Goal: Task Accomplishment & Management: Complete application form

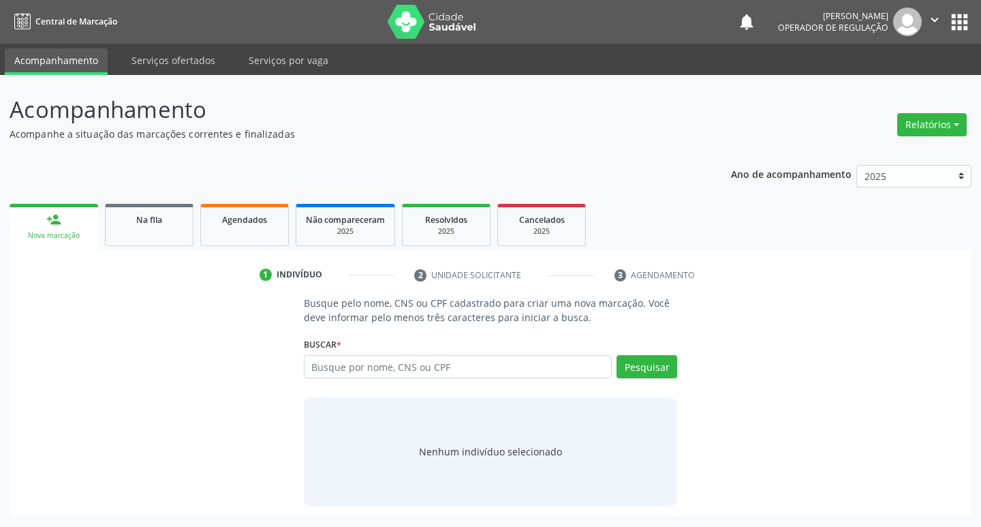
click at [338, 359] on input "text" at bounding box center [458, 366] width 309 height 23
click at [351, 364] on input "text" at bounding box center [458, 366] width 309 height 23
type input "706509363396296"
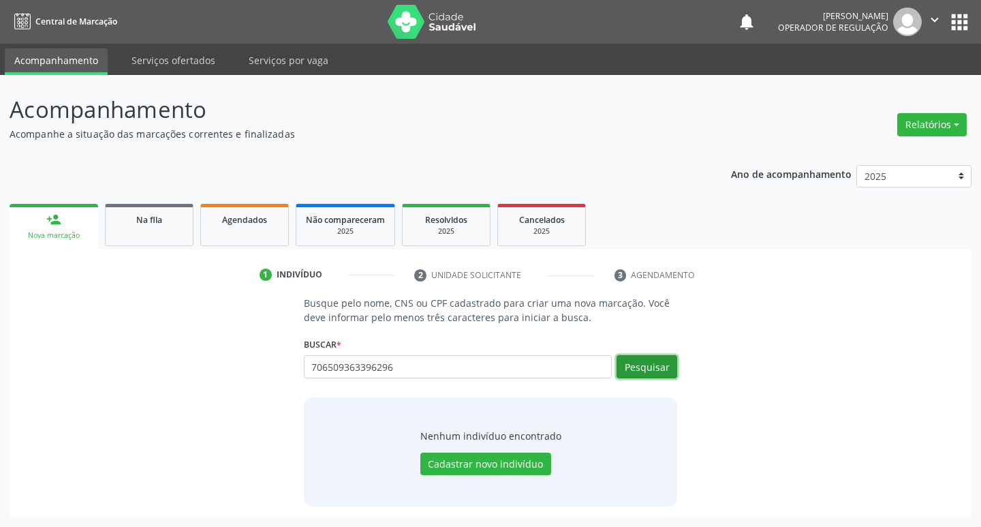
click at [634, 364] on button "Pesquisar" at bounding box center [646, 366] width 61 height 23
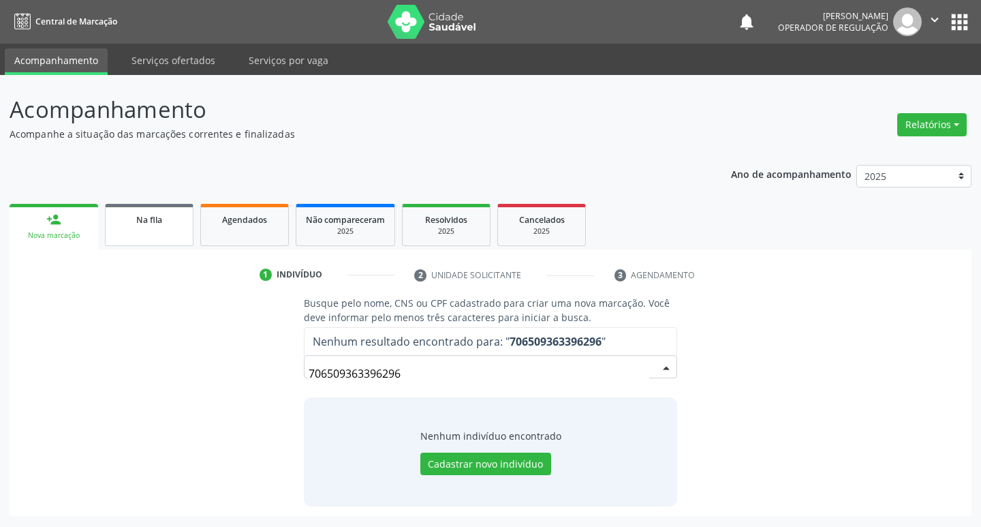
click at [174, 232] on link "Na fila" at bounding box center [149, 225] width 89 height 42
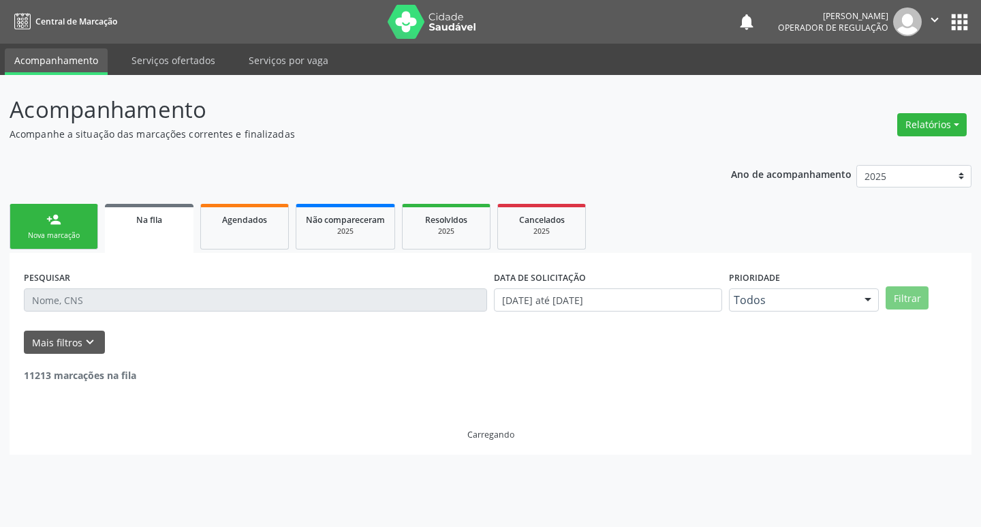
click at [65, 218] on link "person_add Nova marcação" at bounding box center [54, 227] width 89 height 46
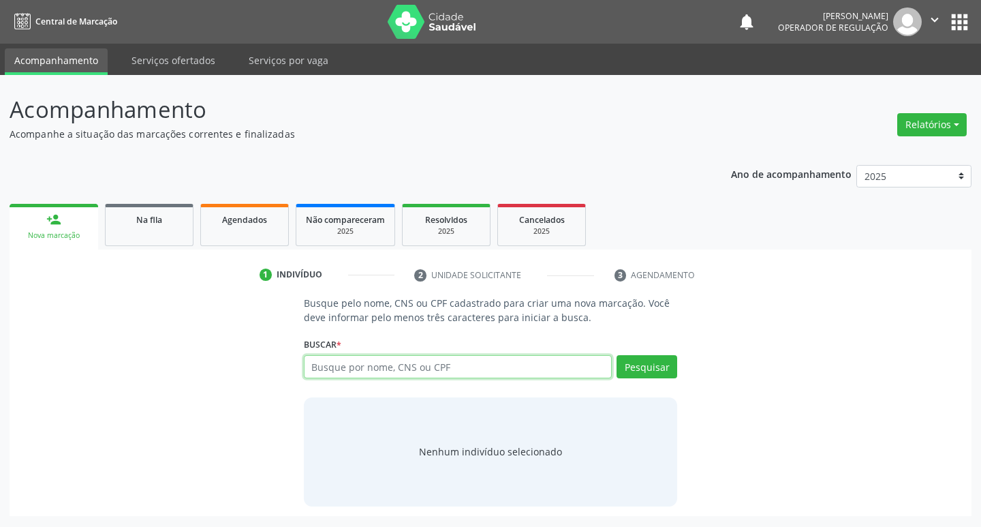
click at [476, 368] on input "text" at bounding box center [458, 366] width 309 height 23
type input "706509362396296"
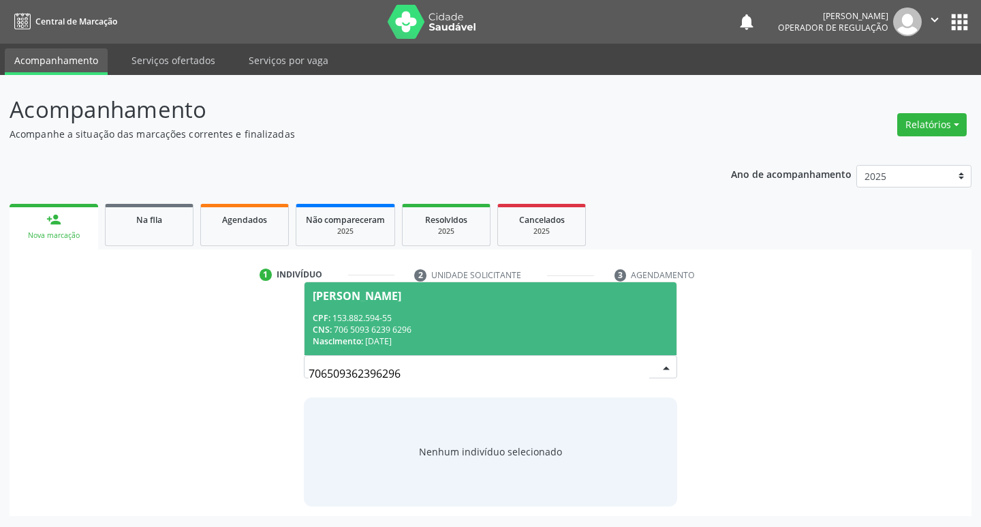
click at [480, 331] on div "CNS: 706 5093 6239 6296" at bounding box center [491, 330] width 356 height 12
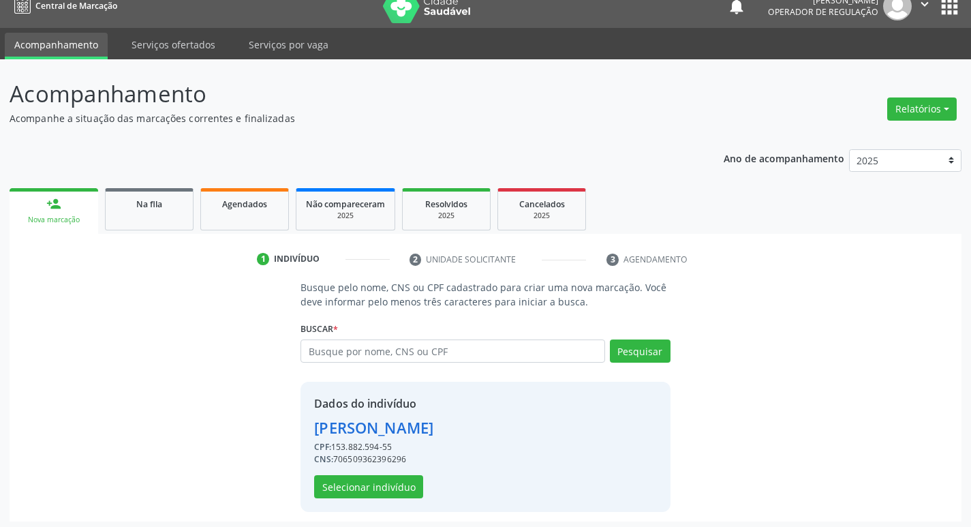
scroll to position [20, 0]
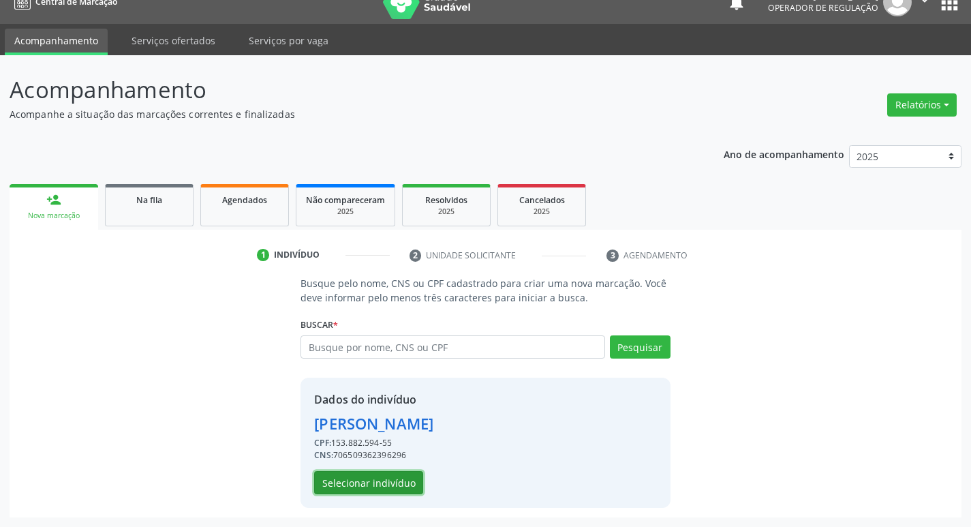
click at [366, 481] on button "Selecionar indivíduo" at bounding box center [368, 482] width 109 height 23
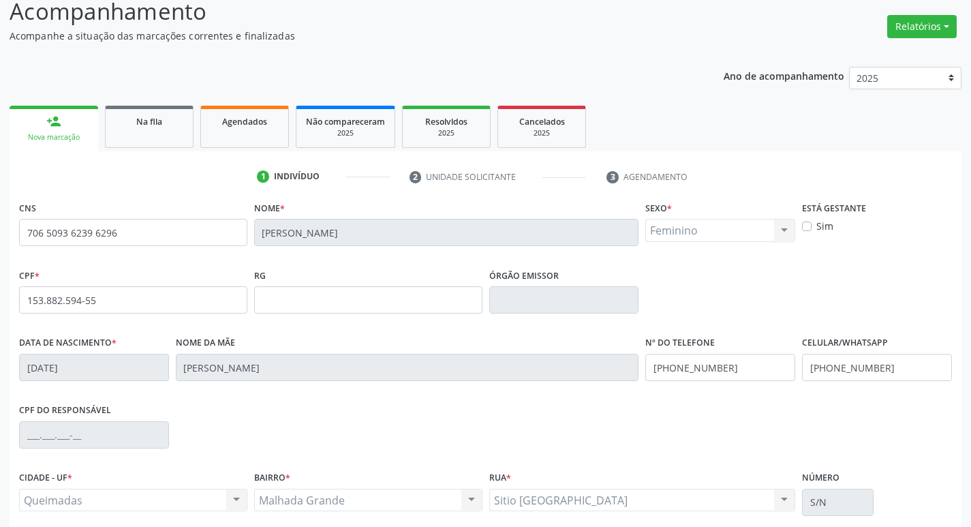
scroll to position [212, 0]
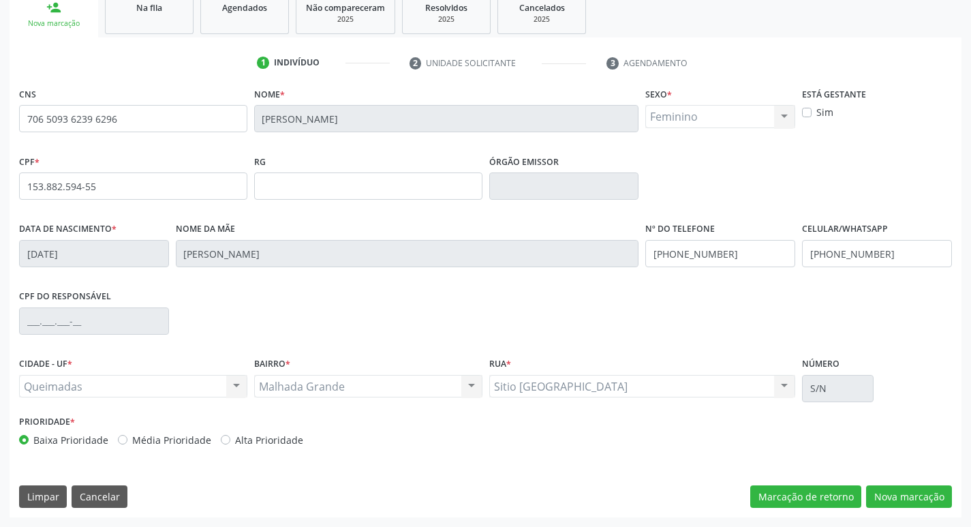
click at [907, 481] on div "CNS 706 5093 6239 6296 Nome * Emile Vitória Geronimo Ferreira Sexo * Feminino M…" at bounding box center [486, 300] width 952 height 433
click at [911, 491] on button "Nova marcação" at bounding box center [909, 496] width 86 height 23
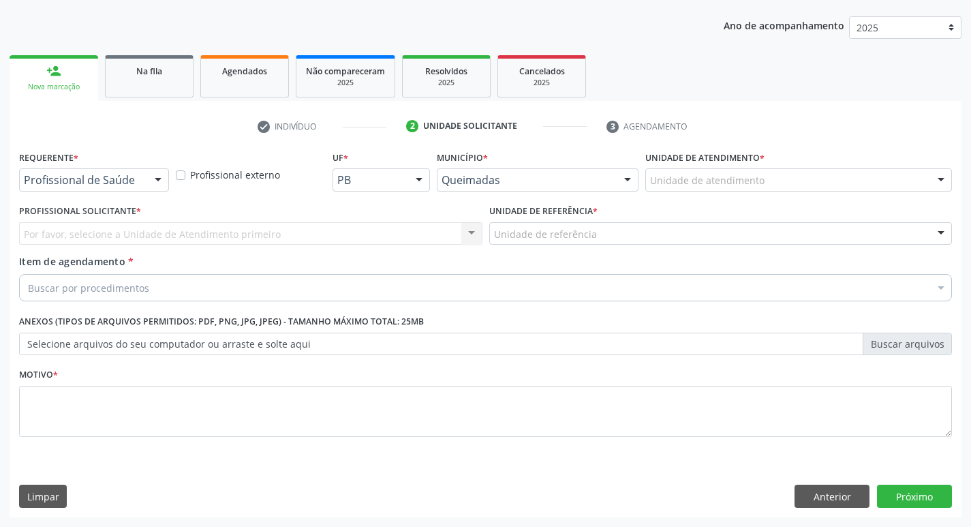
scroll to position [148, 0]
click at [151, 193] on div "Requerente * Profissional de Saúde Profissional de Saúde Paciente Nenhum result…" at bounding box center [94, 173] width 157 height 53
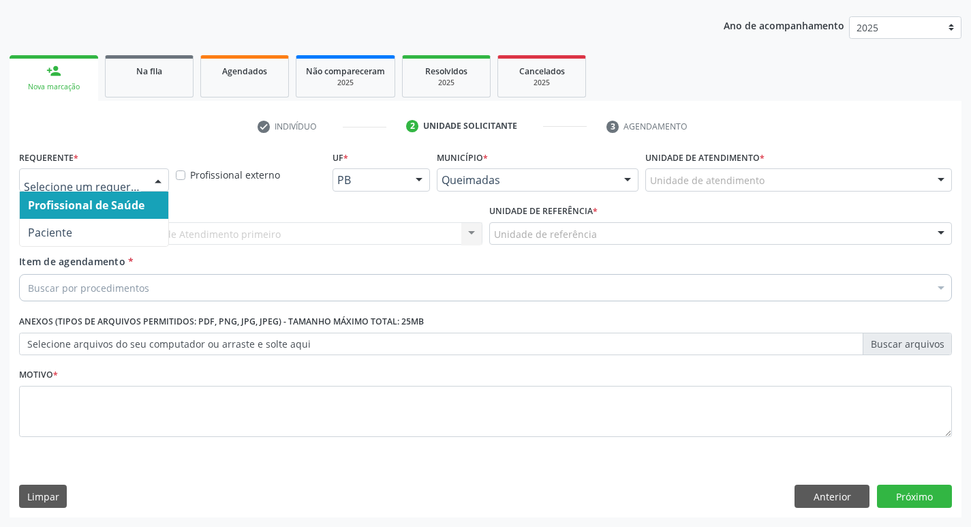
click at [154, 174] on div at bounding box center [158, 180] width 20 height 23
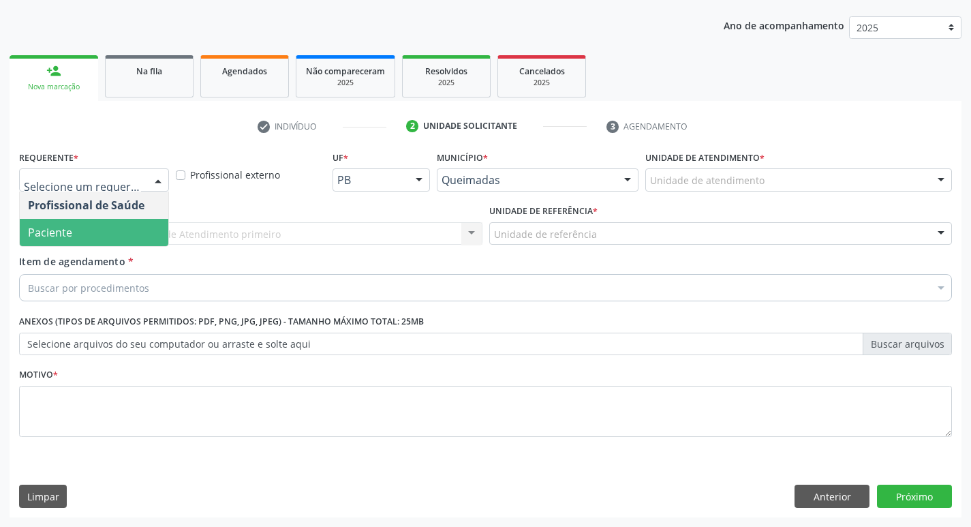
click at [114, 228] on span "Paciente" at bounding box center [94, 232] width 148 height 27
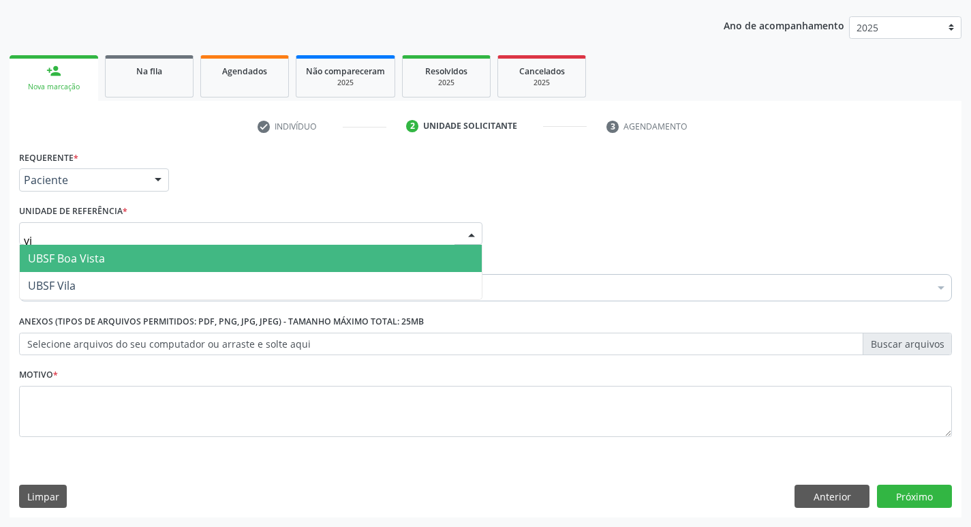
type input "vil"
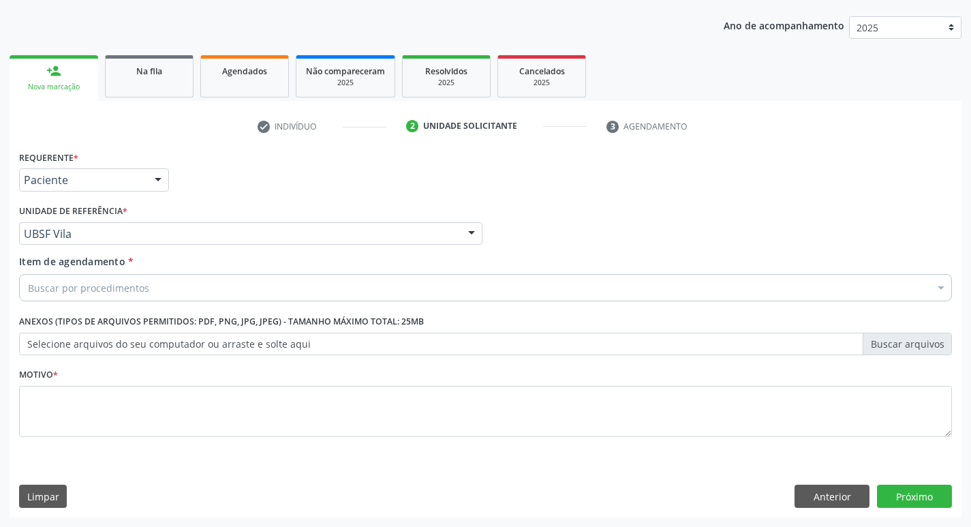
click at [131, 296] on div "Buscar por procedimentos" at bounding box center [485, 287] width 932 height 27
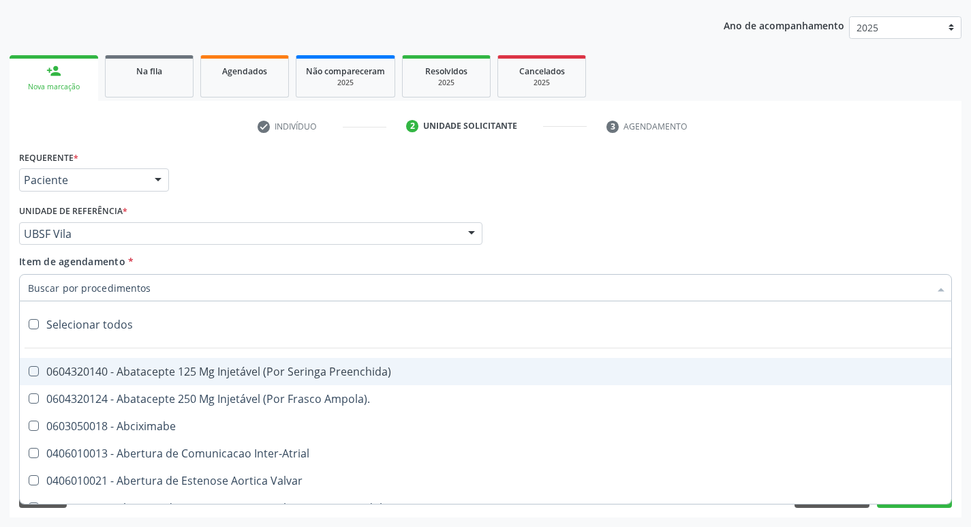
click at [140, 289] on input "Item de agendamento *" at bounding box center [478, 287] width 901 height 27
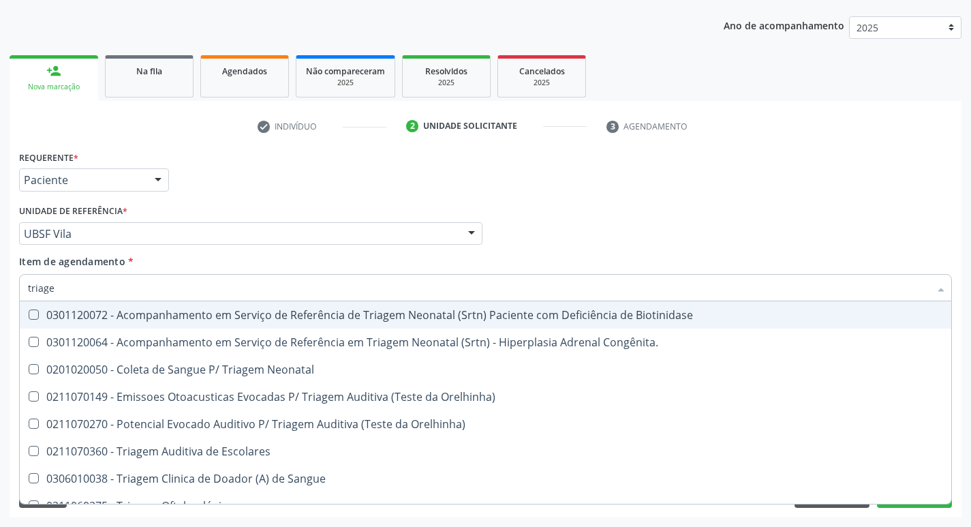
type input "triagem"
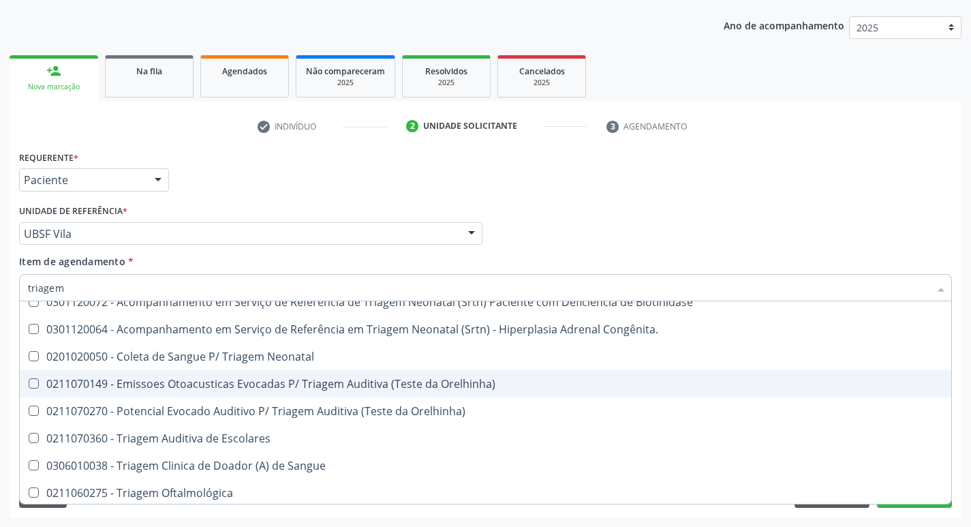
scroll to position [16, 0]
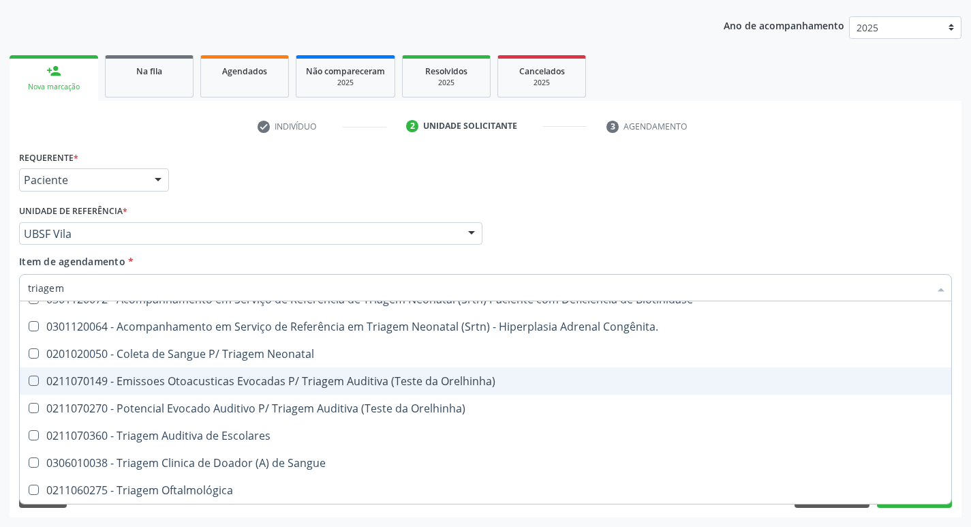
click at [469, 380] on div "0211070149 - Emissoes Otoacusticas Evocadas P/ Triagem Auditiva (Teste da Orelh…" at bounding box center [485, 380] width 915 height 11
checkbox Orelhinha\) "true"
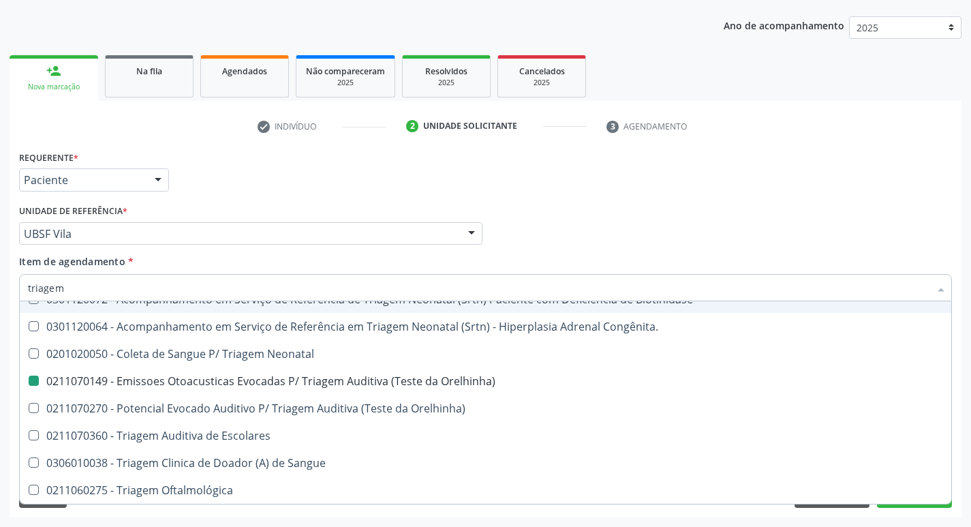
click at [505, 240] on div "Profissional Solicitante Por favor, selecione a Unidade de Atendimento primeiro…" at bounding box center [485, 227] width 939 height 53
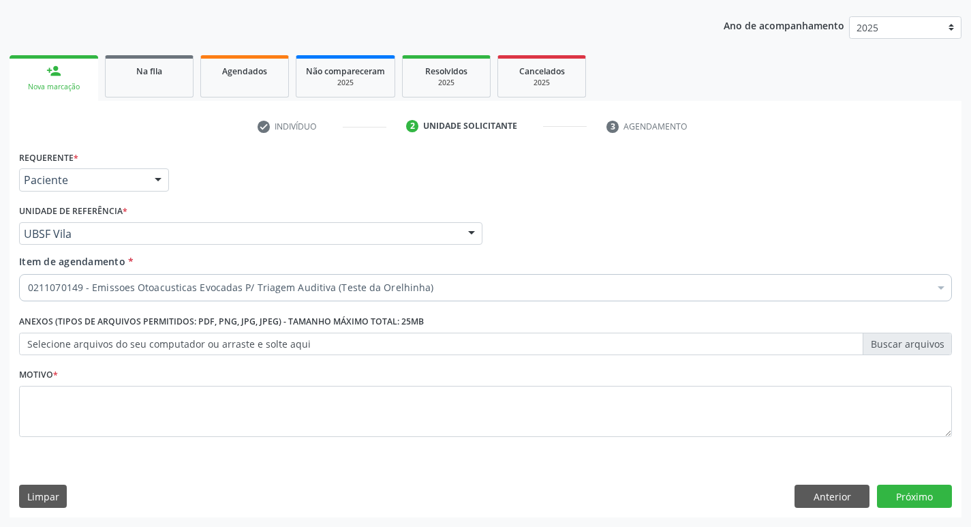
scroll to position [0, 0]
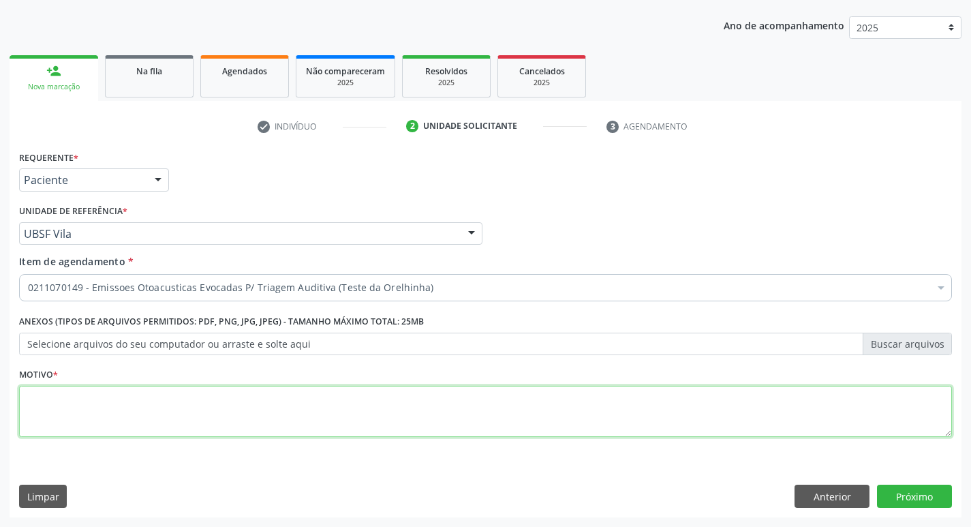
click at [254, 422] on textarea at bounding box center [485, 412] width 932 height 52
type textarea "a"
type textarea "Avaliação"
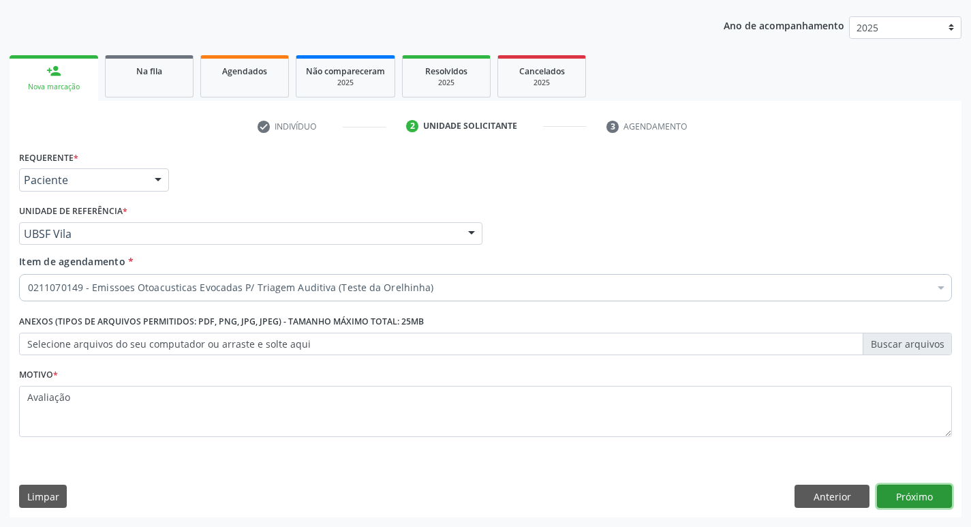
click at [895, 488] on button "Próximo" at bounding box center [914, 495] width 75 height 23
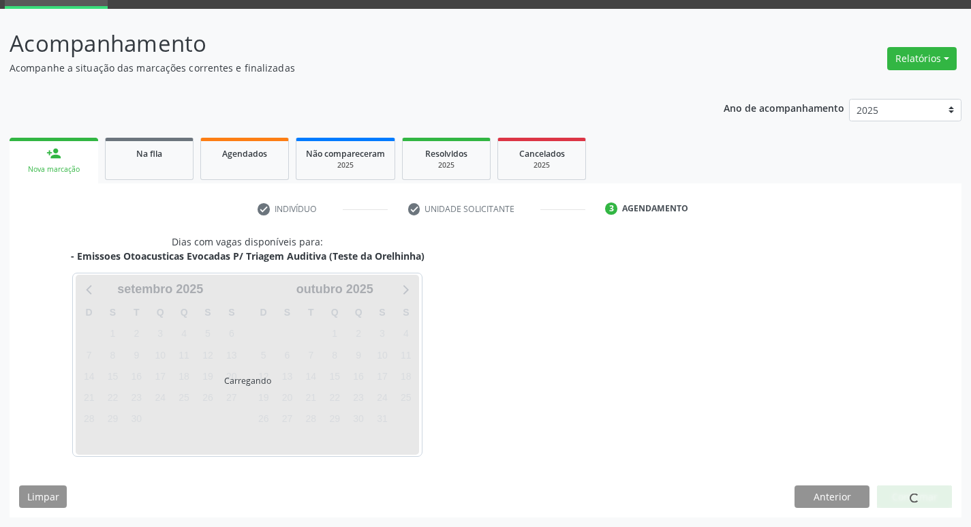
scroll to position [66, 0]
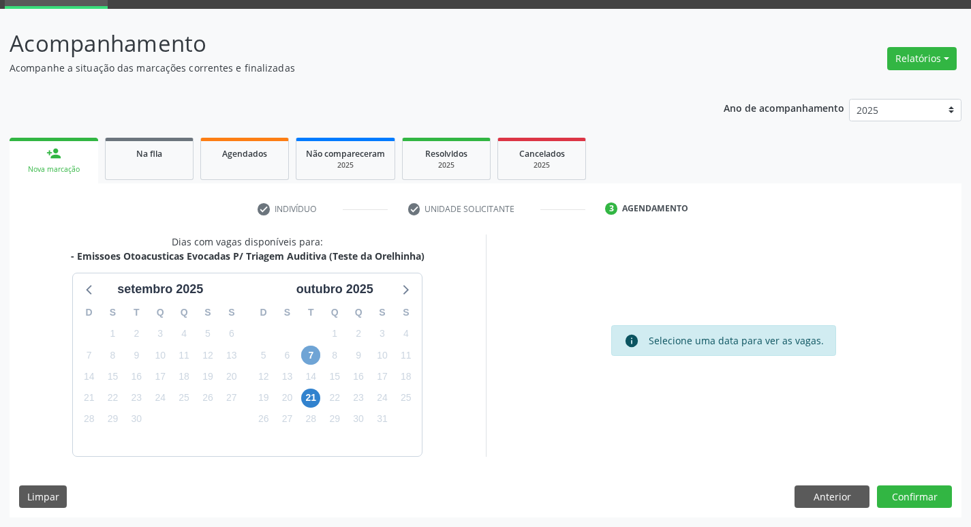
click at [315, 354] on span "7" at bounding box center [310, 354] width 19 height 19
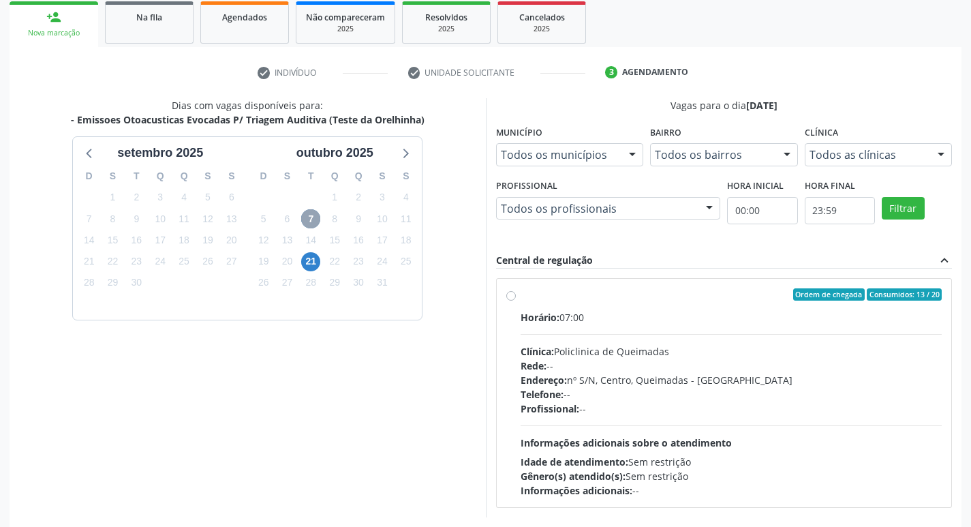
scroll to position [263, 0]
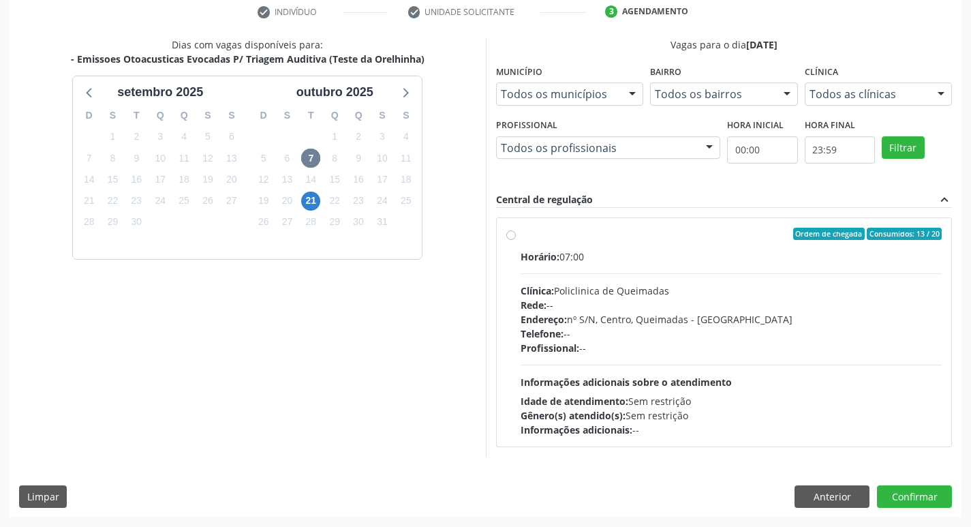
click at [637, 245] on label "Ordem de chegada Consumidos: 13 / 20 Horário: 07:00 Clínica: Policlinica de Que…" at bounding box center [731, 332] width 422 height 209
click at [516, 240] on input "Ordem de chegada Consumidos: 13 / 20 Horário: 07:00 Clínica: Policlinica de Que…" at bounding box center [511, 234] width 10 height 12
radio input "true"
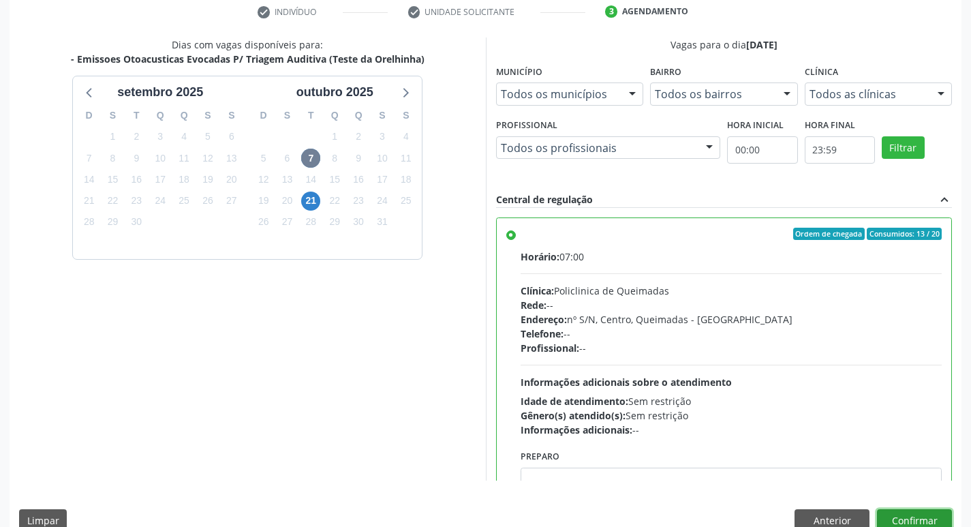
click at [884, 513] on button "Confirmar" at bounding box center [914, 520] width 75 height 23
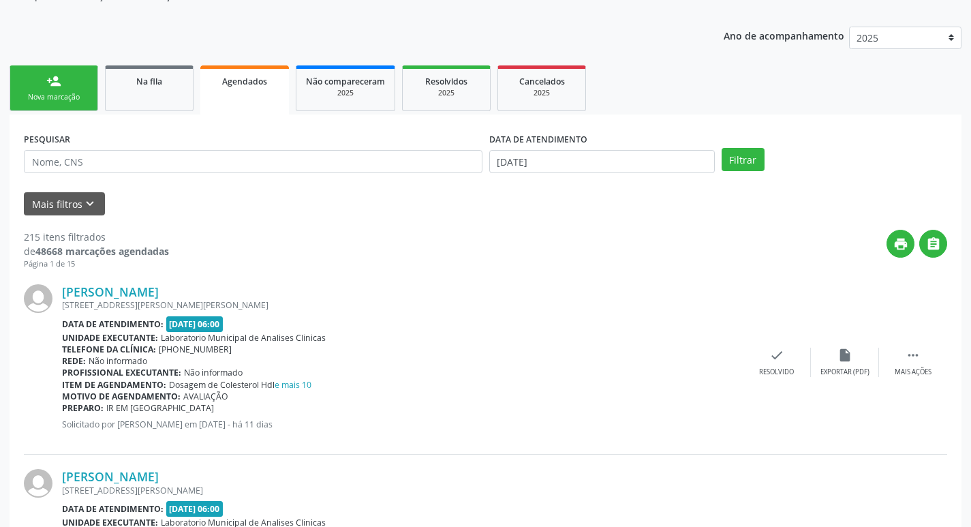
scroll to position [0, 0]
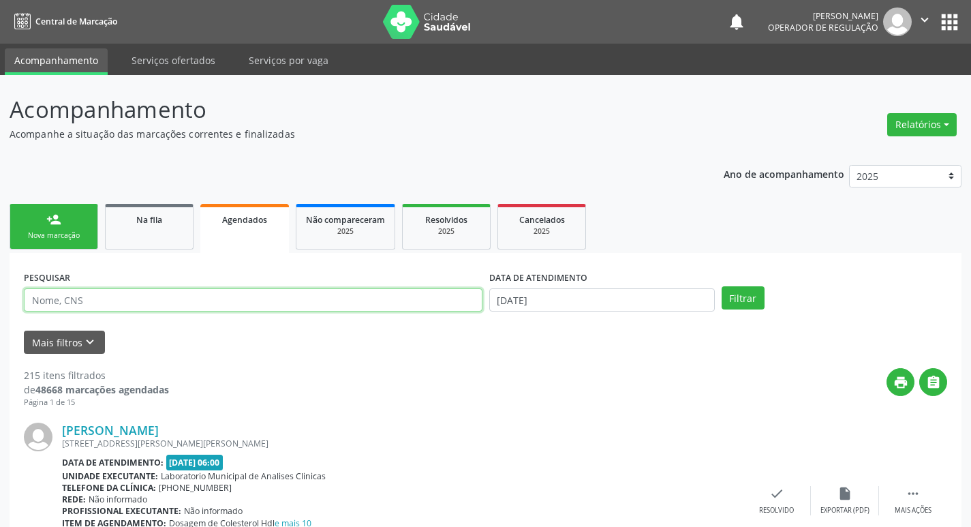
click at [208, 307] on input "text" at bounding box center [253, 299] width 458 height 23
type input "706509362396296"
click at [721, 286] on button "Filtrar" at bounding box center [742, 297] width 43 height 23
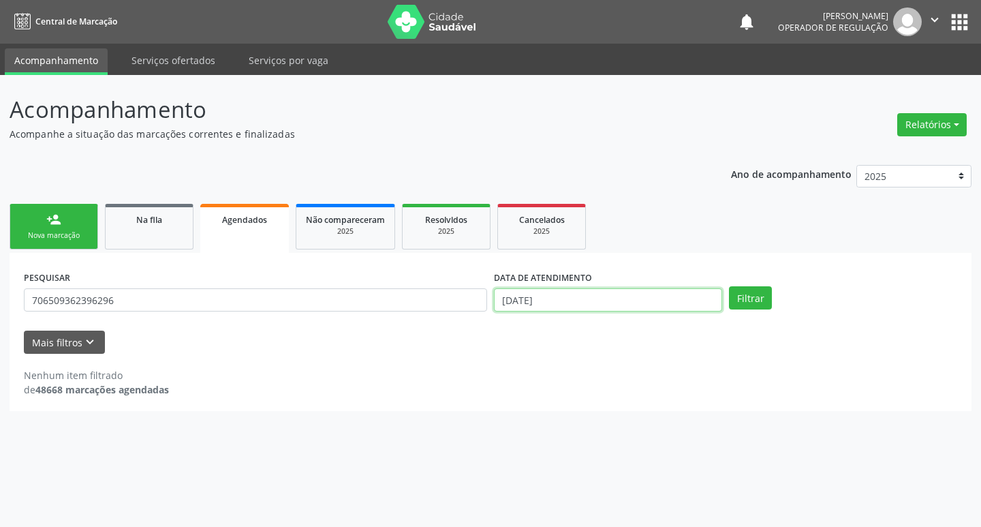
click at [671, 308] on input "[DATE]" at bounding box center [608, 299] width 228 height 23
click at [745, 287] on button "Filtrar" at bounding box center [750, 297] width 43 height 23
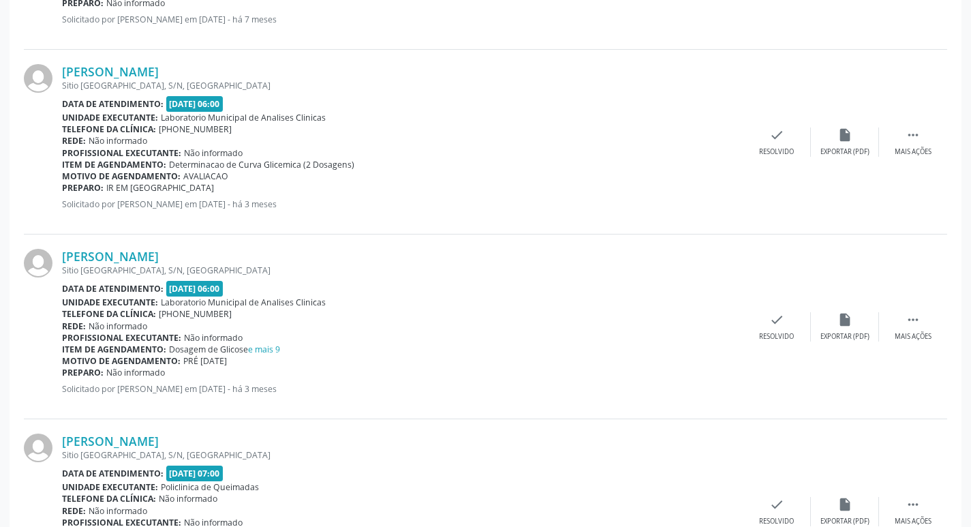
scroll to position [828, 0]
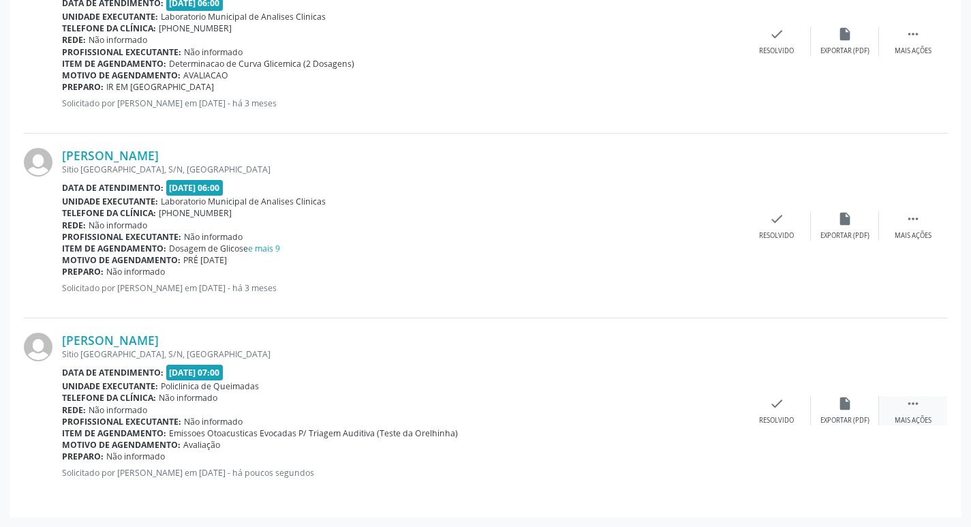
click at [904, 398] on div " Mais ações" at bounding box center [913, 410] width 68 height 29
click at [644, 408] on icon "print" at bounding box center [640, 403] width 15 height 15
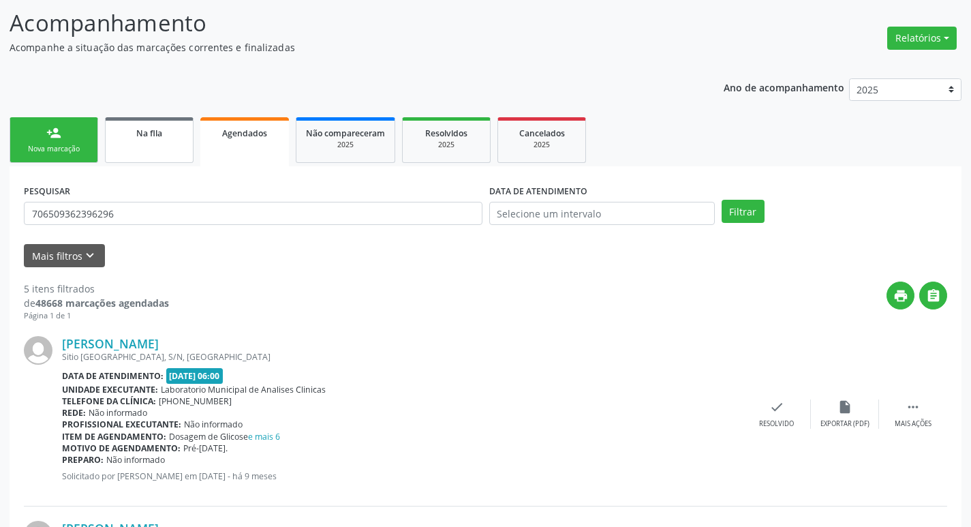
scroll to position [0, 0]
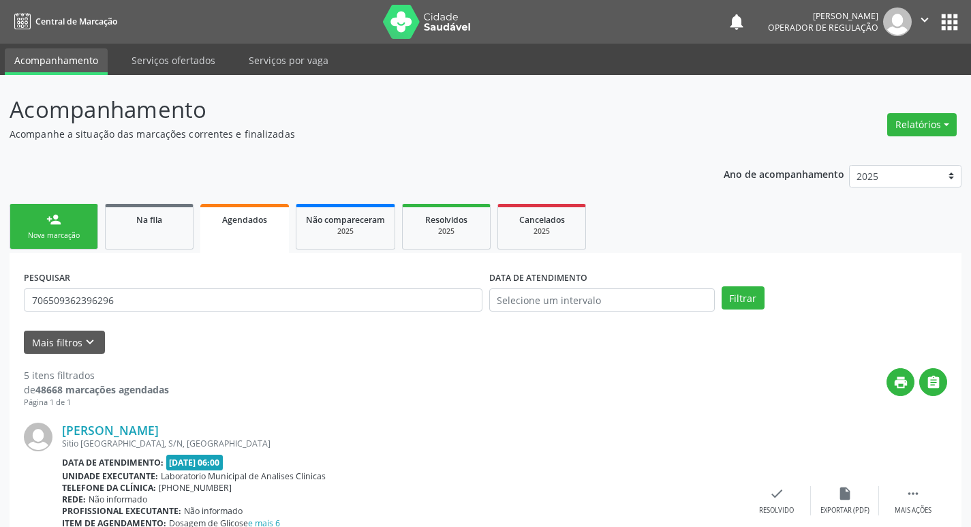
click at [78, 232] on div "Nova marcação" at bounding box center [54, 235] width 68 height 10
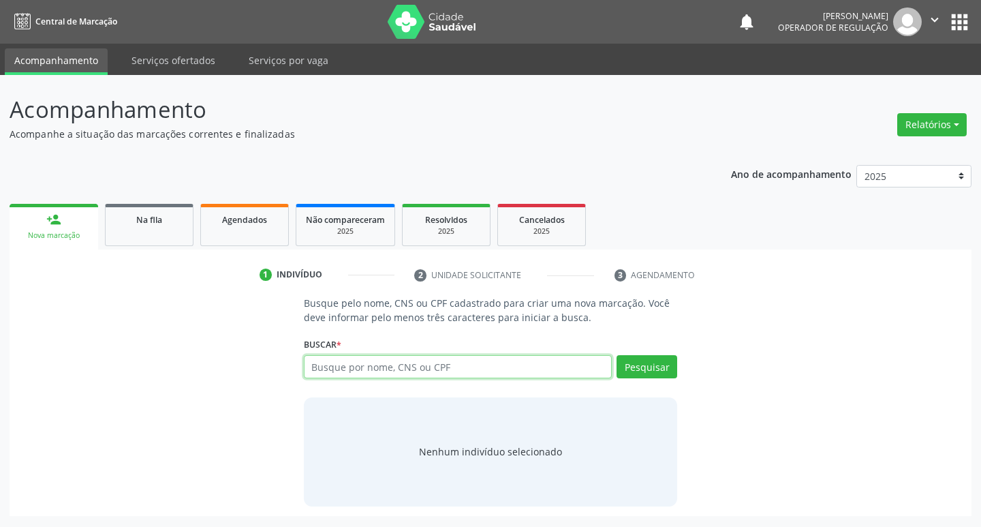
click at [390, 360] on input "text" at bounding box center [458, 366] width 309 height 23
type input "00672407477"
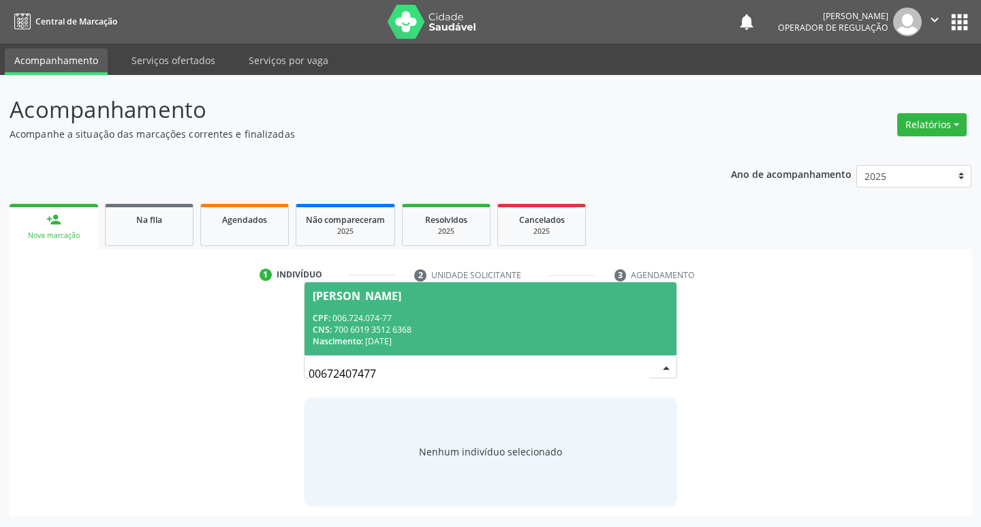
click at [508, 342] on div "Nascimento: 29/06/2025" at bounding box center [491, 341] width 356 height 12
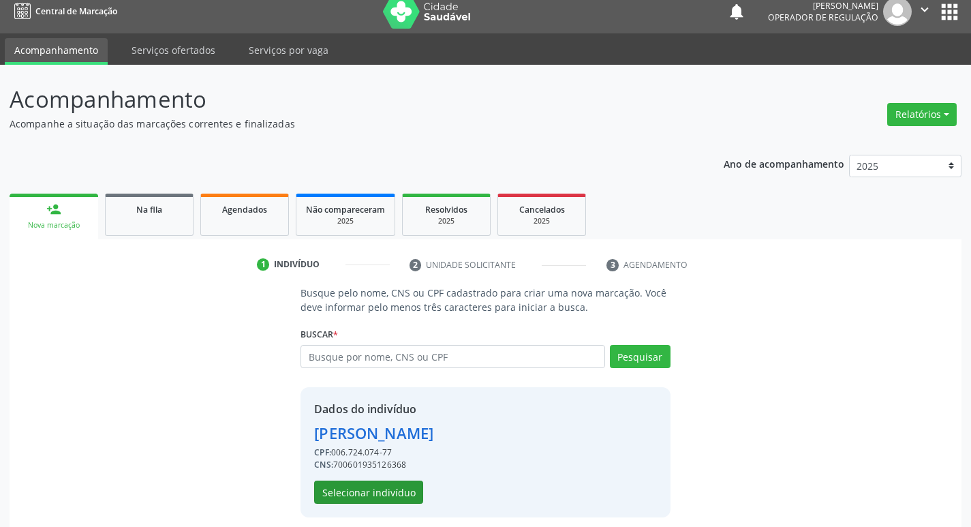
scroll to position [20, 0]
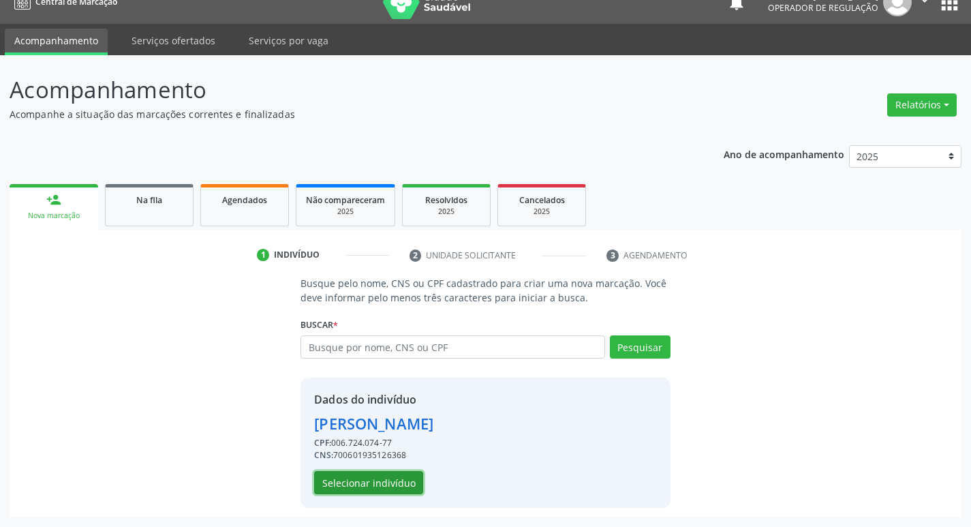
click at [385, 482] on button "Selecionar indivíduo" at bounding box center [368, 482] width 109 height 23
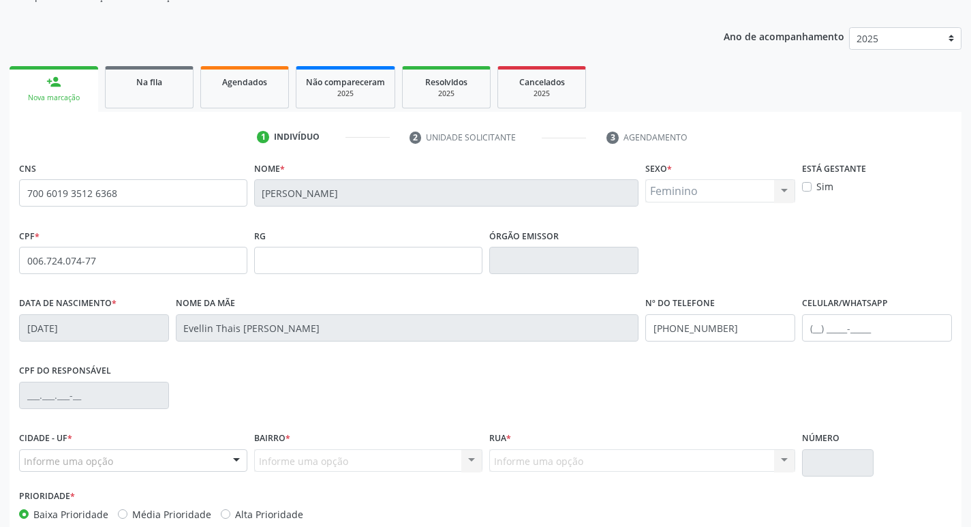
scroll to position [212, 0]
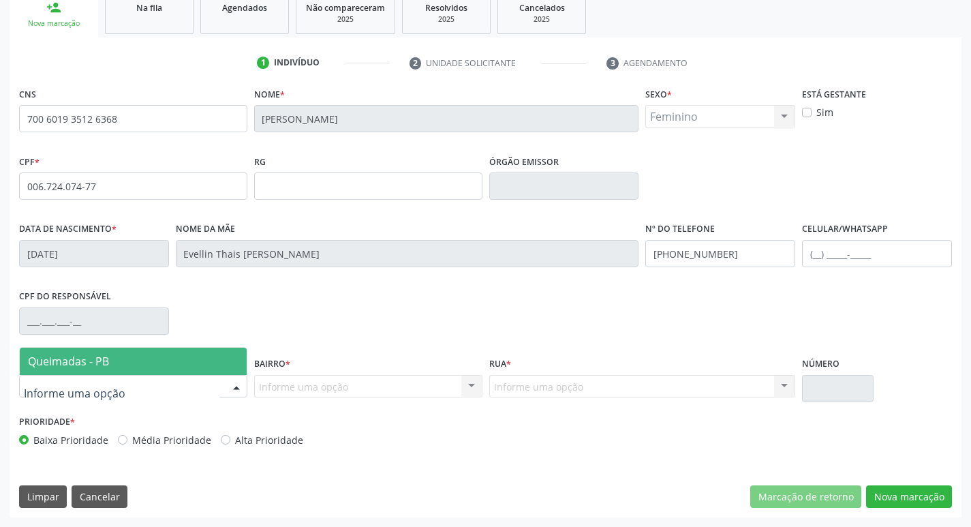
click at [242, 394] on div at bounding box center [236, 386] width 20 height 23
click at [162, 363] on span "Queimadas - PB" at bounding box center [133, 360] width 227 height 27
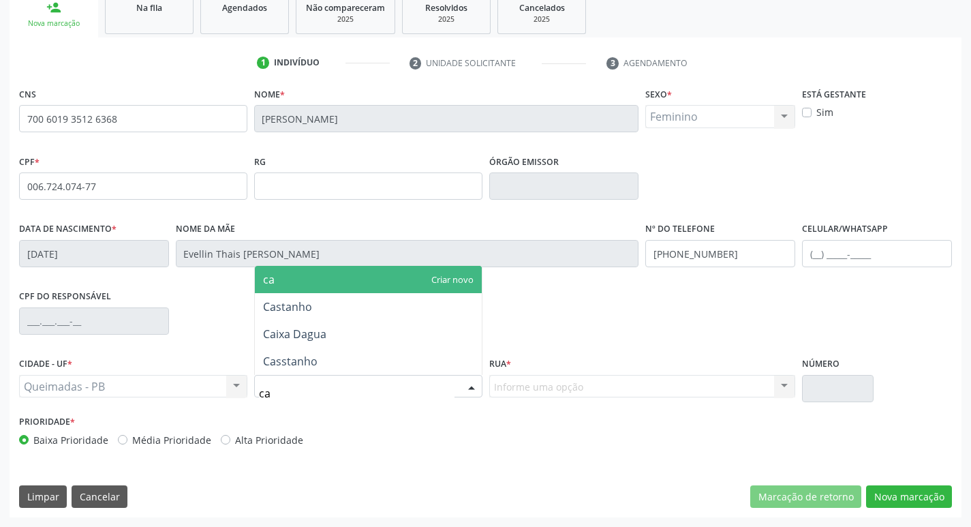
type input "cas"
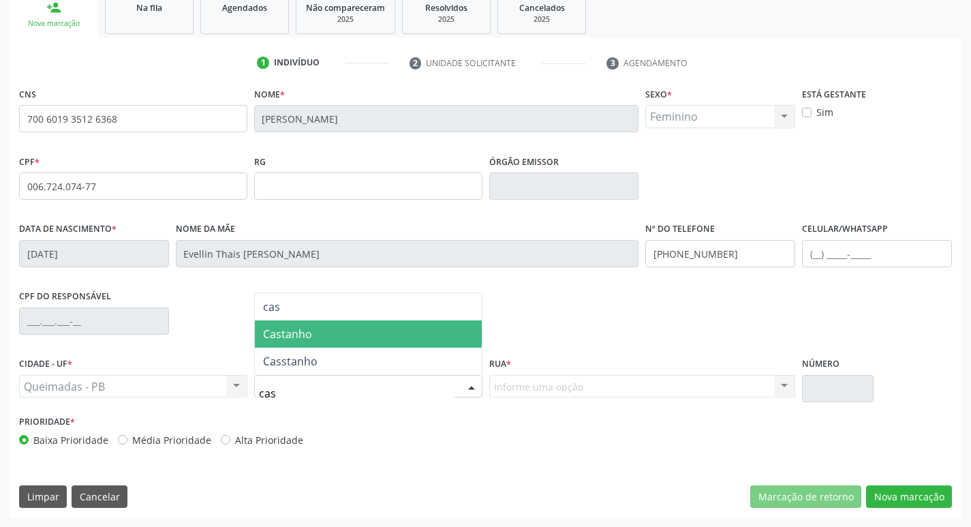
click at [315, 341] on span "Castanho" at bounding box center [368, 333] width 227 height 27
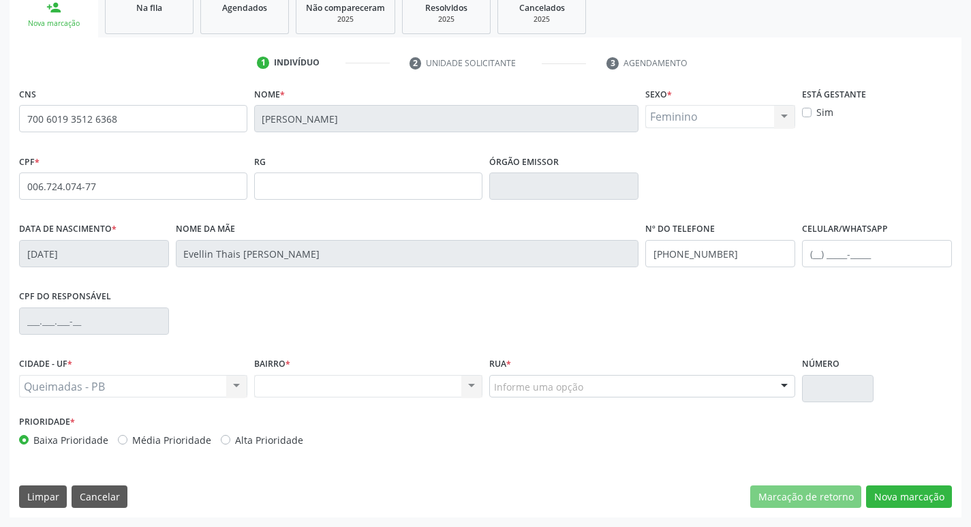
click at [602, 385] on div "Informe uma opção" at bounding box center [642, 386] width 307 height 23
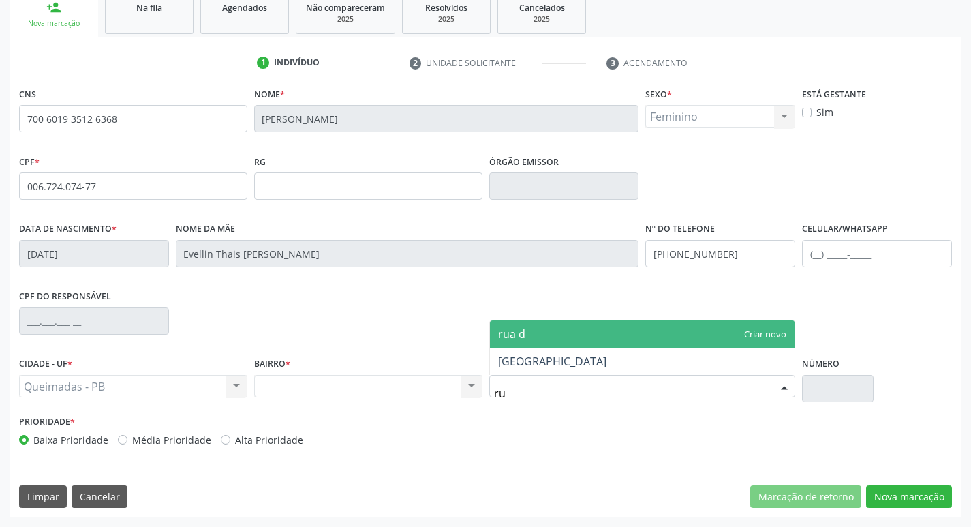
type input "r"
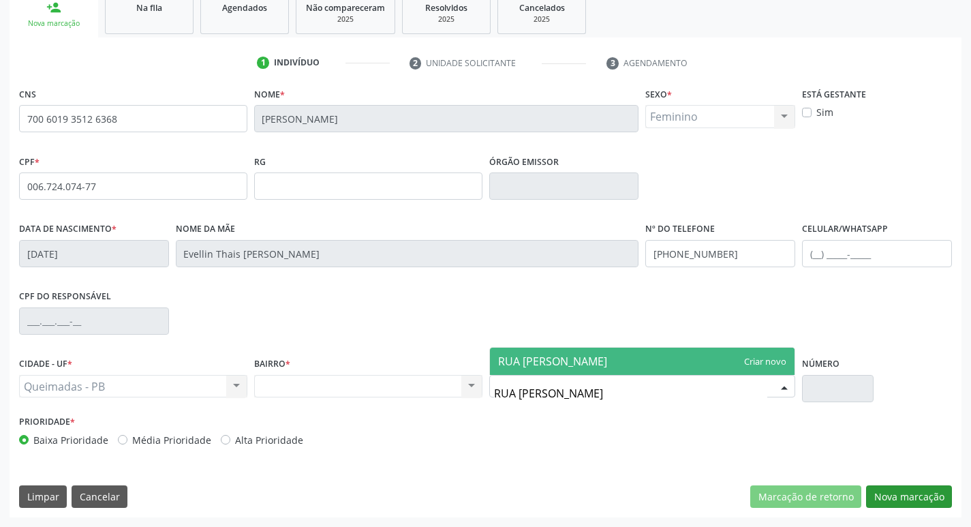
type input "RUA DURVAL GOMES DA MOTA"
click at [904, 502] on button "Nova marcação" at bounding box center [909, 496] width 86 height 23
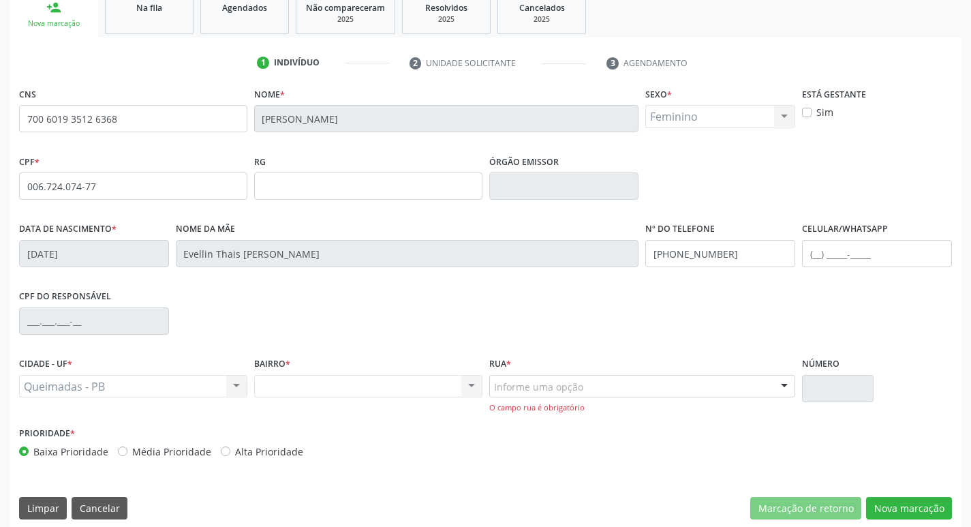
drag, startPoint x: 659, startPoint y: 359, endPoint x: 659, endPoint y: 377, distance: 17.7
click at [658, 359] on div "Rua * Informe uma opção Rua Joao Miranda Rua Adiles Ernesto de Melo Rua Jarmece…" at bounding box center [642, 384] width 307 height 60
click at [662, 392] on div "Informe uma opção" at bounding box center [642, 386] width 307 height 23
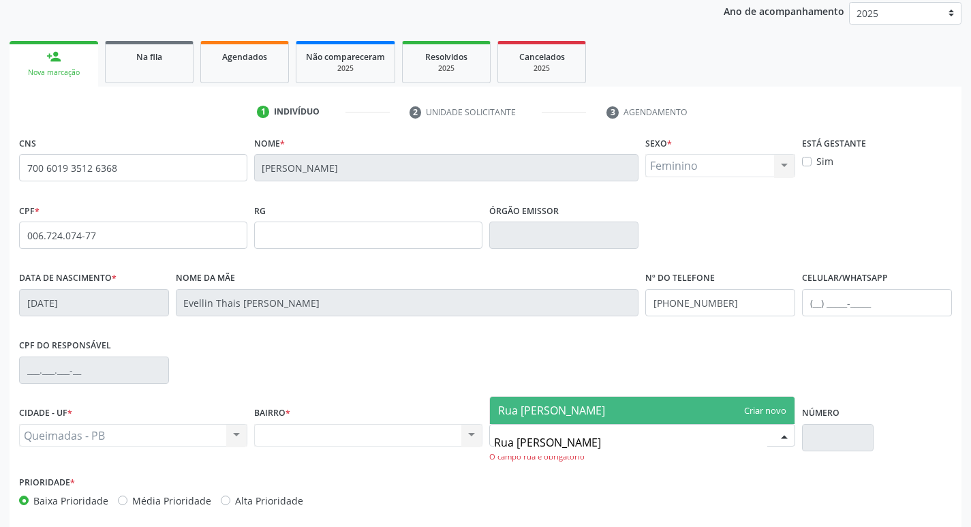
scroll to position [223, 0]
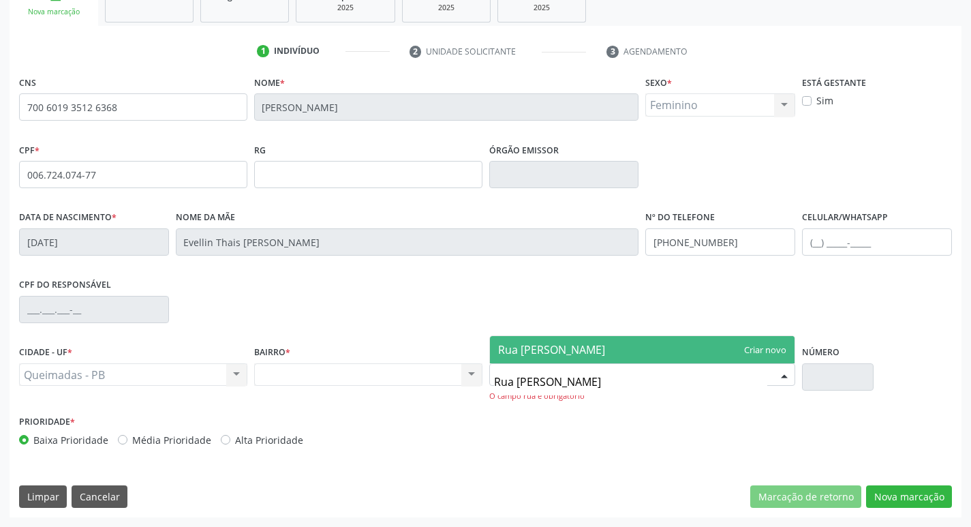
type input "Rua Durval gomes da mota"
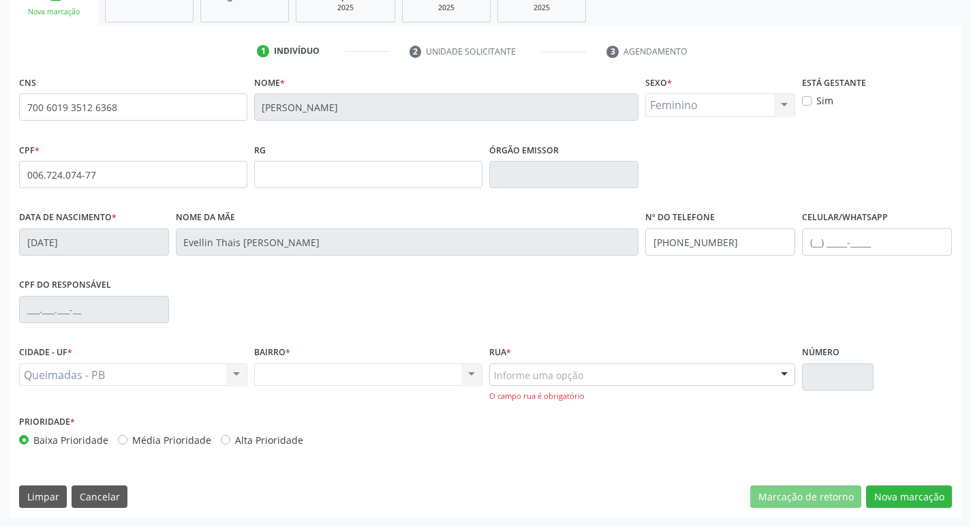
click at [673, 285] on div "CNS 700 6019 3512 6368 Nome * Maya Hadassa Bezerra Tavares Sexo * Feminino Masc…" at bounding box center [485, 264] width 932 height 384
click at [663, 369] on div "Informe uma opção" at bounding box center [642, 374] width 307 height 23
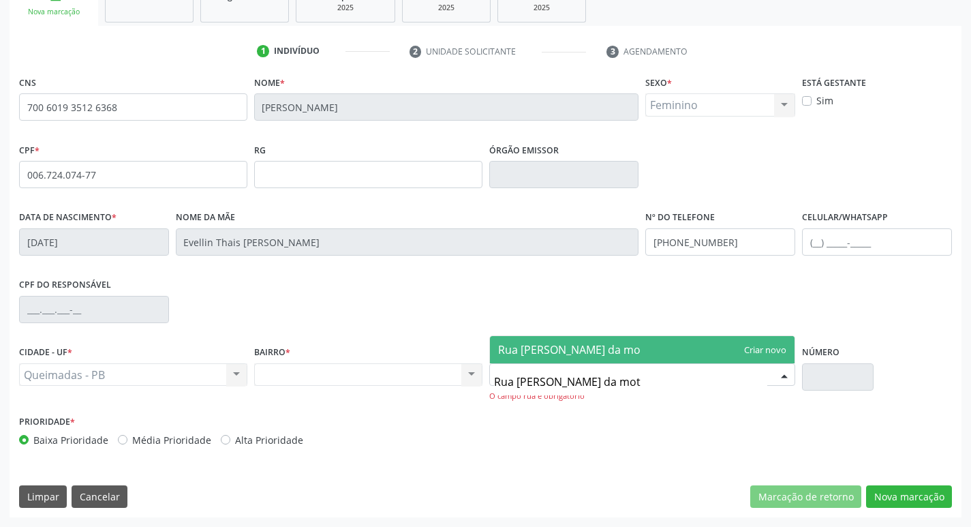
type input "Rua Durval gomes da mota"
click at [774, 345] on span "Rua Durval gomes da mota" at bounding box center [642, 349] width 305 height 27
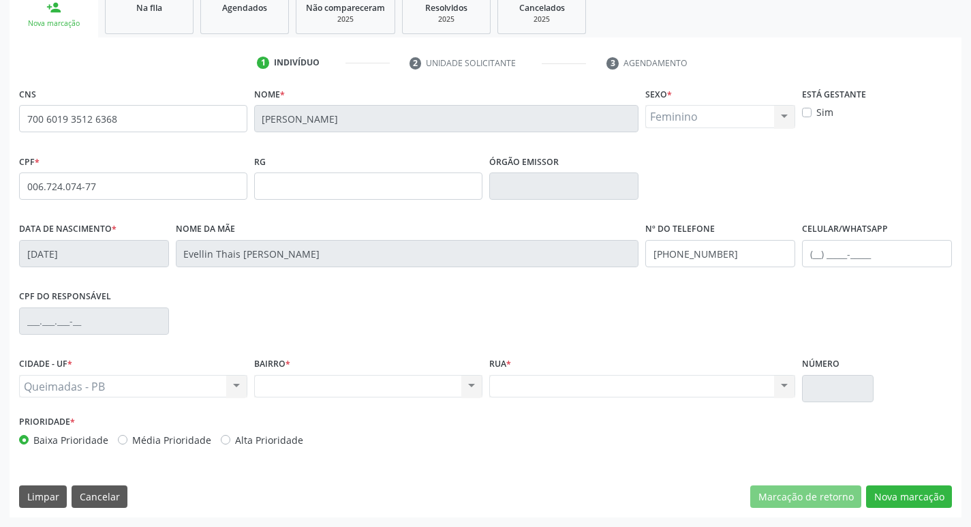
scroll to position [212, 0]
click at [866, 497] on div "Marcação de retorno Nova marcação" at bounding box center [851, 496] width 202 height 23
click at [881, 497] on button "Nova marcação" at bounding box center [909, 496] width 86 height 23
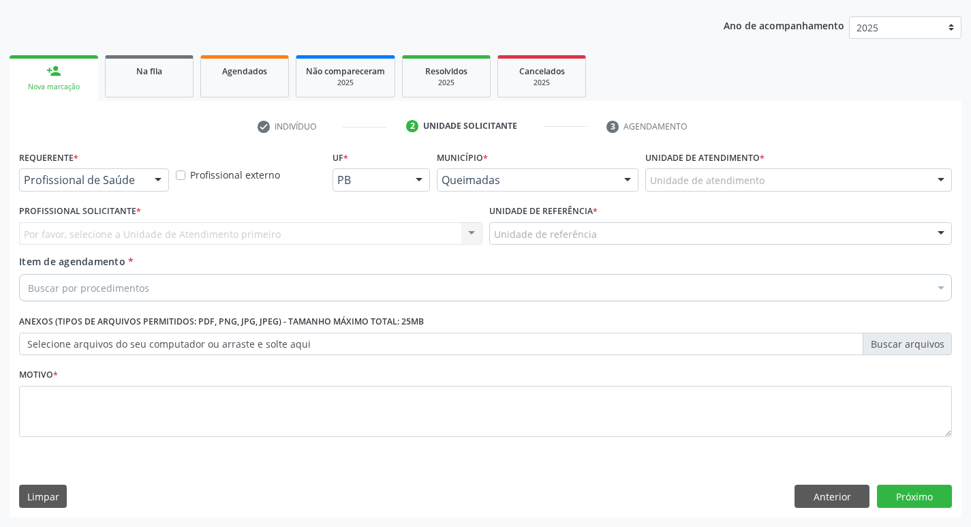
scroll to position [148, 0]
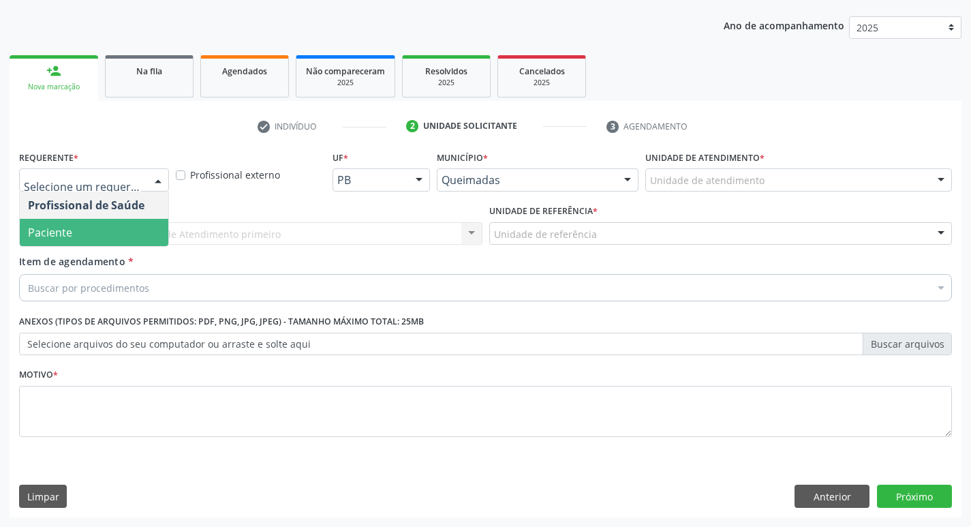
click at [113, 231] on span "Paciente" at bounding box center [94, 232] width 148 height 27
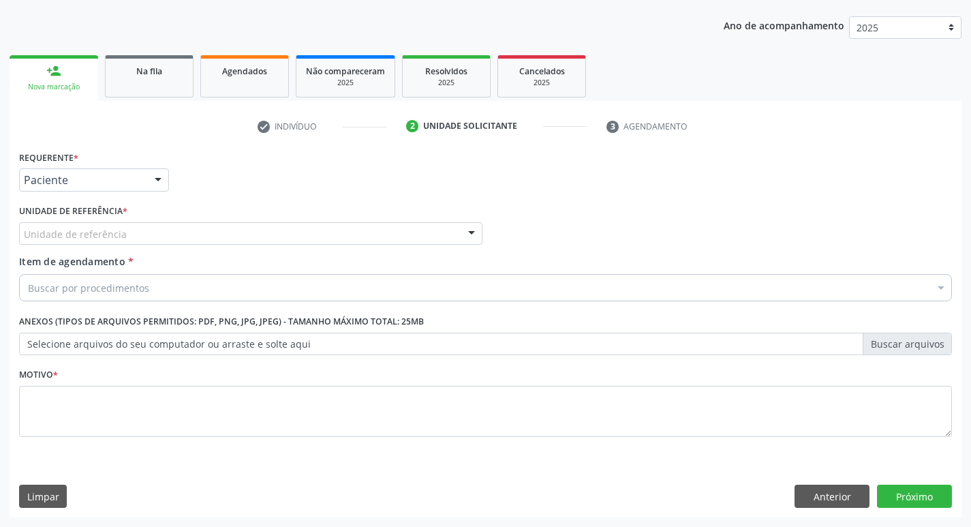
click at [235, 225] on div "Unidade de referência" at bounding box center [250, 233] width 463 height 23
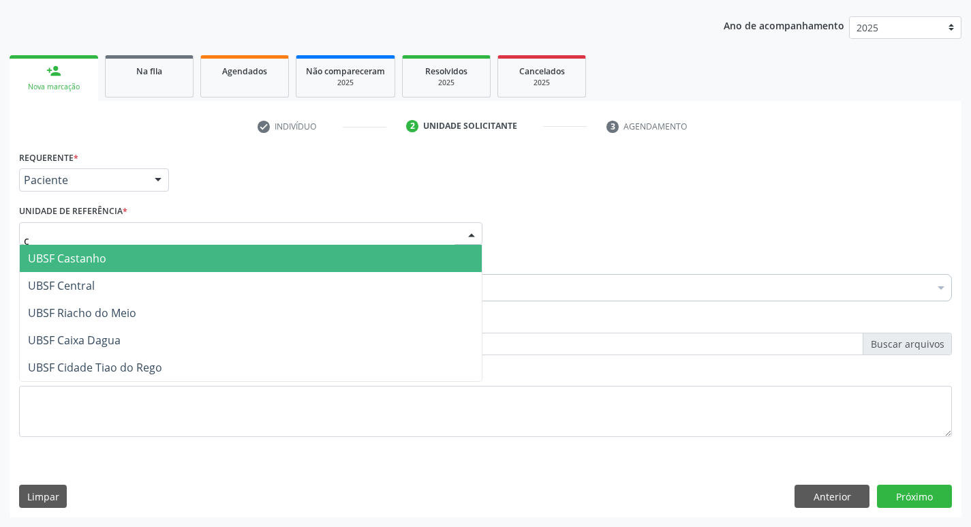
type input "ca"
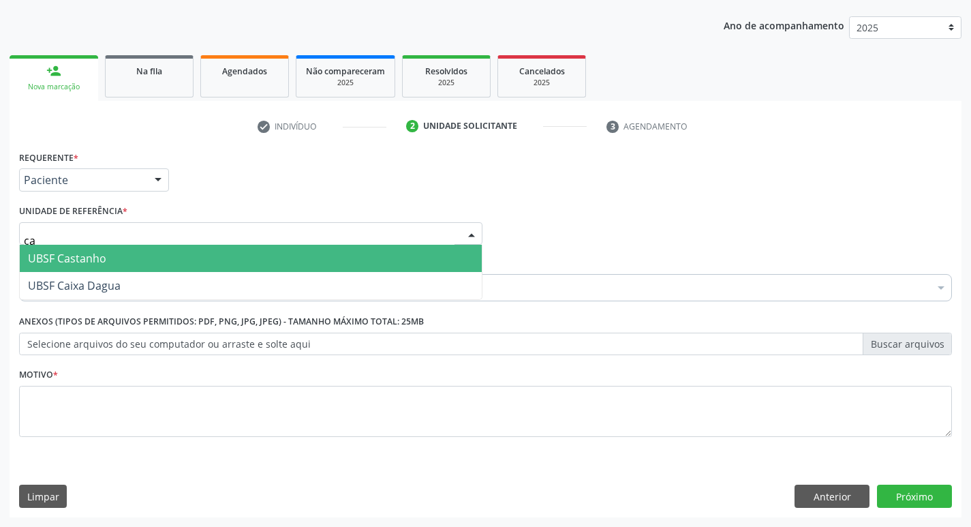
click at [208, 255] on span "UBSF Castanho" at bounding box center [251, 258] width 462 height 27
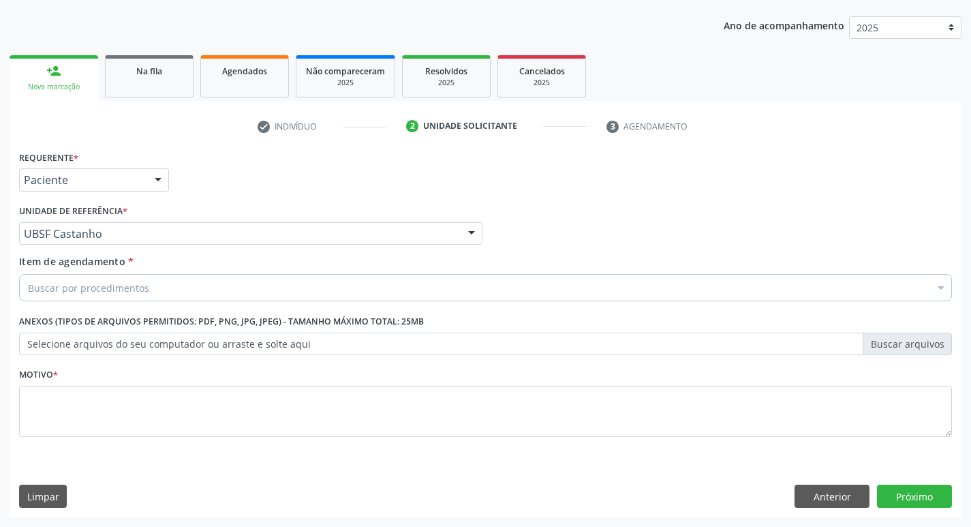
click at [206, 287] on div "Buscar por procedimentos" at bounding box center [485, 287] width 932 height 27
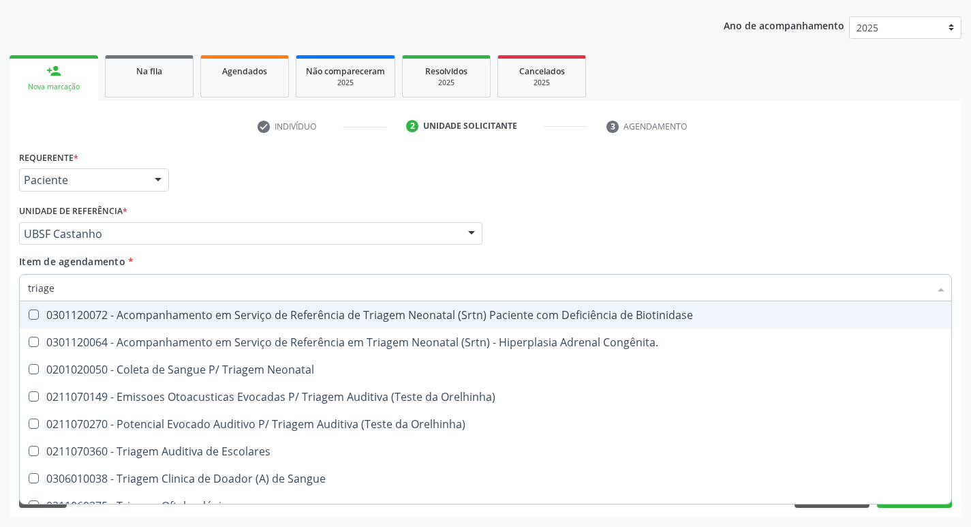
type input "triagem"
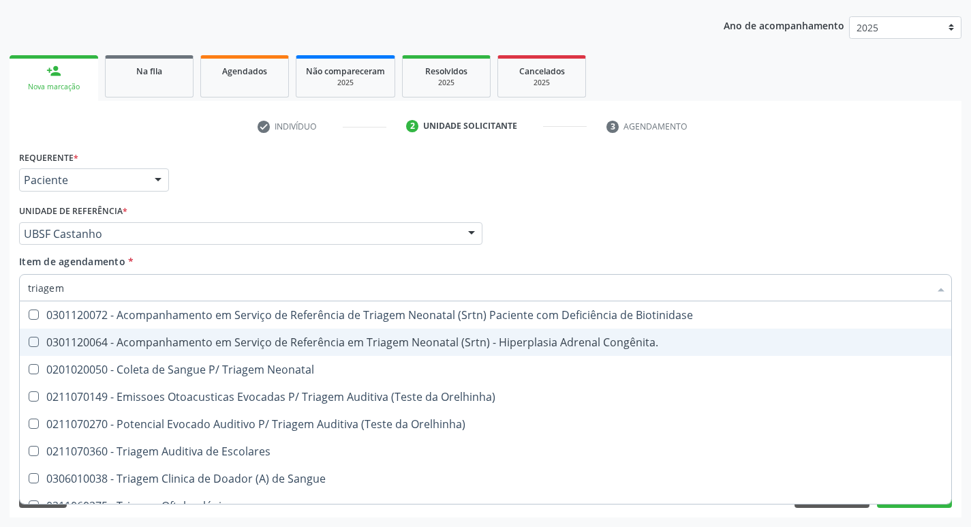
scroll to position [16, 0]
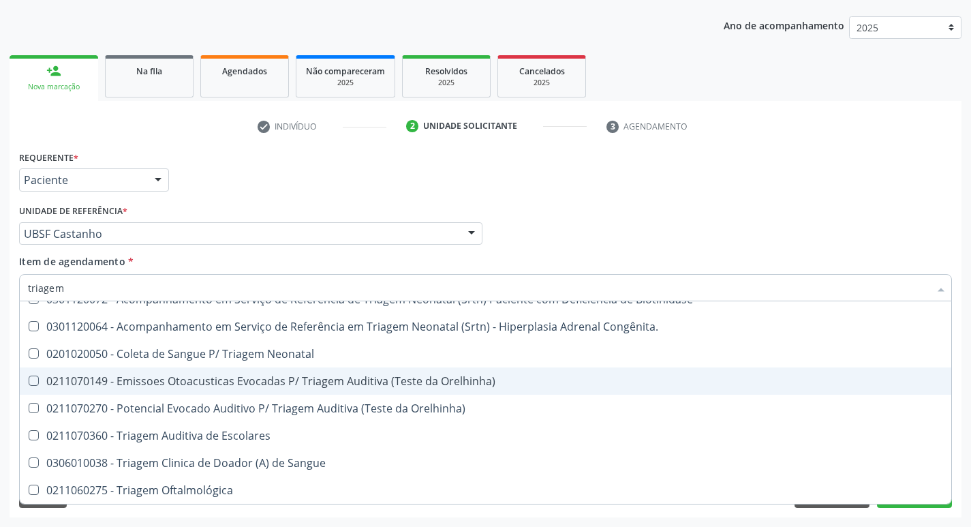
click at [265, 377] on div "0211070149 - Emissoes Otoacusticas Evocadas P/ Triagem Auditiva (Teste da Orelh…" at bounding box center [485, 380] width 915 height 11
checkbox Orelhinha\) "true"
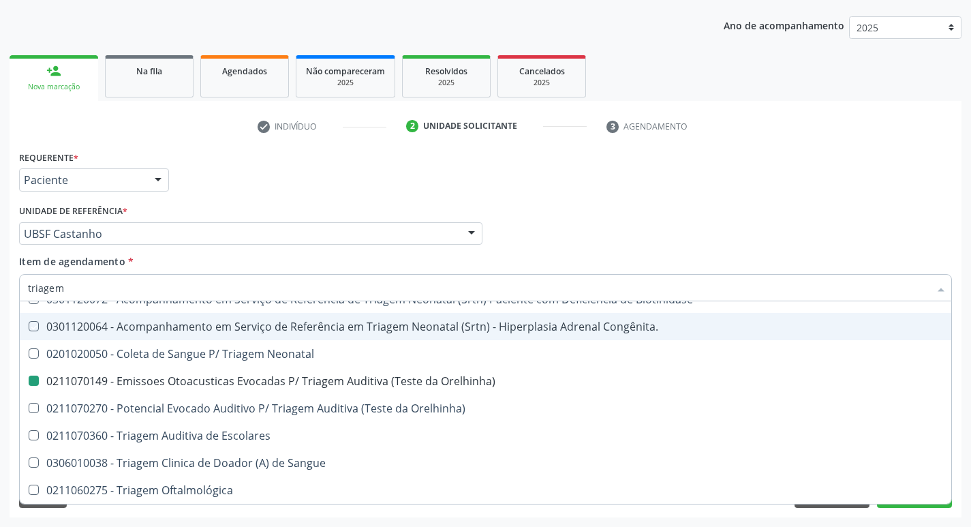
click at [357, 189] on div "Requerente * Paciente Profissional de Saúde Paciente Nenhum resultado encontrad…" at bounding box center [485, 173] width 939 height 53
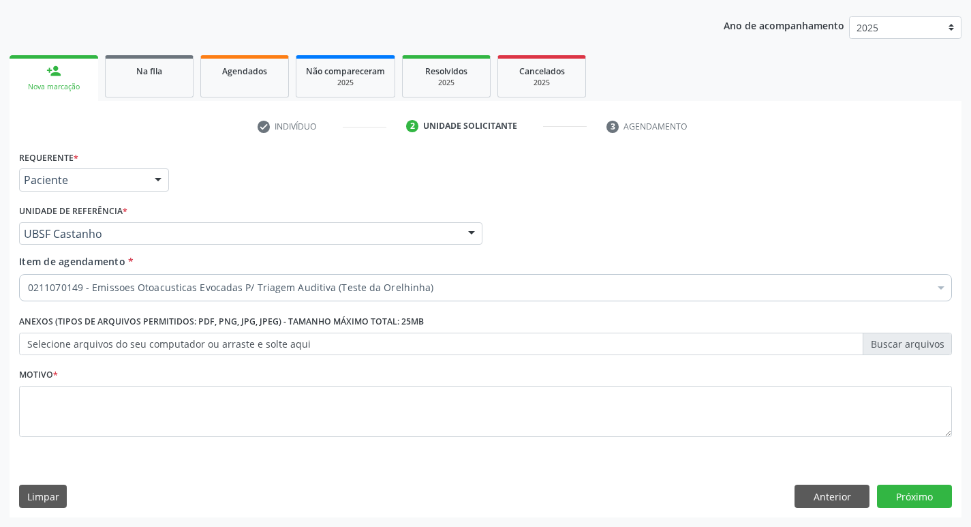
scroll to position [0, 0]
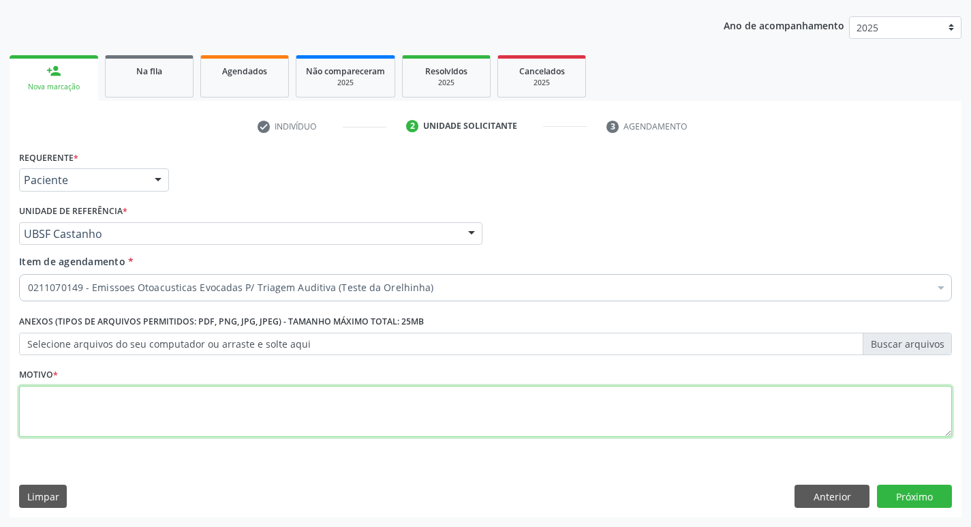
click at [204, 426] on textarea at bounding box center [485, 412] width 932 height 52
click at [32, 398] on textarea "avaliação" at bounding box center [485, 412] width 932 height 52
click at [112, 415] on textarea "Avaliação" at bounding box center [485, 412] width 932 height 52
type textarea "Avaliação"
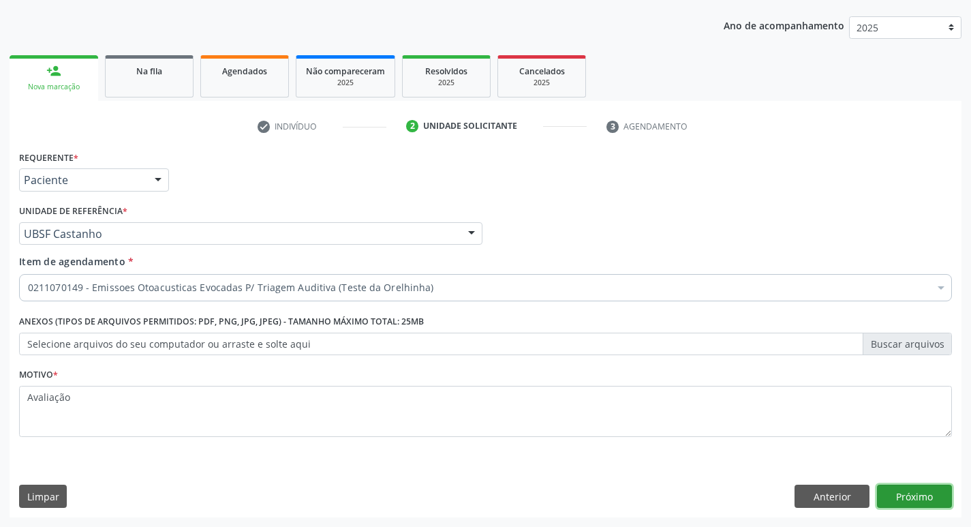
click at [911, 495] on button "Próximo" at bounding box center [914, 495] width 75 height 23
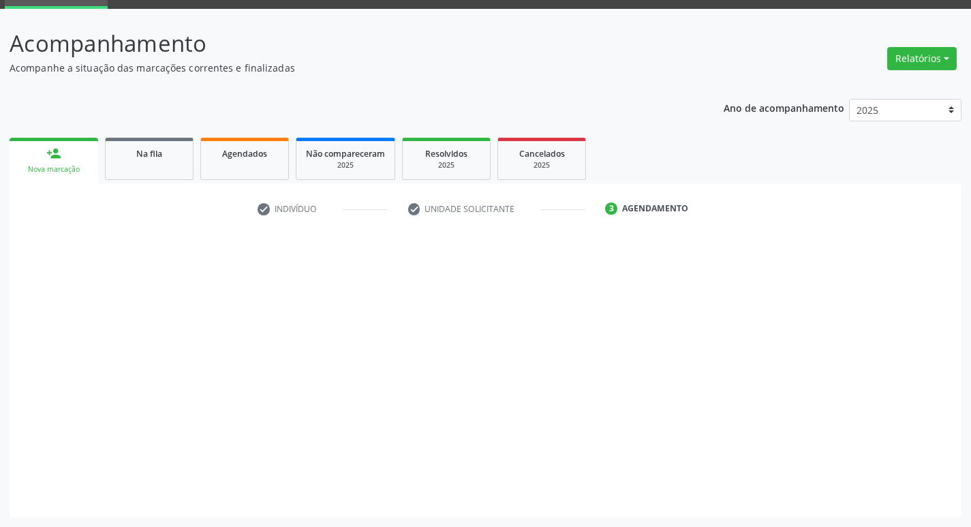
scroll to position [66, 0]
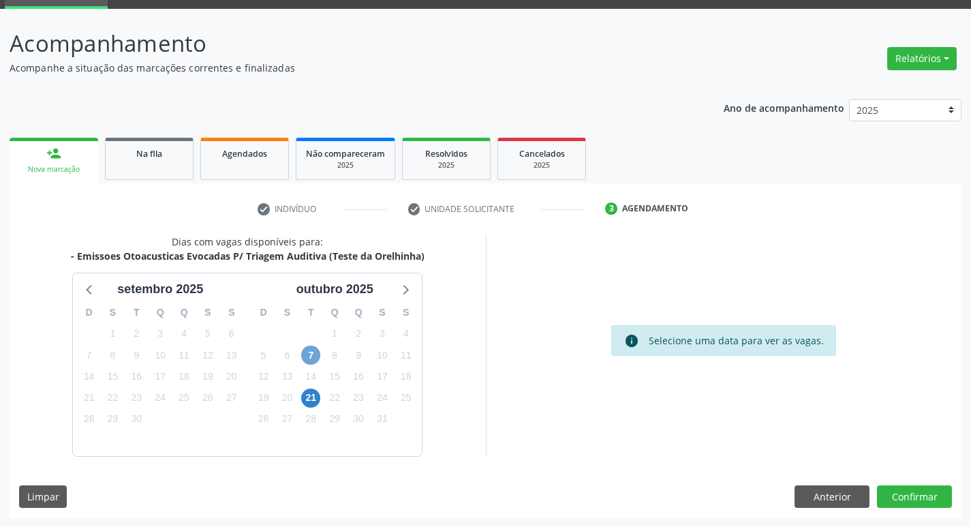
drag, startPoint x: 318, startPoint y: 355, endPoint x: 0, endPoint y: 136, distance: 386.0
click at [317, 355] on span "7" at bounding box center [310, 354] width 19 height 19
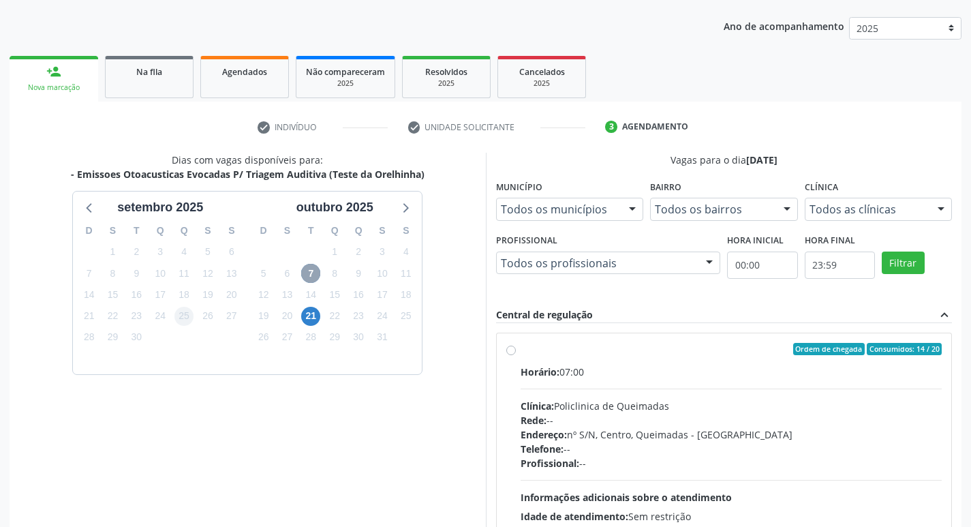
scroll to position [263, 0]
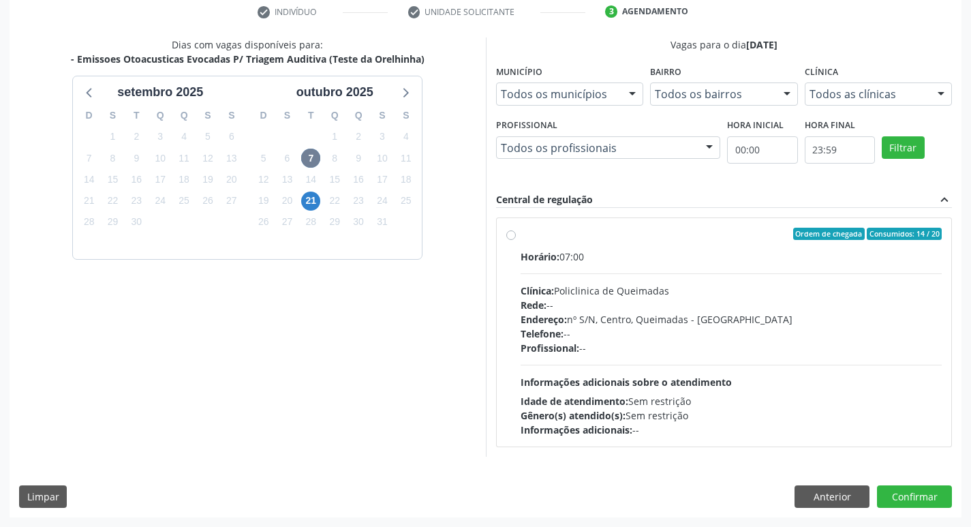
click at [749, 266] on div "Horário: 07:00 Clínica: Policlinica de Queimadas Rede: -- Endereço: nº S/N, Cen…" at bounding box center [731, 342] width 422 height 187
click at [516, 240] on input "Ordem de chegada Consumidos: 14 / 20 Horário: 07:00 Clínica: Policlinica de Que…" at bounding box center [511, 234] width 10 height 12
radio input "true"
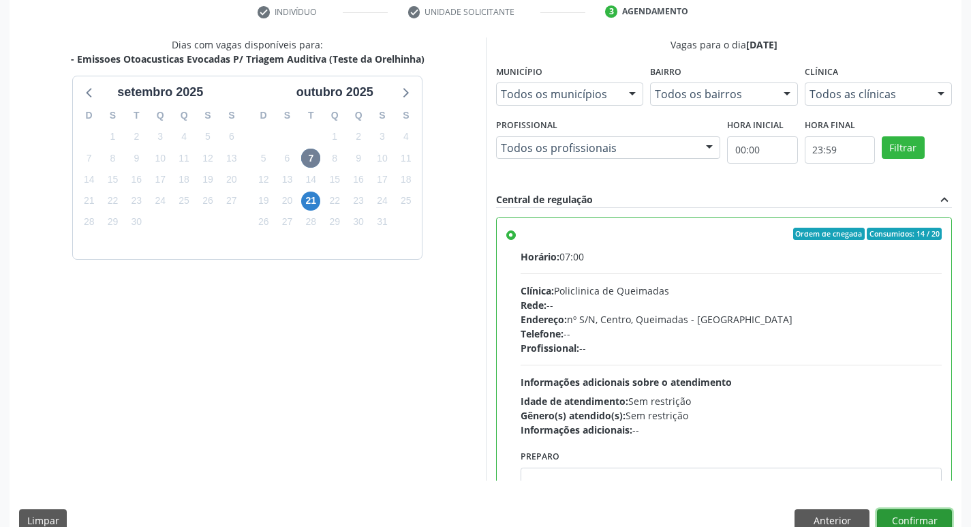
click at [915, 515] on button "Confirmar" at bounding box center [914, 520] width 75 height 23
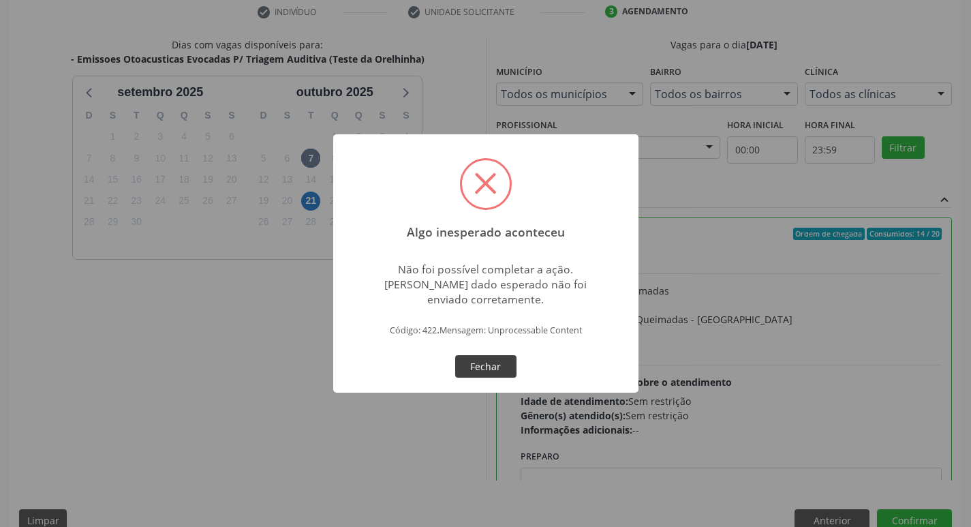
click at [497, 361] on button "Fechar" at bounding box center [485, 366] width 61 height 23
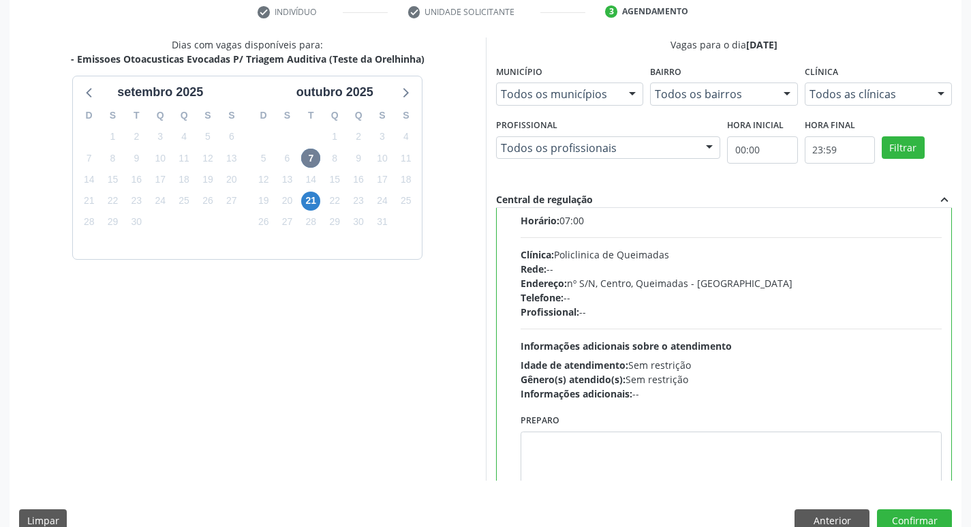
scroll to position [67, 0]
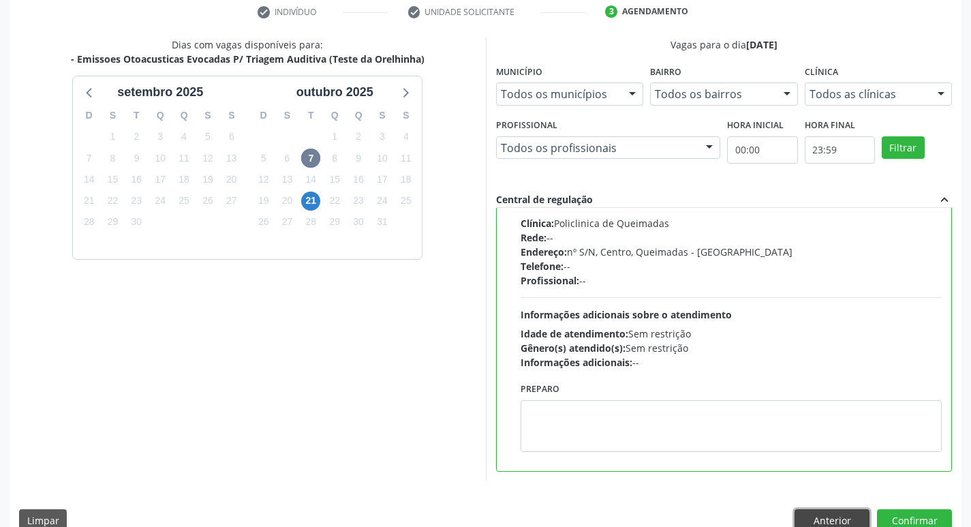
click at [851, 518] on button "Anterior" at bounding box center [831, 520] width 75 height 23
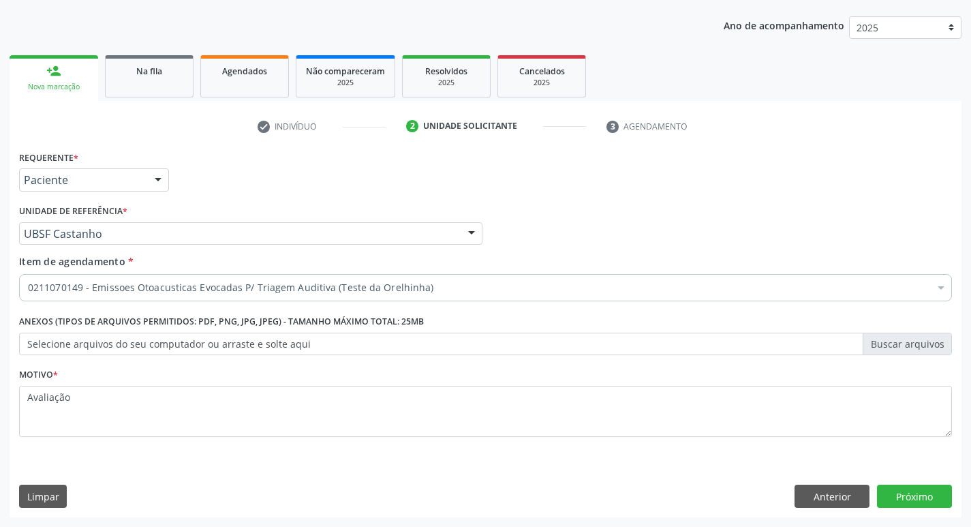
scroll to position [148, 0]
click at [817, 497] on button "Anterior" at bounding box center [831, 495] width 75 height 23
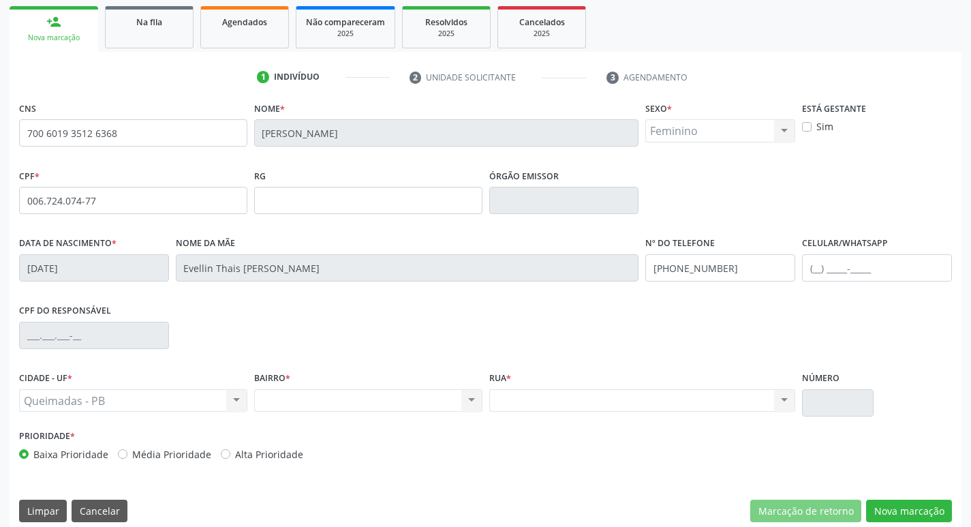
scroll to position [212, 0]
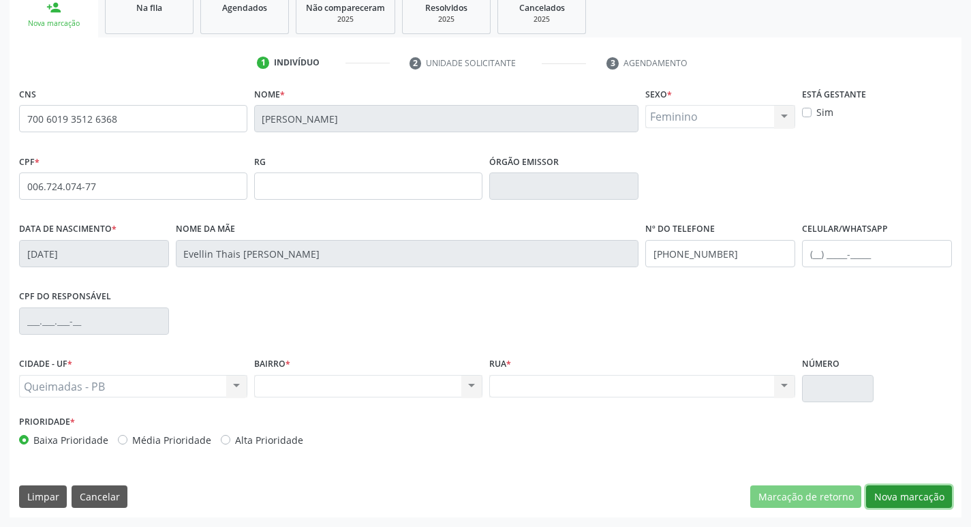
click at [907, 494] on button "Nova marcação" at bounding box center [909, 496] width 86 height 23
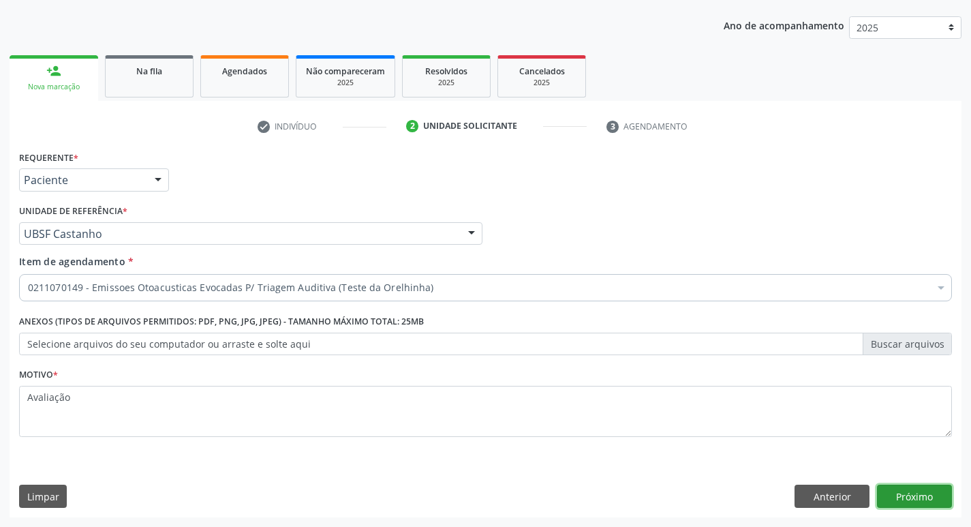
click at [904, 494] on button "Próximo" at bounding box center [914, 495] width 75 height 23
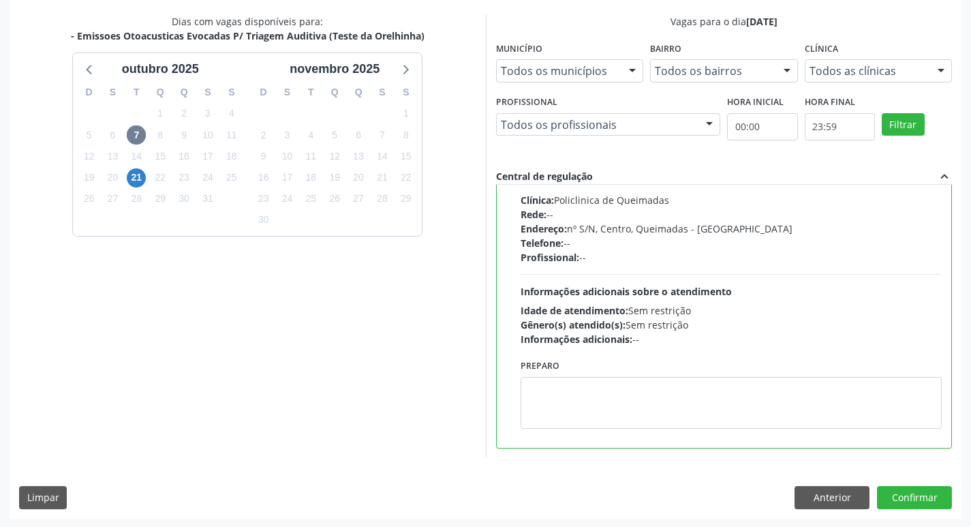
scroll to position [287, 0]
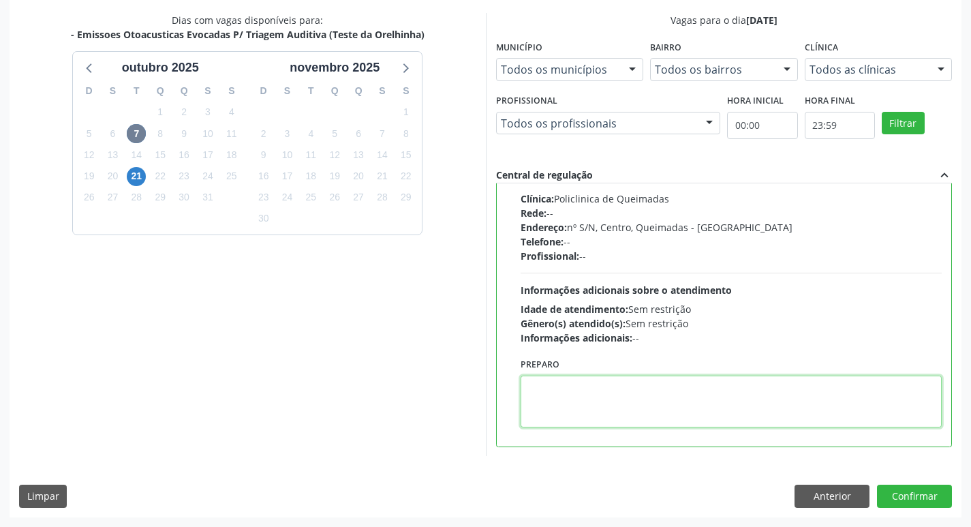
click at [705, 413] on textarea at bounding box center [731, 401] width 422 height 52
type textarea "l"
type textarea "LEVAR CADERNETA DE VACINAÇÃO."
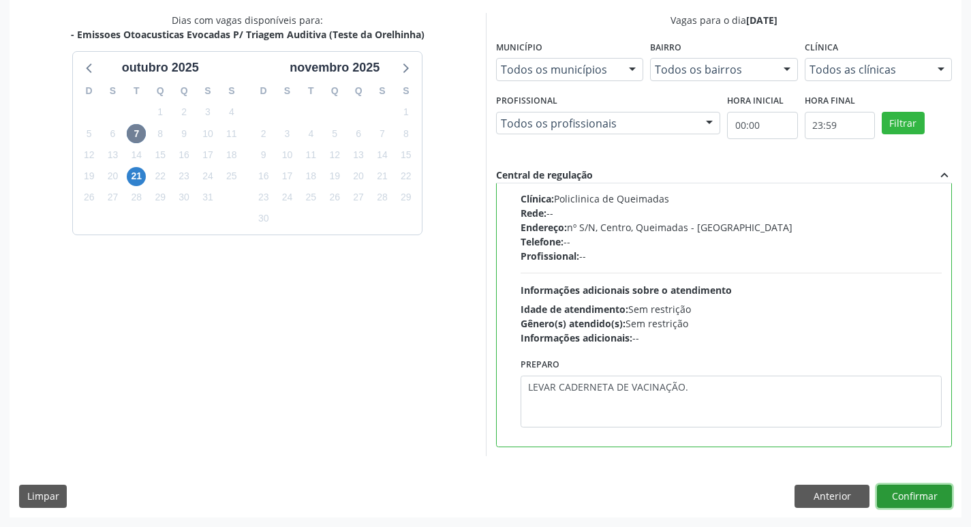
click at [899, 499] on button "Confirmar" at bounding box center [914, 495] width 75 height 23
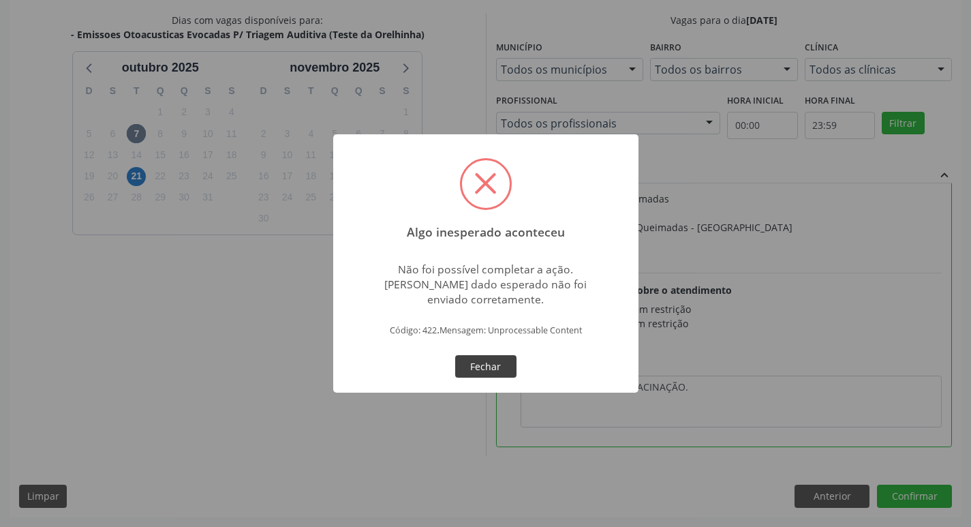
click at [480, 364] on button "Fechar" at bounding box center [485, 366] width 61 height 23
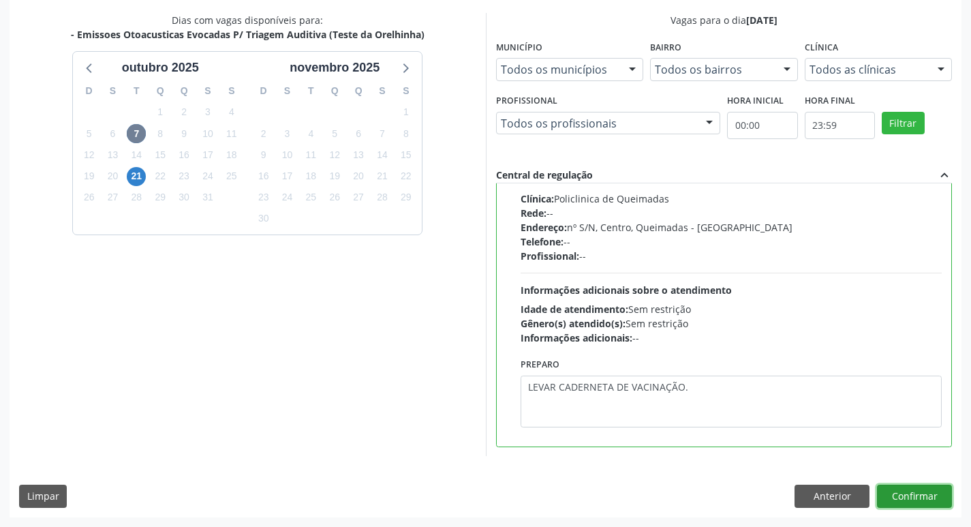
click at [909, 500] on button "Confirmar" at bounding box center [914, 495] width 75 height 23
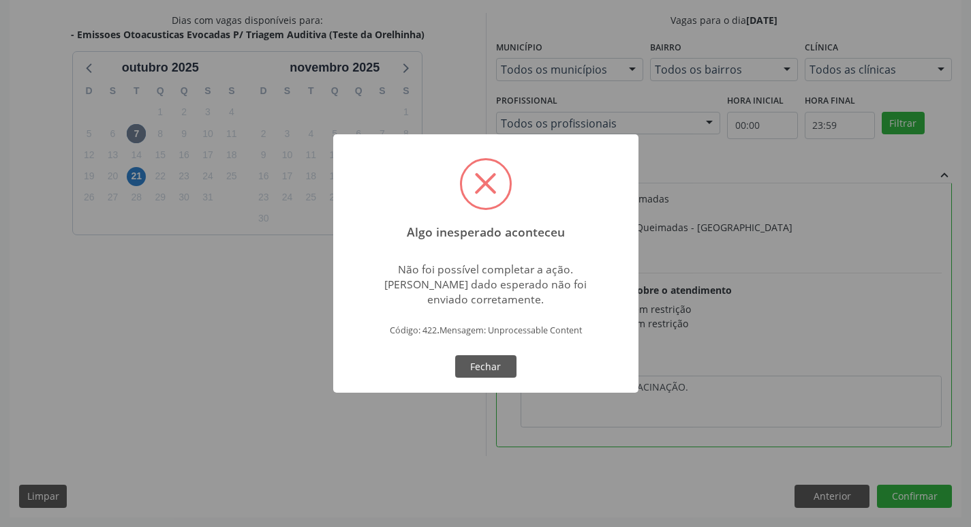
click at [166, 313] on div "Algo inesperado aconteceu × Não foi possível completar a ação. [PERSON_NAME] da…" at bounding box center [485, 263] width 971 height 527
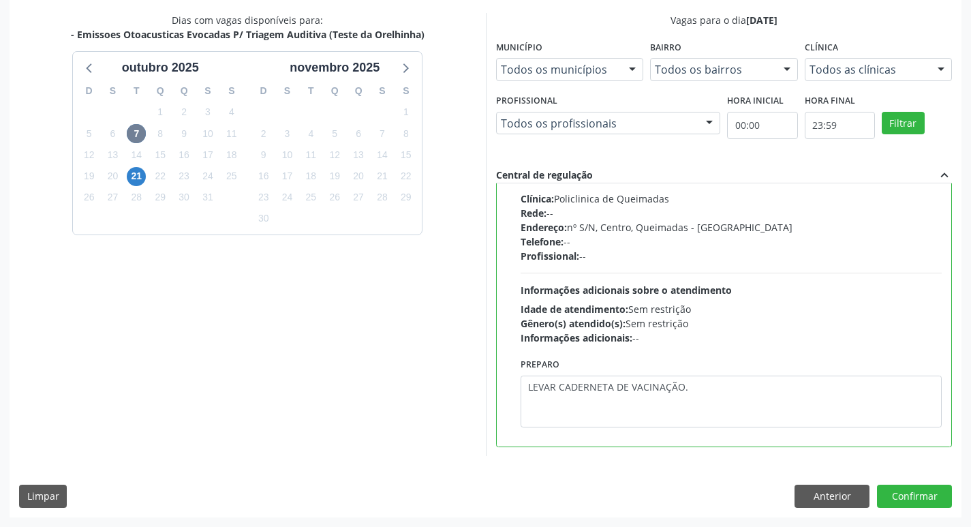
scroll to position [0, 0]
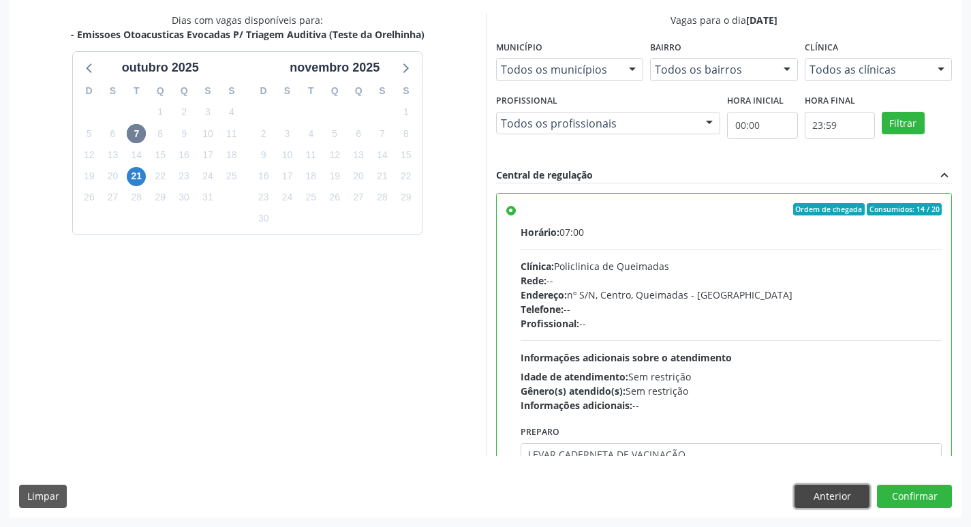
click at [820, 493] on button "Anterior" at bounding box center [831, 495] width 75 height 23
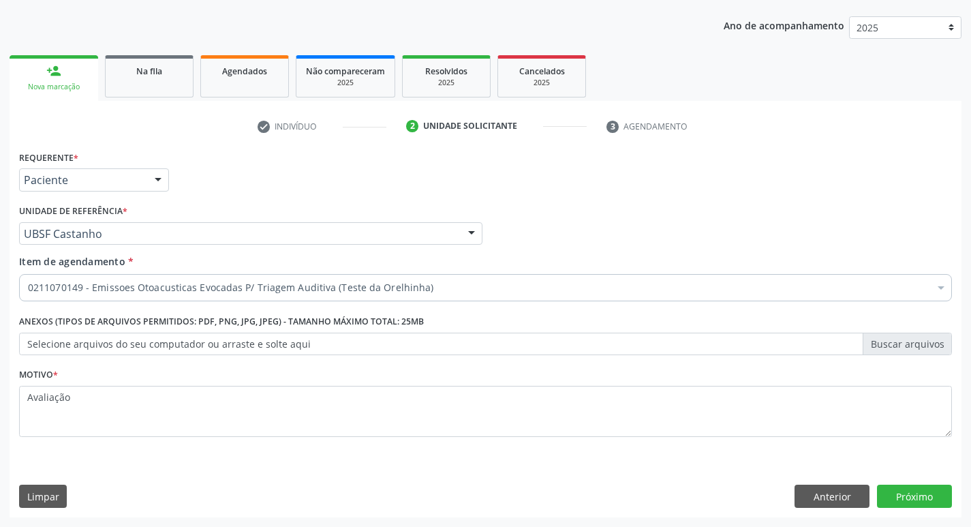
scroll to position [148, 0]
click at [820, 493] on button "Anterior" at bounding box center [831, 495] width 75 height 23
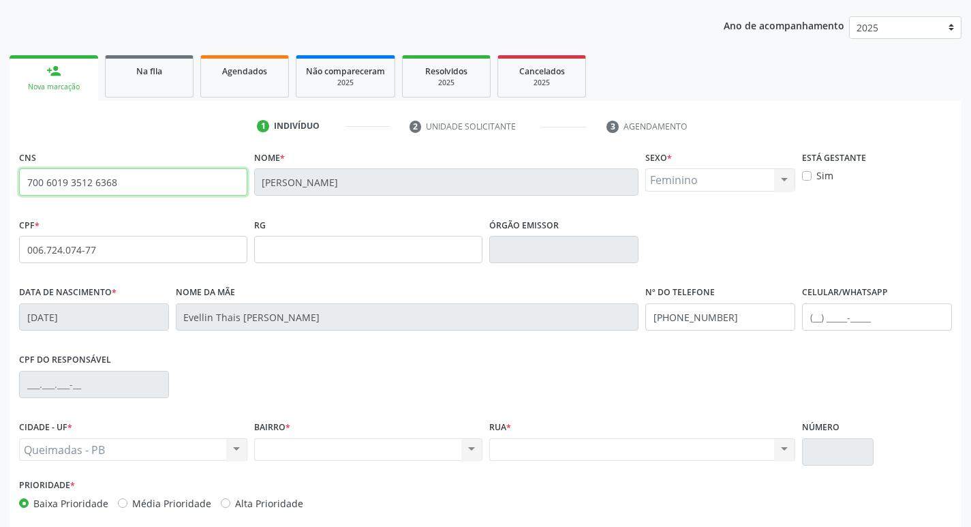
click at [146, 188] on input "700 6019 3512 6368" at bounding box center [133, 181] width 228 height 27
click at [228, 76] on span "Agendados" at bounding box center [244, 71] width 45 height 12
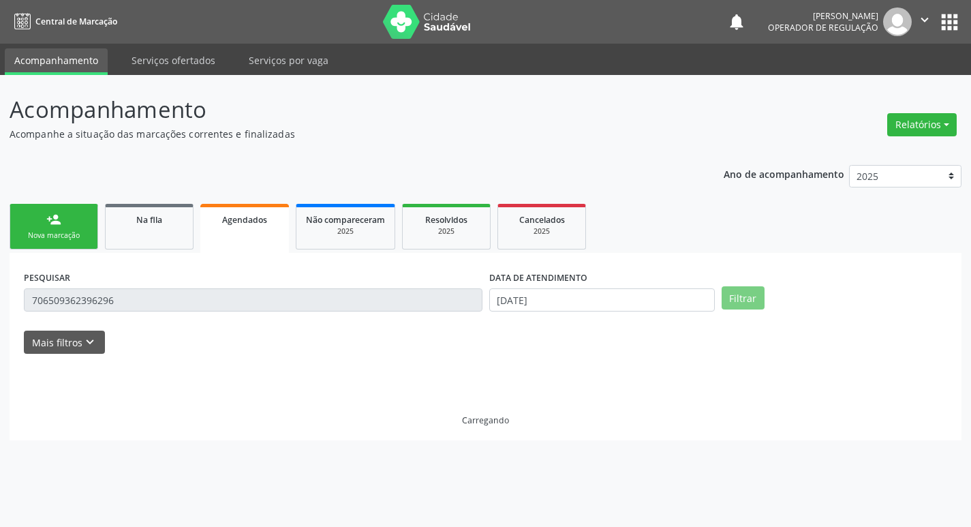
scroll to position [0, 0]
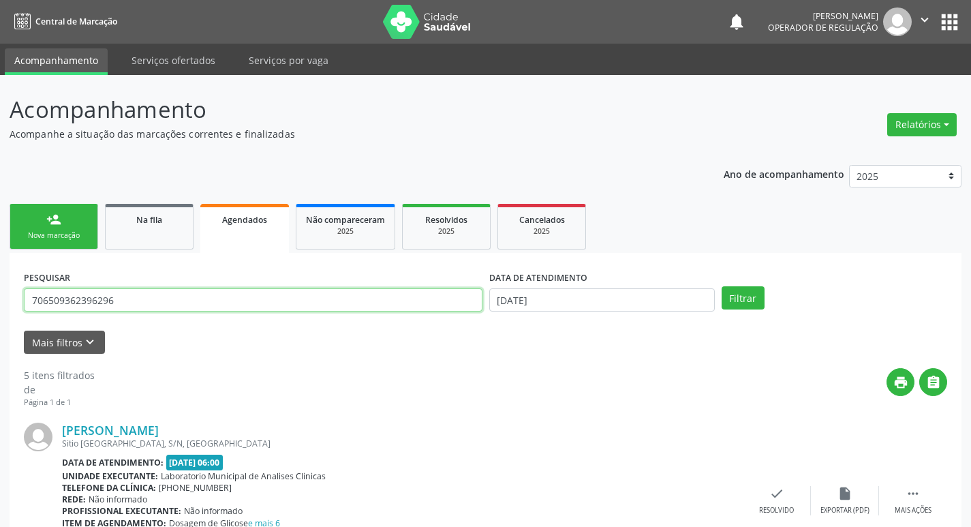
click at [185, 307] on input "706509362396296" at bounding box center [253, 299] width 458 height 23
paste input "700 6019 3512 6368"
type input "700 6019 3512 6368"
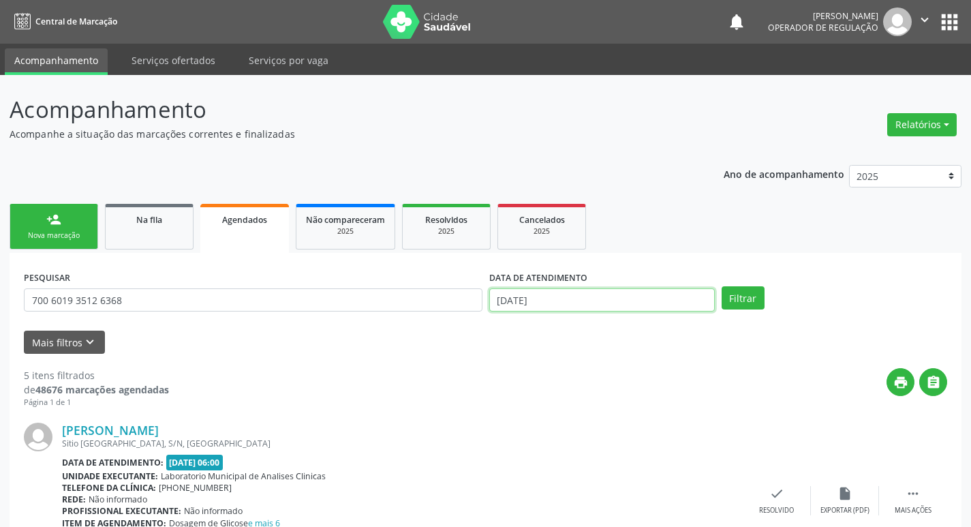
click at [630, 300] on input "[DATE]" at bounding box center [601, 299] width 225 height 23
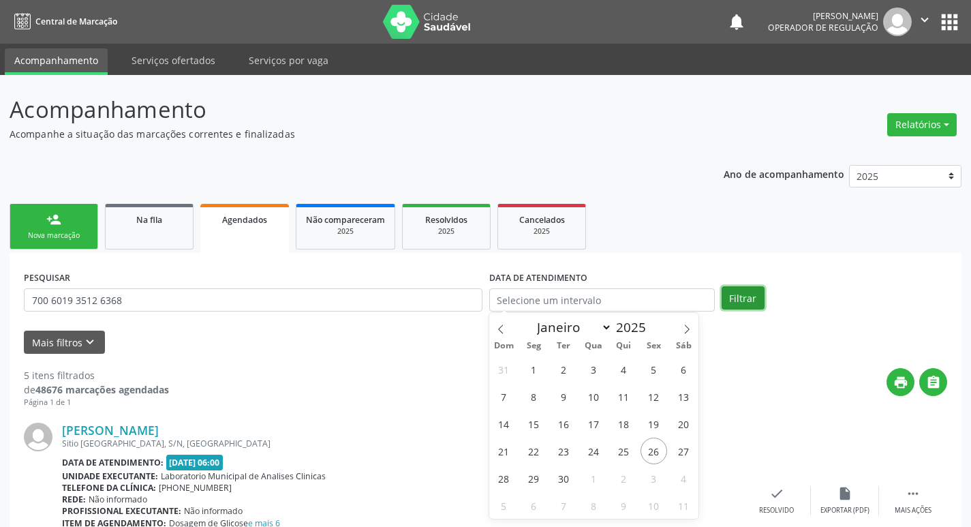
click at [755, 300] on button "Filtrar" at bounding box center [742, 297] width 43 height 23
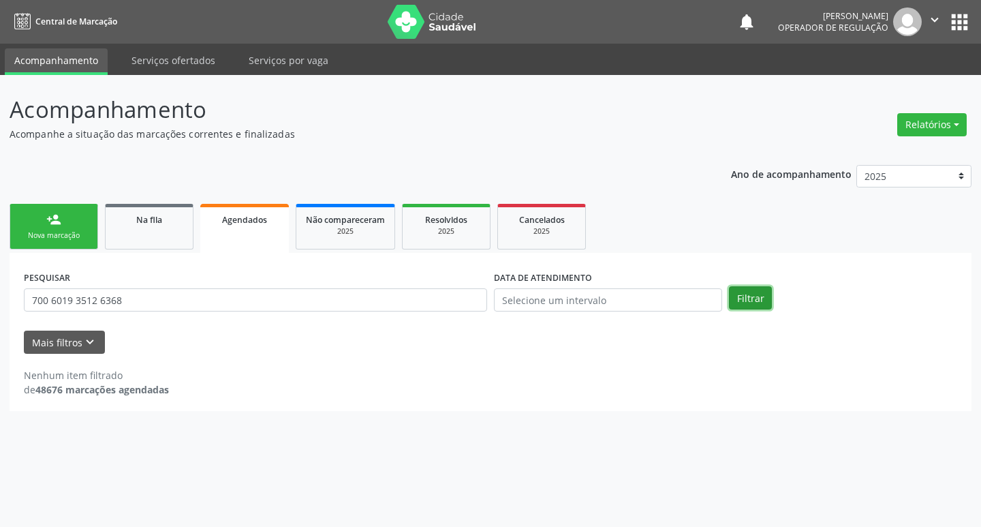
click at [756, 302] on button "Filtrar" at bounding box center [750, 297] width 43 height 23
click at [54, 219] on div "person_add" at bounding box center [53, 219] width 15 height 15
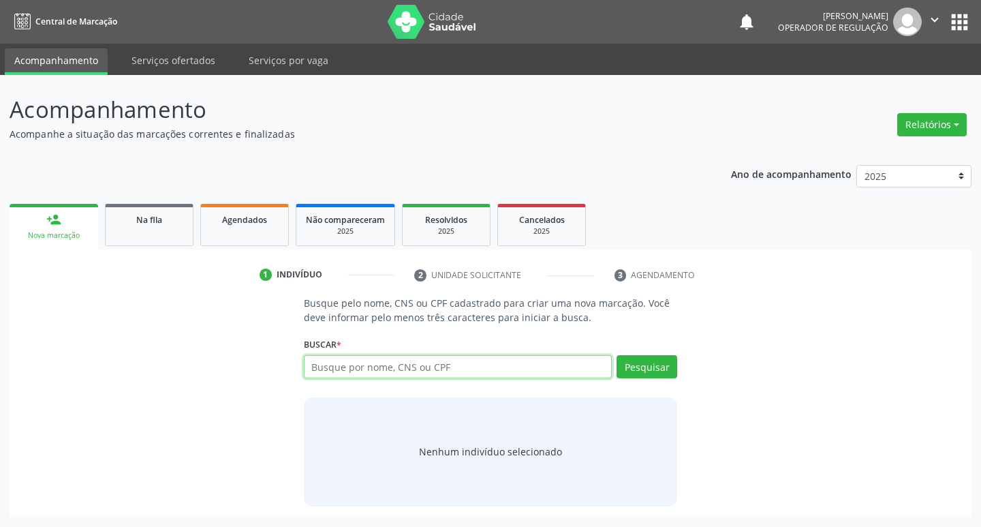
click at [359, 358] on input "text" at bounding box center [458, 366] width 309 height 23
paste input "700 6019 3512 6368"
type input "700 6019 3512 6368"
click at [620, 368] on button "Pesquisar" at bounding box center [646, 366] width 61 height 23
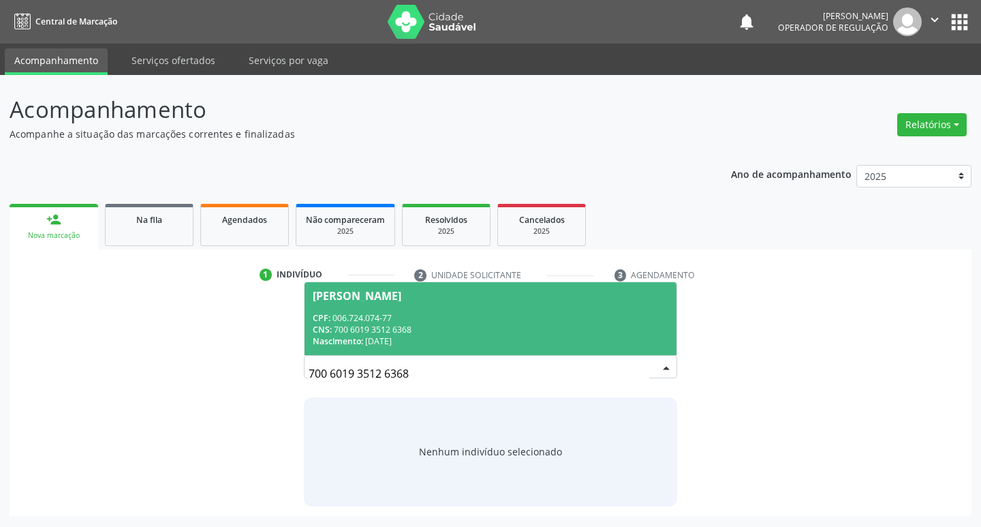
click at [480, 304] on span "Maya Hadassa Bezerra Tavares CPF: 006.724.074-77 CNS: 700 6019 3512 6368 Nascim…" at bounding box center [490, 318] width 373 height 73
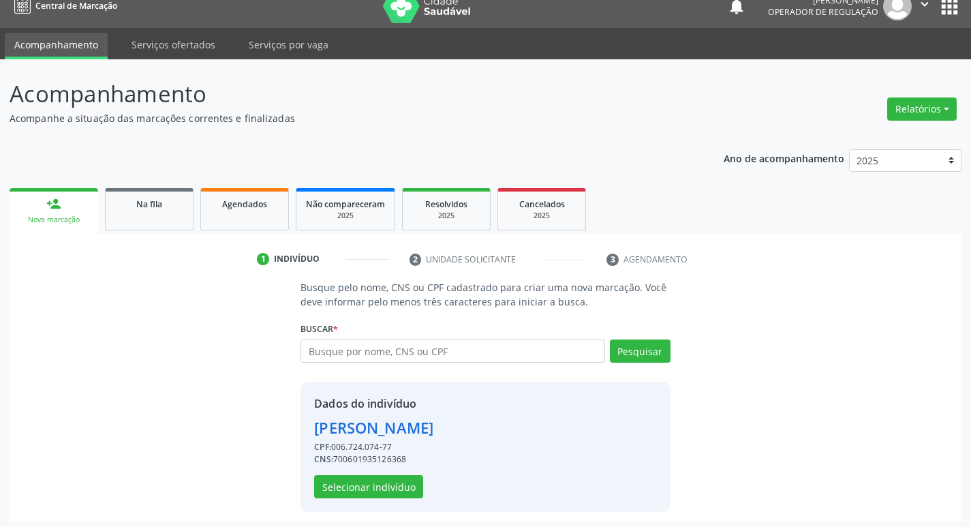
scroll to position [20, 0]
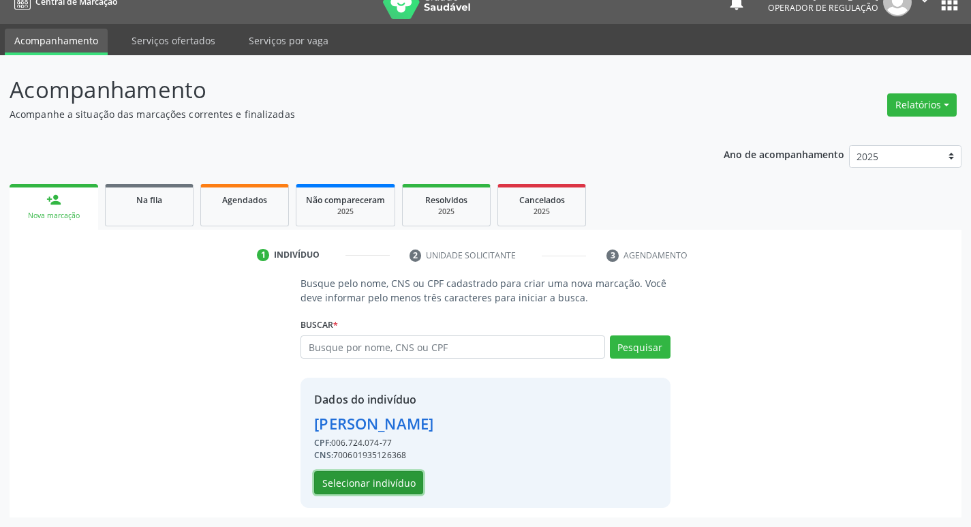
click at [369, 482] on button "Selecionar indivíduo" at bounding box center [368, 482] width 109 height 23
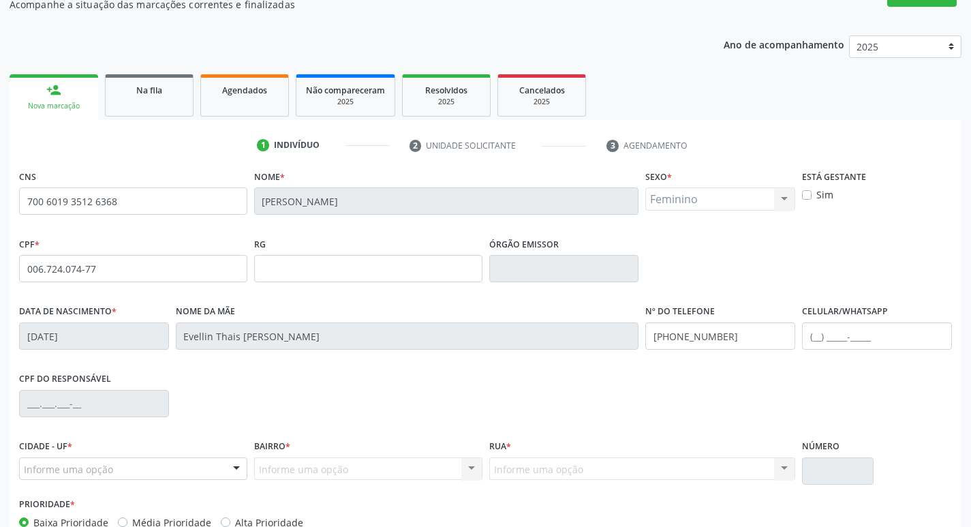
scroll to position [212, 0]
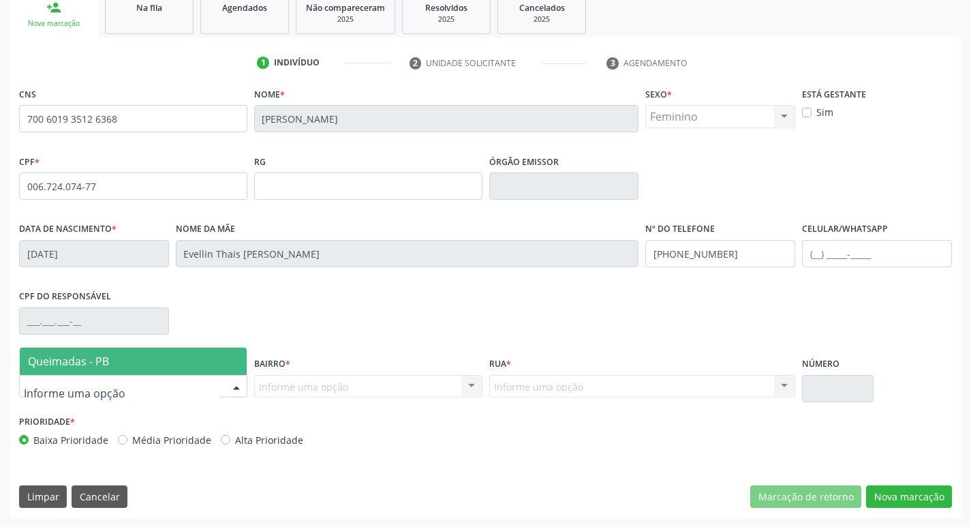
click at [202, 395] on div at bounding box center [133, 386] width 228 height 23
click at [192, 361] on span "Queimadas - PB" at bounding box center [133, 360] width 227 height 27
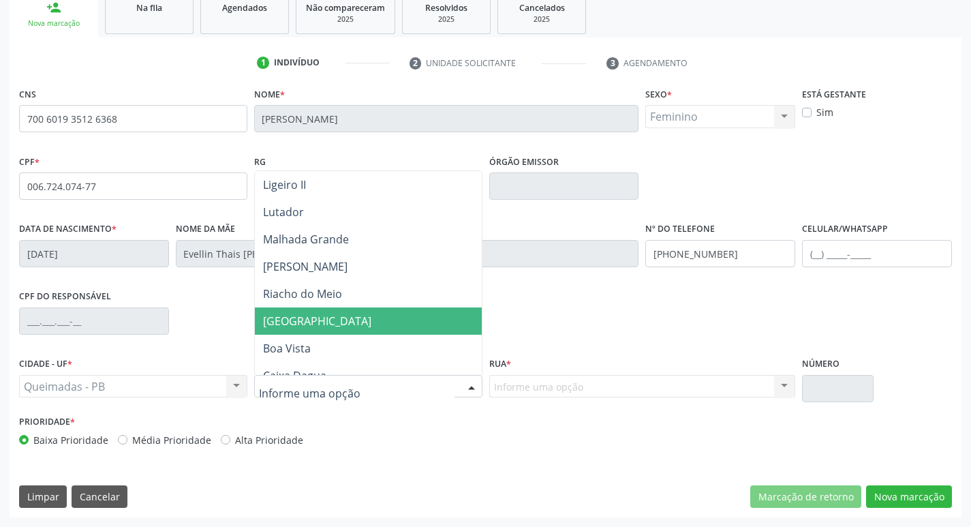
scroll to position [423, 0]
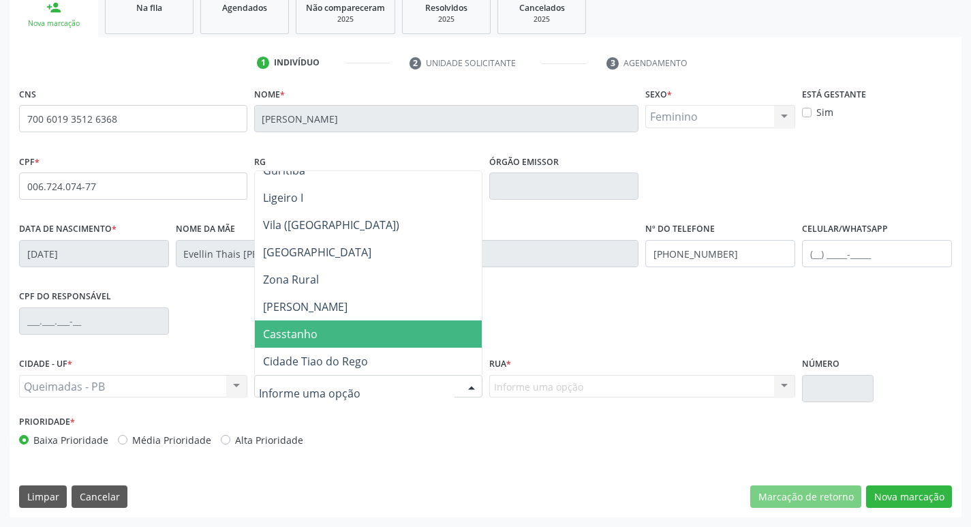
click at [330, 340] on span "Casstanho" at bounding box center [368, 333] width 227 height 27
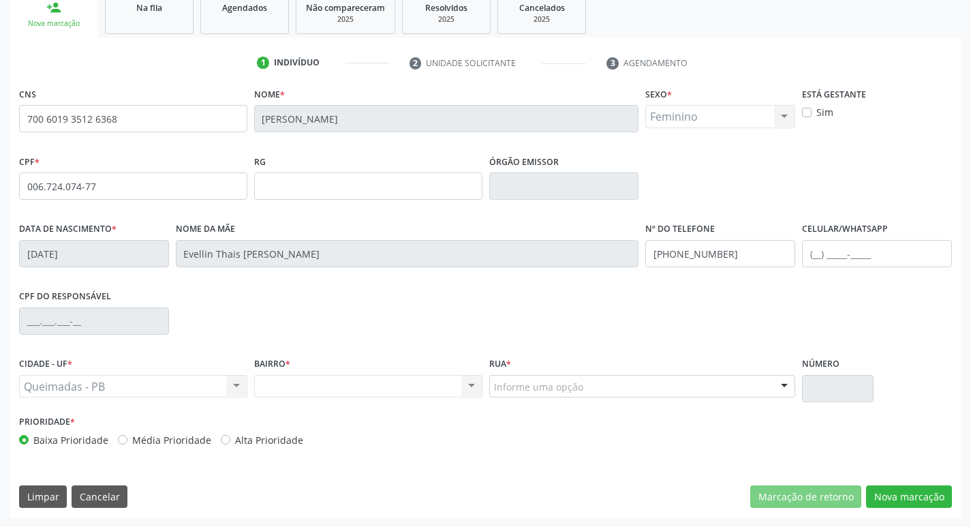
click at [584, 388] on div "Informe uma opção" at bounding box center [642, 386] width 307 height 23
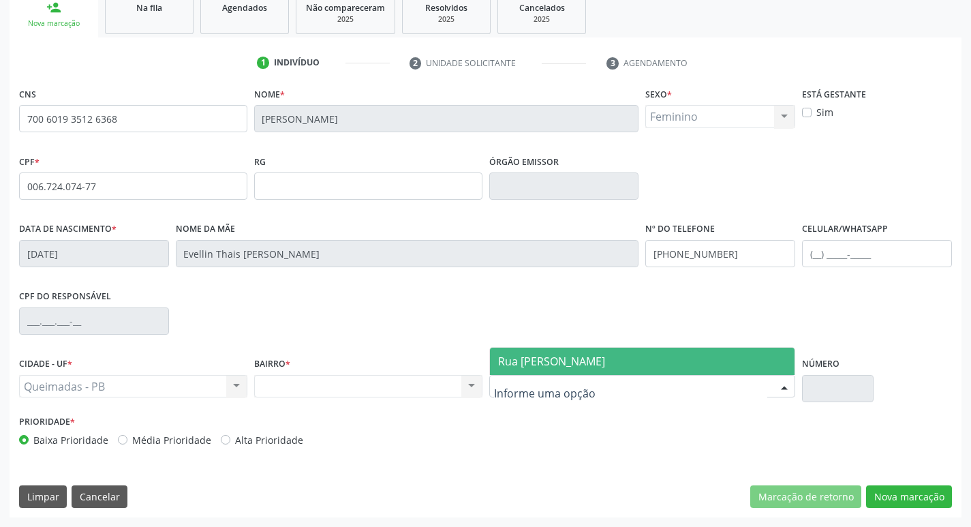
click at [589, 358] on span "Rua Durval Gomes da Mota" at bounding box center [551, 361] width 107 height 15
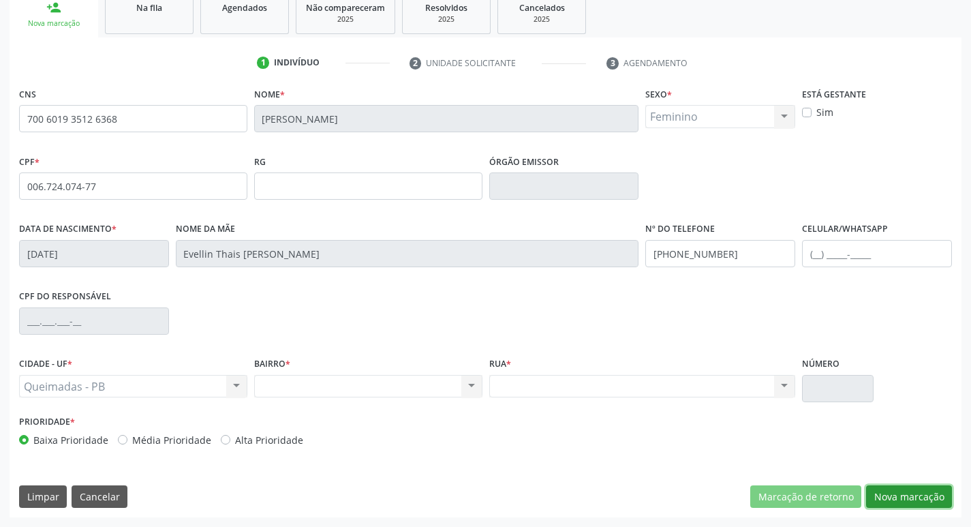
click at [918, 496] on button "Nova marcação" at bounding box center [909, 496] width 86 height 23
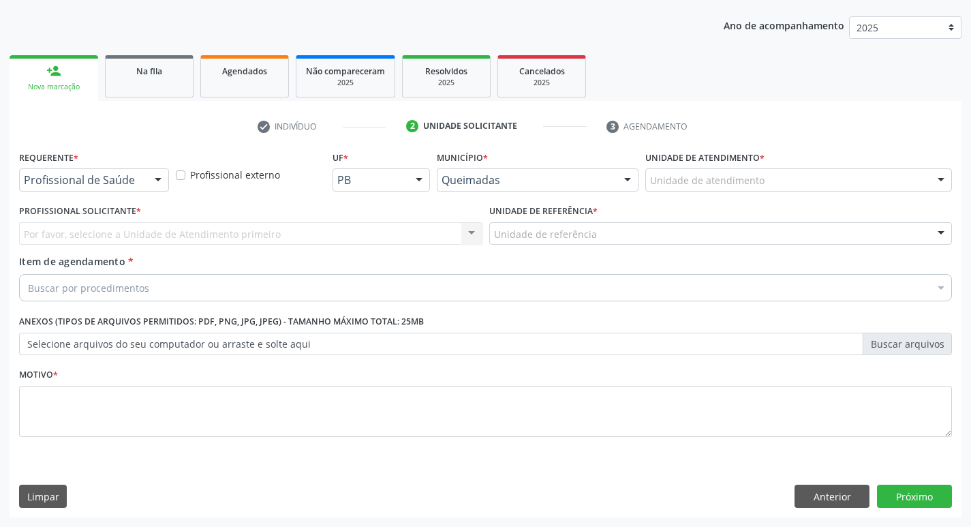
click at [145, 177] on div "Profissional de Saúde Profissional de Saúde Paciente Nenhum resultado encontrad…" at bounding box center [94, 179] width 150 height 23
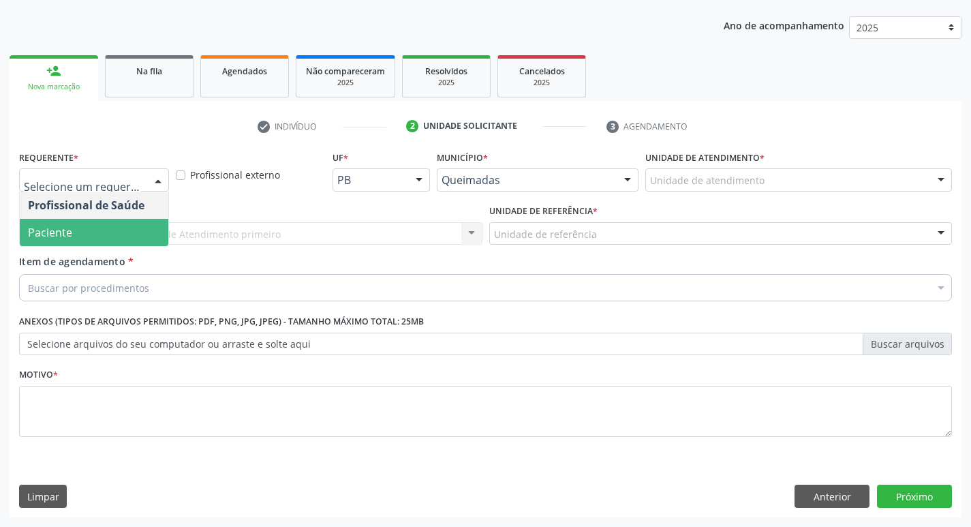
click at [120, 229] on span "Paciente" at bounding box center [94, 232] width 148 height 27
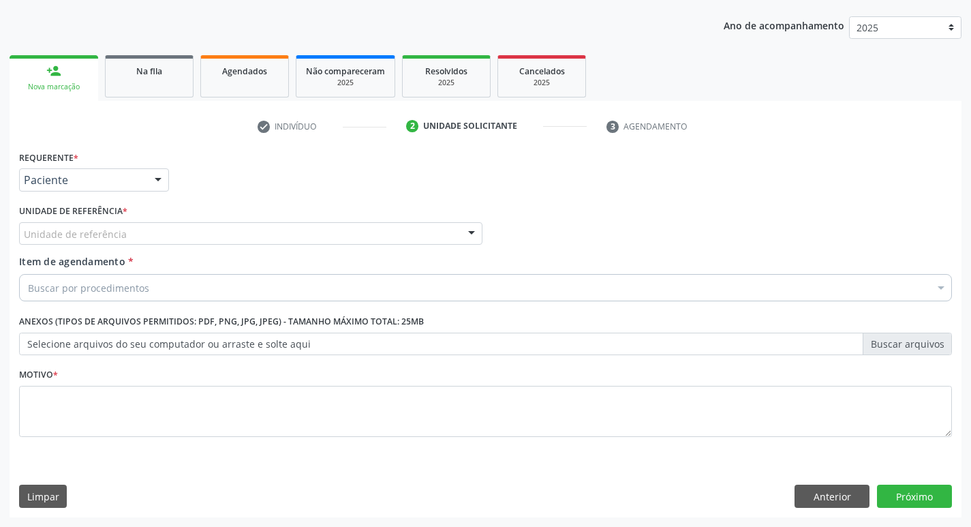
click at [140, 238] on div "Unidade de referência" at bounding box center [250, 233] width 463 height 23
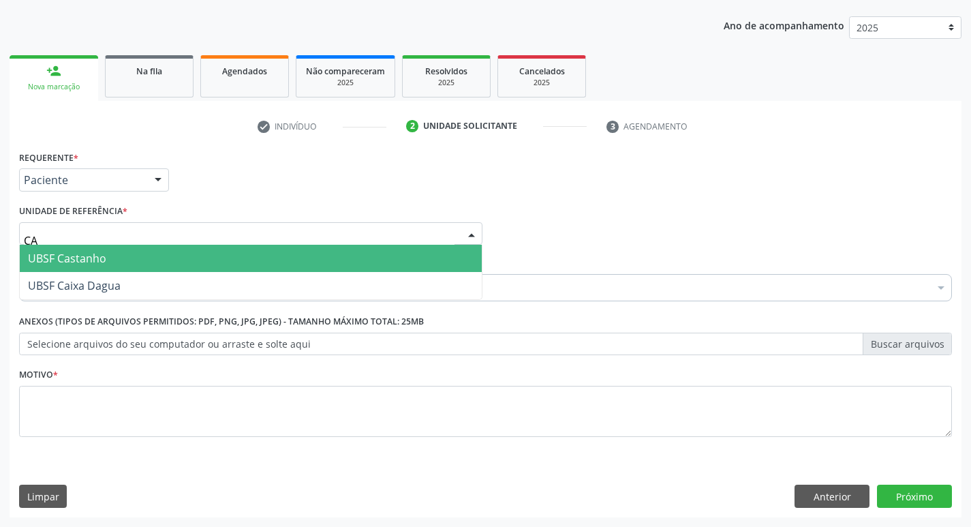
type input "CAS"
click at [140, 246] on span "UBSF Castanho" at bounding box center [251, 258] width 462 height 27
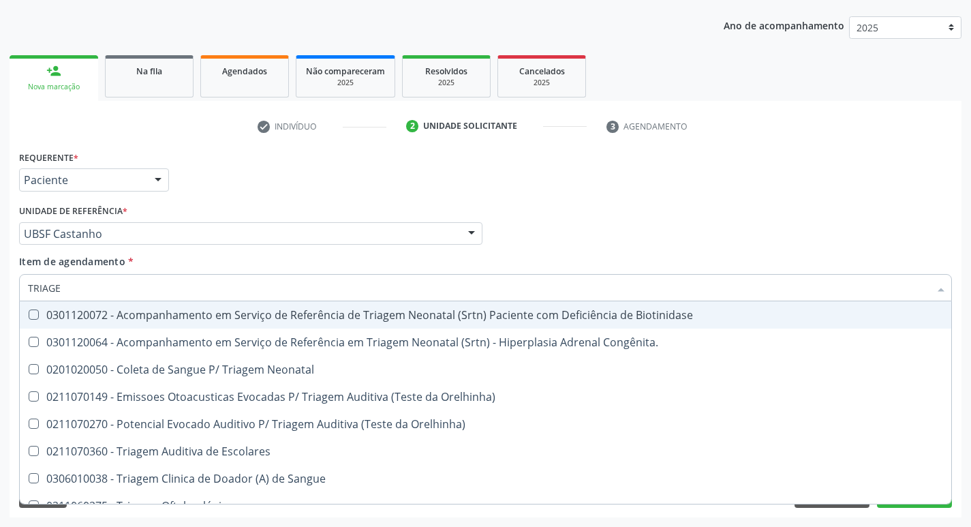
type input "TRIAGEM"
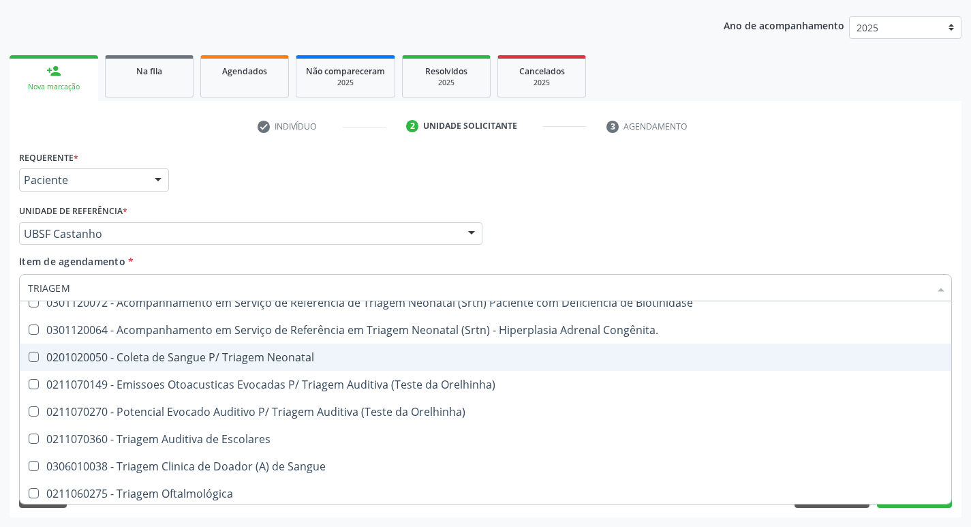
scroll to position [16, 0]
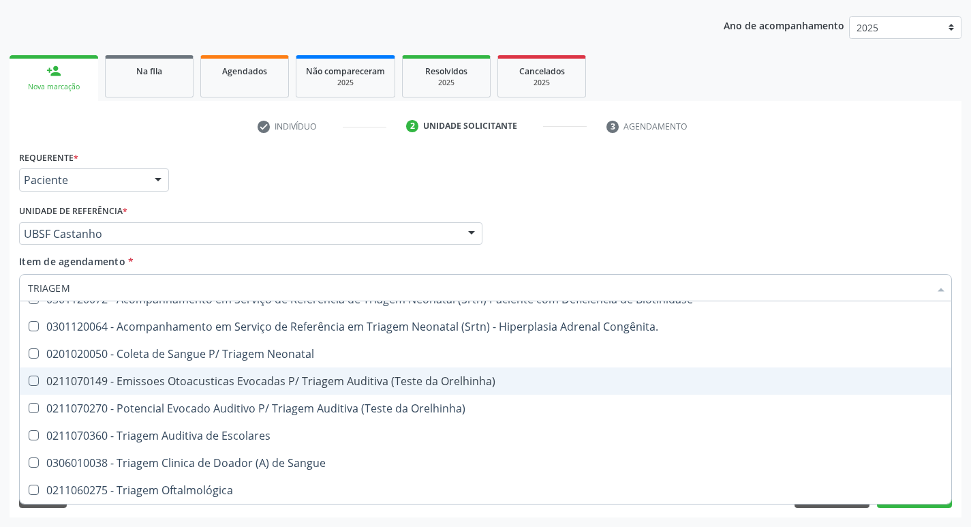
click at [174, 375] on div "0211070149 - Emissoes Otoacusticas Evocadas P/ Triagem Auditiva (Teste da Orelh…" at bounding box center [485, 380] width 915 height 11
checkbox Orelhinha\) "true"
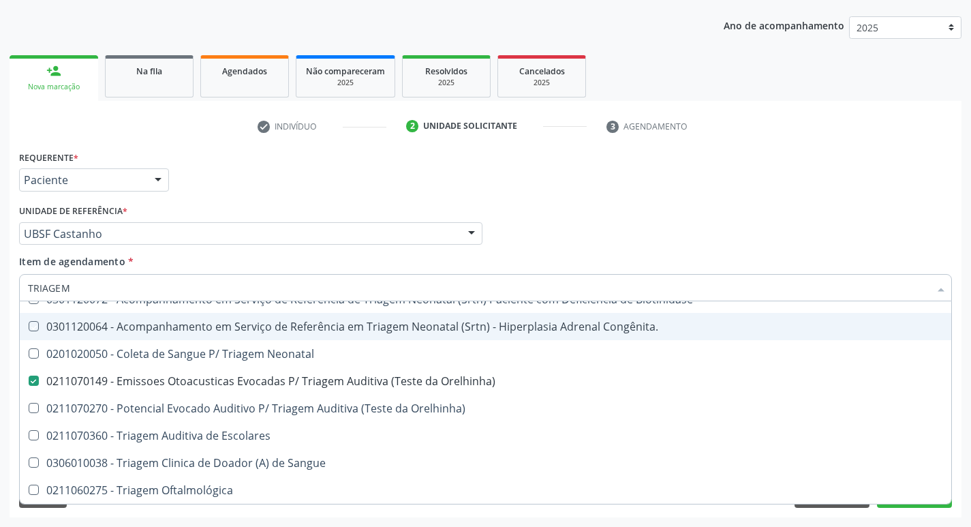
drag, startPoint x: 621, startPoint y: 172, endPoint x: 272, endPoint y: 369, distance: 401.4
click at [622, 172] on div "Requerente * Paciente Profissional de Saúde Paciente Nenhum resultado encontrad…" at bounding box center [485, 173] width 939 height 53
checkbox Congênita\ "true"
checkbox Orelhinha\) "false"
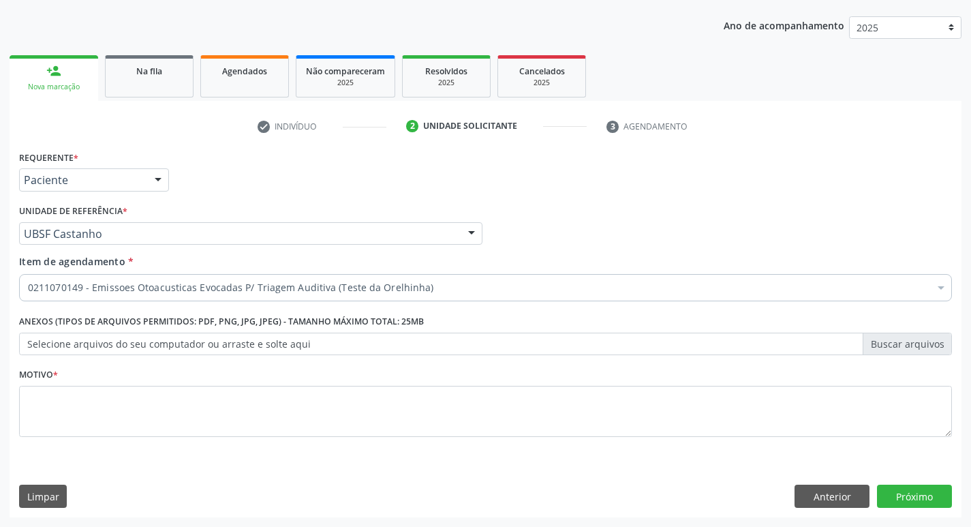
scroll to position [0, 0]
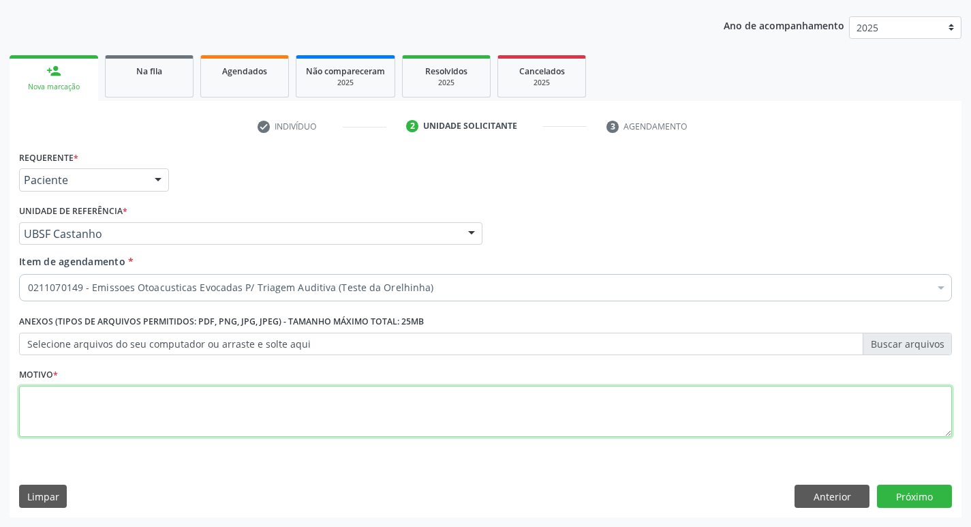
click at [114, 430] on textarea at bounding box center [485, 412] width 932 height 52
type textarea "AVALIAÇÃO"
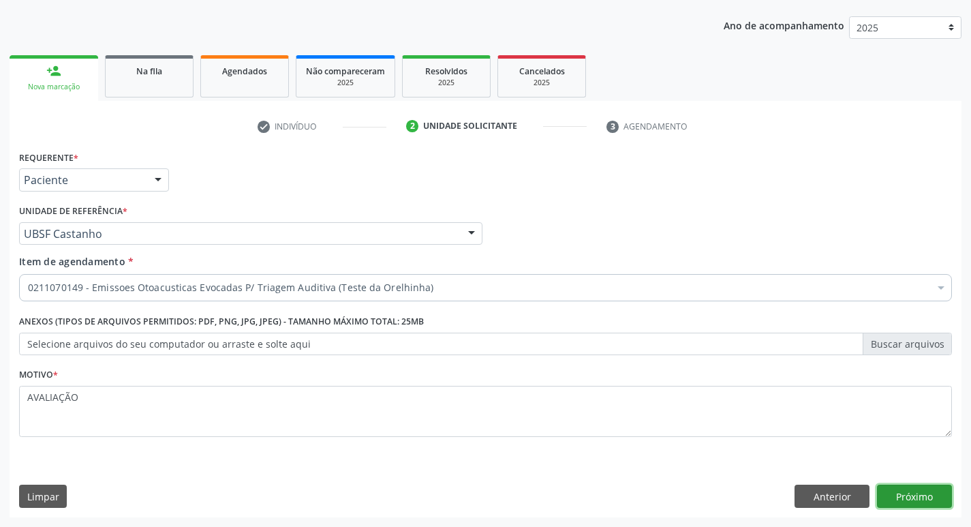
click at [929, 499] on button "Próximo" at bounding box center [914, 495] width 75 height 23
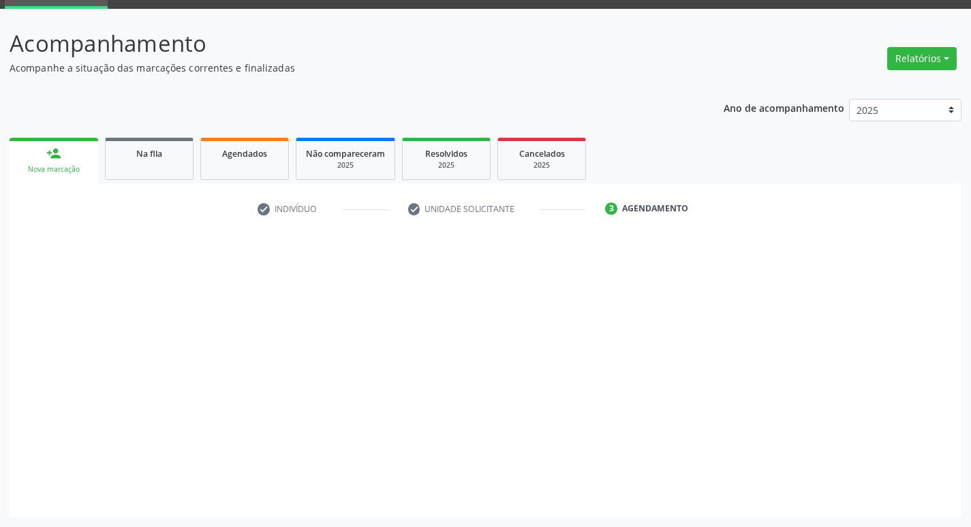
scroll to position [66, 0]
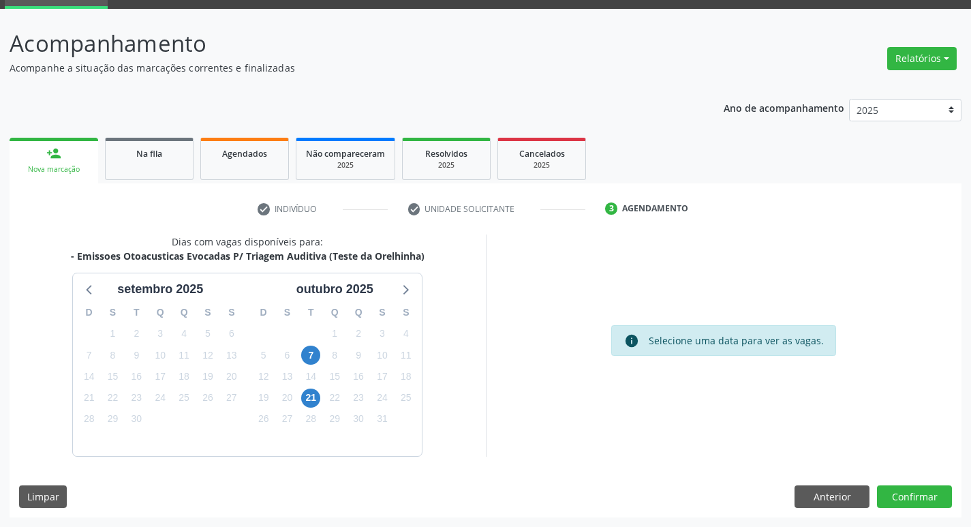
click at [320, 347] on div "7" at bounding box center [310, 355] width 19 height 21
click at [315, 353] on span "7" at bounding box center [310, 354] width 19 height 19
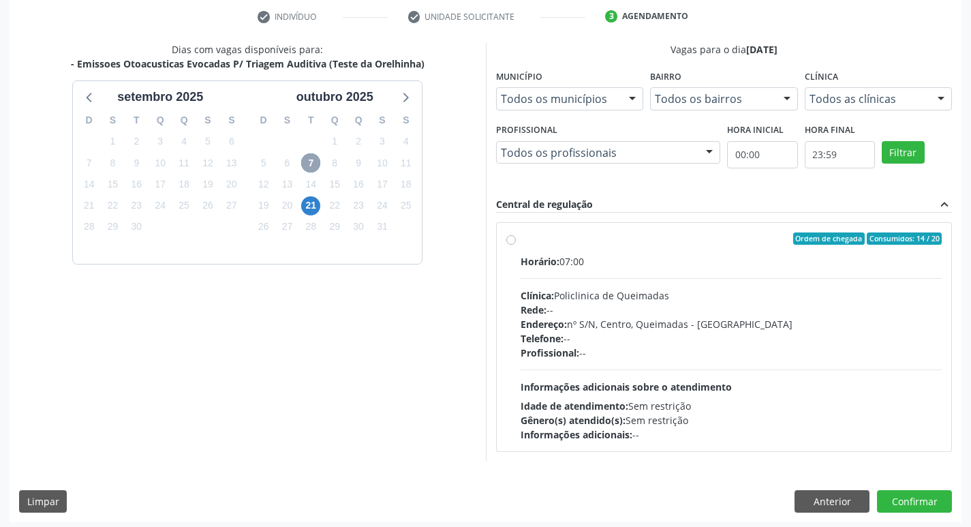
scroll to position [263, 0]
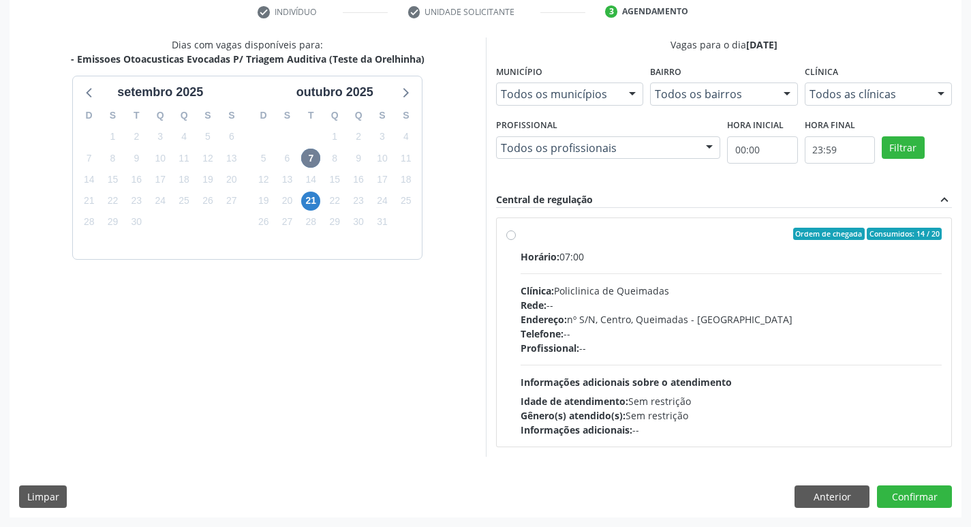
click at [749, 250] on div "Horário: 07:00" at bounding box center [731, 256] width 422 height 14
click at [516, 240] on input "Ordem de chegada Consumidos: 14 / 20 Horário: 07:00 Clínica: Policlinica de Que…" at bounding box center [511, 234] width 10 height 12
radio input "true"
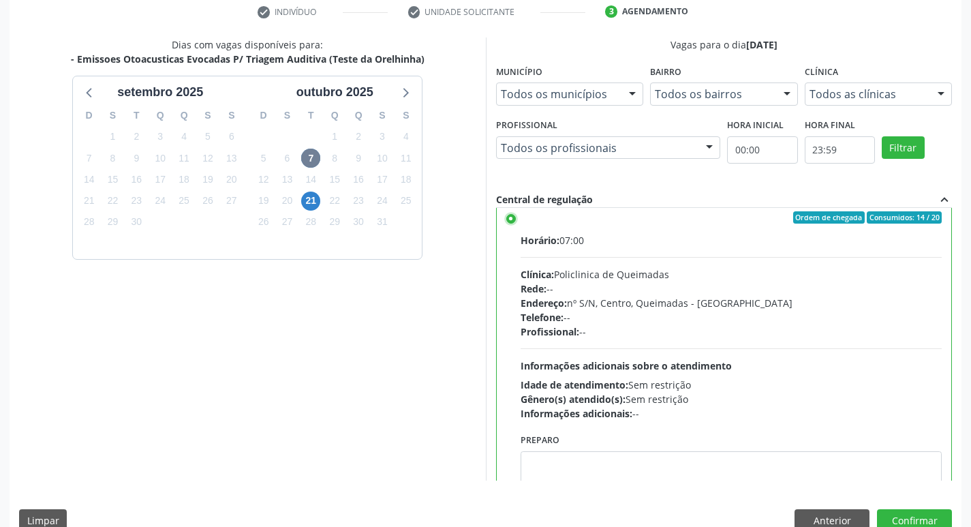
scroll to position [67, 0]
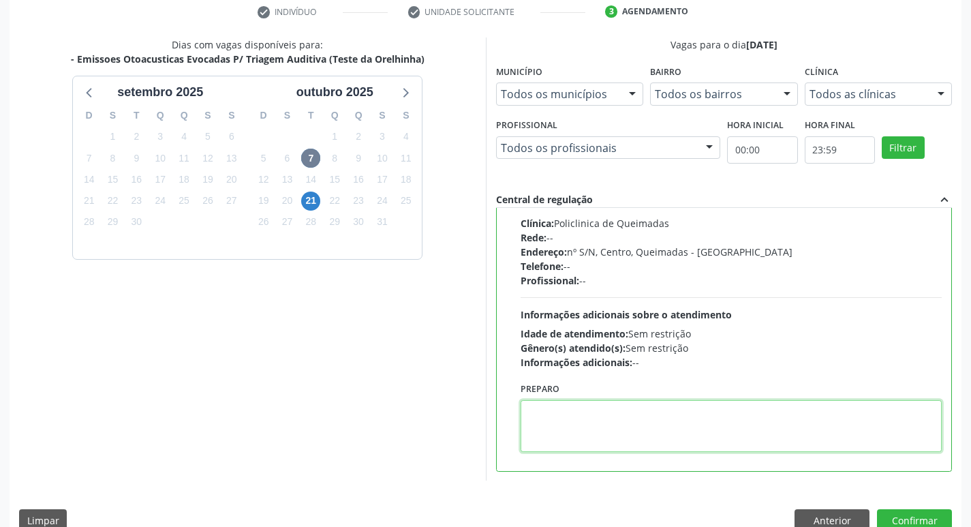
click at [766, 438] on textarea at bounding box center [731, 426] width 422 height 52
type textarea "LEVAR A CADERNETA DE VACINAÇÃO"
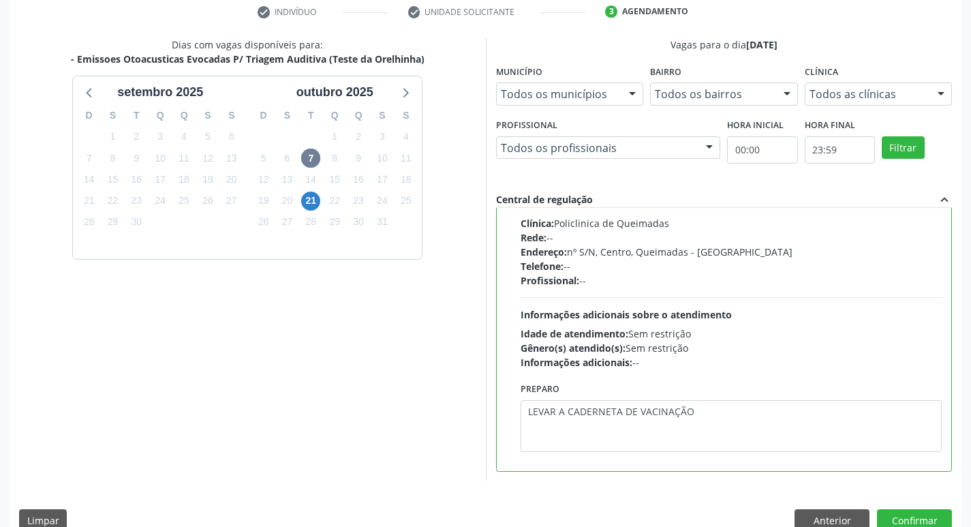
click at [931, 508] on div "Dias com vagas disponíveis para: - Emissoes Otoacusticas Evocadas P/ Triagem Au…" at bounding box center [486, 288] width 952 height 503
click at [930, 513] on button "Confirmar" at bounding box center [914, 520] width 75 height 23
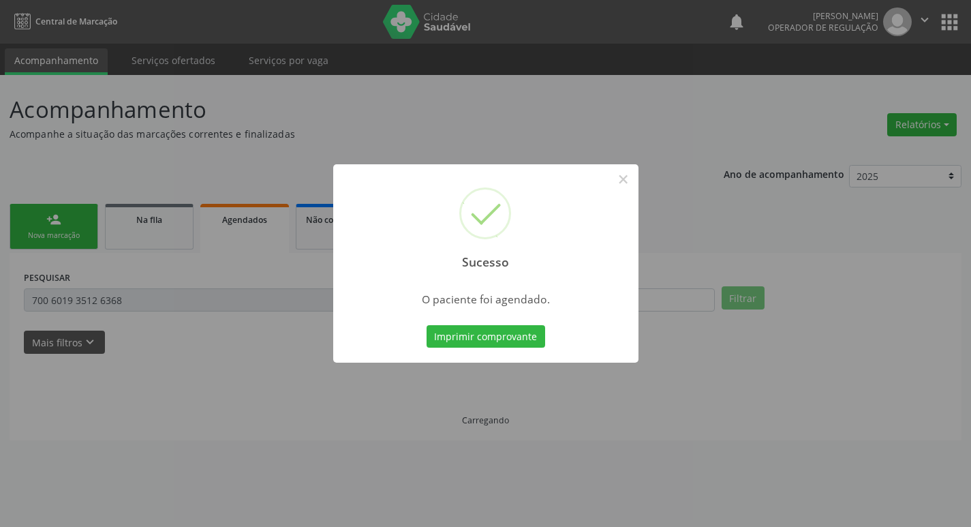
scroll to position [0, 0]
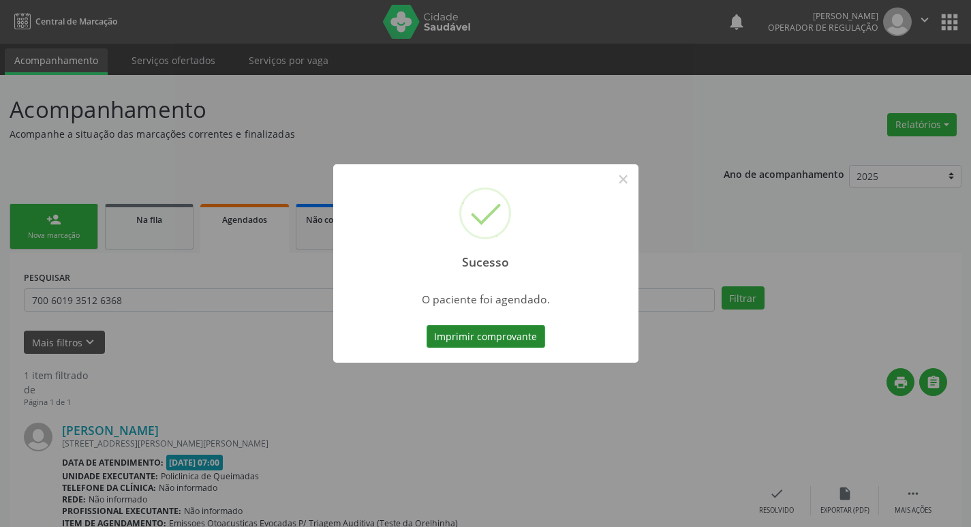
click at [490, 327] on button "Imprimir comprovante" at bounding box center [485, 336] width 119 height 23
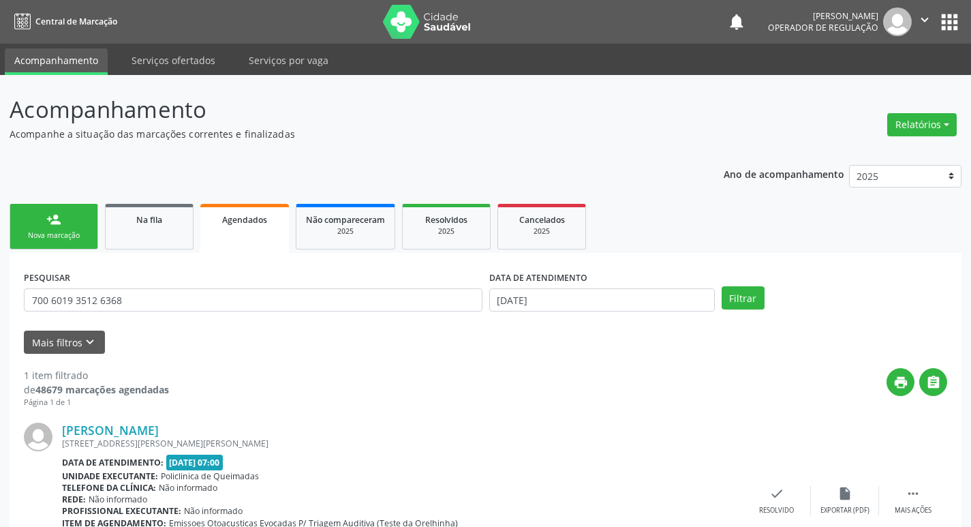
click at [60, 238] on div "Nova marcação" at bounding box center [54, 235] width 68 height 10
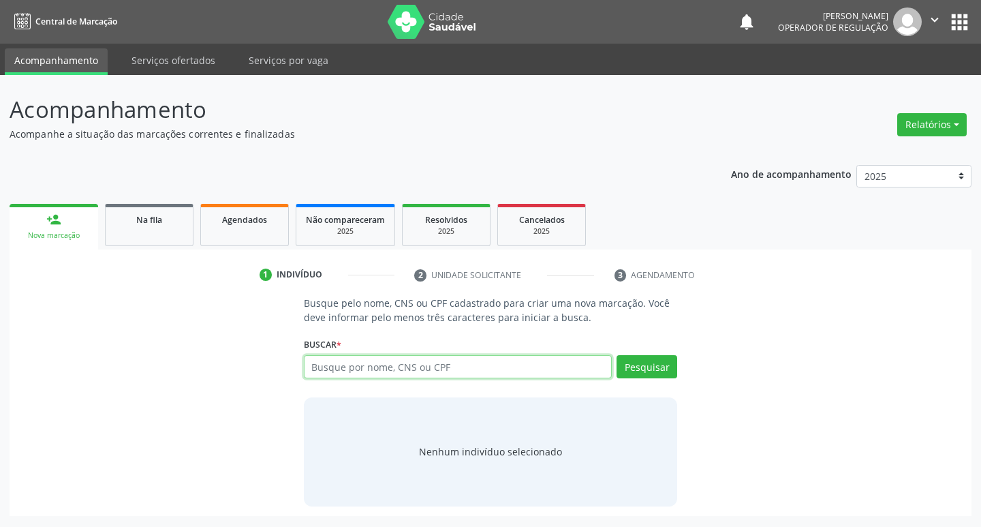
click at [395, 369] on input "text" at bounding box center [458, 366] width 309 height 23
type input "702404351609130"
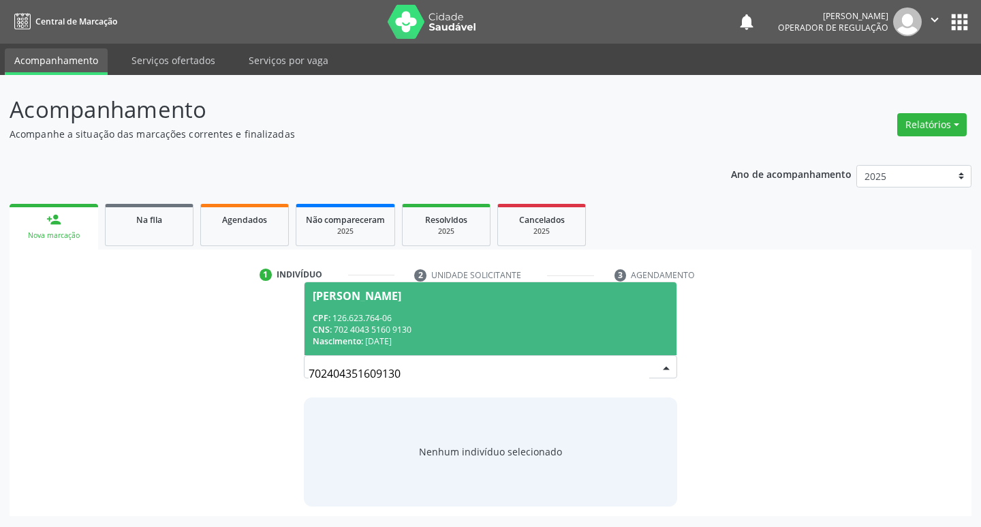
click at [31, 362] on div "Busque pelo nome, CNS ou CPF cadastrado para criar uma nova marcação. Você deve…" at bounding box center [490, 401] width 943 height 210
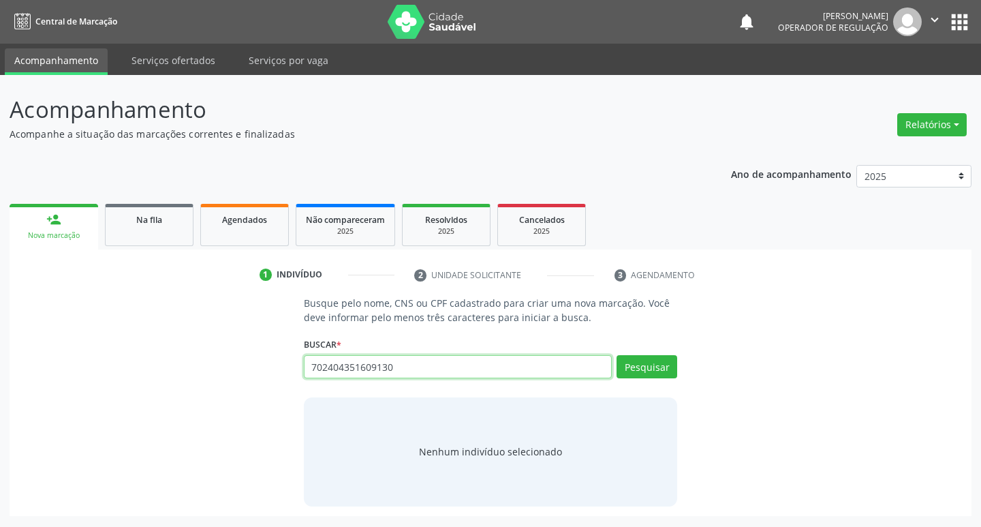
drag, startPoint x: 420, startPoint y: 375, endPoint x: 109, endPoint y: 379, distance: 310.6
click at [109, 379] on div "Busque pelo nome, CNS ou CPF cadastrado para criar uma nova marcação. Você deve…" at bounding box center [490, 401] width 943 height 210
type input "00705118452"
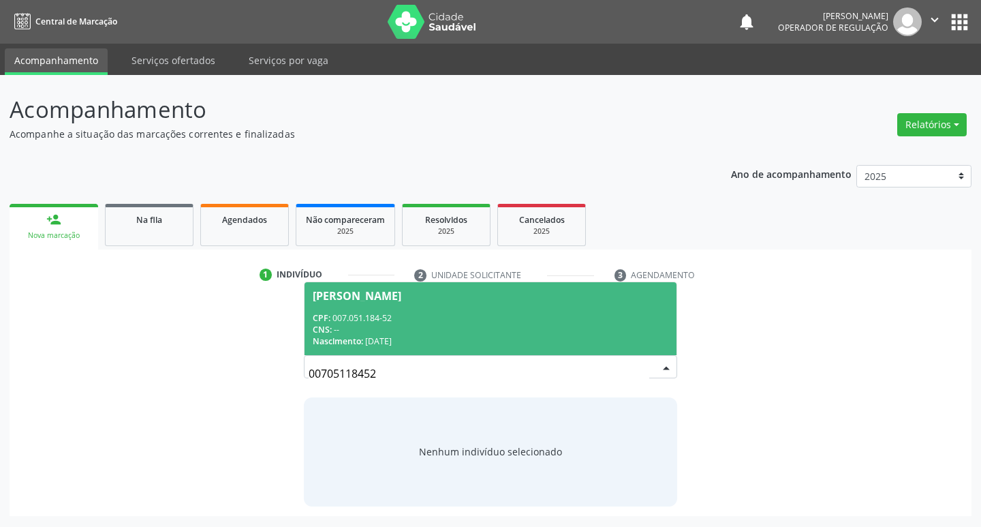
click at [637, 373] on input "00705118452" at bounding box center [479, 373] width 341 height 27
click at [574, 304] on span "Erick Gonçalves Vitoriano CPF: 007.051.184-52 CNS: -- Nascimento: 12/08/2025" at bounding box center [490, 318] width 373 height 73
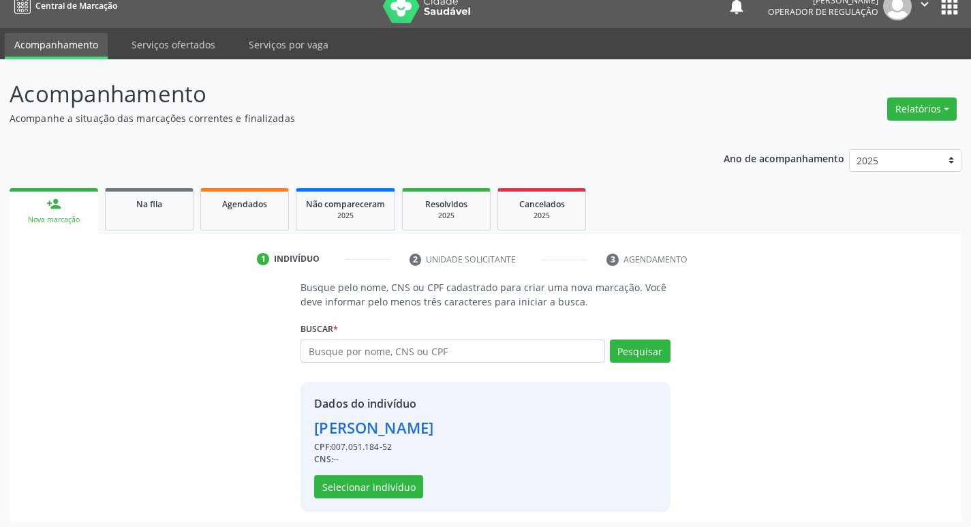
scroll to position [20, 0]
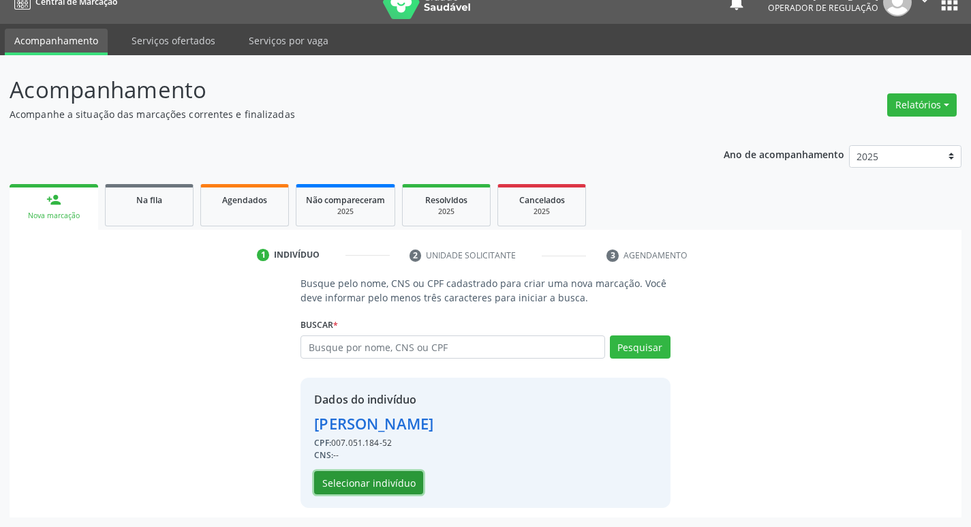
click at [351, 482] on button "Selecionar indivíduo" at bounding box center [368, 482] width 109 height 23
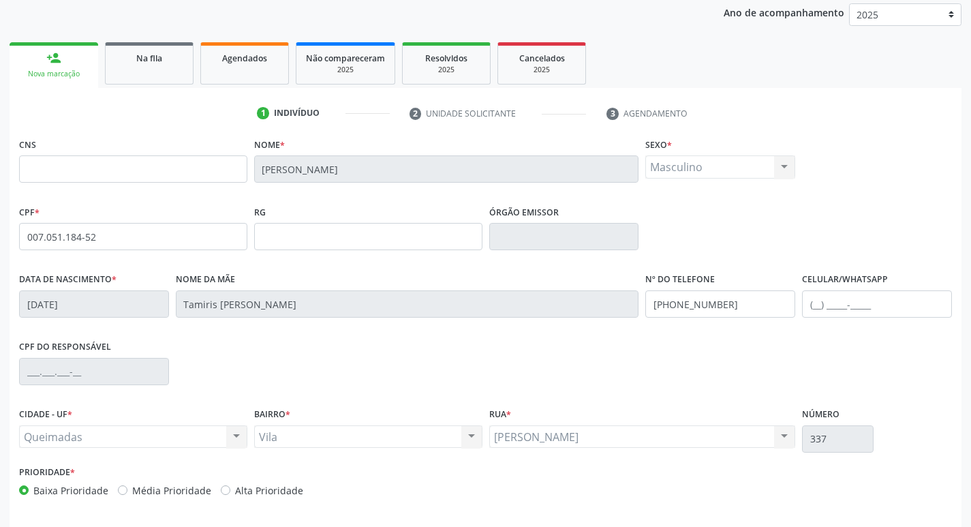
scroll to position [212, 0]
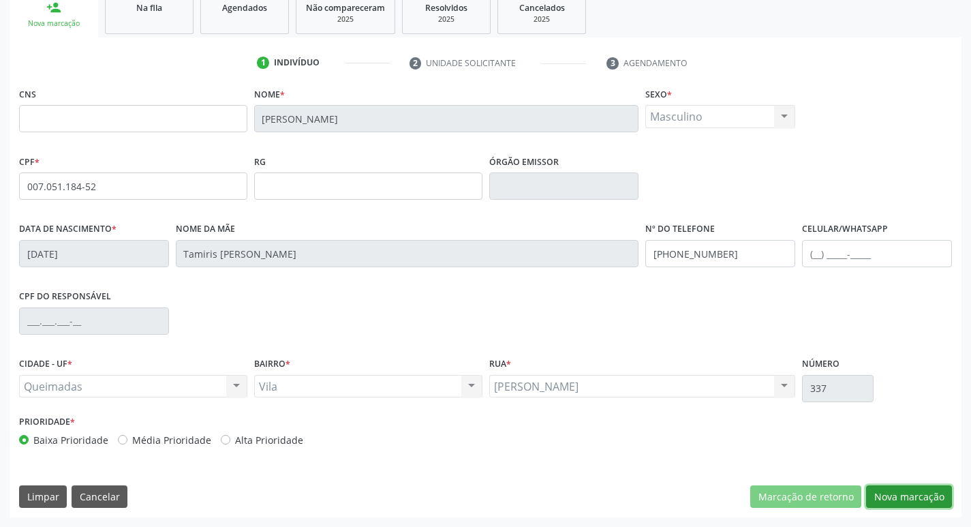
click at [908, 495] on button "Nova marcação" at bounding box center [909, 496] width 86 height 23
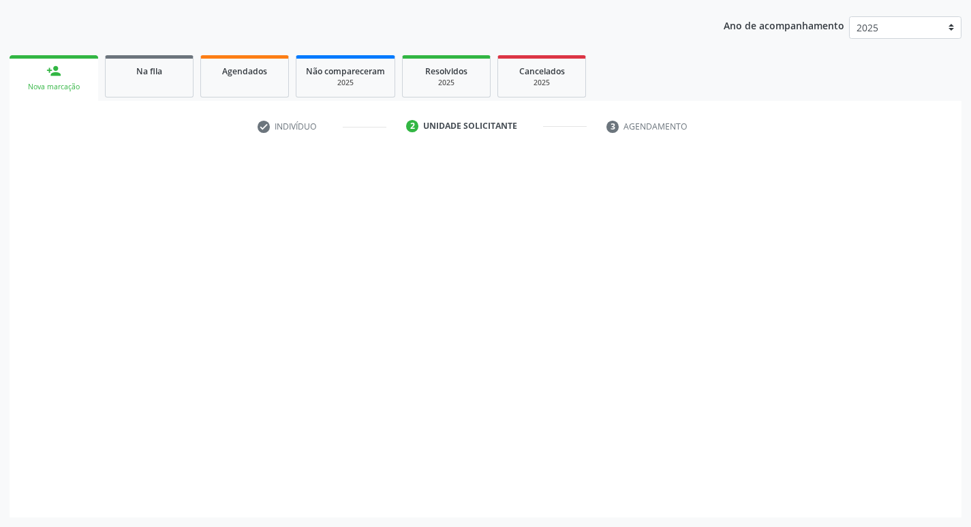
scroll to position [148, 0]
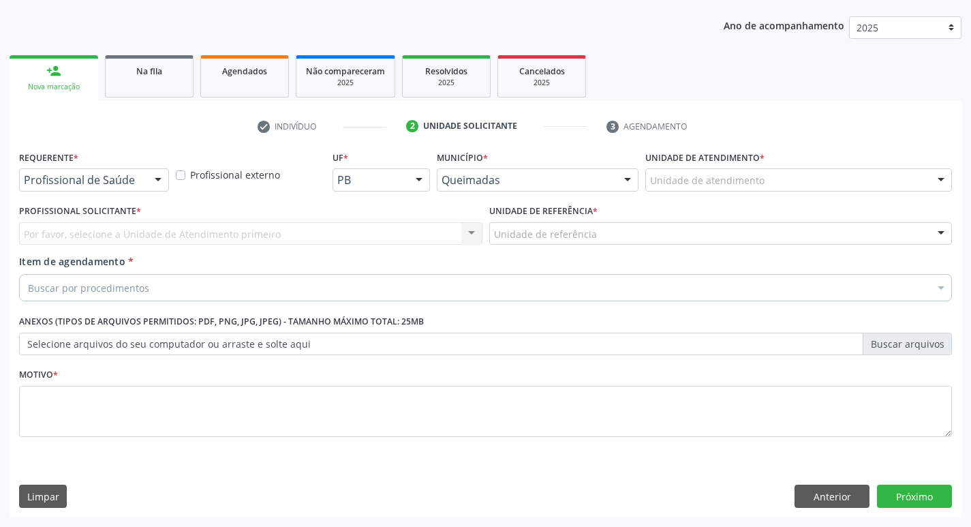
click at [126, 172] on div "Profissional de Saúde" at bounding box center [94, 179] width 150 height 23
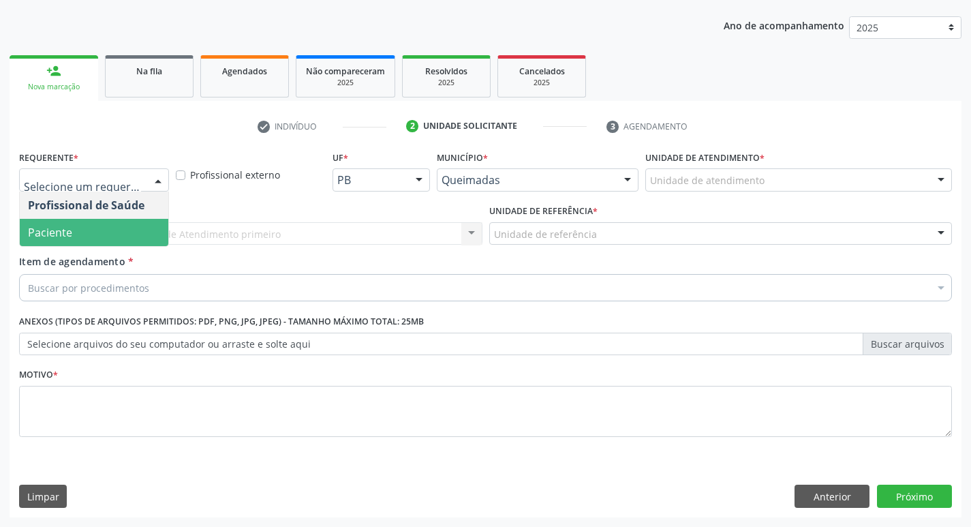
click at [59, 235] on span "Paciente" at bounding box center [50, 232] width 44 height 15
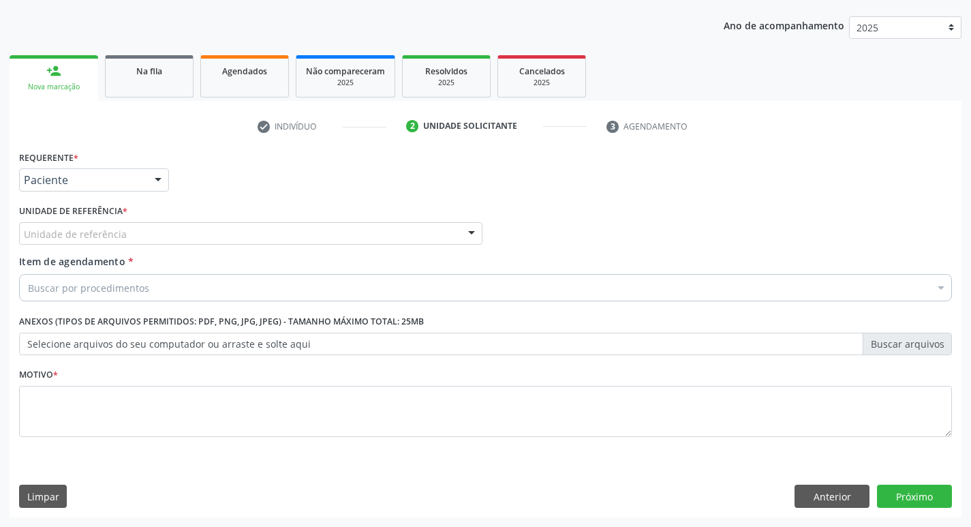
click at [70, 225] on div "Unidade de referência" at bounding box center [250, 233] width 463 height 23
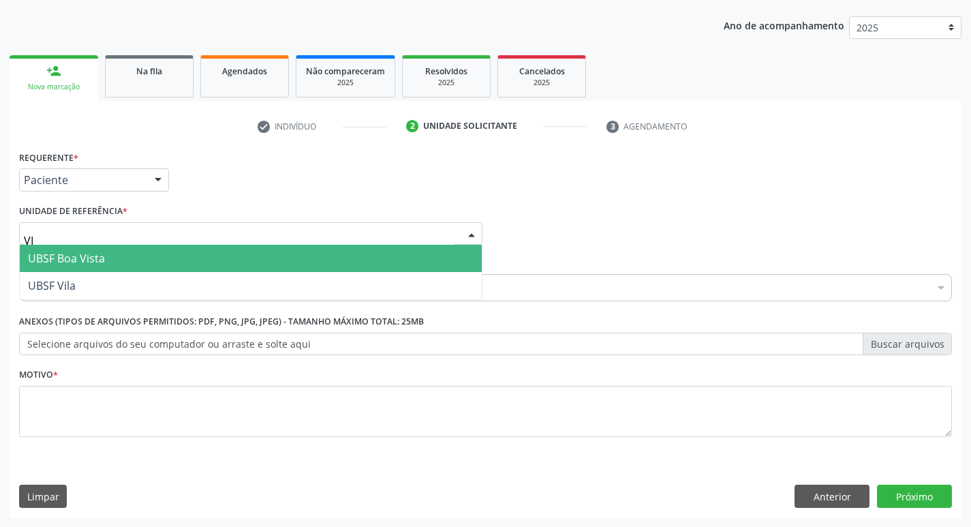
type input "VIL"
drag, startPoint x: 67, startPoint y: 254, endPoint x: 67, endPoint y: 264, distance: 10.2
click at [67, 255] on span "UBSF Vila" at bounding box center [52, 258] width 48 height 15
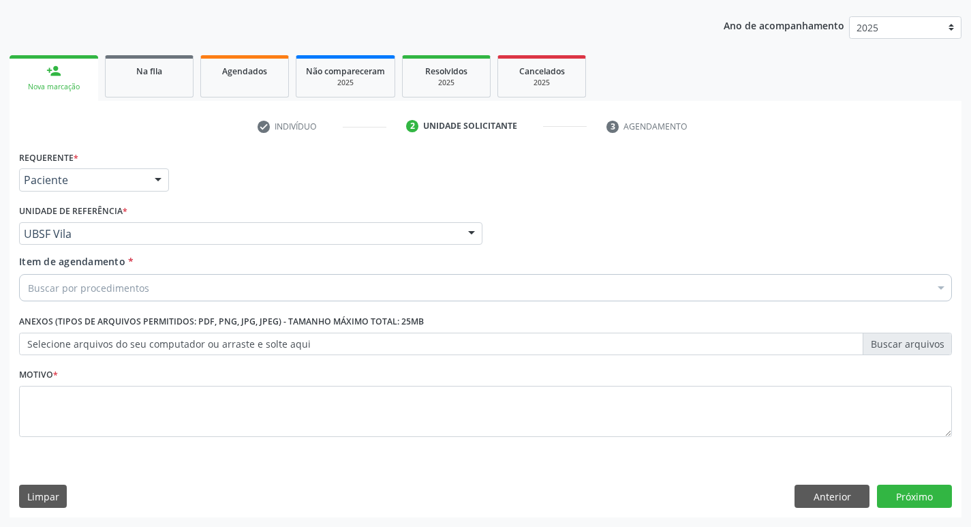
click at [68, 303] on div "Item de agendamento * Buscar por procedimentos Selecionar todos 0604320140 - Ab…" at bounding box center [485, 280] width 939 height 52
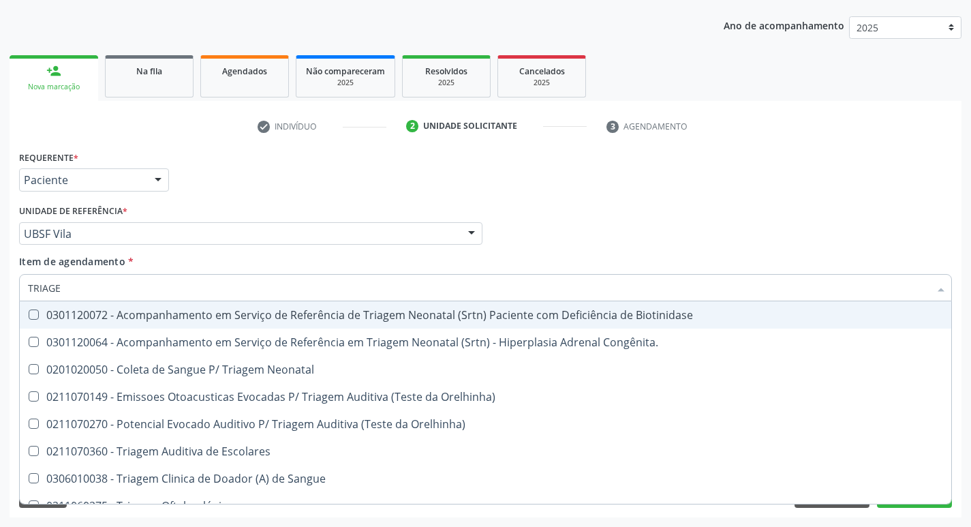
type input "TRIAGEM"
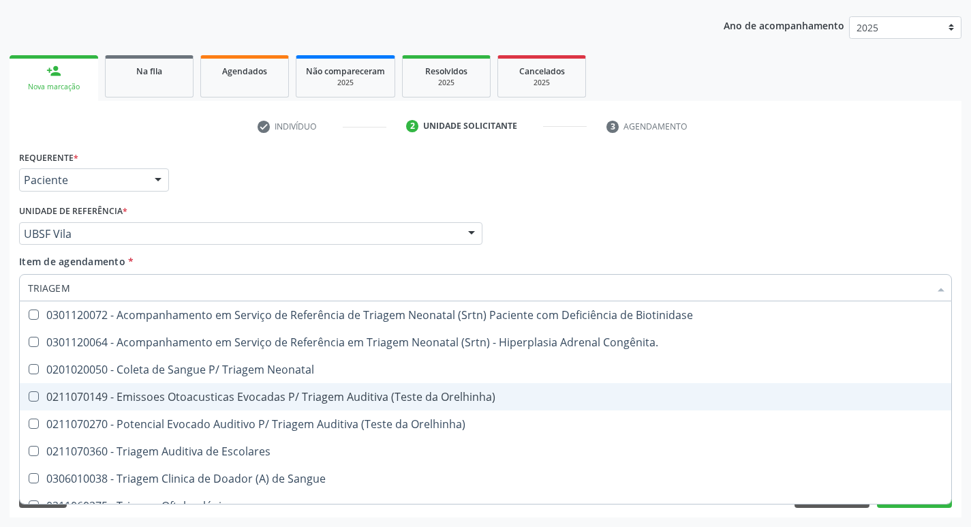
click at [148, 400] on div "0211070149 - Emissoes Otoacusticas Evocadas P/ Triagem Auditiva (Teste da Orelh…" at bounding box center [485, 396] width 915 height 11
checkbox Orelhinha\) "true"
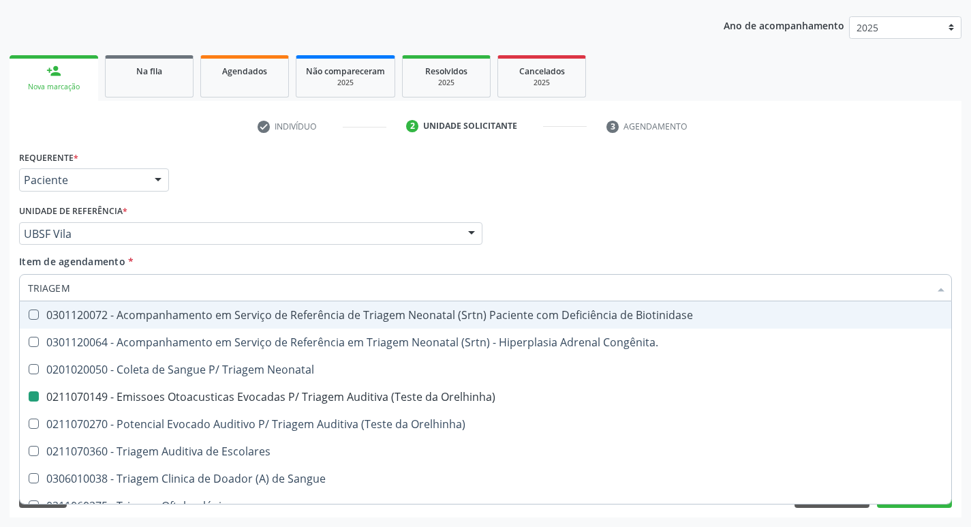
click at [614, 209] on div "Profissional Solicitante Por favor, selecione a Unidade de Atendimento primeiro…" at bounding box center [485, 227] width 939 height 53
checkbox Congênita\ "true"
checkbox Orelhinha\) "false"
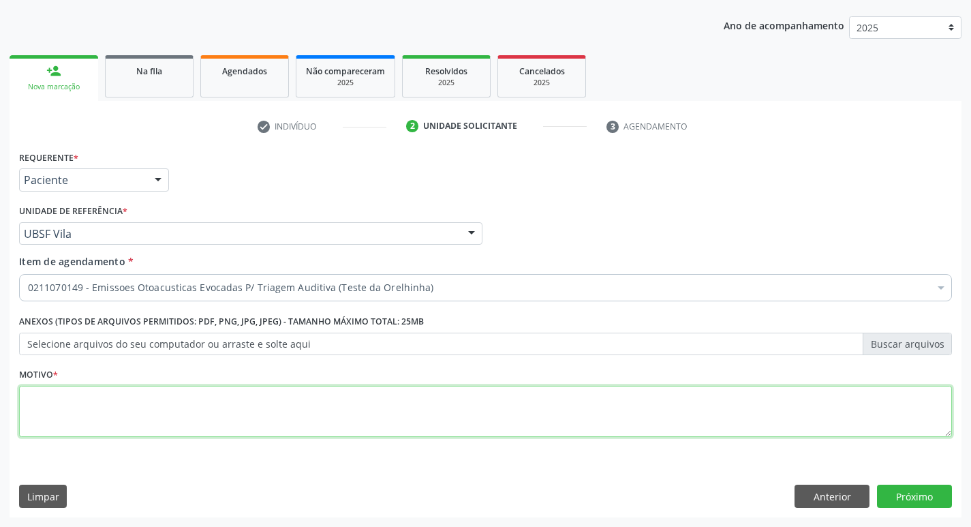
click at [200, 430] on textarea at bounding box center [485, 412] width 932 height 52
type textarea "AVALIAÇÃO"
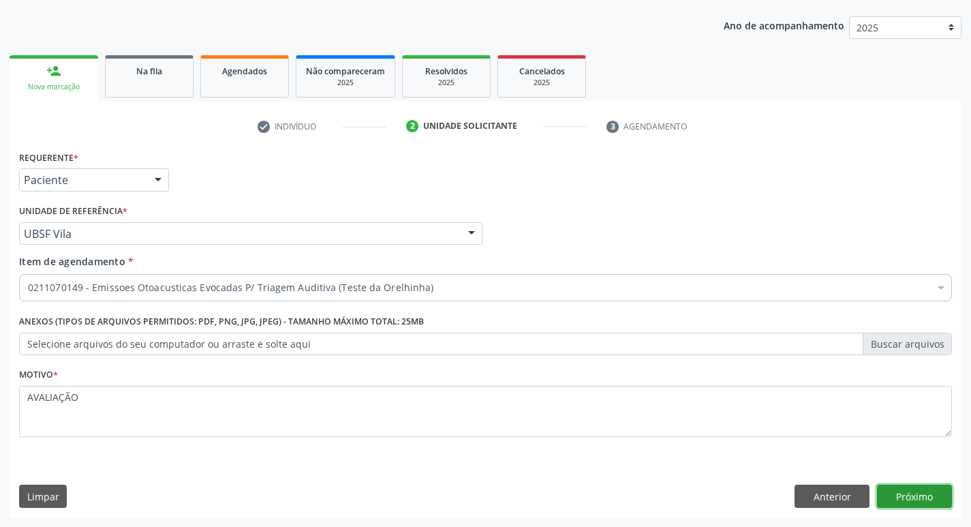
click at [932, 500] on button "Próximo" at bounding box center [914, 495] width 75 height 23
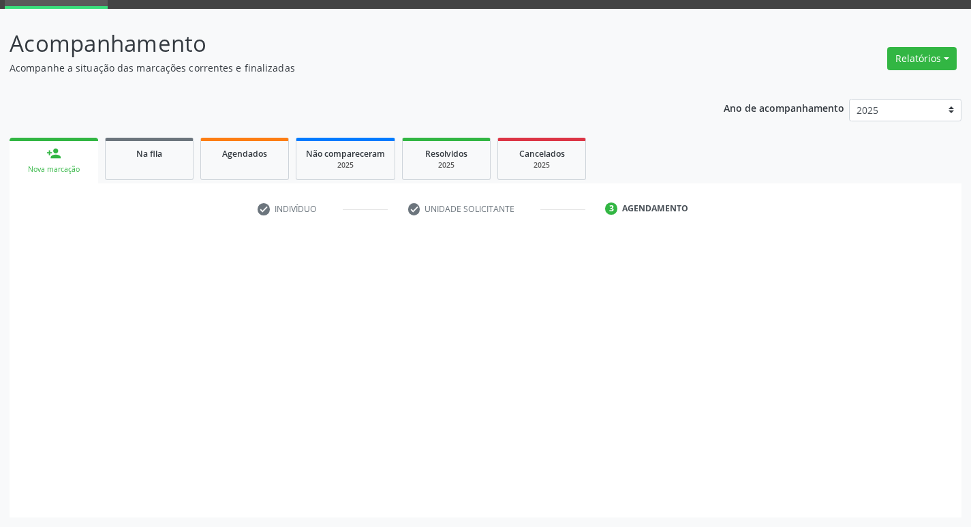
scroll to position [66, 0]
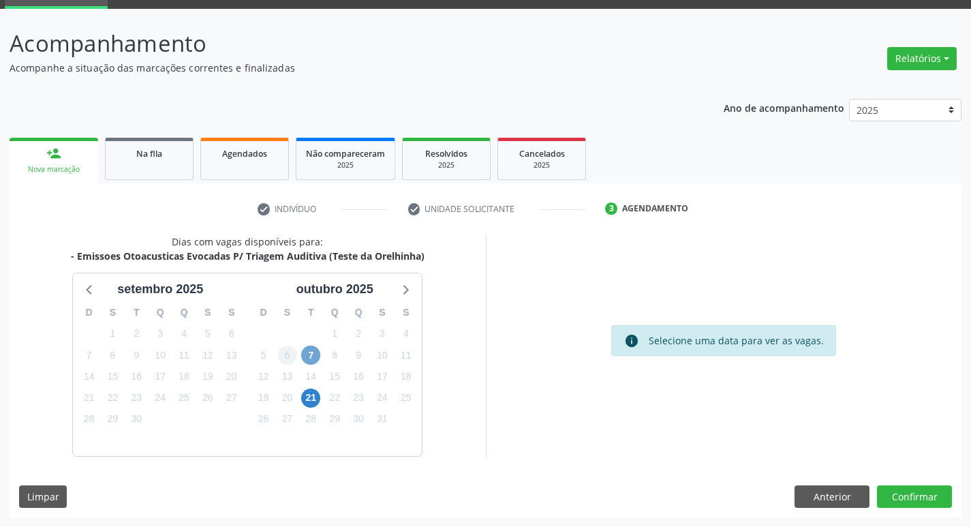
click at [306, 354] on span "7" at bounding box center [310, 354] width 19 height 19
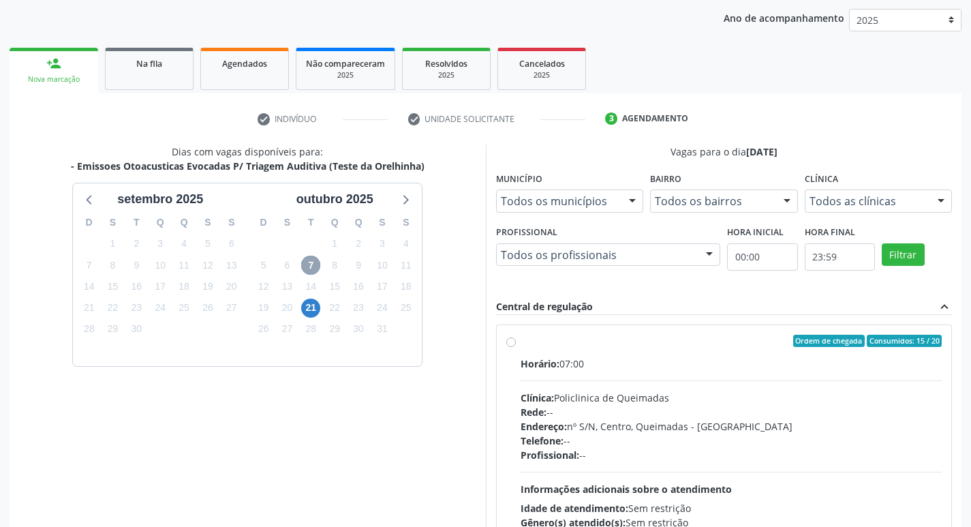
scroll to position [263, 0]
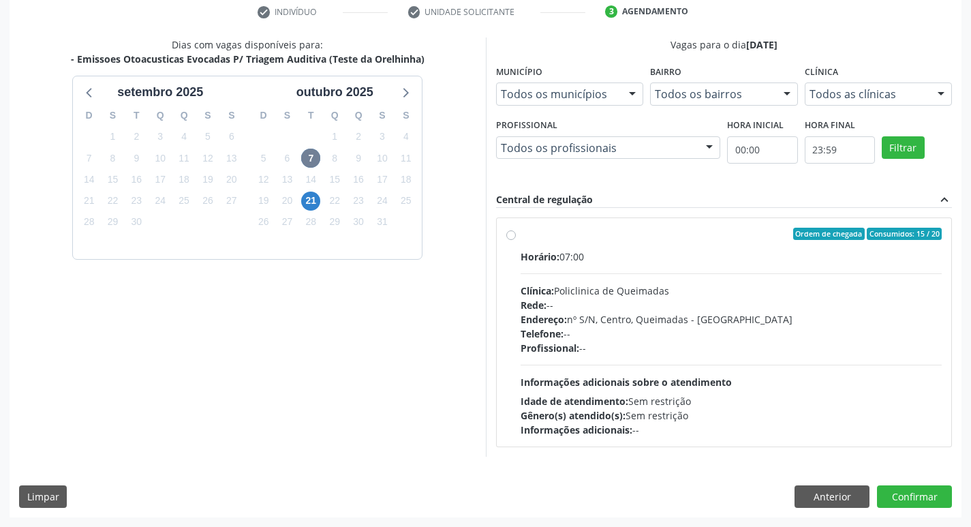
click at [655, 265] on div "Horário: 07:00 Clínica: Policlinica de Queimadas Rede: -- Endereço: nº S/N, Cen…" at bounding box center [731, 342] width 422 height 187
click at [516, 240] on input "Ordem de chegada Consumidos: 15 / 20 Horário: 07:00 Clínica: Policlinica de Que…" at bounding box center [511, 234] width 10 height 12
radio input "true"
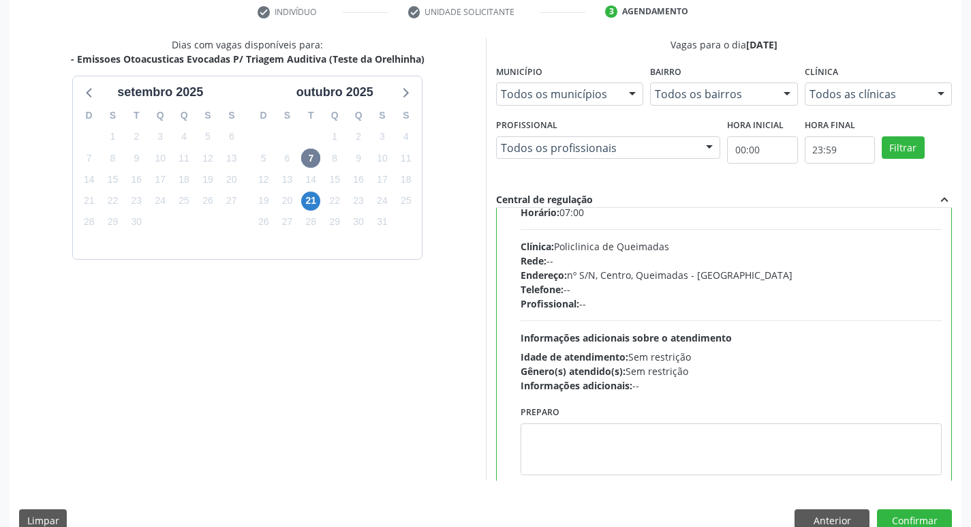
scroll to position [67, 0]
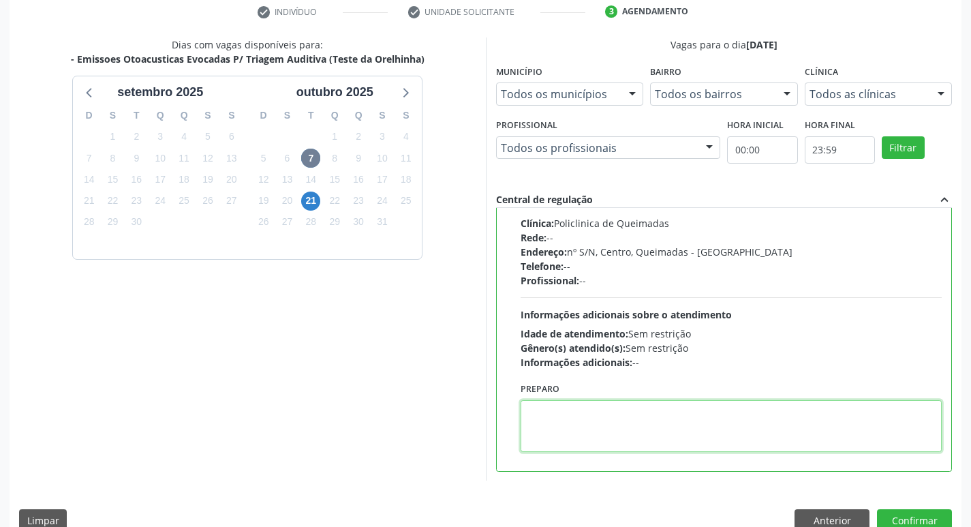
click at [569, 411] on textarea at bounding box center [731, 426] width 422 height 52
click at [569, 411] on textarea "LEVAR A CDERNE" at bounding box center [731, 426] width 422 height 52
drag, startPoint x: 570, startPoint y: 407, endPoint x: 578, endPoint y: 409, distance: 8.4
click at [571, 407] on textarea "LEVAR A CDERNE" at bounding box center [731, 426] width 422 height 52
click at [646, 418] on textarea "LEVAR A CADERNE" at bounding box center [731, 426] width 422 height 52
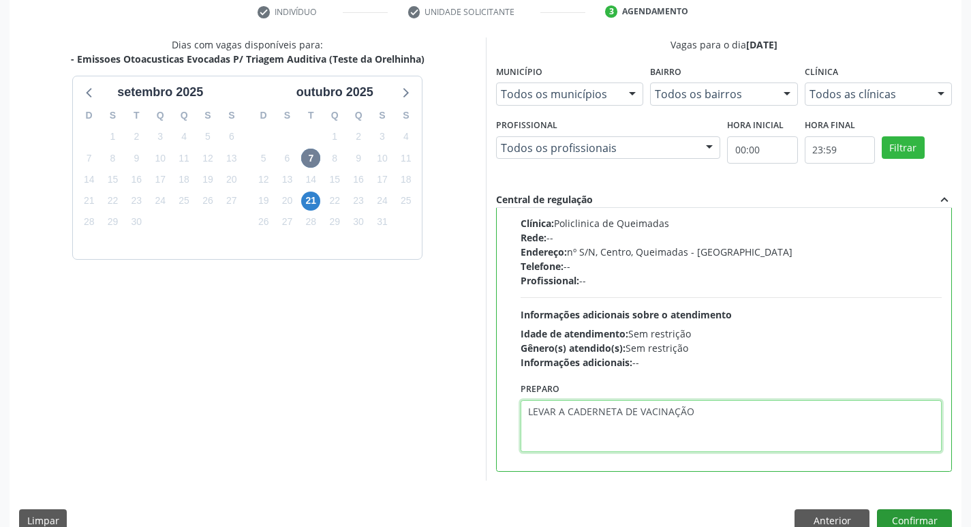
type textarea "LEVAR A CADERNETA DE VACINAÇÃO"
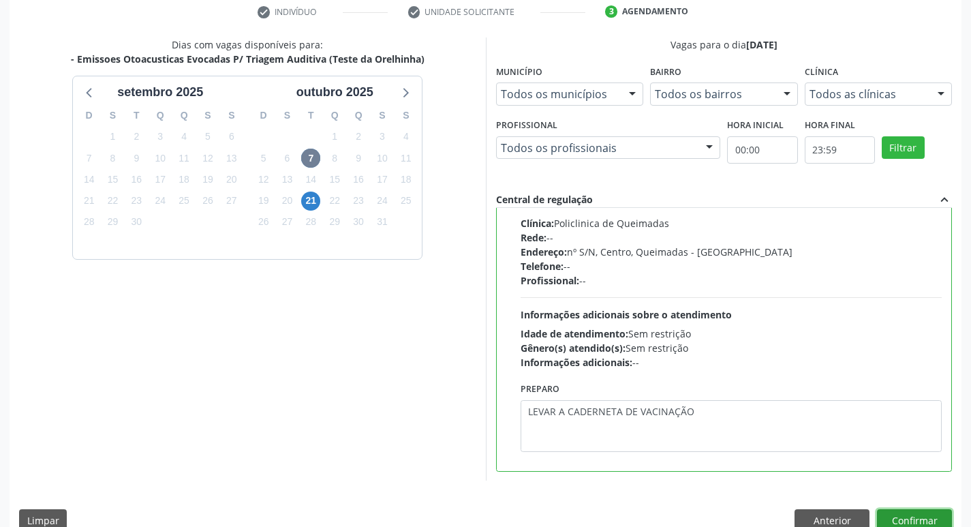
click at [930, 517] on button "Confirmar" at bounding box center [914, 520] width 75 height 23
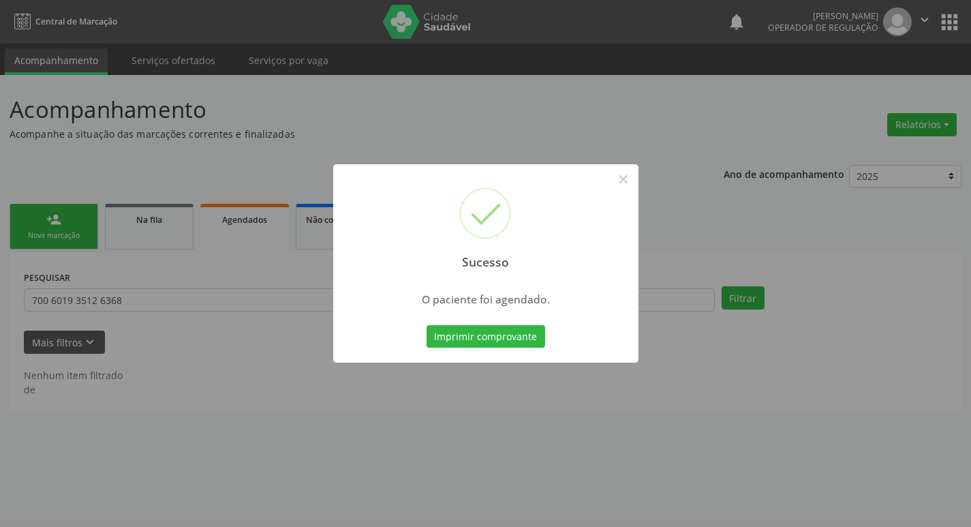
scroll to position [0, 0]
click at [445, 330] on button "Imprimir comprovante" at bounding box center [490, 336] width 119 height 23
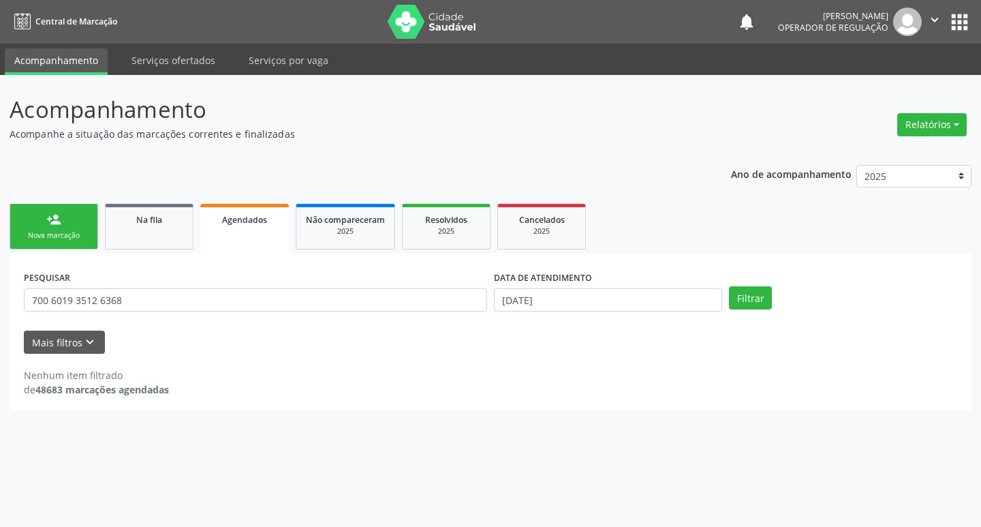
click at [54, 215] on div "person_add" at bounding box center [53, 219] width 15 height 15
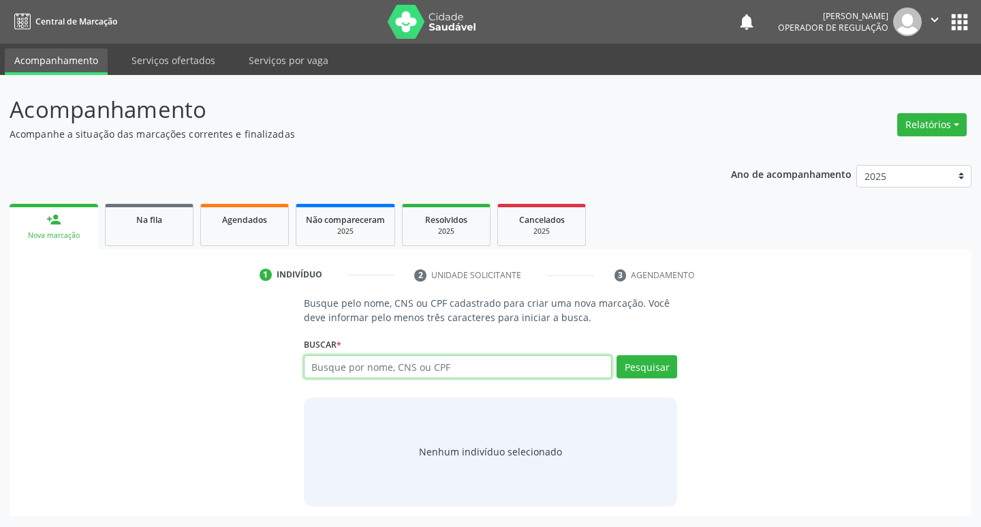
click at [362, 361] on input "text" at bounding box center [458, 366] width 309 height 23
type input "00702266442"
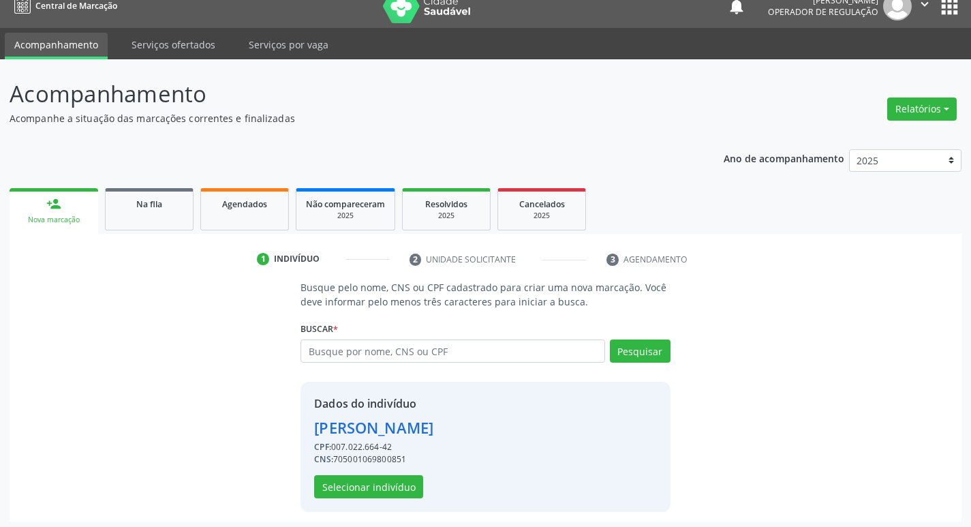
scroll to position [20, 0]
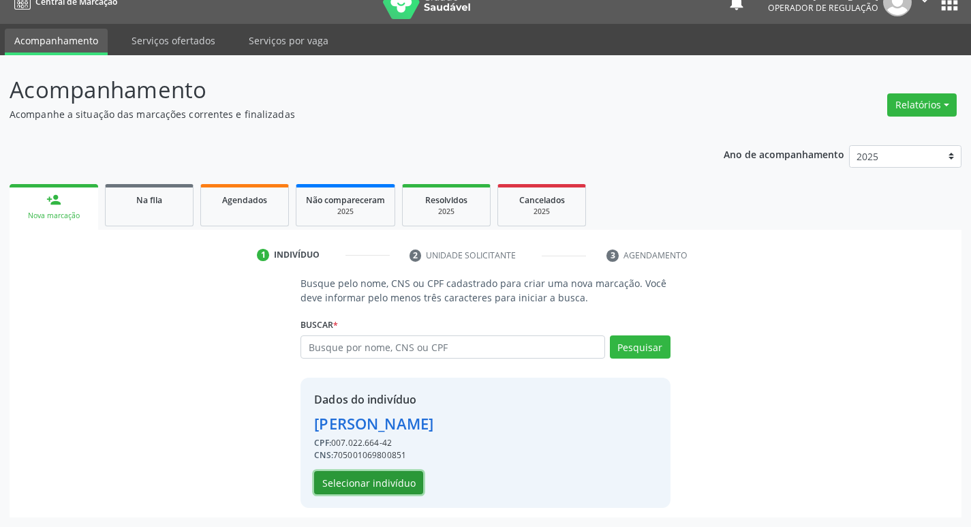
click at [365, 480] on button "Selecionar indivíduo" at bounding box center [368, 482] width 109 height 23
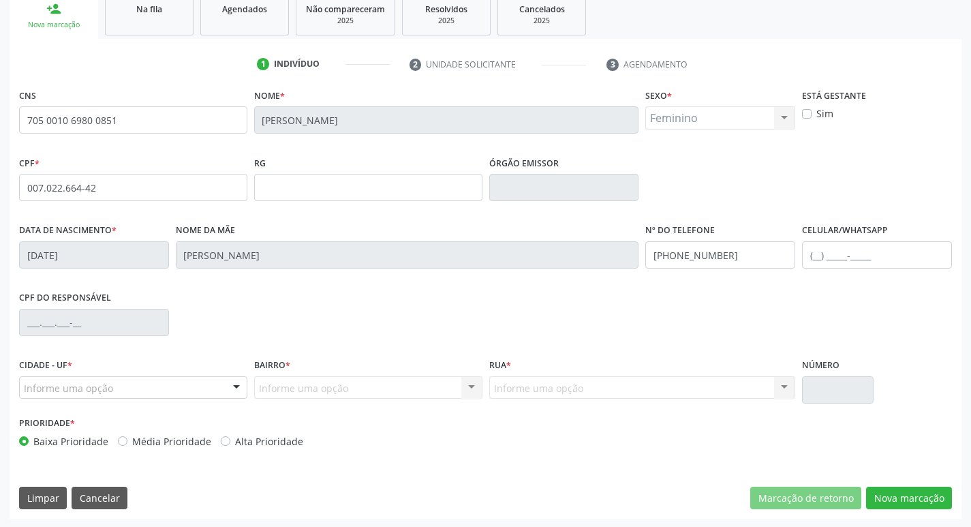
scroll to position [212, 0]
click at [178, 384] on div "Informe uma opção" at bounding box center [133, 386] width 228 height 23
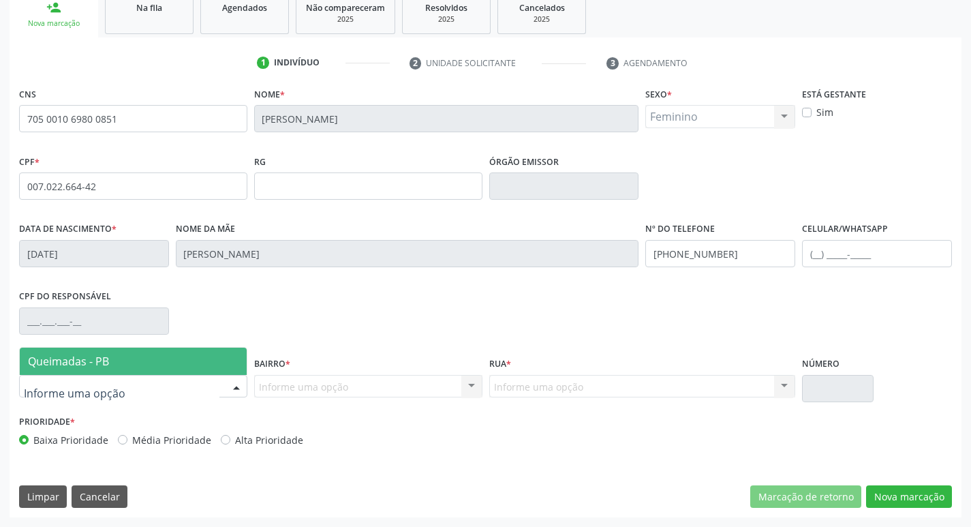
click at [121, 359] on span "Queimadas - PB" at bounding box center [133, 360] width 227 height 27
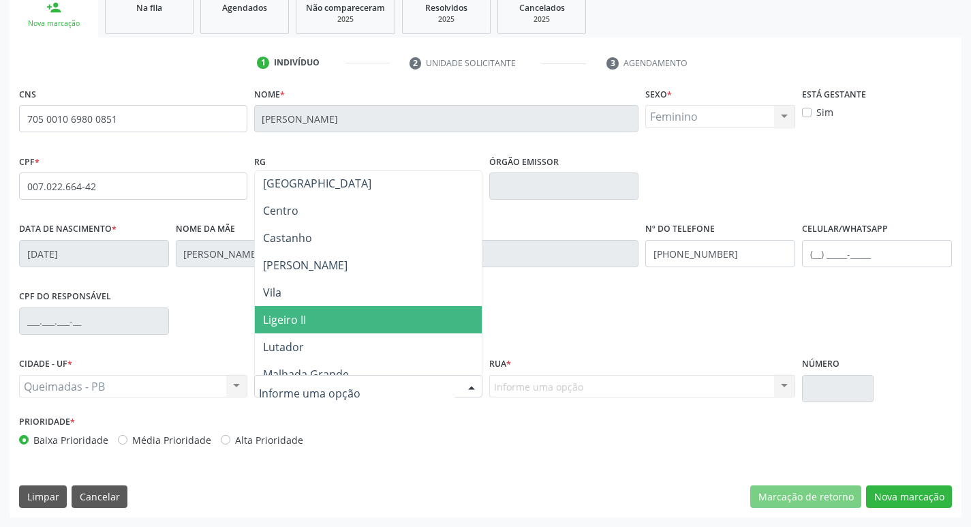
scroll to position [0, 0]
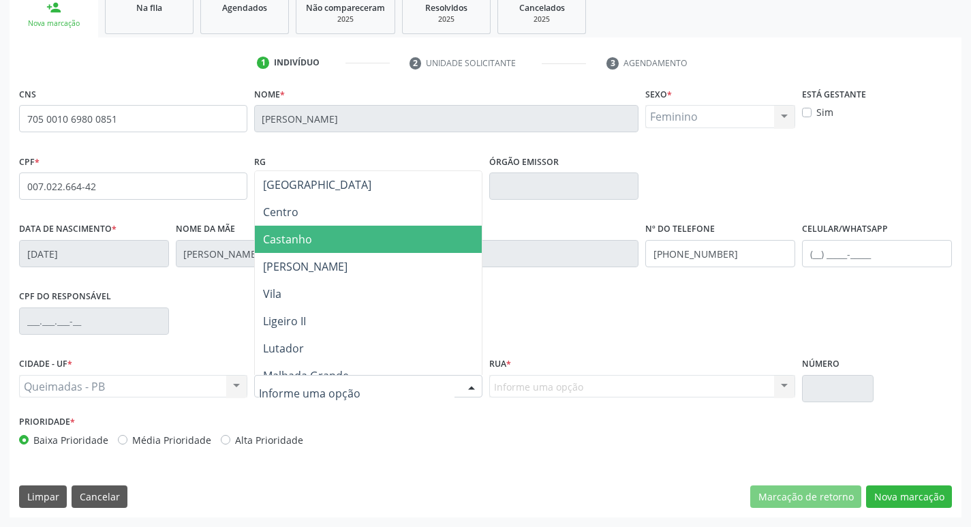
click at [329, 248] on span "Castanho" at bounding box center [368, 238] width 227 height 27
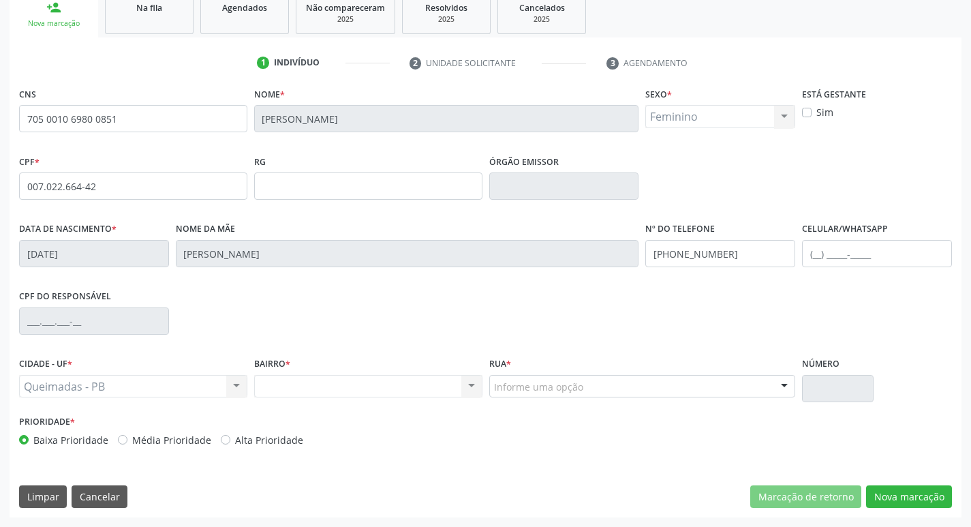
click at [703, 394] on div "Informe uma opção" at bounding box center [642, 386] width 307 height 23
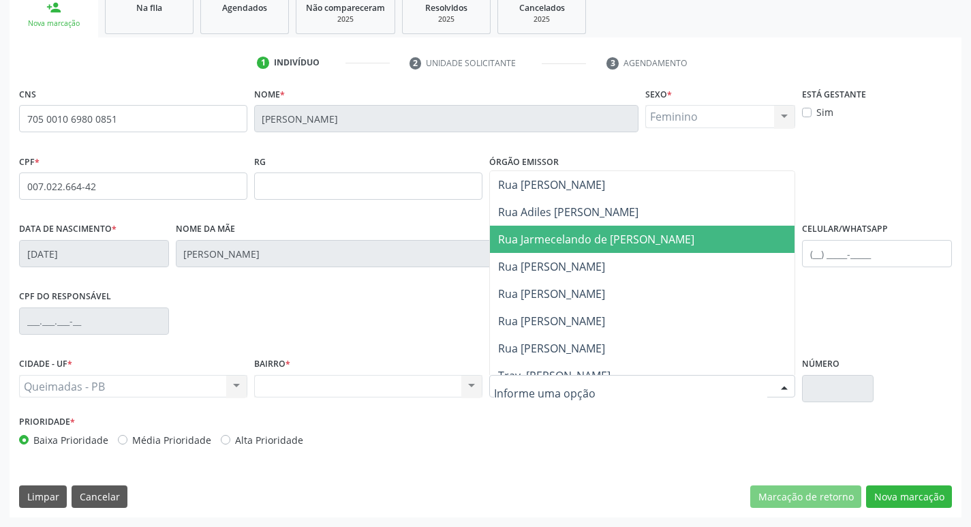
click at [736, 245] on span "Rua Jarmecelando de Paula" at bounding box center [642, 238] width 305 height 27
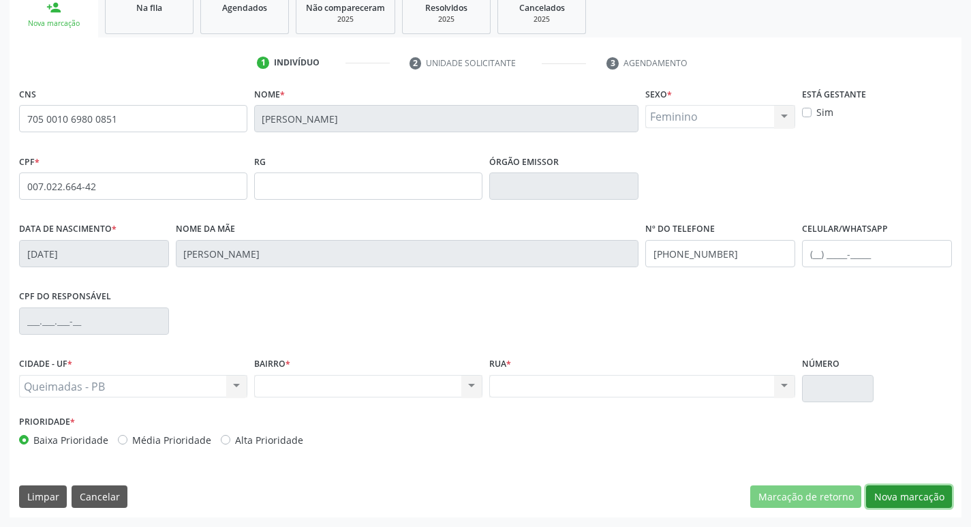
click at [903, 497] on button "Nova marcação" at bounding box center [909, 496] width 86 height 23
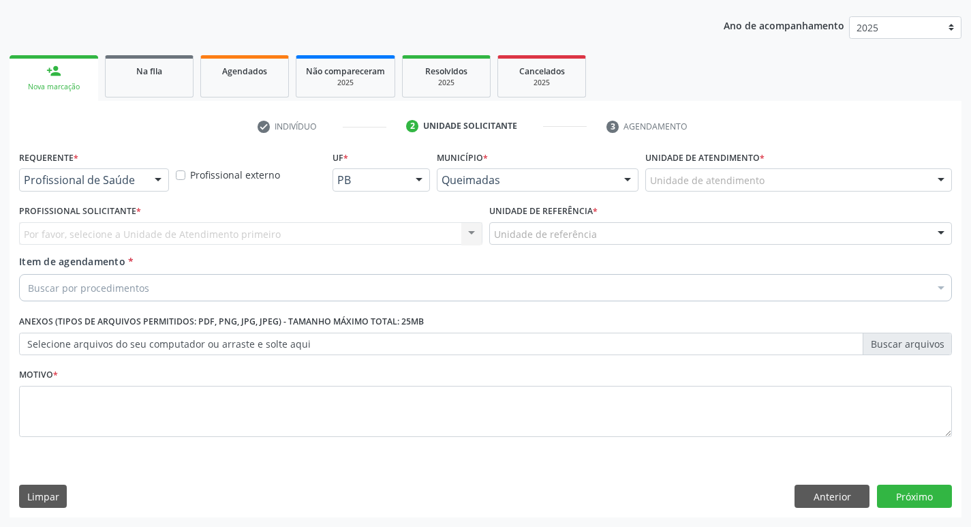
scroll to position [148, 0]
click at [105, 189] on div "Profissional de Saúde" at bounding box center [94, 179] width 150 height 23
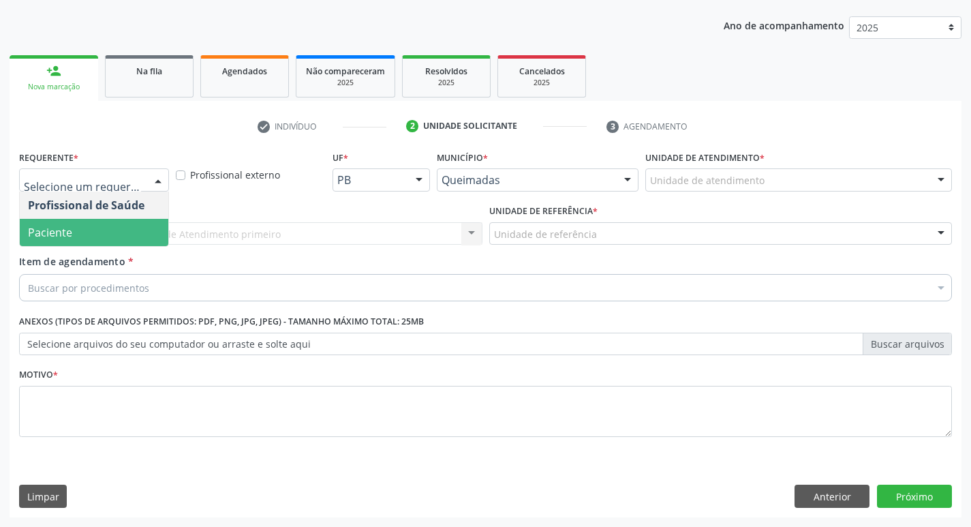
click at [106, 235] on span "Paciente" at bounding box center [94, 232] width 148 height 27
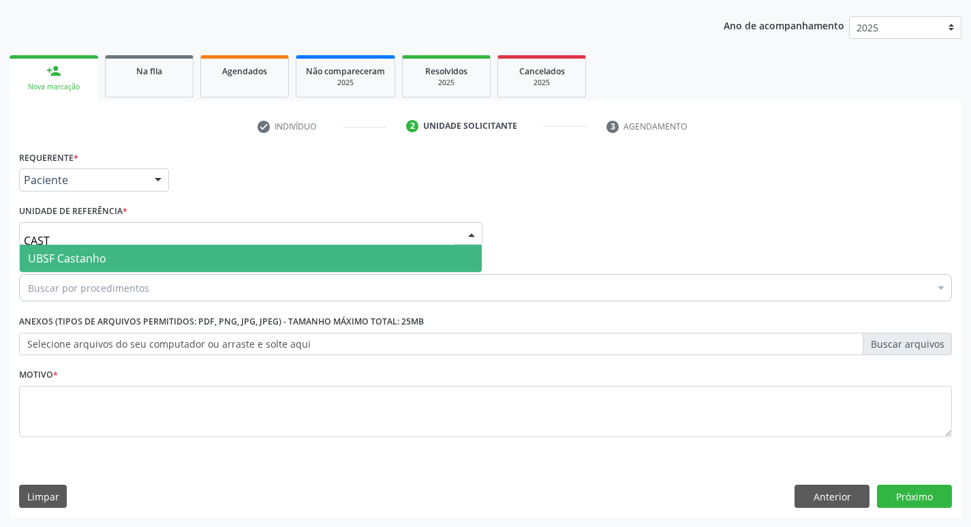
type input "CASTA"
click at [110, 255] on span "UBSF Castanho" at bounding box center [251, 258] width 462 height 27
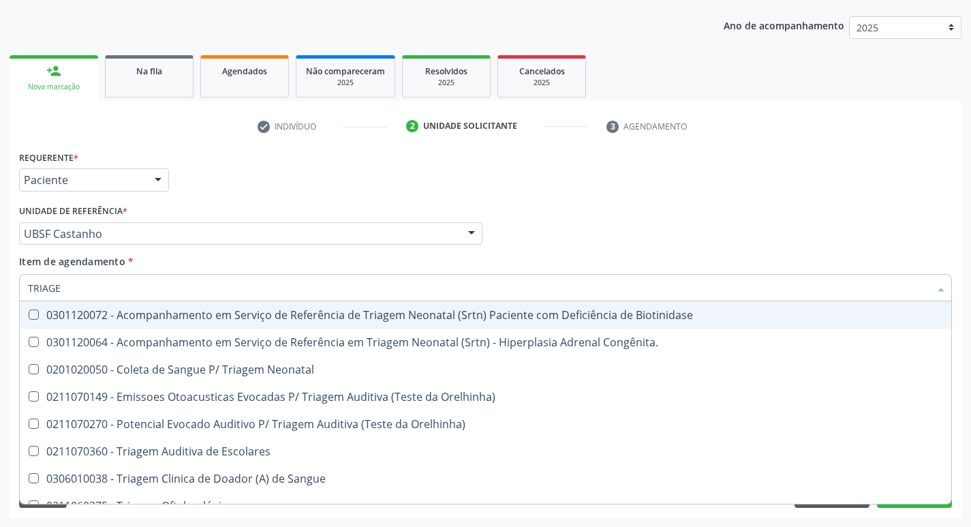
type input "TRIAGEM"
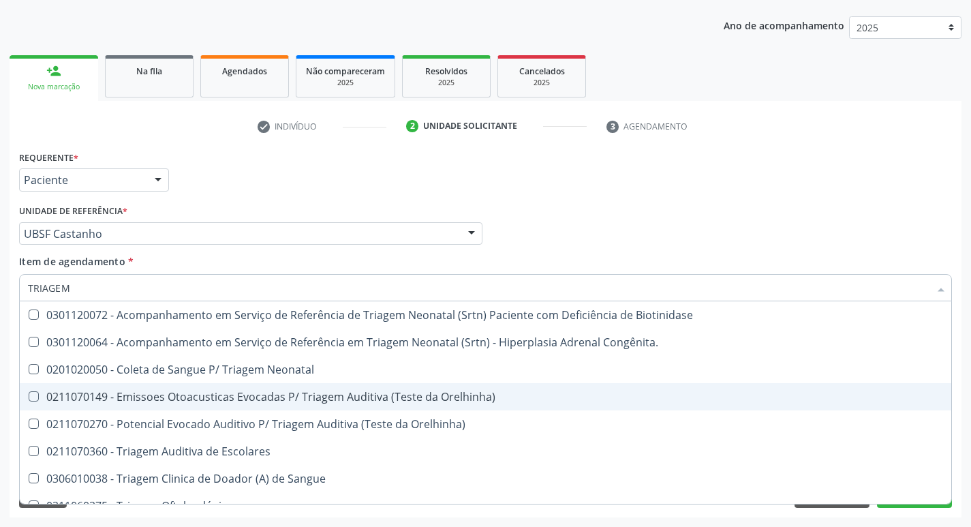
drag, startPoint x: 316, startPoint y: 402, endPoint x: 299, endPoint y: 402, distance: 17.0
click at [316, 402] on div "0211070149 - Emissoes Otoacusticas Evocadas P/ Triagem Auditiva (Teste da Orelh…" at bounding box center [485, 396] width 915 height 11
checkbox Orelhinha\) "true"
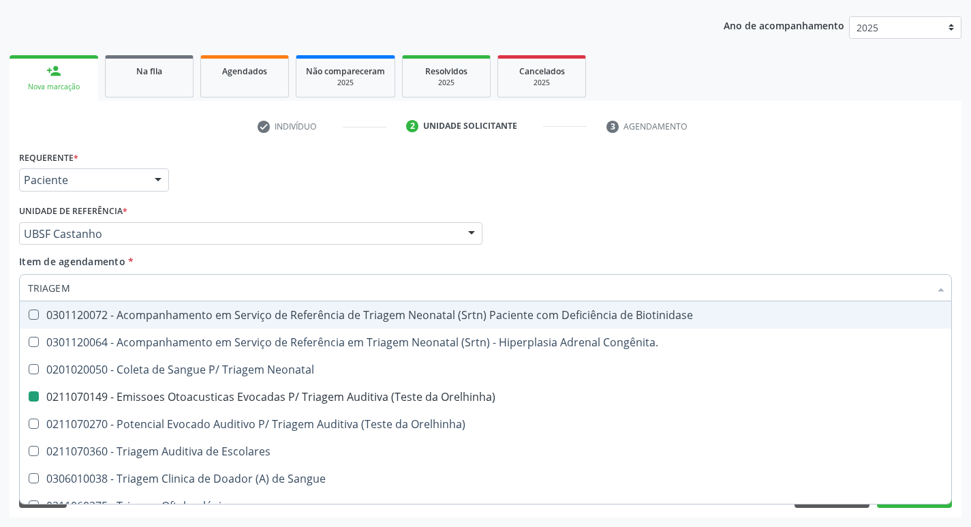
checkbox Congênita\ "true"
checkbox Orelhinha\) "false"
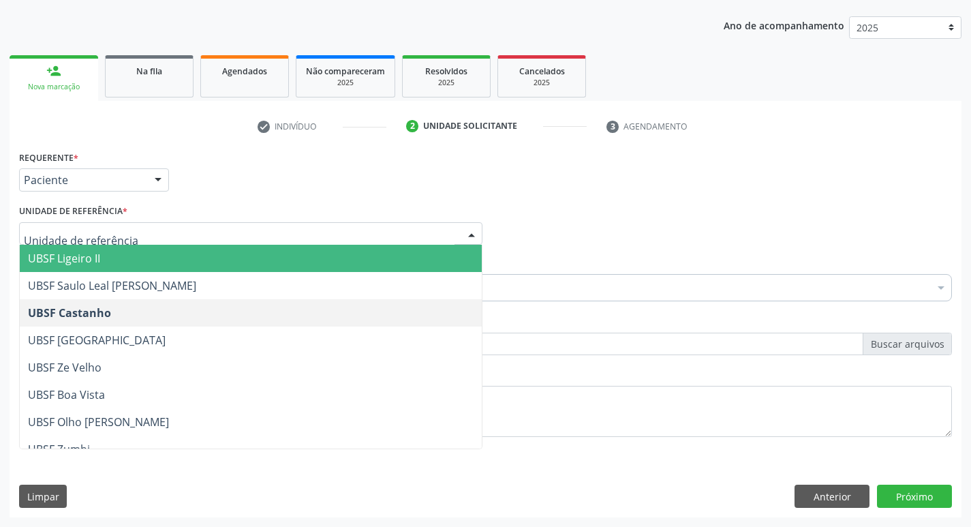
click at [320, 194] on div "Requerente * Paciente Profissional de Saúde Paciente Nenhum resultado encontrad…" at bounding box center [485, 173] width 939 height 53
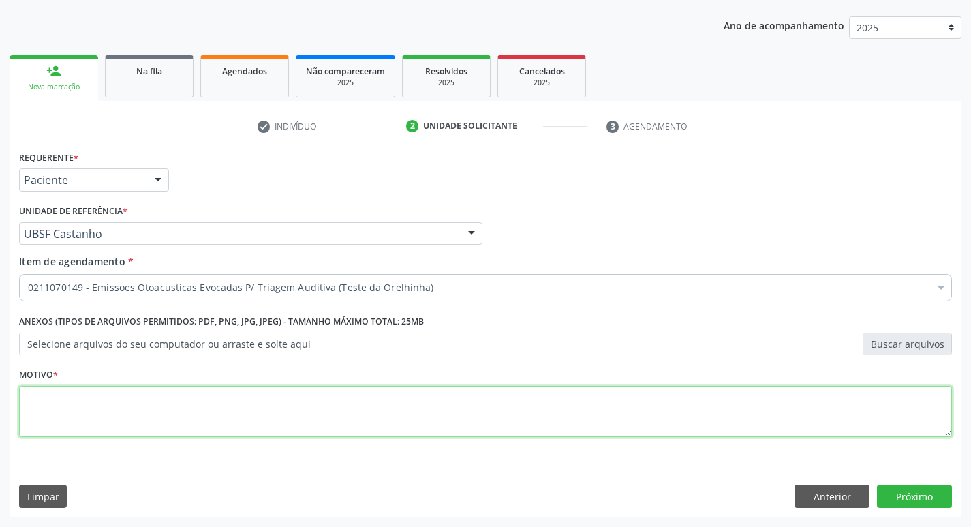
click at [76, 422] on textarea at bounding box center [485, 412] width 932 height 52
type textarea "AVALIAÇÃO"
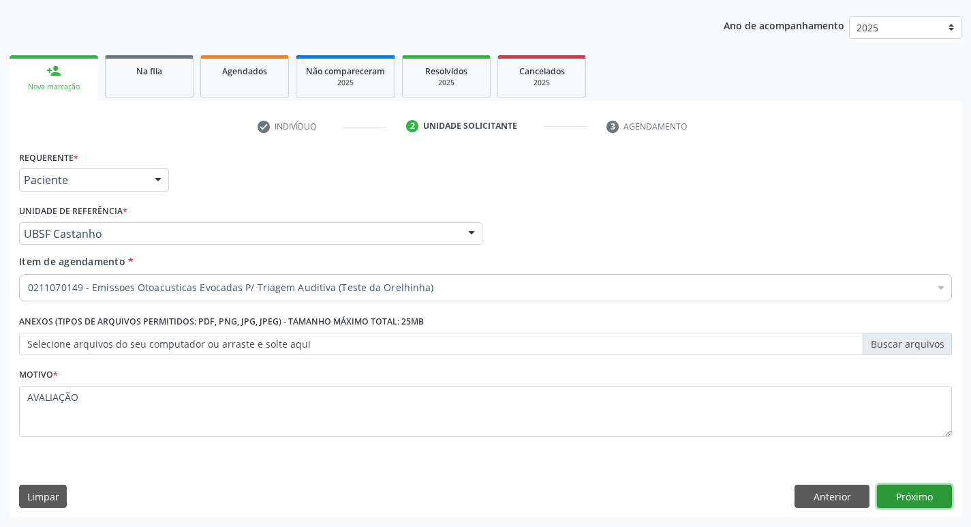
click at [892, 499] on button "Próximo" at bounding box center [914, 495] width 75 height 23
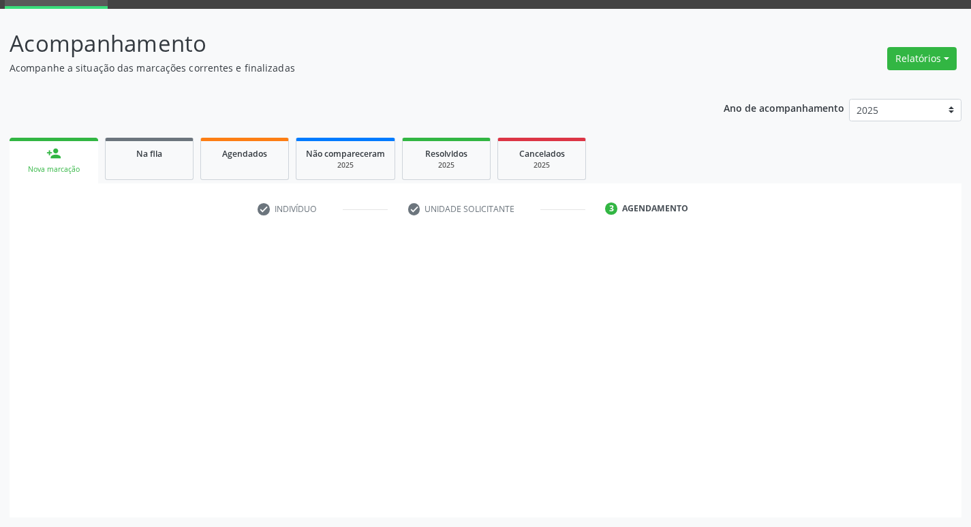
scroll to position [66, 0]
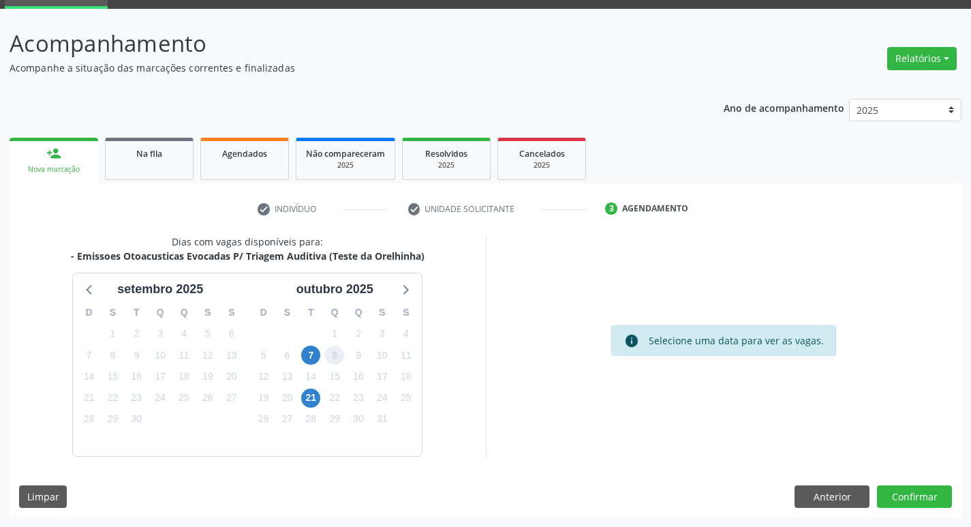
click at [328, 353] on span "8" at bounding box center [334, 354] width 19 height 19
click at [320, 356] on div "7" at bounding box center [310, 355] width 19 height 21
click at [318, 356] on span "7" at bounding box center [310, 354] width 19 height 19
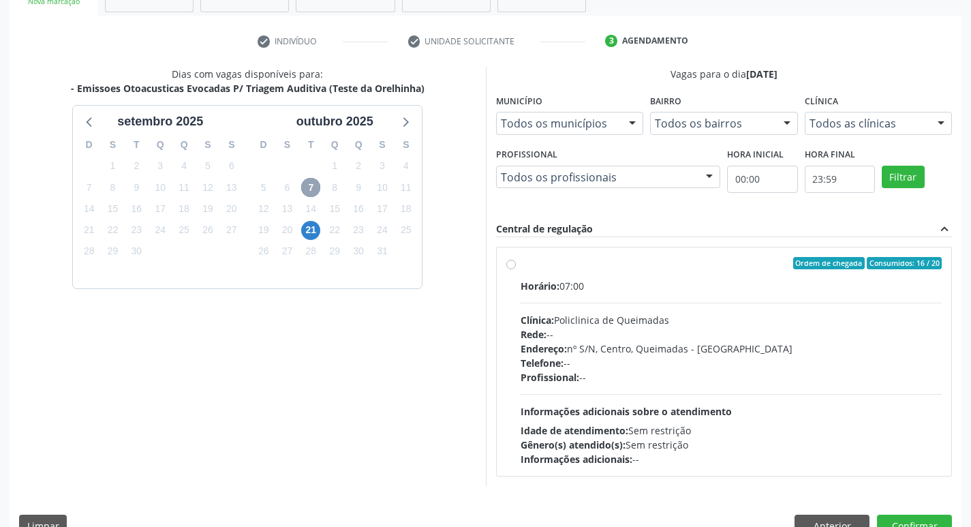
scroll to position [263, 0]
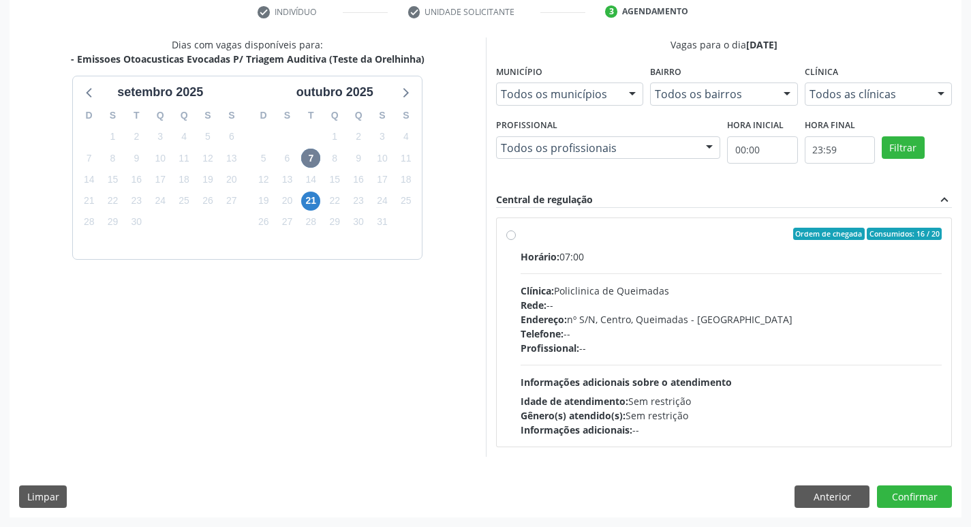
click at [595, 298] on div "Rede: --" at bounding box center [731, 305] width 422 height 14
click at [516, 240] on input "Ordem de chegada Consumidos: 16 / 20 Horário: 07:00 Clínica: Policlinica de Que…" at bounding box center [511, 234] width 10 height 12
radio input "true"
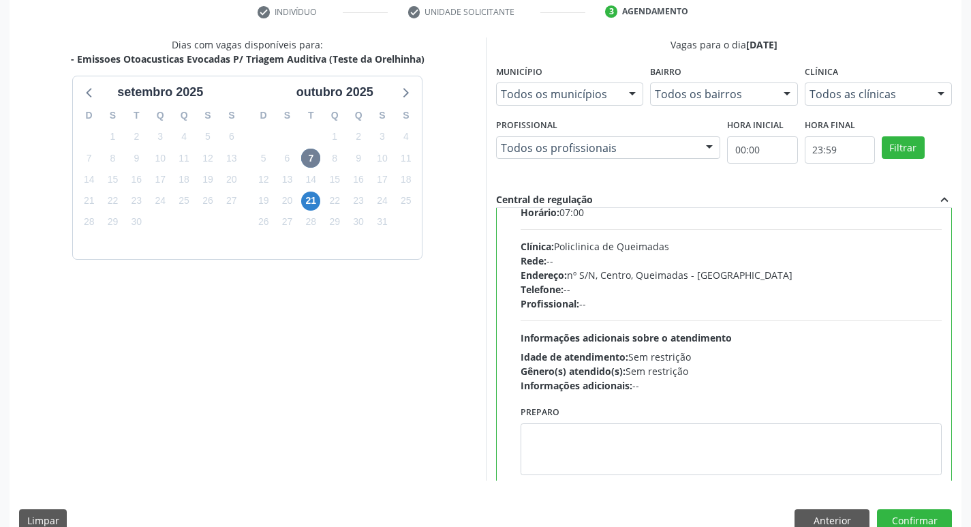
scroll to position [67, 0]
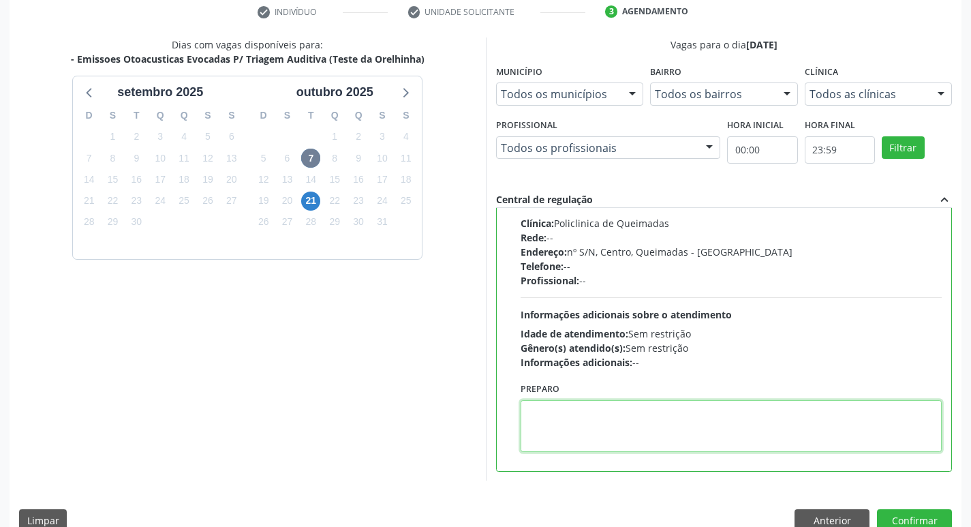
click at [757, 442] on textarea at bounding box center [731, 426] width 422 height 52
type textarea "LEVAR A CADERNETA DE VACINAÇÃO"
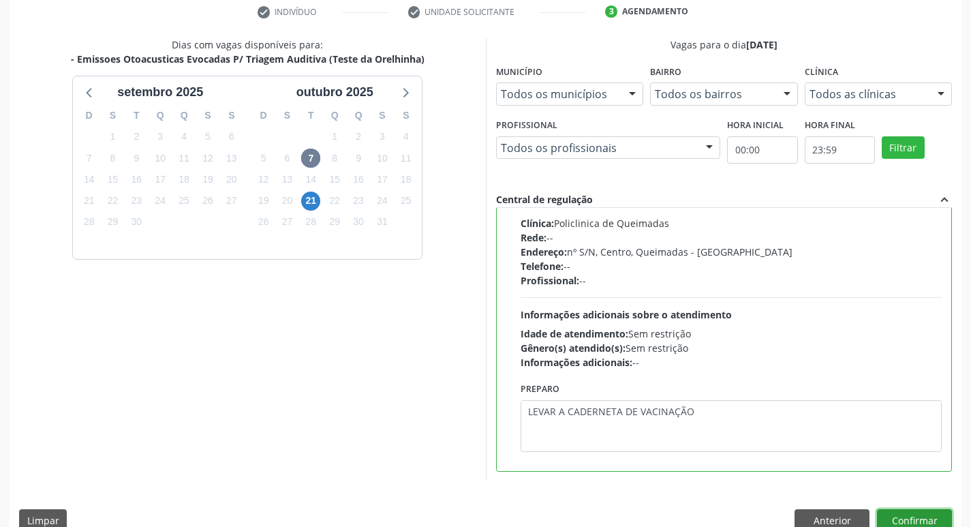
click at [896, 515] on button "Confirmar" at bounding box center [914, 520] width 75 height 23
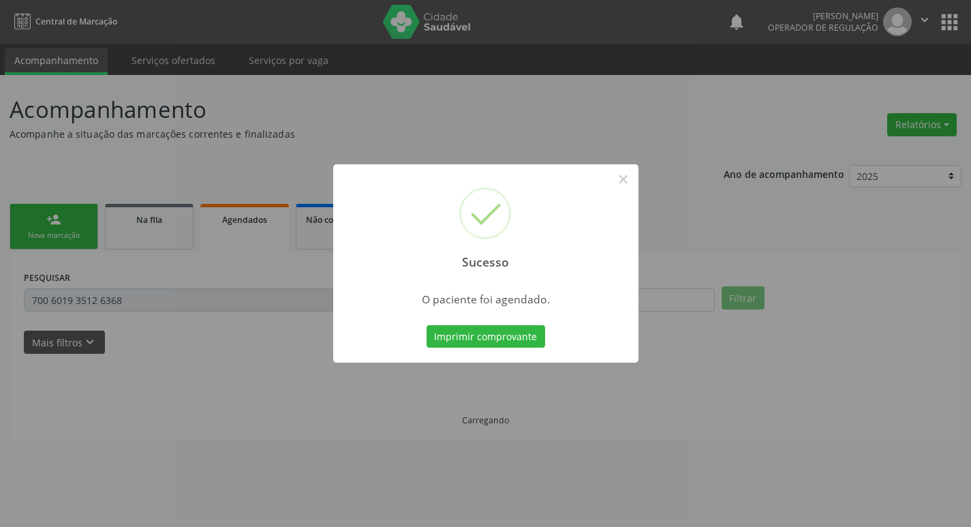
scroll to position [0, 0]
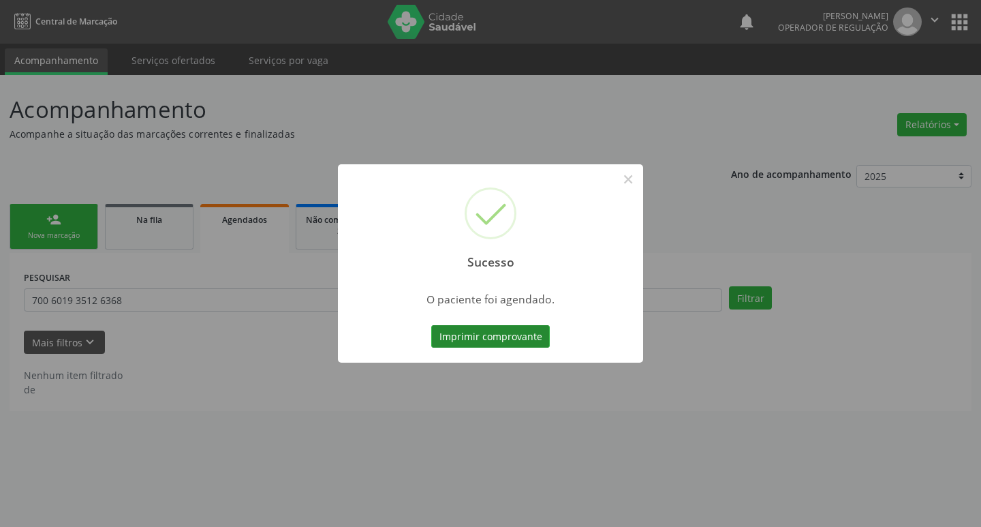
click at [442, 333] on button "Imprimir comprovante" at bounding box center [490, 336] width 119 height 23
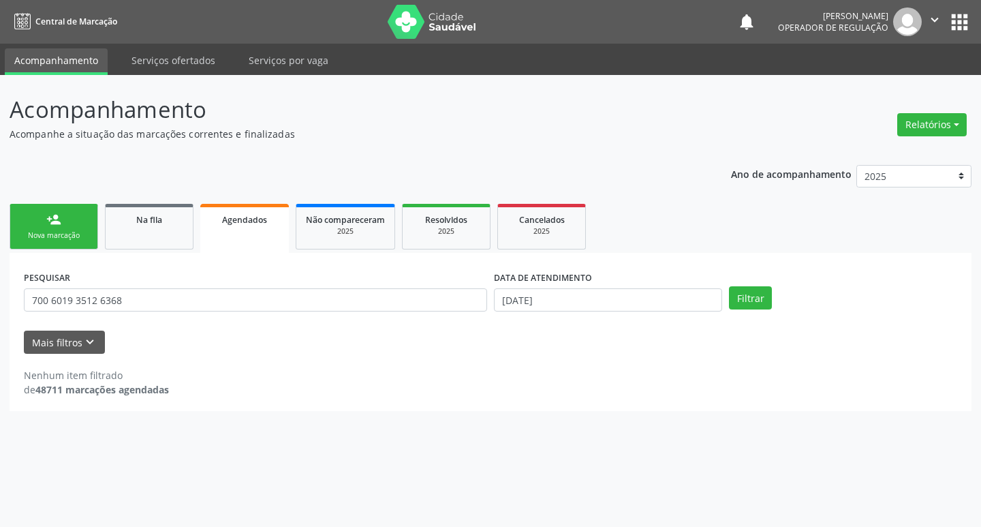
click at [86, 244] on link "person_add Nova marcação" at bounding box center [54, 227] width 89 height 46
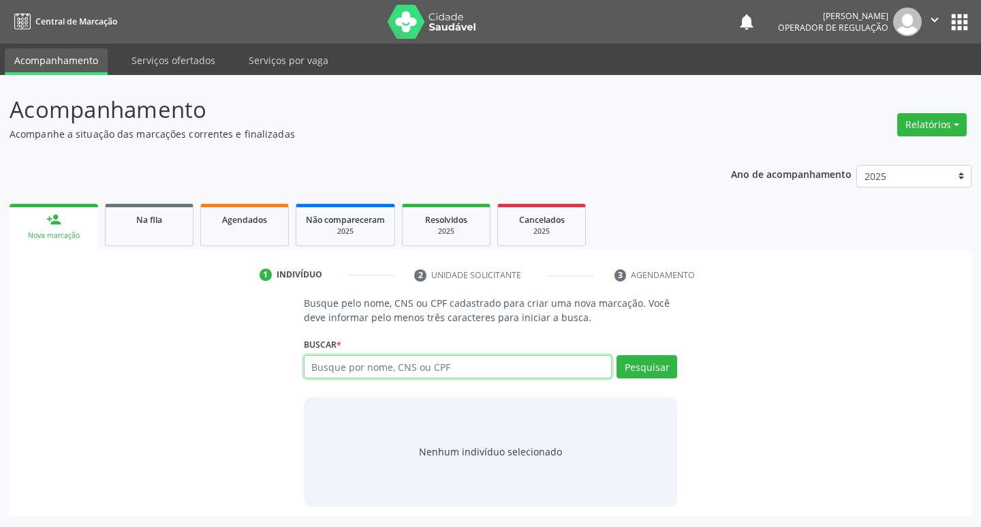
click at [497, 376] on input "text" at bounding box center [458, 366] width 309 height 23
click at [494, 371] on input "text" at bounding box center [458, 366] width 309 height 23
type input "705006072107058"
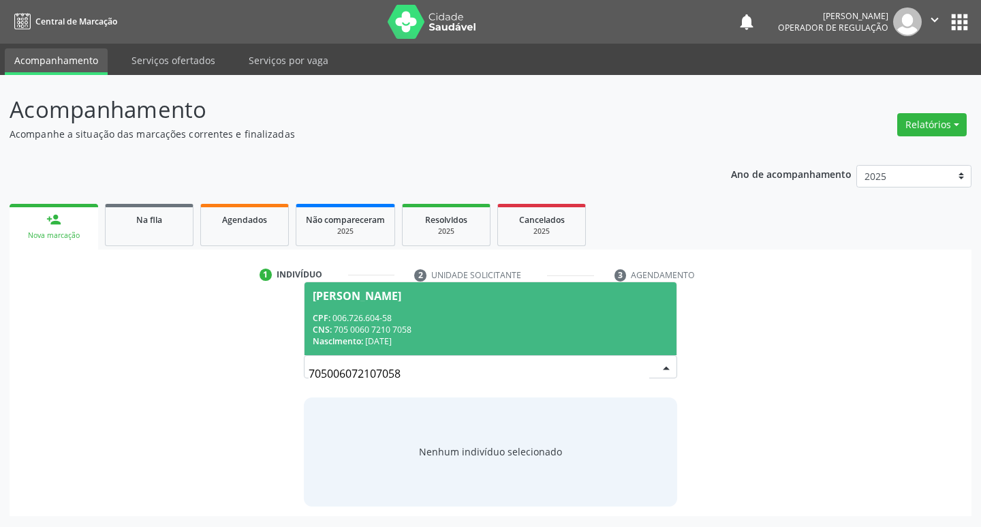
click at [632, 324] on div "CNS: 705 0060 7210 7058" at bounding box center [491, 330] width 356 height 12
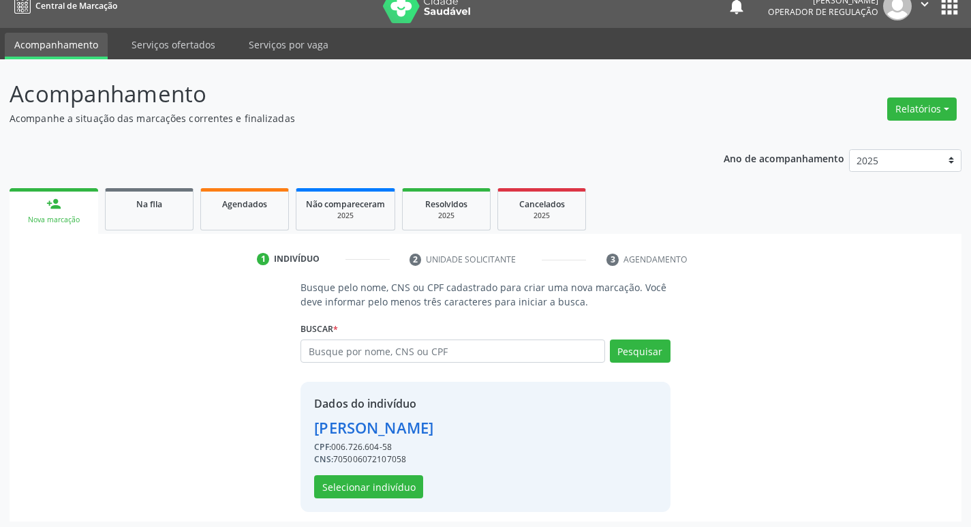
scroll to position [20, 0]
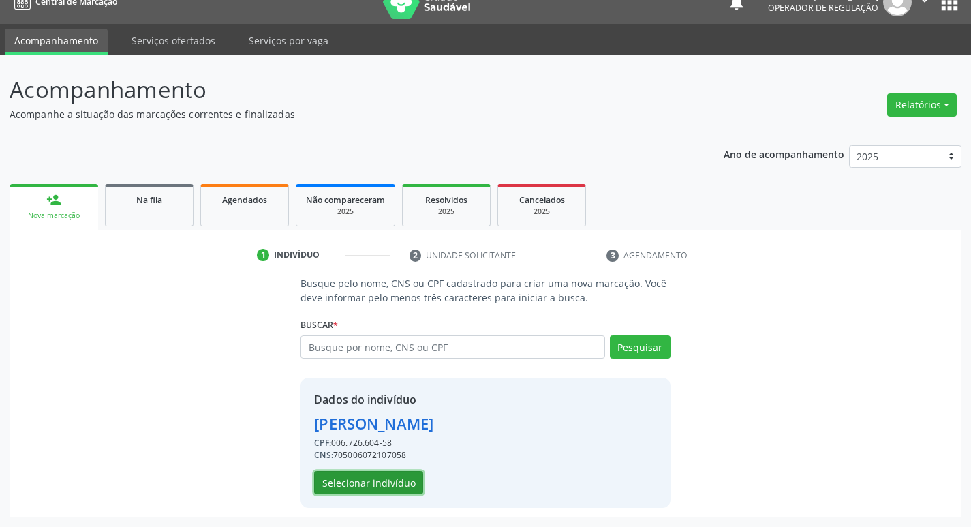
click at [339, 480] on button "Selecionar indivíduo" at bounding box center [368, 482] width 109 height 23
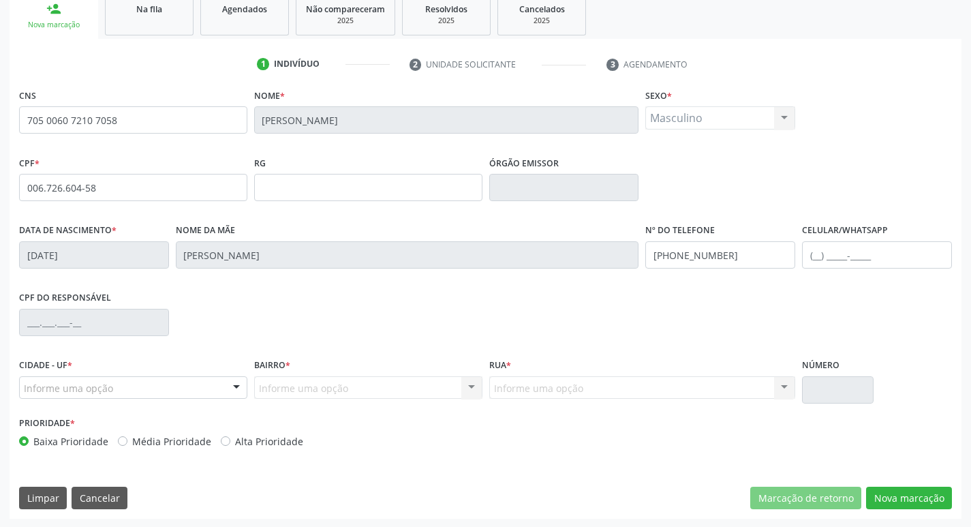
scroll to position [212, 0]
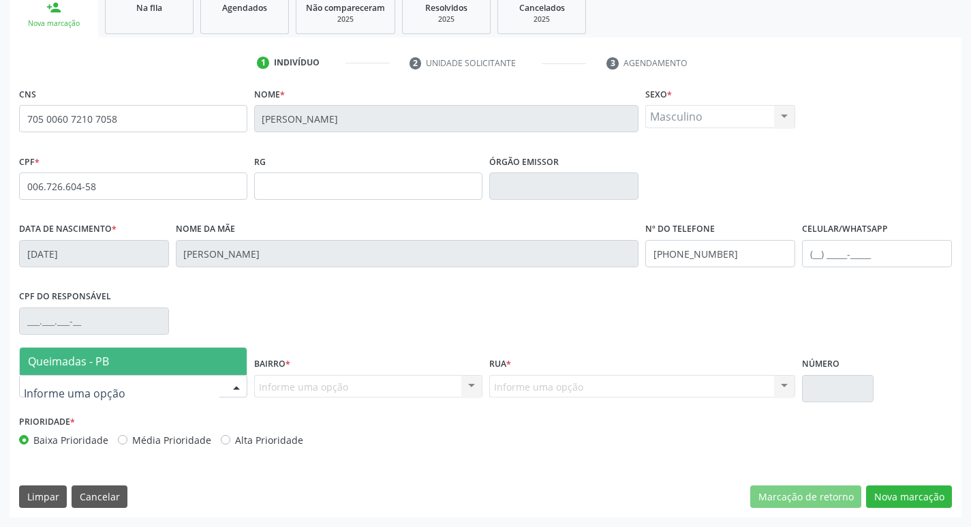
click at [143, 397] on div at bounding box center [133, 386] width 228 height 23
click at [149, 360] on span "Queimadas - PB" at bounding box center [133, 360] width 227 height 27
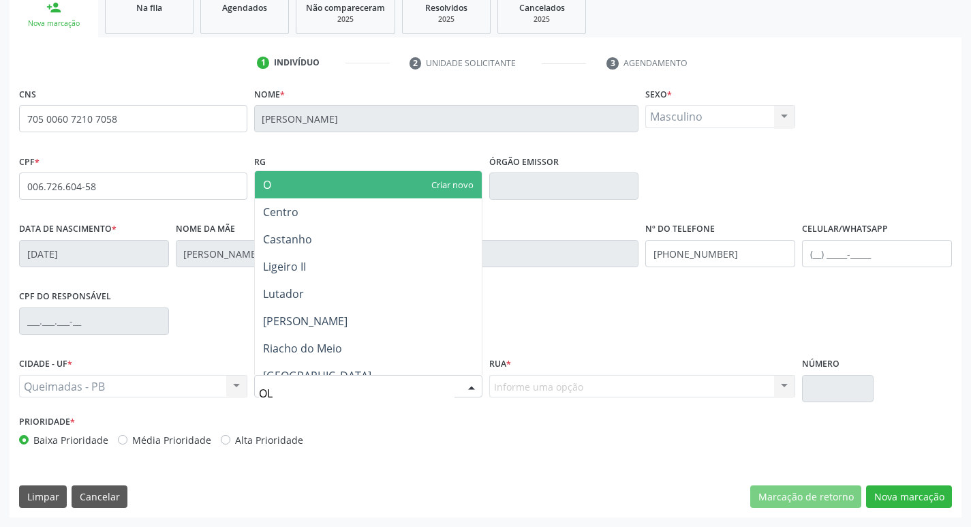
type input "OLH"
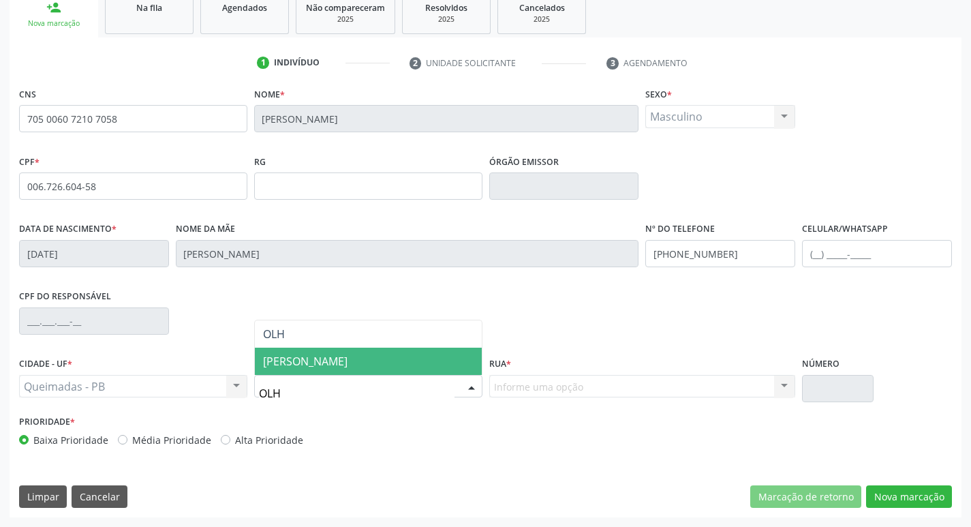
click at [334, 369] on span "[PERSON_NAME]" at bounding box center [368, 360] width 227 height 27
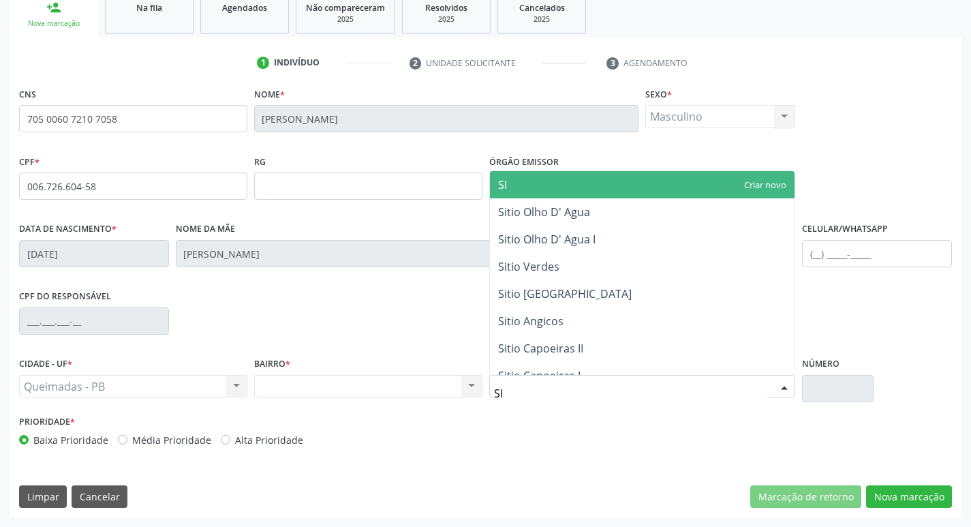
type input "SIT"
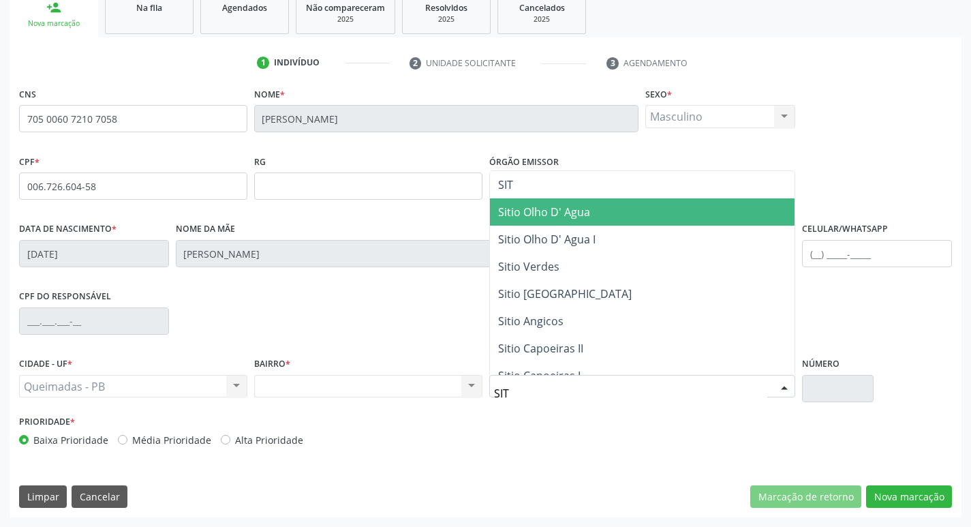
click at [571, 215] on span "Sitio Olho D' Agua" at bounding box center [544, 211] width 92 height 15
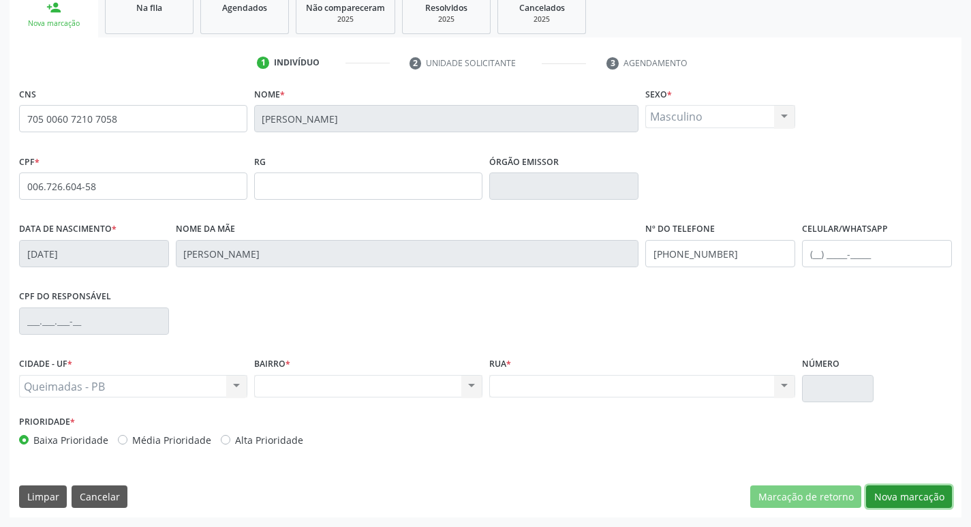
click at [889, 501] on button "Nova marcação" at bounding box center [909, 496] width 86 height 23
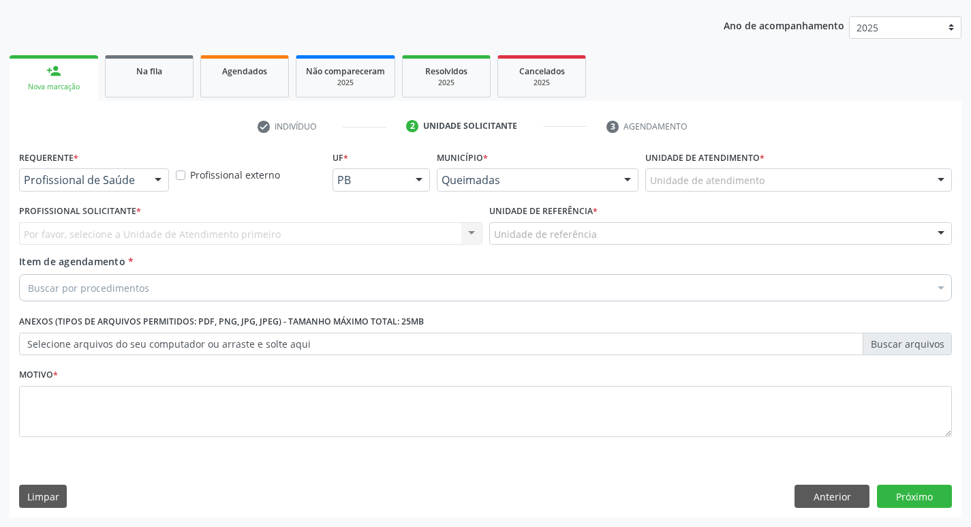
scroll to position [148, 0]
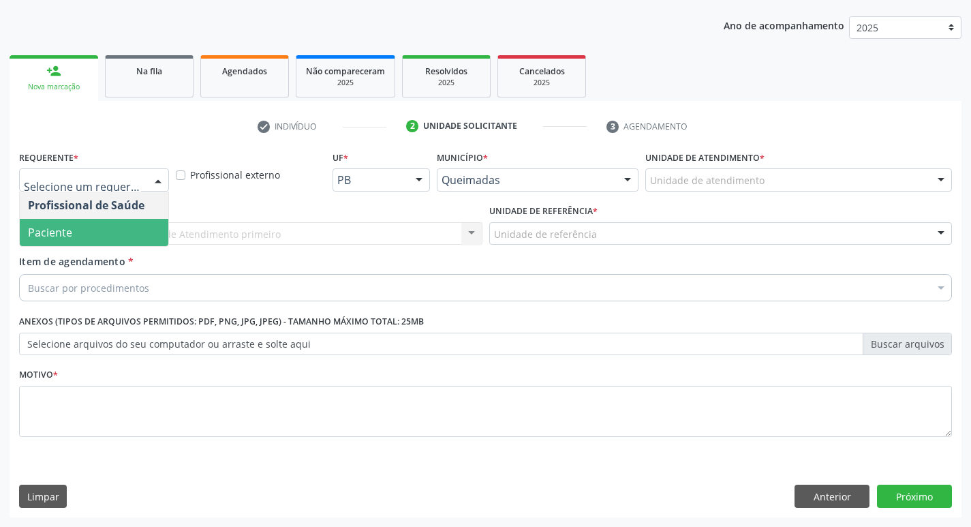
click at [131, 223] on span "Paciente" at bounding box center [94, 232] width 148 height 27
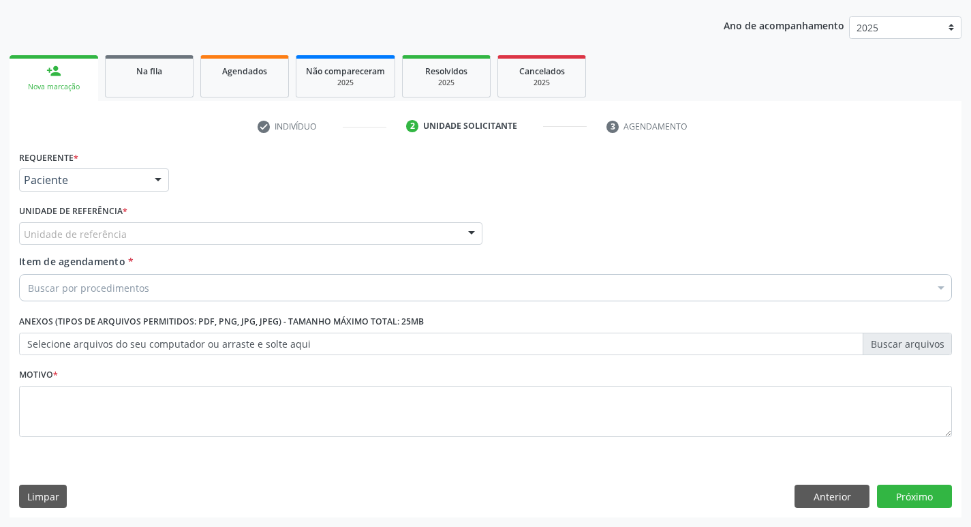
click at [140, 232] on div "Unidade de referência" at bounding box center [250, 233] width 463 height 23
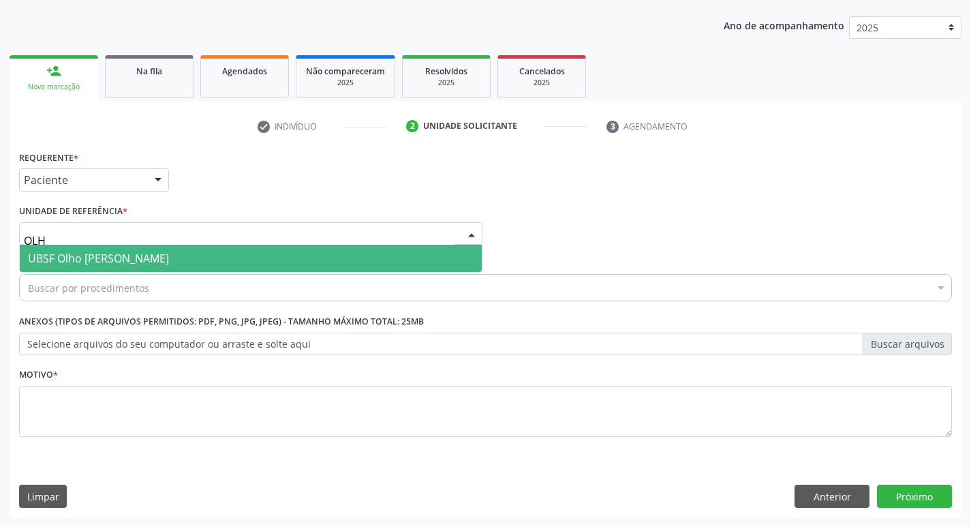
type input "OLHO"
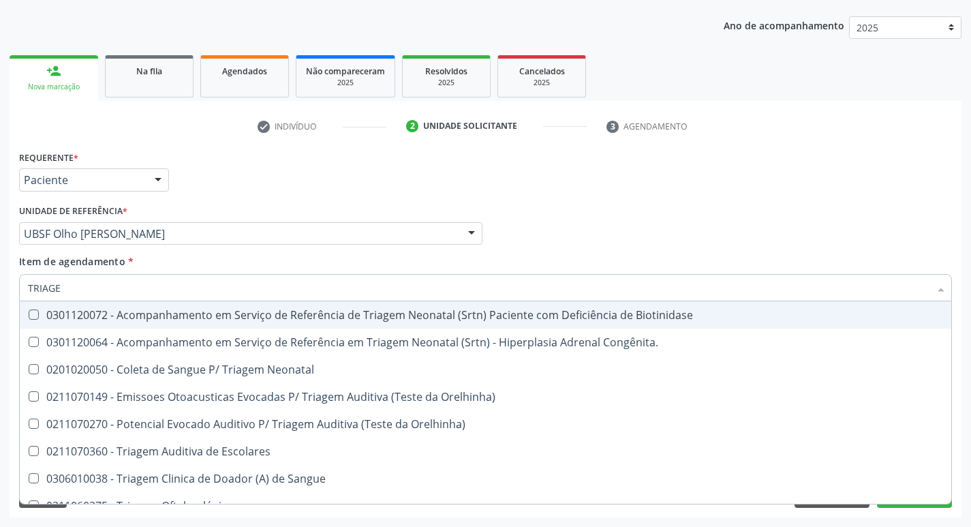
type input "TRIAGEM"
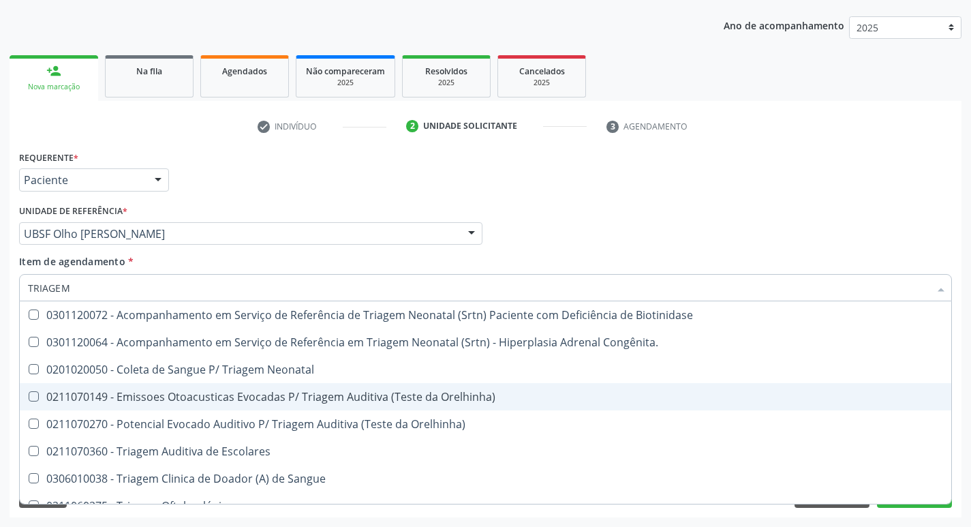
click at [315, 407] on span "0211070149 - Emissoes Otoacusticas Evocadas P/ Triagem Auditiva (Teste da Orelh…" at bounding box center [485, 396] width 931 height 27
checkbox Orelhinha\) "true"
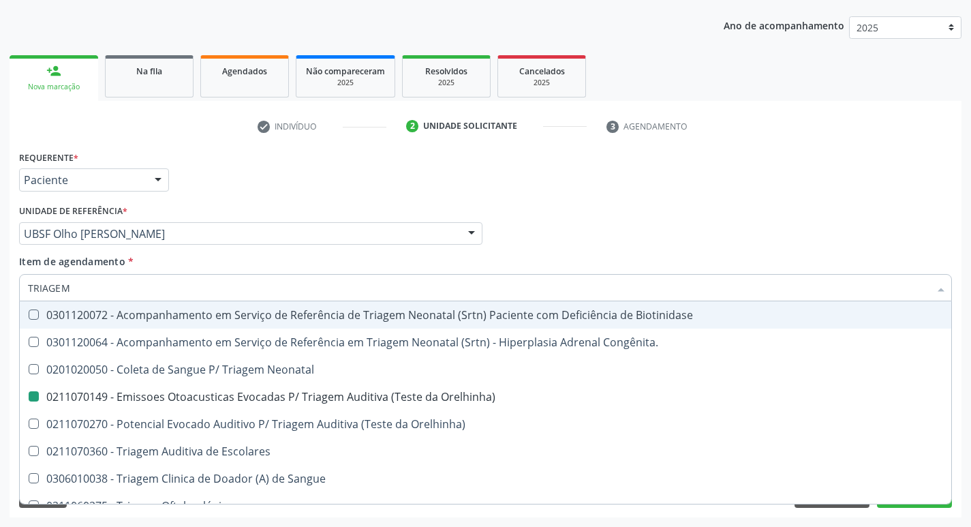
click at [436, 155] on div "Requerente * Paciente Profissional de Saúde Paciente Nenhum resultado encontrad…" at bounding box center [485, 173] width 939 height 53
checkbox Congênita\ "true"
checkbox Orelhinha\) "false"
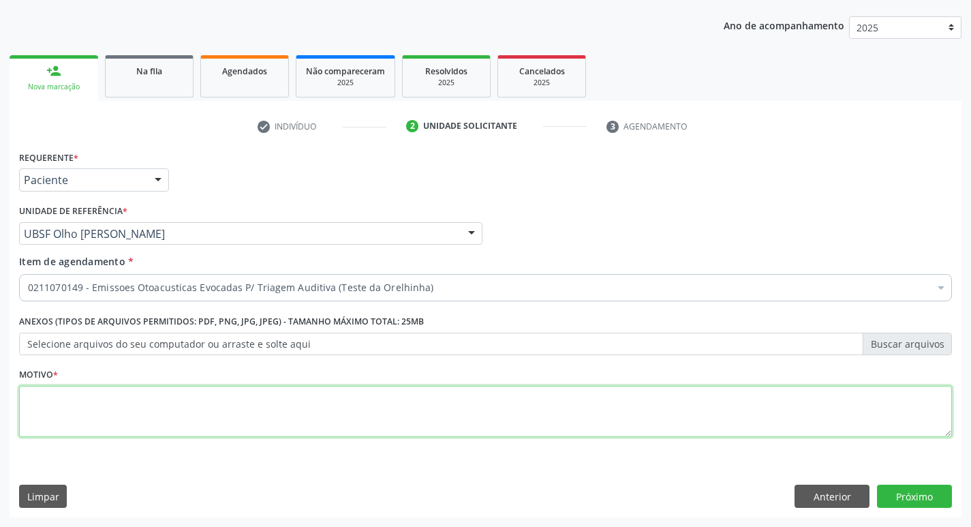
click at [142, 407] on textarea at bounding box center [485, 412] width 932 height 52
type textarea "AVALIAÇÃO"
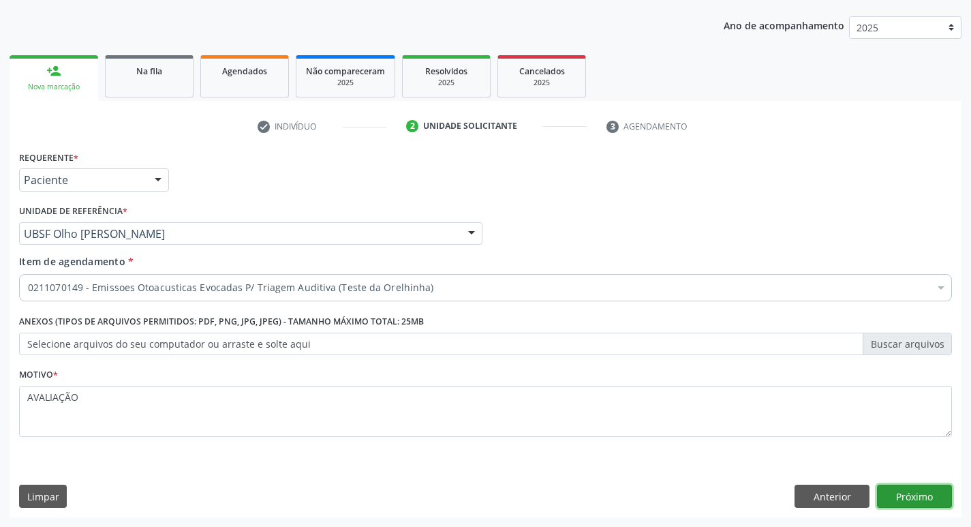
click at [926, 493] on button "Próximo" at bounding box center [914, 495] width 75 height 23
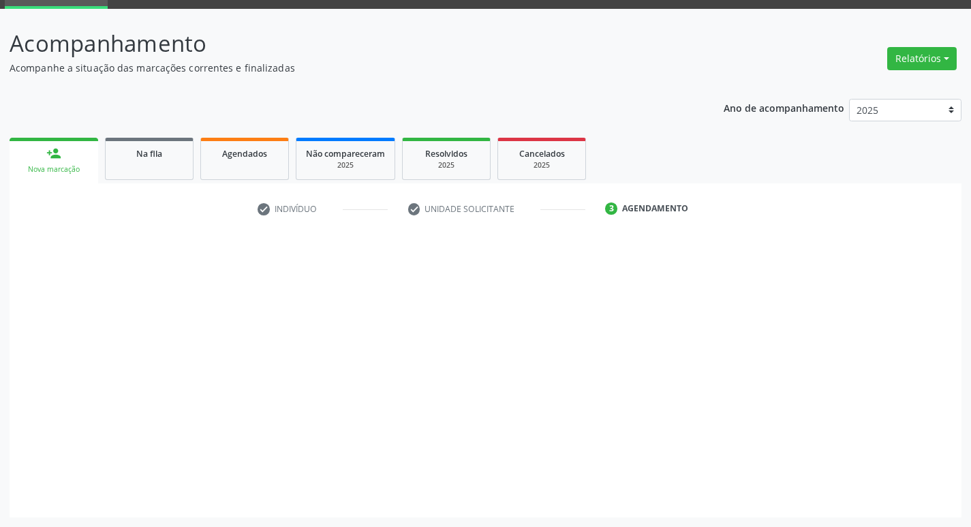
scroll to position [66, 0]
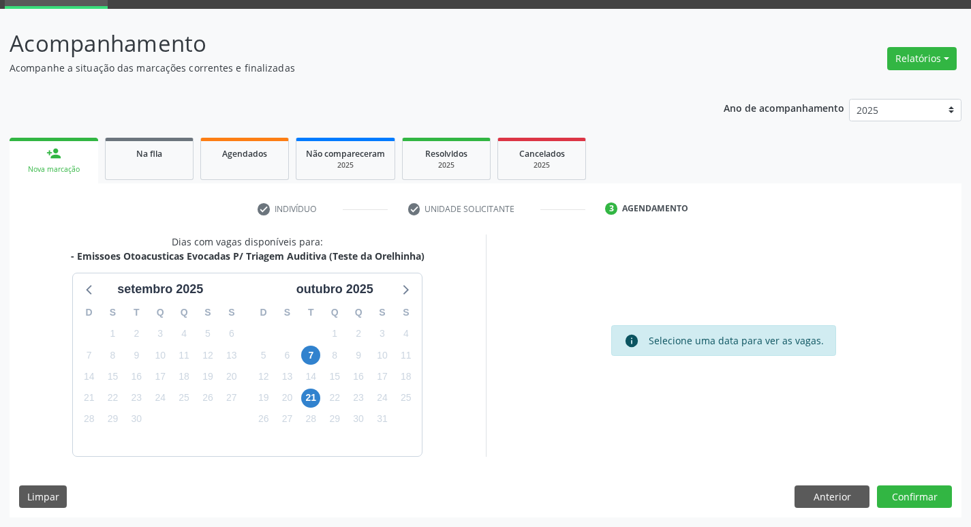
click at [316, 364] on div "7" at bounding box center [310, 355] width 19 height 21
click at [315, 360] on span "7" at bounding box center [310, 354] width 19 height 19
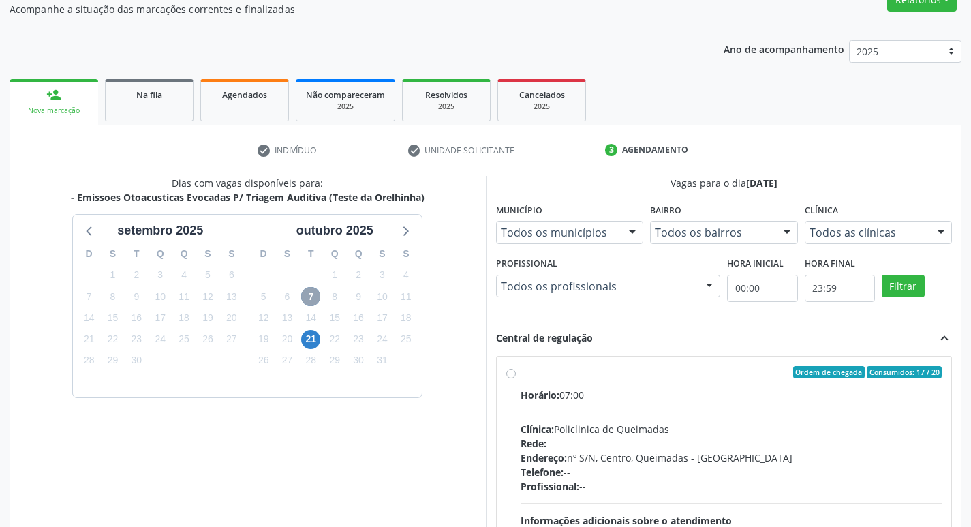
scroll to position [202, 0]
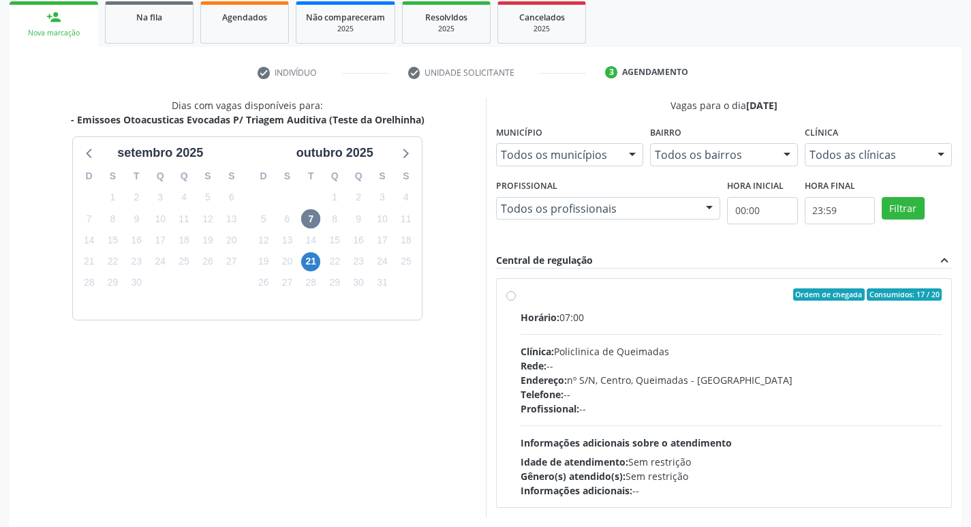
click at [691, 314] on div "Horário: 07:00" at bounding box center [731, 317] width 422 height 14
click at [516, 300] on input "Ordem de chegada Consumidos: 17 / 20 Horário: 07:00 Clínica: Policlinica de Que…" at bounding box center [511, 294] width 10 height 12
radio input "true"
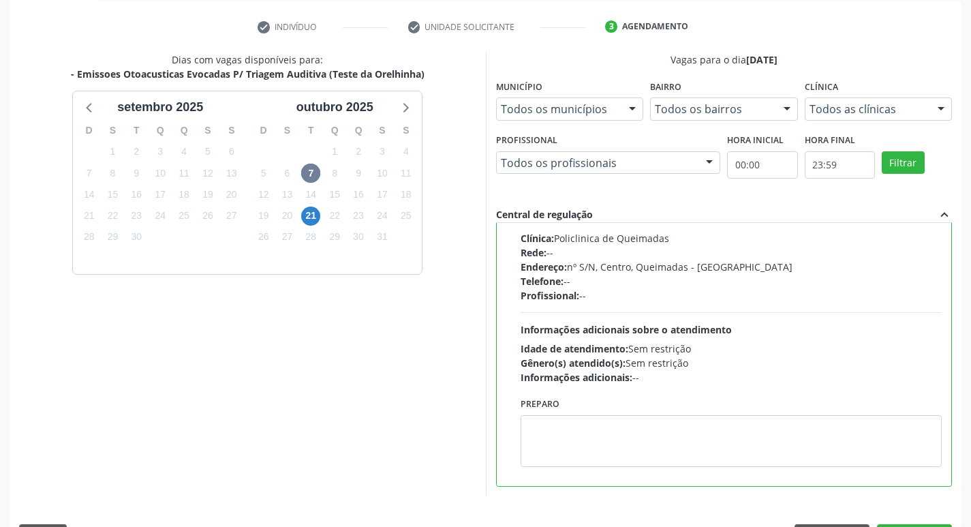
scroll to position [287, 0]
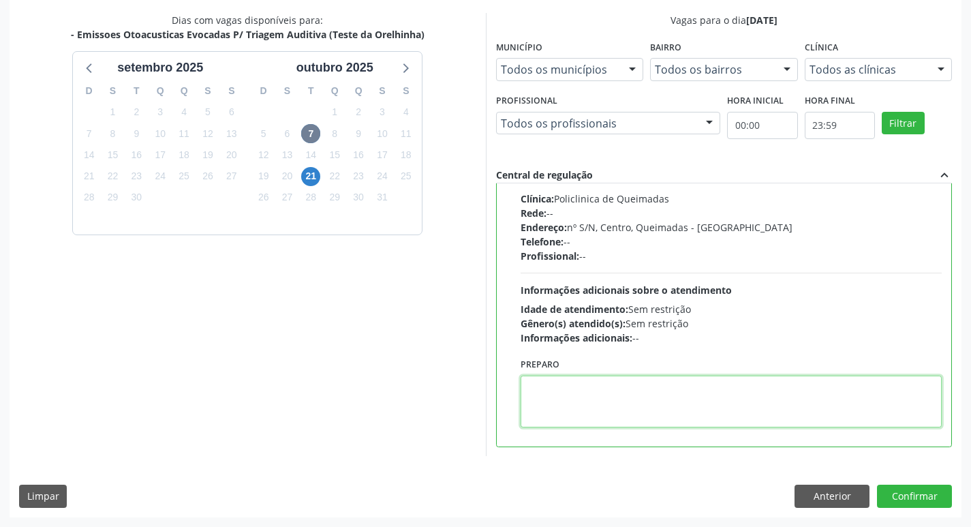
click at [721, 412] on textarea at bounding box center [731, 401] width 422 height 52
type textarea "LEVAR A CADERNETA DE VACINAÇÃO."
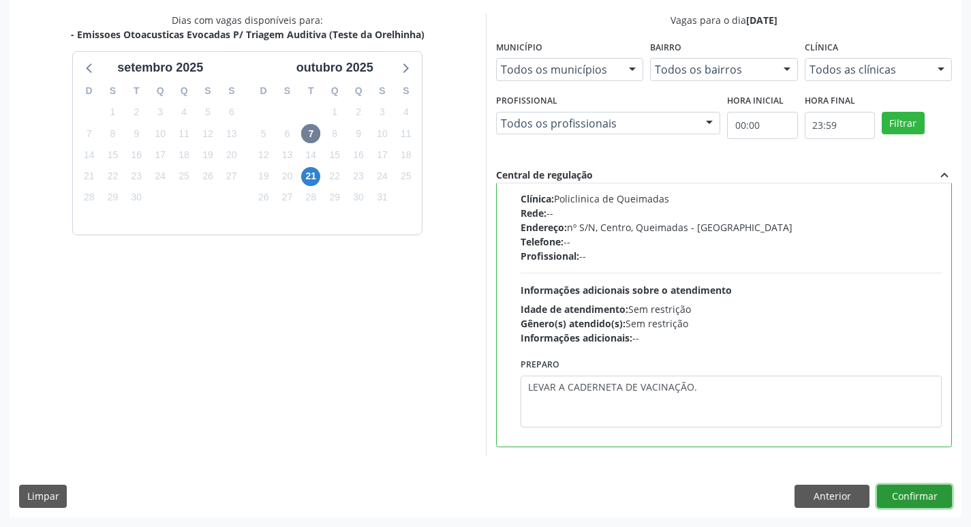
click at [905, 490] on button "Confirmar" at bounding box center [914, 495] width 75 height 23
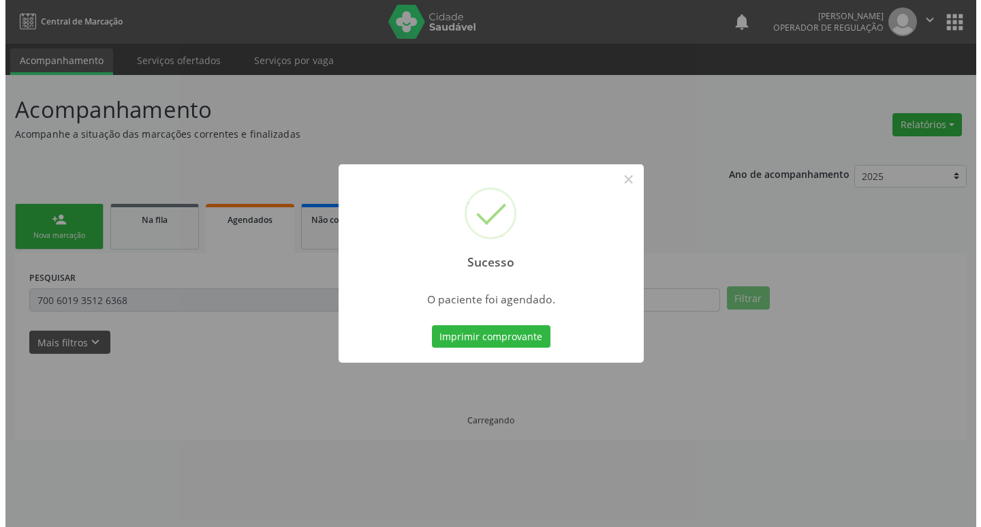
scroll to position [0, 0]
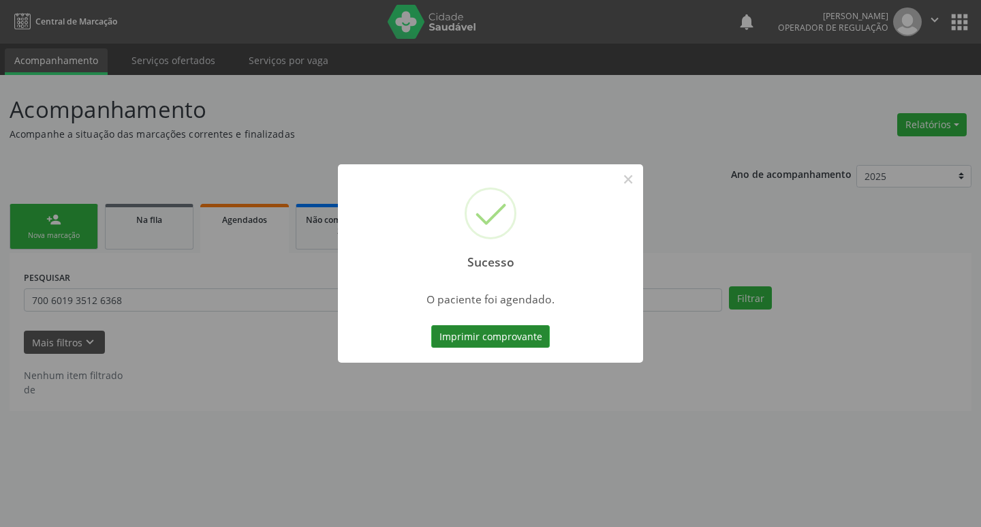
click at [471, 330] on button "Imprimir comprovante" at bounding box center [490, 336] width 119 height 23
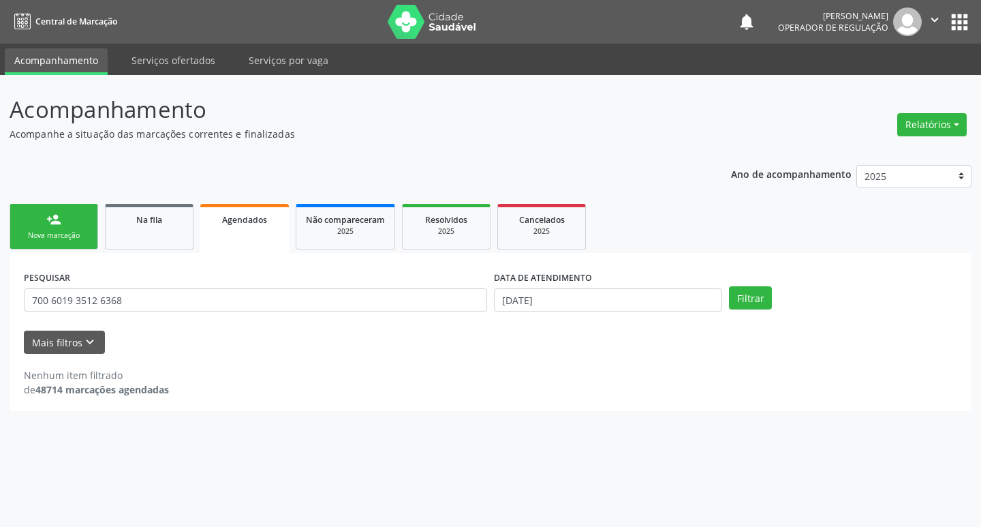
click at [49, 232] on div "Nova marcação" at bounding box center [54, 235] width 68 height 10
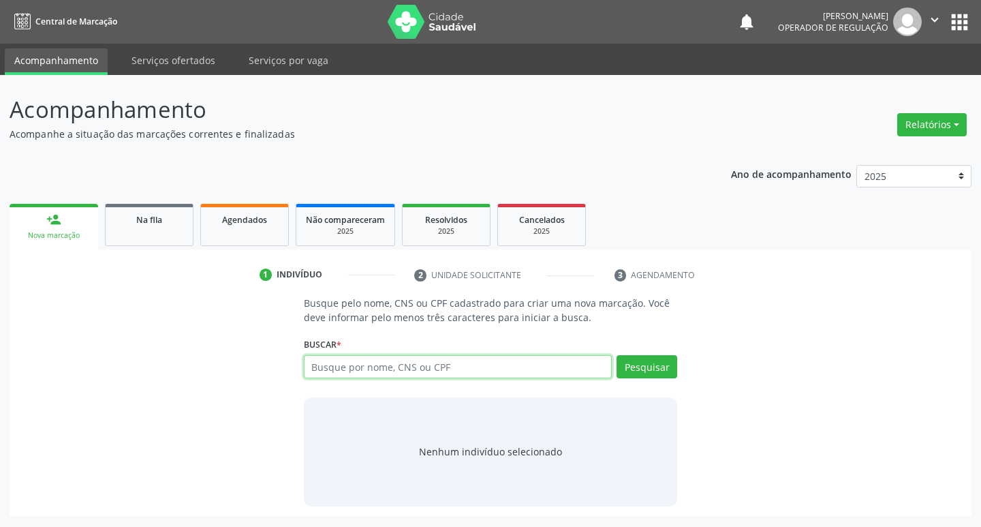
click at [343, 374] on input "text" at bounding box center [458, 366] width 309 height 23
type input "702409563711022"
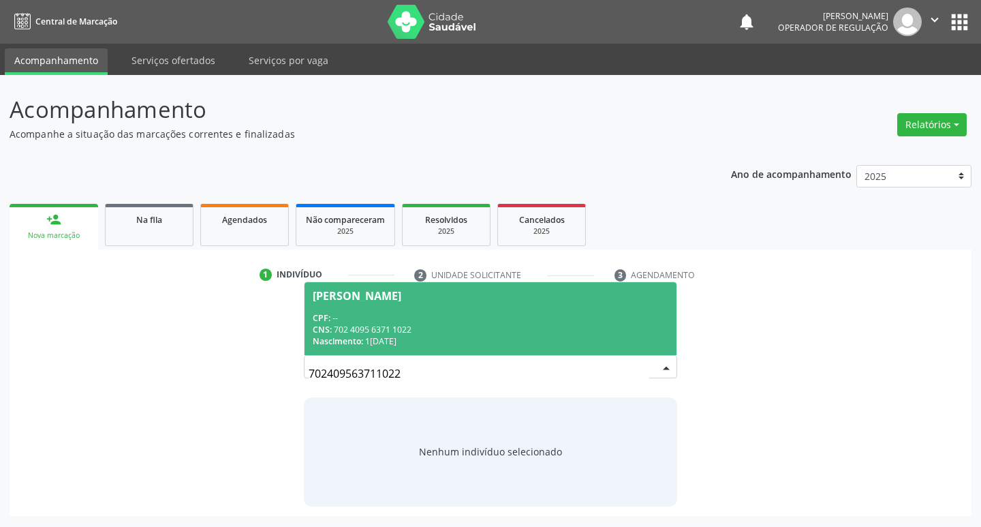
click at [460, 324] on div "CNS: 702 4095 6371 1022" at bounding box center [491, 330] width 356 height 12
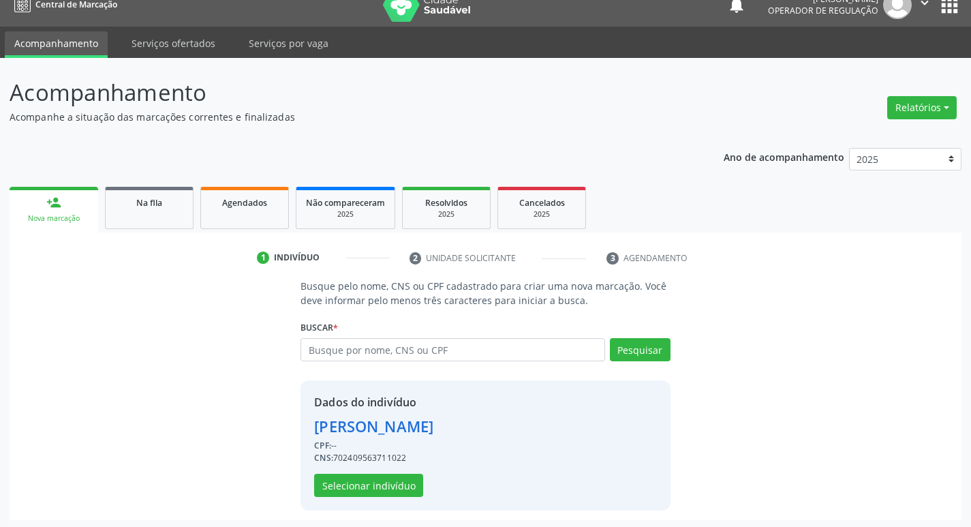
scroll to position [20, 0]
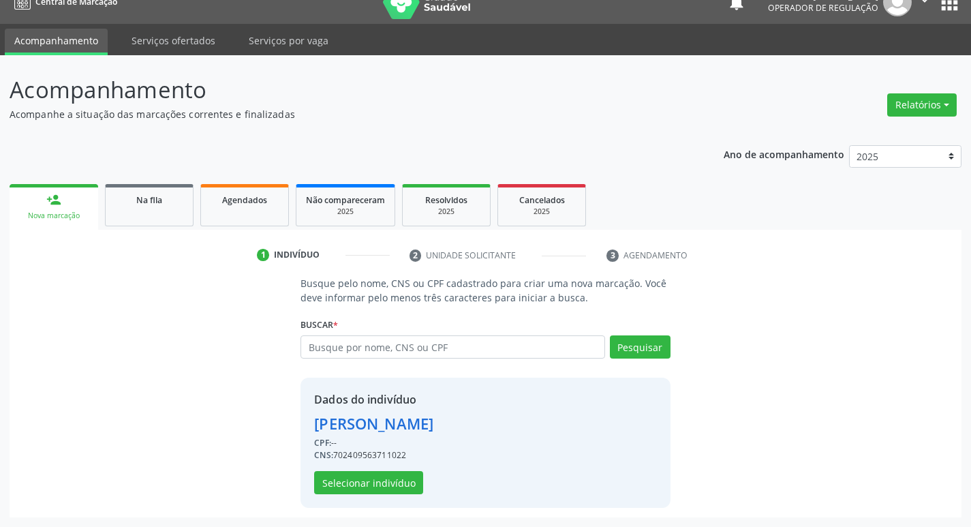
click at [390, 470] on div "Dados do indivíduo [PERSON_NAME] CPF: -- CNS: 702409563711022 Selecionar indiví…" at bounding box center [373, 442] width 119 height 103
click at [394, 477] on button "Selecionar indivíduo" at bounding box center [368, 482] width 109 height 23
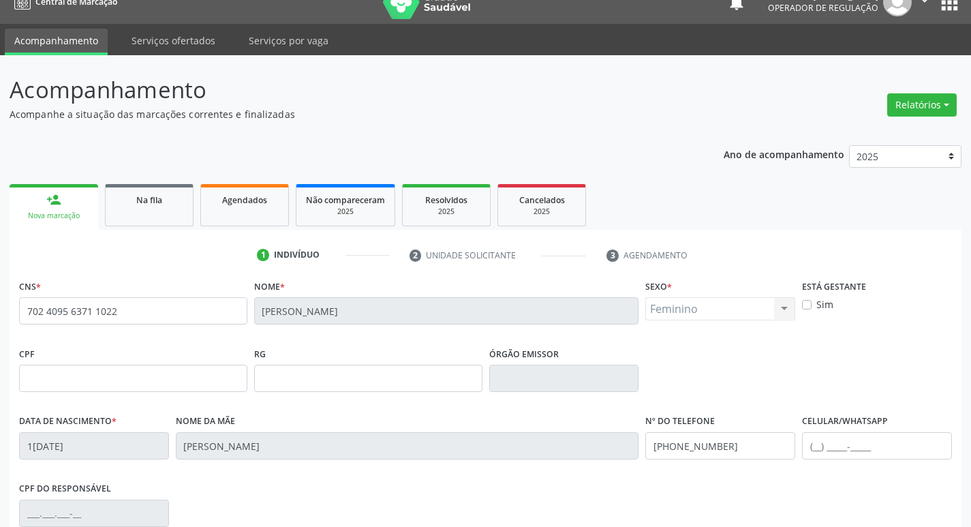
scroll to position [212, 0]
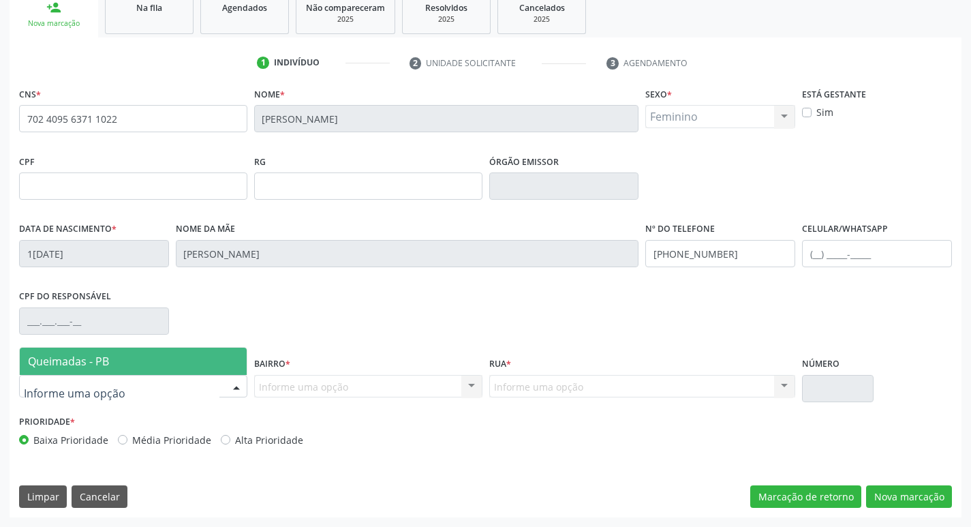
click at [165, 383] on div at bounding box center [133, 386] width 228 height 23
click at [142, 347] on span "Queimadas - PB" at bounding box center [133, 360] width 227 height 27
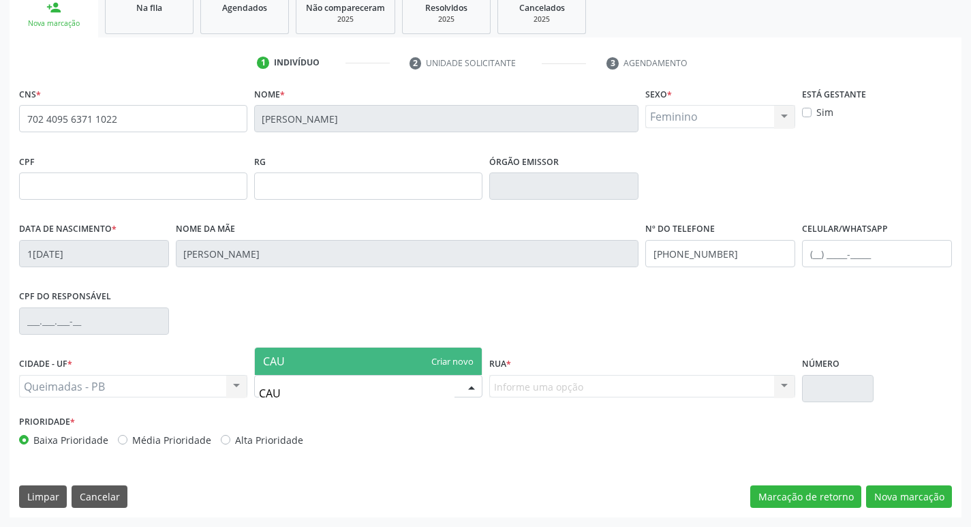
type input "CA"
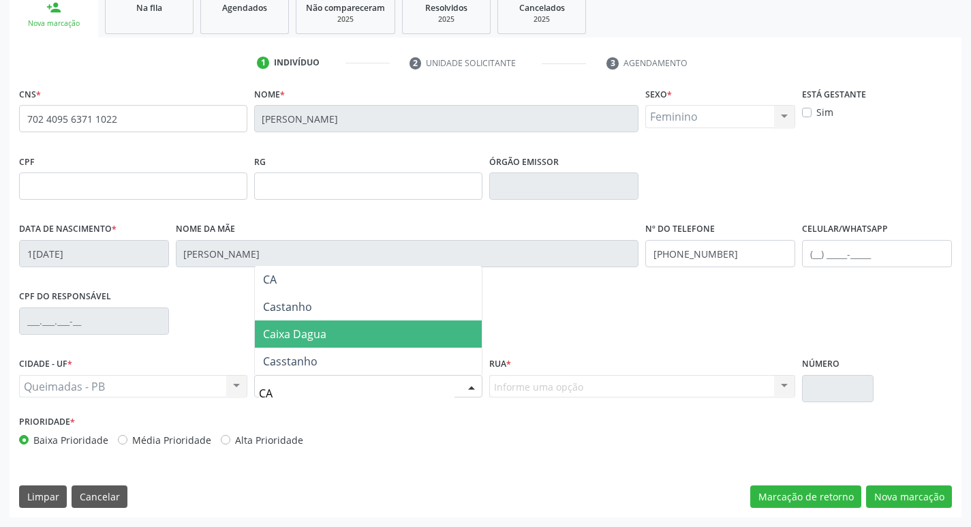
click at [337, 336] on span "Caixa Dagua" at bounding box center [368, 333] width 227 height 27
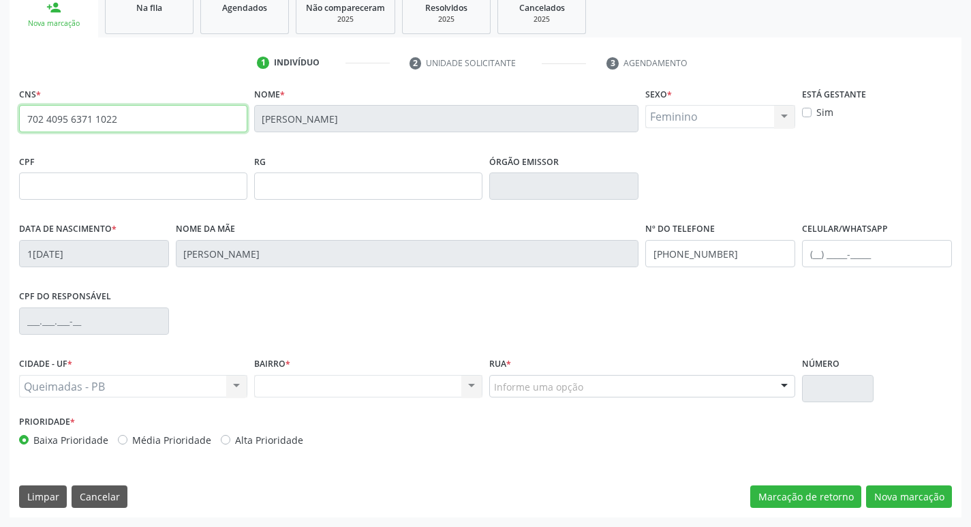
click at [137, 123] on input "702 4095 6371 1022" at bounding box center [133, 118] width 228 height 27
click at [138, 122] on input "702 4095 6371 1022" at bounding box center [133, 118] width 228 height 27
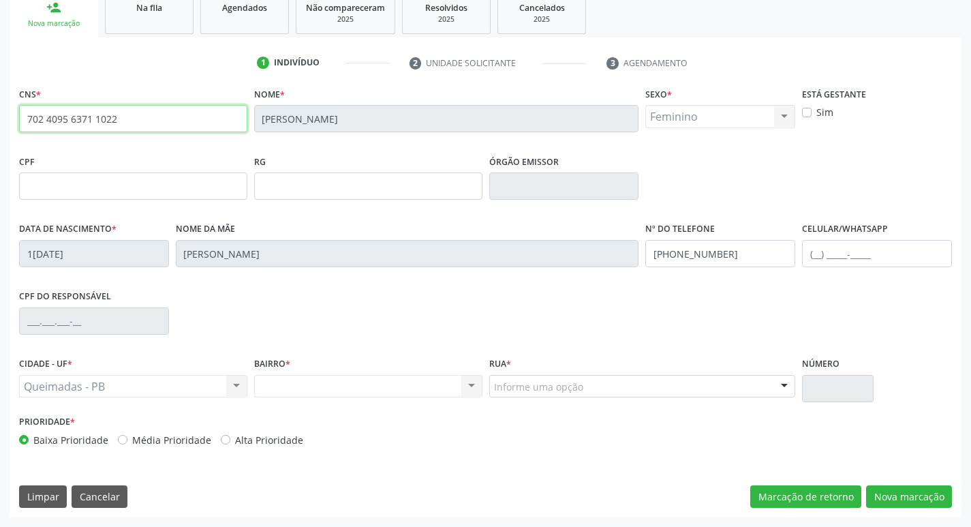
click at [138, 122] on input "702 4095 6371 1022" at bounding box center [133, 118] width 228 height 27
click at [433, 390] on div "Nenhum resultado encontrado para: " " Não há nenhuma opção para ser exibida." at bounding box center [368, 386] width 228 height 23
click at [437, 371] on div "BAIRRO * Nenhum resultado encontrado para: " " Não há nenhuma opção para ser ex…" at bounding box center [368, 376] width 228 height 44
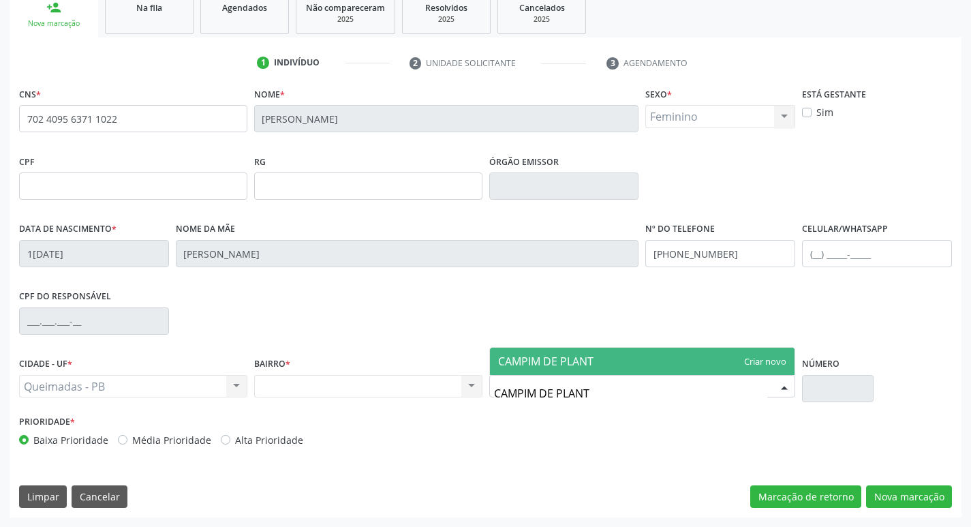
type input "CAMPIM DE PLANTA"
click at [753, 359] on span "CAMPIM DE PLANTA" at bounding box center [642, 360] width 305 height 27
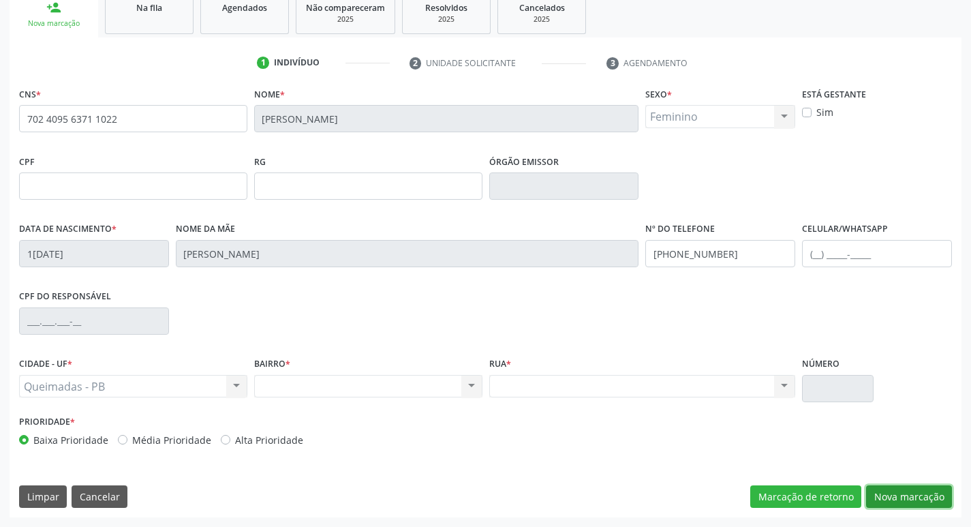
click at [913, 491] on button "Nova marcação" at bounding box center [909, 496] width 86 height 23
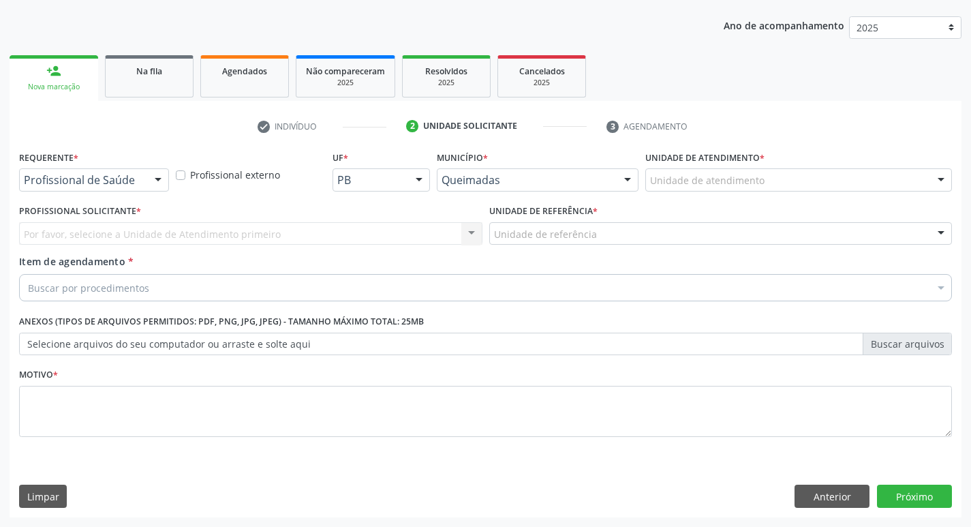
click at [136, 194] on div "Requerente * Profissional de Saúde Profissional de Saúde Paciente Nenhum result…" at bounding box center [94, 173] width 157 height 53
click at [136, 187] on div "Profissional de Saúde" at bounding box center [94, 179] width 150 height 23
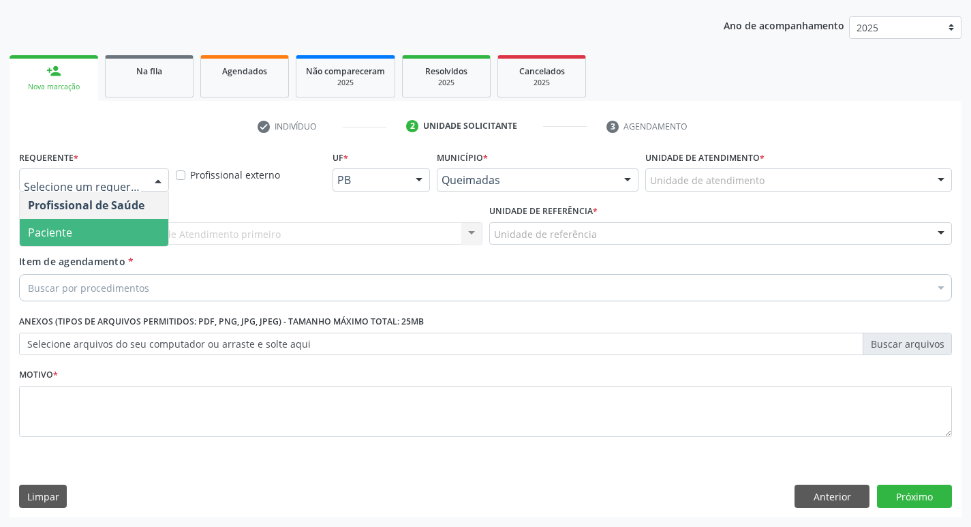
click at [124, 227] on span "Paciente" at bounding box center [94, 232] width 148 height 27
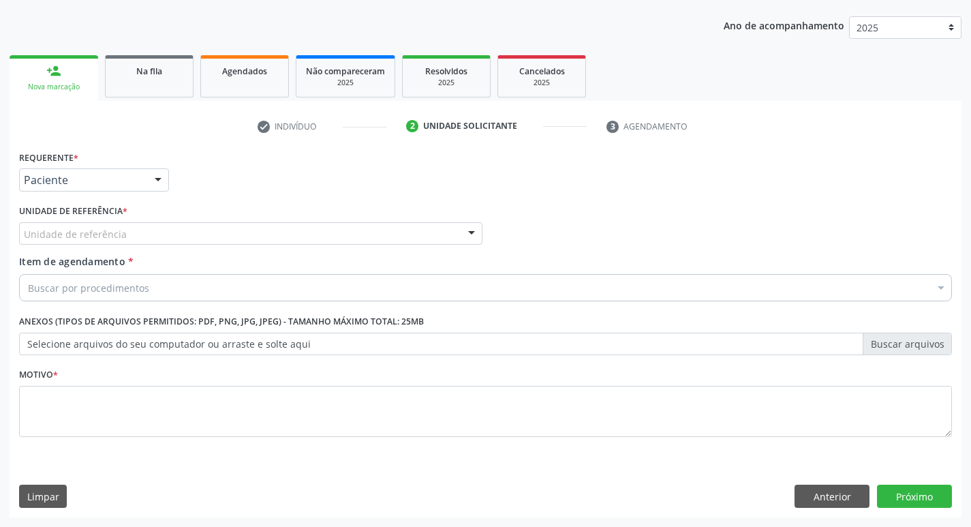
click at [125, 233] on div "Unidade de referência" at bounding box center [250, 233] width 463 height 23
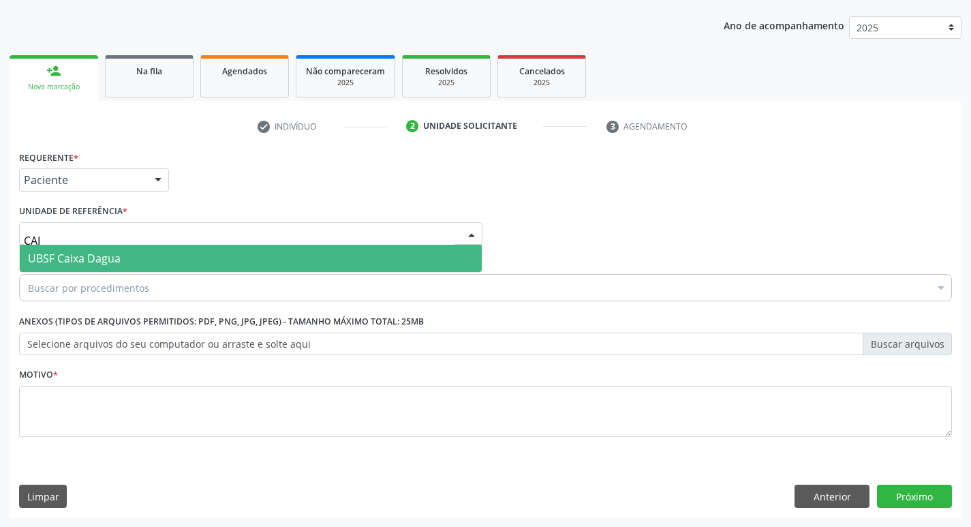
type input "CAIX"
drag, startPoint x: 121, startPoint y: 249, endPoint x: 113, endPoint y: 264, distance: 16.1
click at [121, 250] on span "UBSF Caixa Dagua" at bounding box center [251, 258] width 462 height 27
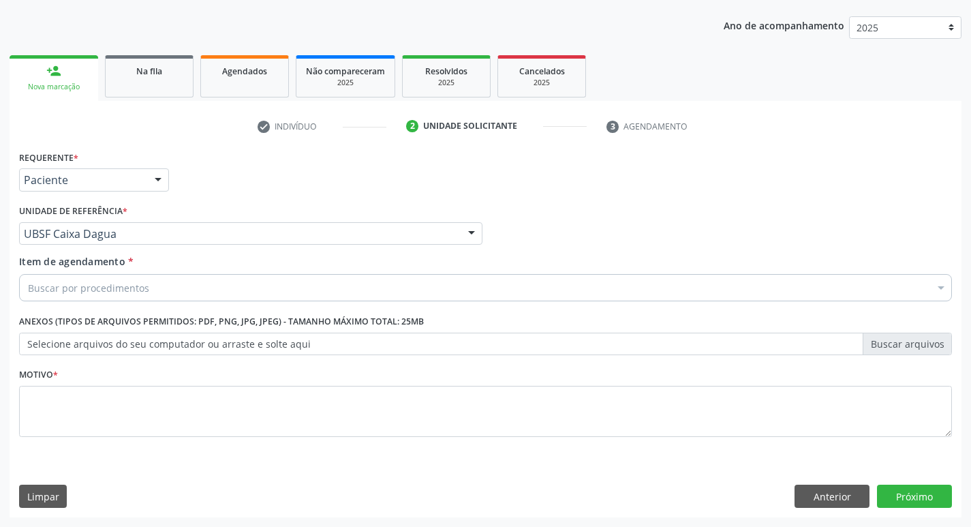
click at [108, 279] on div "Buscar por procedimentos" at bounding box center [485, 287] width 932 height 27
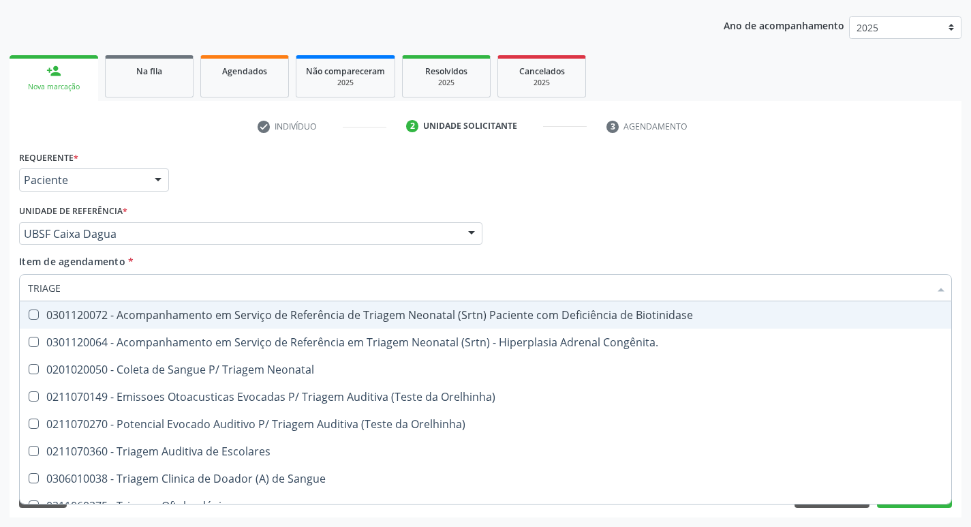
type input "TRIAGEM"
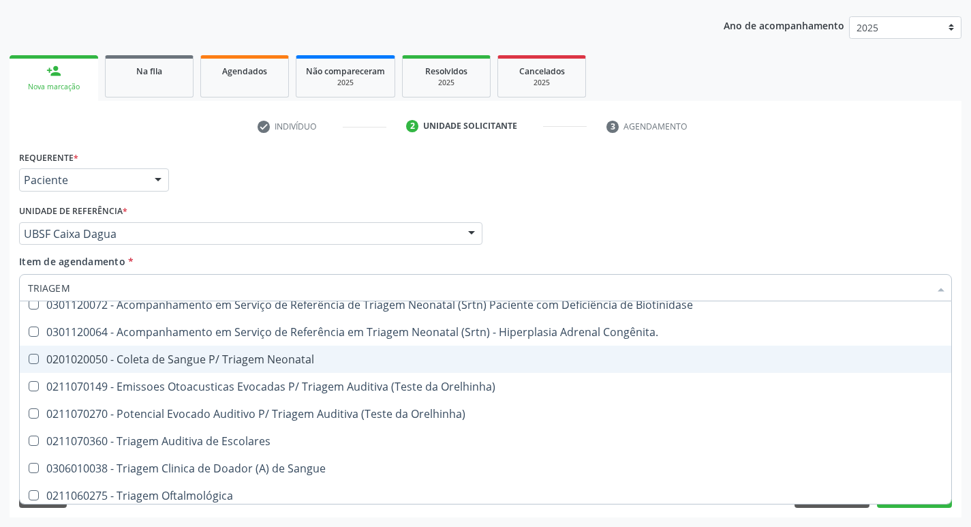
scroll to position [16, 0]
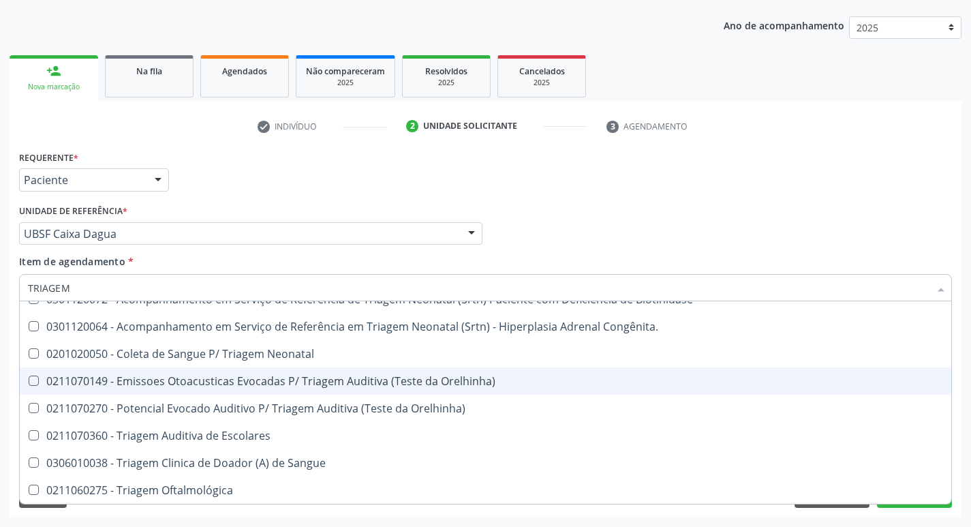
click at [176, 383] on div "0211070149 - Emissoes Otoacusticas Evocadas P/ Triagem Auditiva (Teste da Orelh…" at bounding box center [485, 380] width 915 height 11
checkbox Orelhinha\) "true"
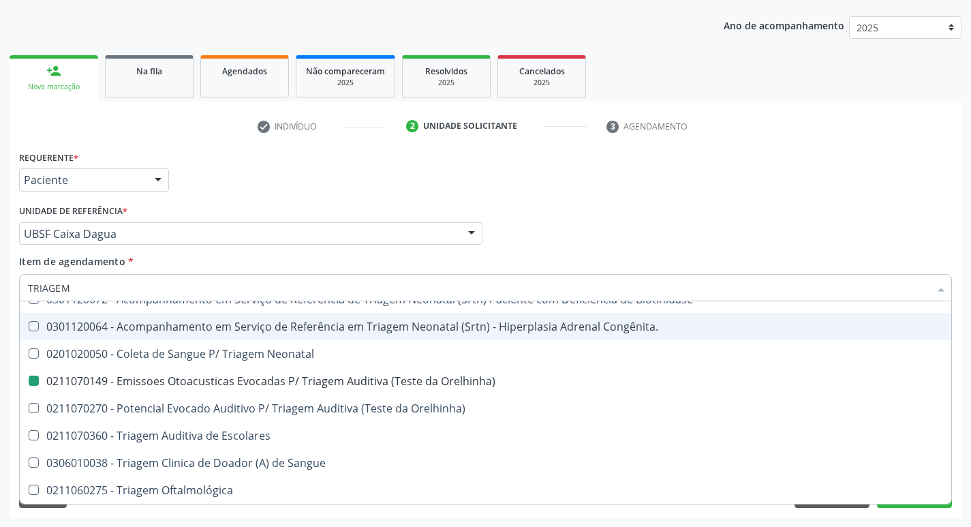
click at [633, 160] on div "Requerente * Paciente Profissional de Saúde Paciente Nenhum resultado encontrad…" at bounding box center [485, 173] width 939 height 53
checkbox Congênita\ "true"
checkbox Orelhinha\) "false"
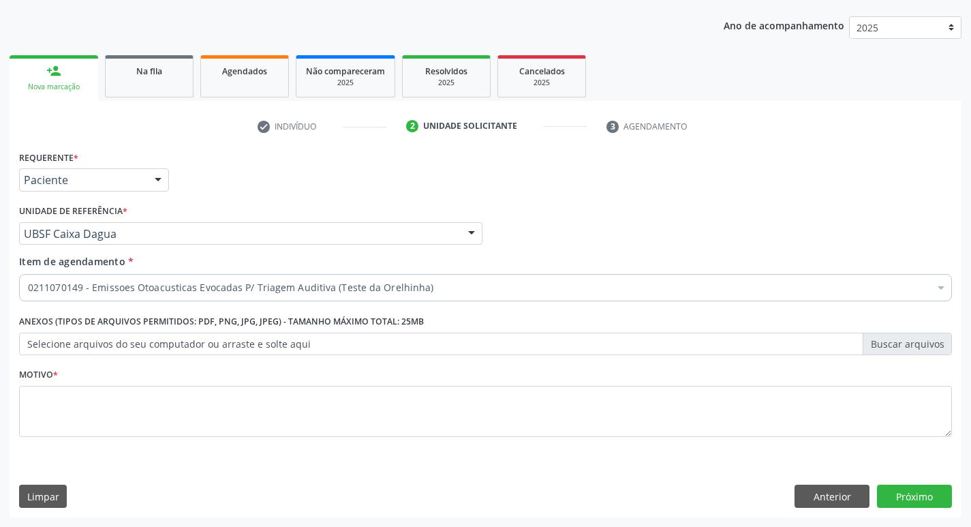
scroll to position [0, 0]
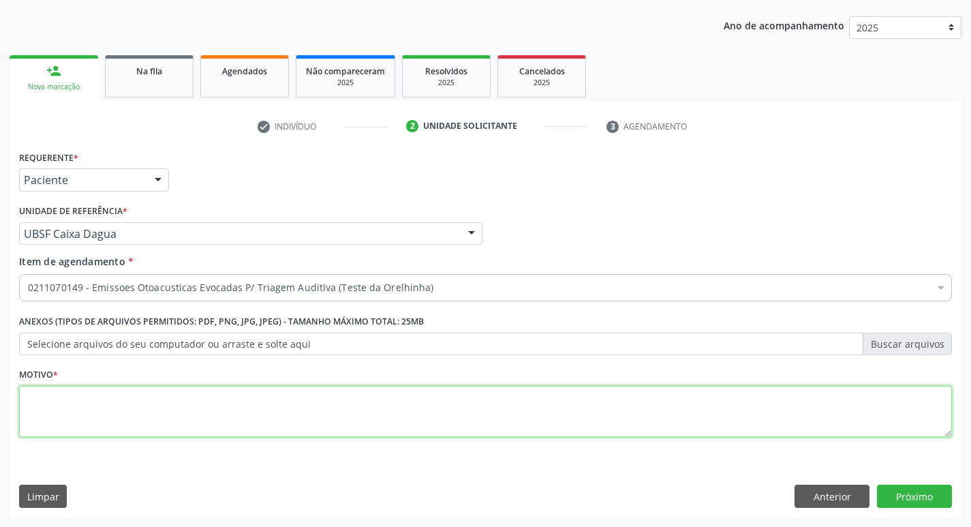
click at [163, 405] on textarea at bounding box center [485, 412] width 932 height 52
type textarea "AVALIAÇÃO"
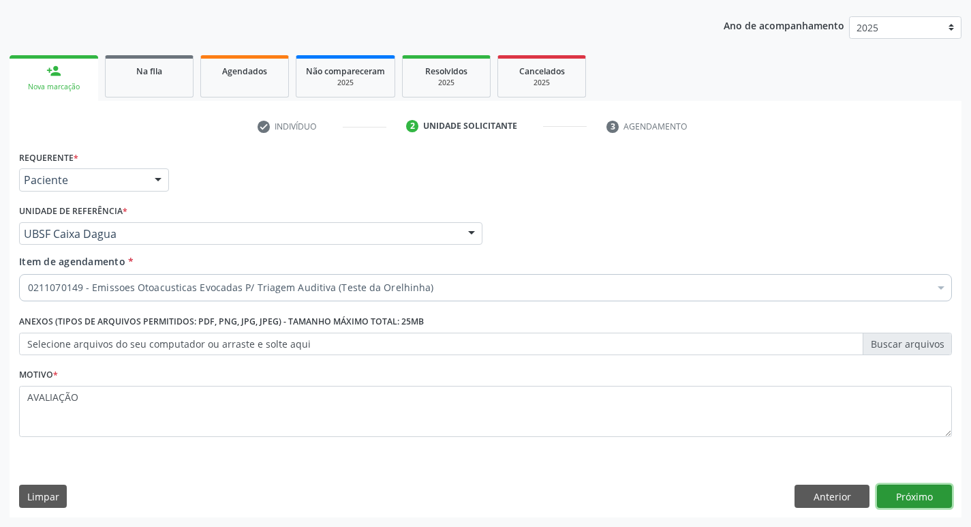
click at [888, 492] on button "Próximo" at bounding box center [914, 495] width 75 height 23
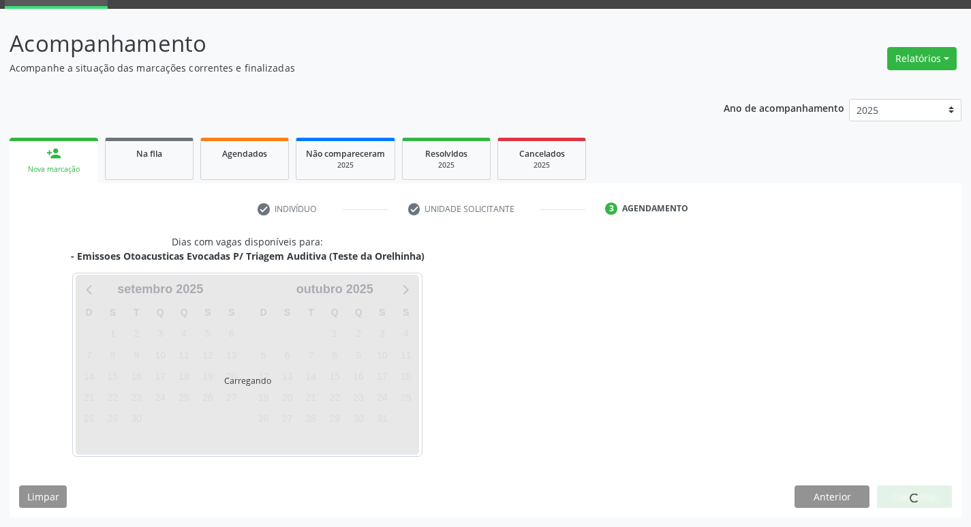
scroll to position [66, 0]
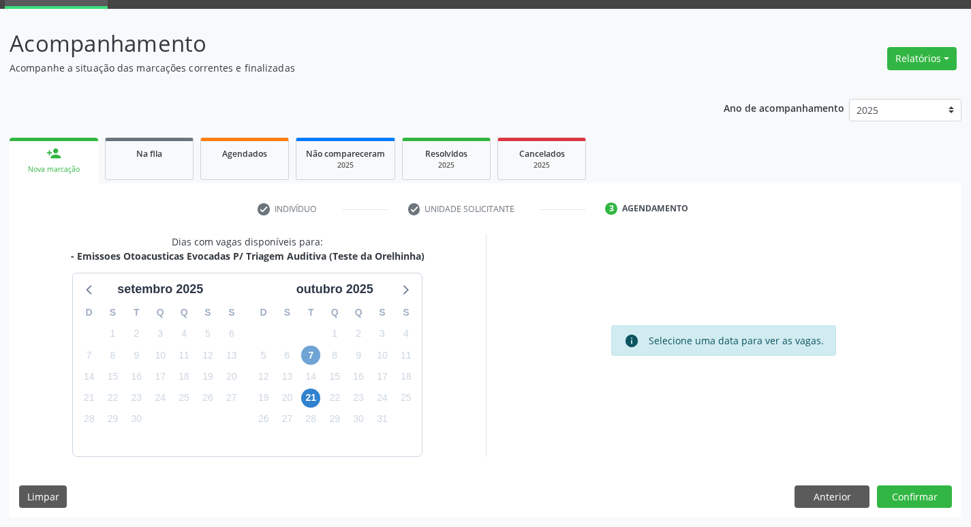
click at [311, 361] on span "7" at bounding box center [310, 354] width 19 height 19
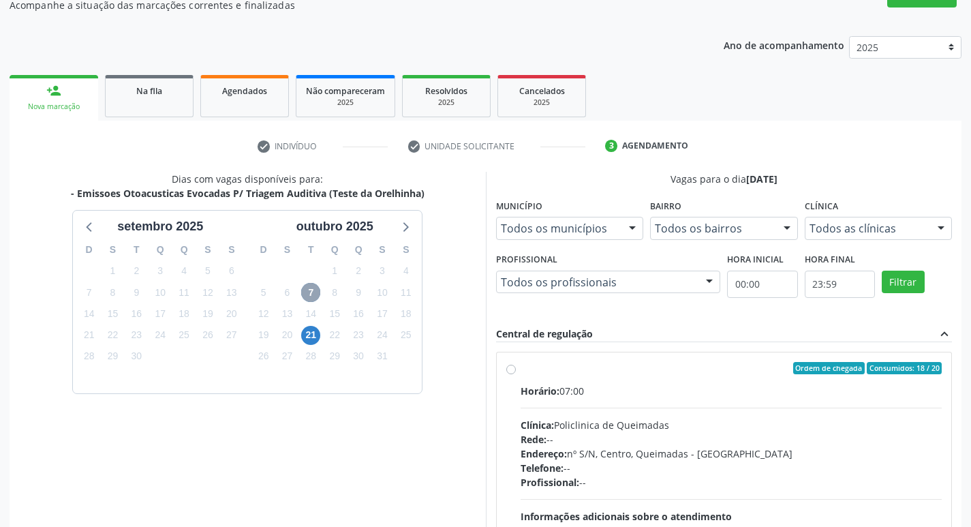
scroll to position [263, 0]
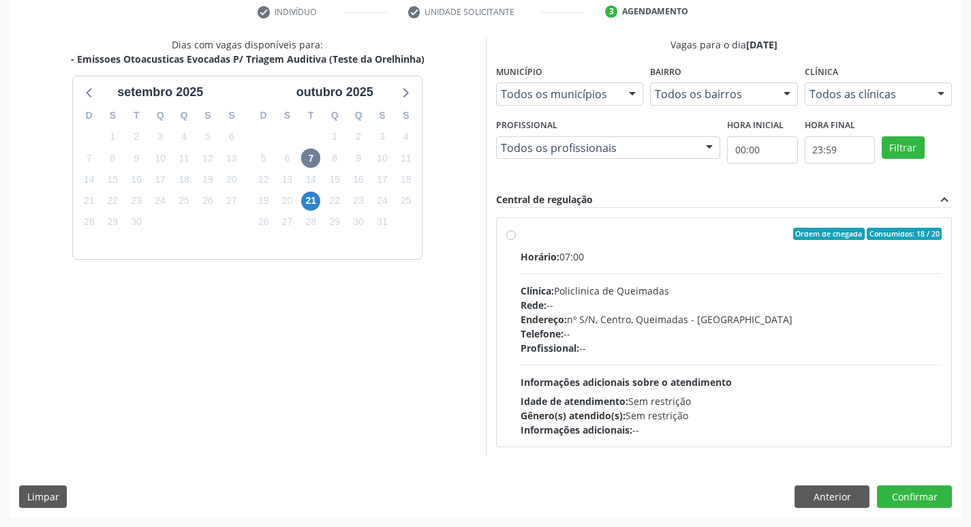
click at [704, 246] on label "Ordem de chegada Consumidos: 18 / 20 Horário: 07:00 Clínica: Policlinica de Que…" at bounding box center [731, 332] width 422 height 209
click at [516, 240] on input "Ordem de chegada Consumidos: 18 / 20 Horário: 07:00 Clínica: Policlinica de Que…" at bounding box center [511, 234] width 10 height 12
radio input "true"
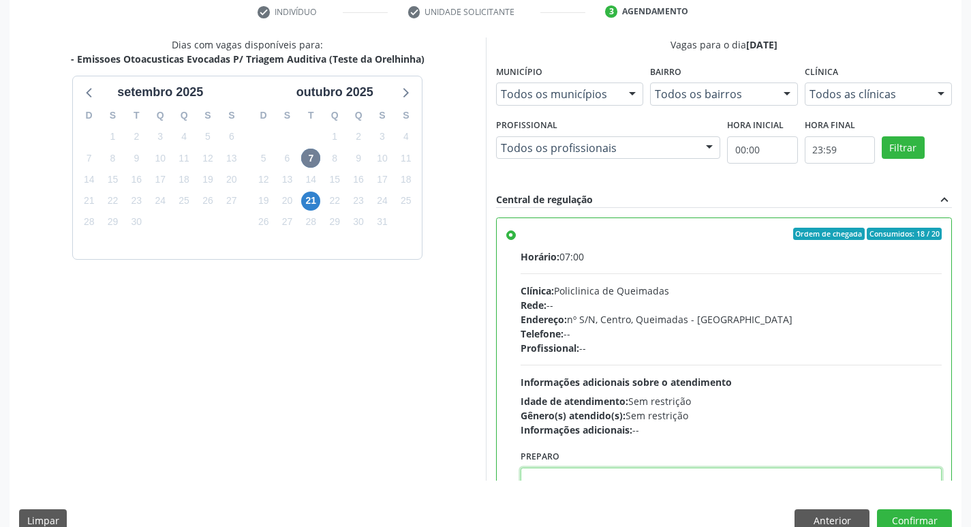
click at [853, 471] on textarea at bounding box center [731, 493] width 422 height 52
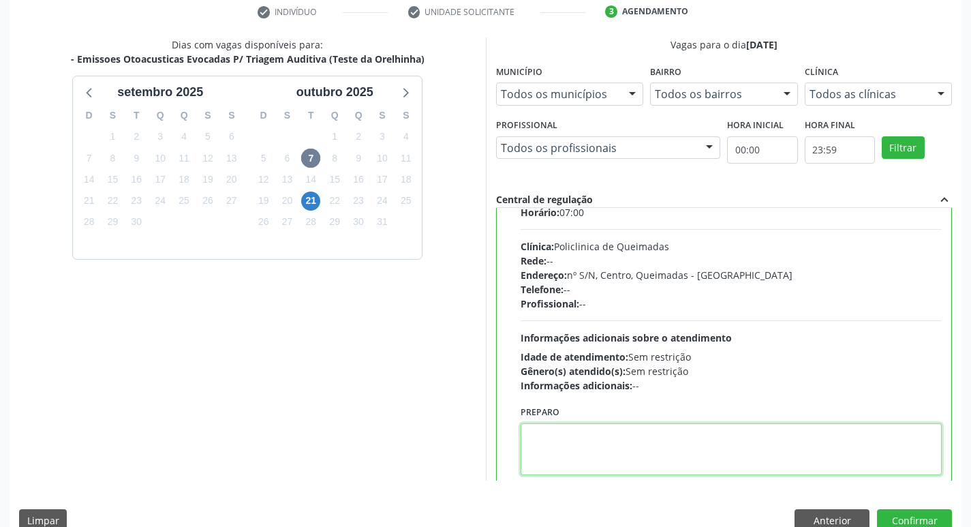
scroll to position [67, 0]
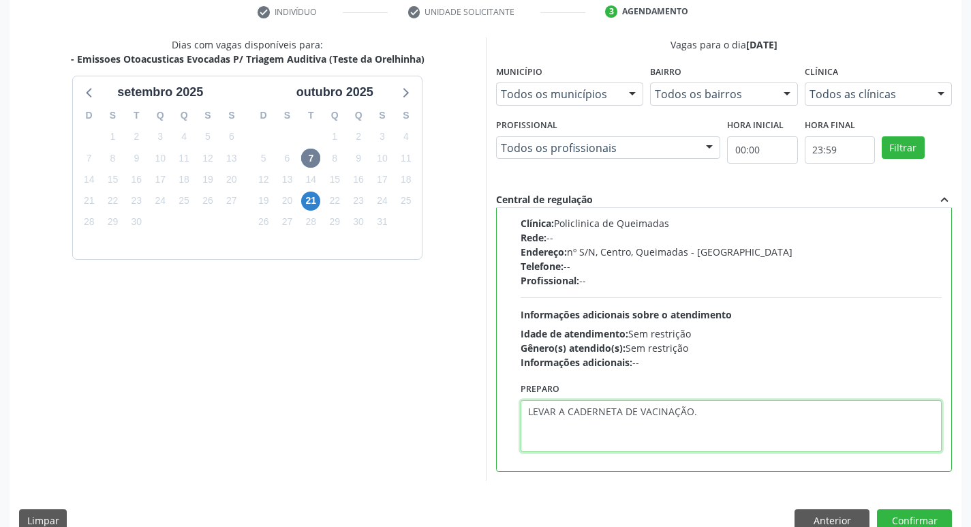
type textarea "LEVAR A CADERNETA DE VACINAÇÃO."
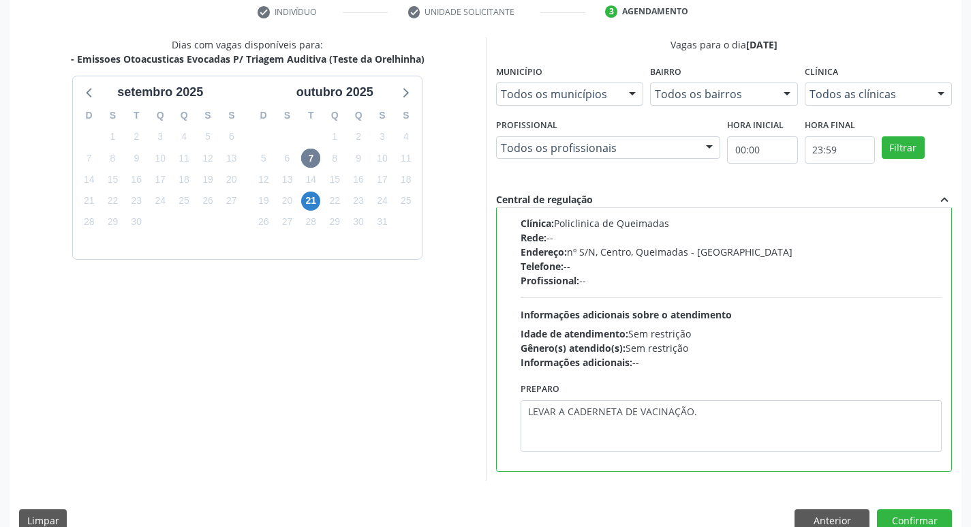
click at [890, 503] on div "Dias com vagas disponíveis para: - Emissoes Otoacusticas Evocadas P/ Triagem Au…" at bounding box center [486, 288] width 952 height 503
click at [894, 512] on button "Confirmar" at bounding box center [914, 520] width 75 height 23
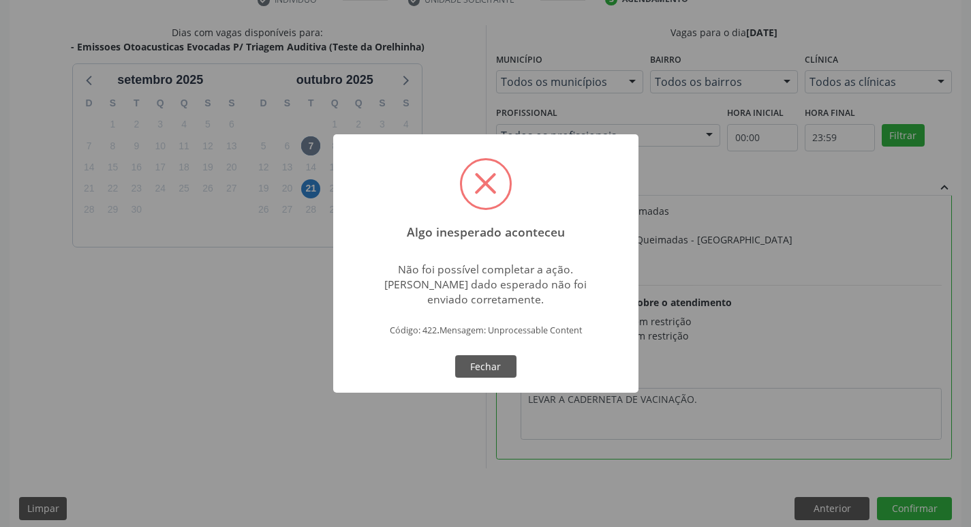
scroll to position [287, 0]
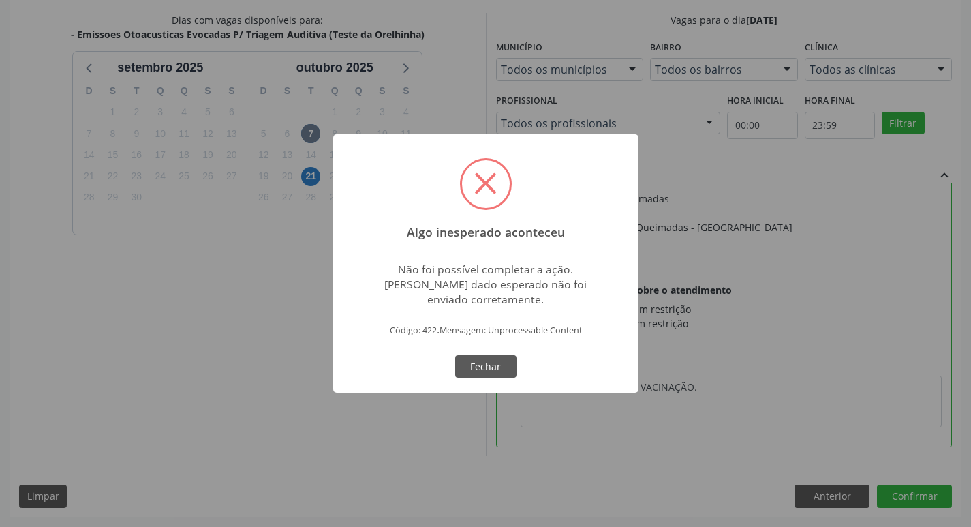
click at [517, 370] on div "OK Fechar" at bounding box center [485, 366] width 67 height 29
click at [513, 370] on button "Fechar" at bounding box center [485, 366] width 61 height 23
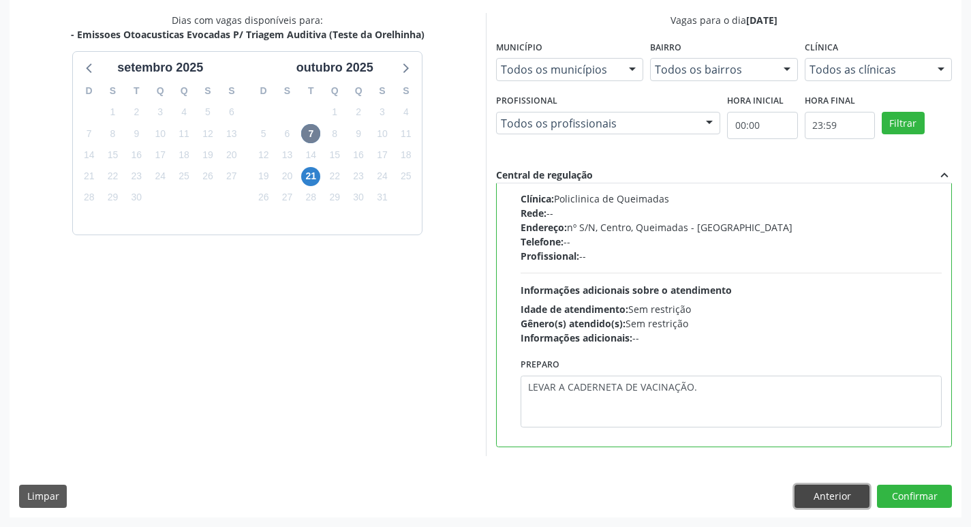
click at [816, 490] on button "Anterior" at bounding box center [831, 495] width 75 height 23
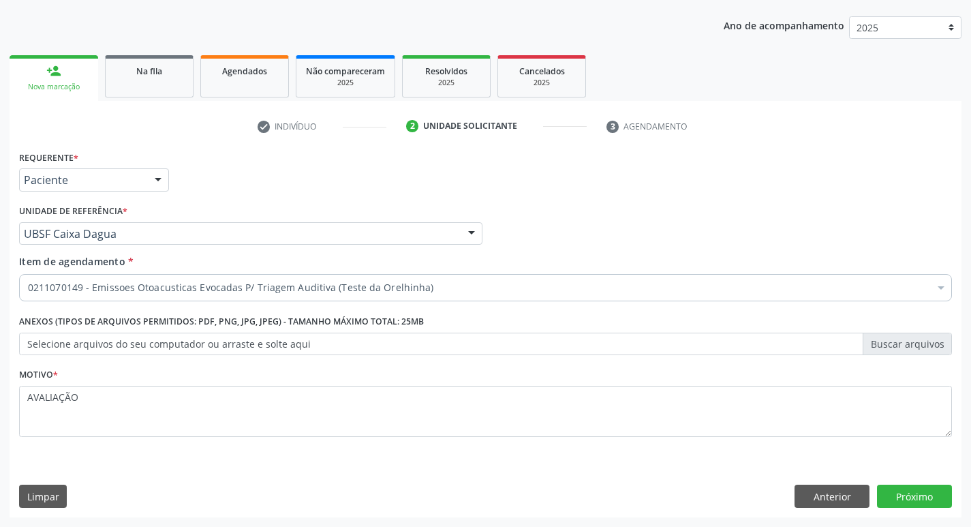
scroll to position [148, 0]
click at [812, 492] on button "Anterior" at bounding box center [831, 495] width 75 height 23
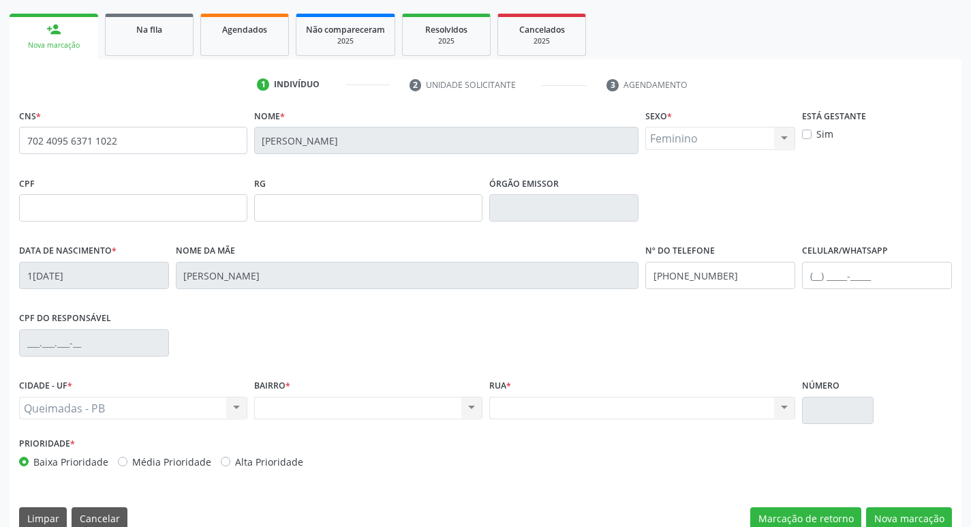
scroll to position [212, 0]
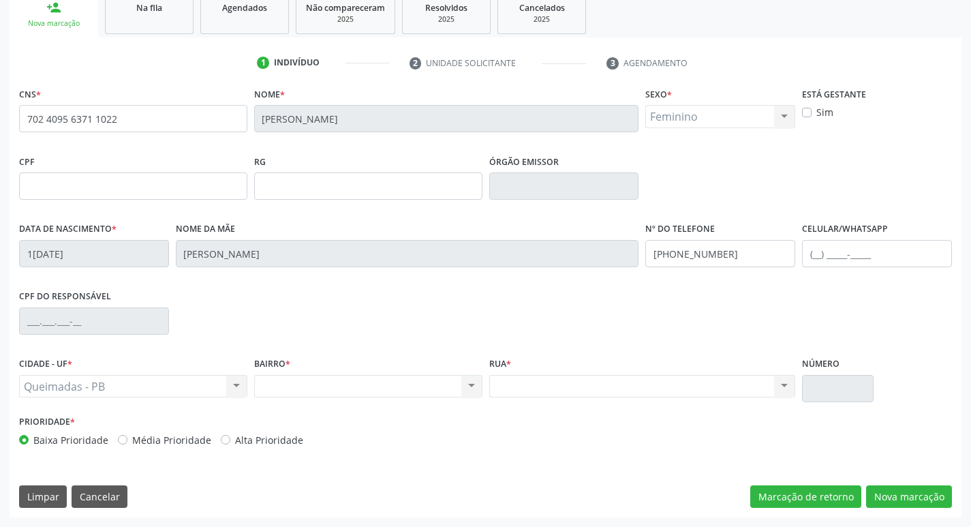
click at [779, 384] on div "Nenhum resultado encontrado para: " " Não há nenhuma opção para ser exibida." at bounding box center [642, 386] width 307 height 23
click at [888, 495] on button "Nova marcação" at bounding box center [909, 496] width 86 height 23
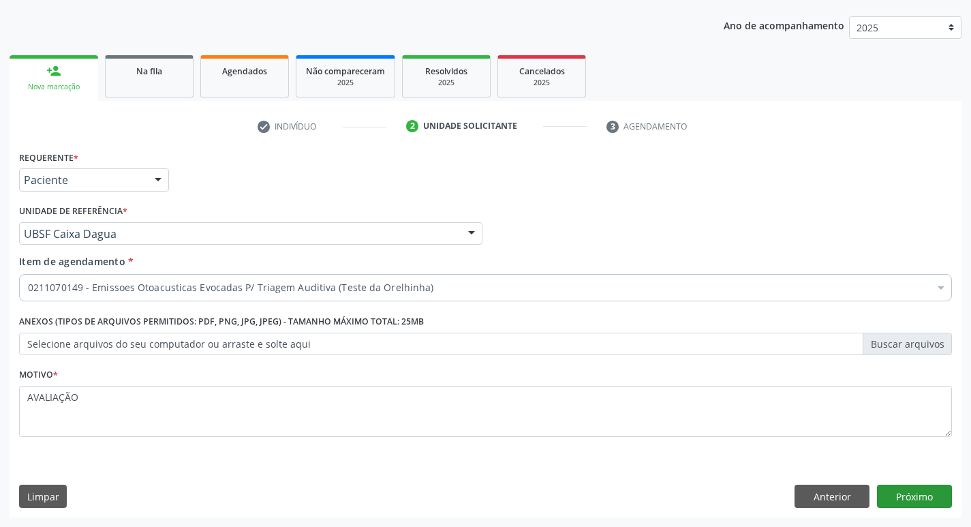
scroll to position [148, 0]
click at [887, 494] on button "Próximo" at bounding box center [914, 495] width 75 height 23
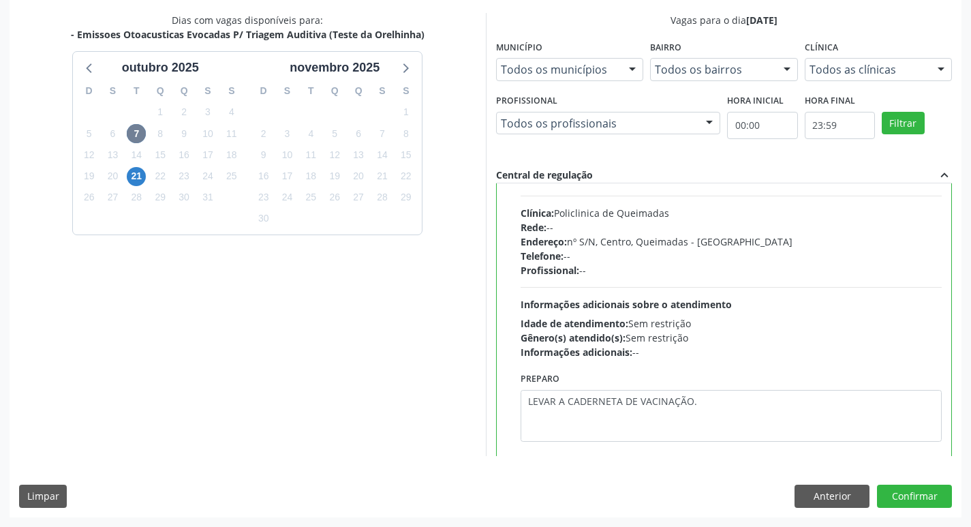
scroll to position [67, 0]
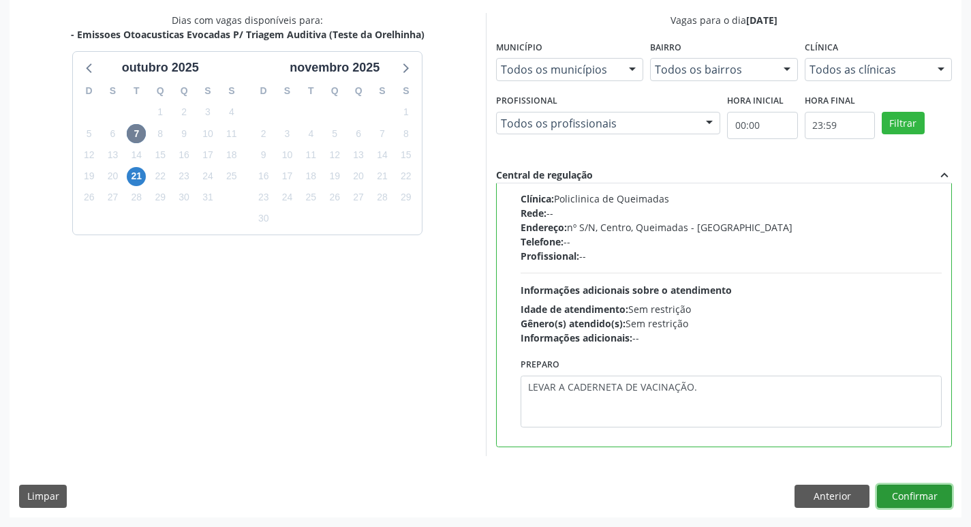
click at [919, 498] on button "Confirmar" at bounding box center [914, 495] width 75 height 23
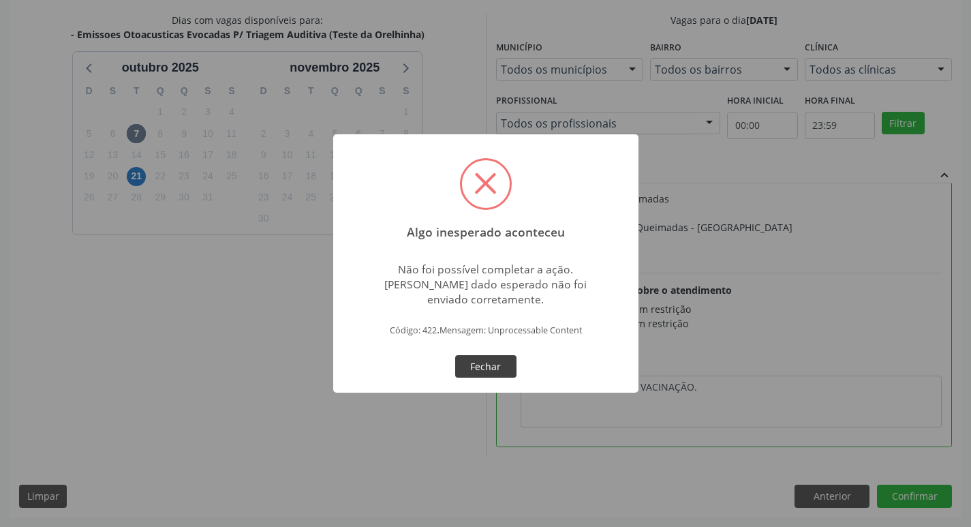
click at [492, 361] on button "Fechar" at bounding box center [485, 366] width 61 height 23
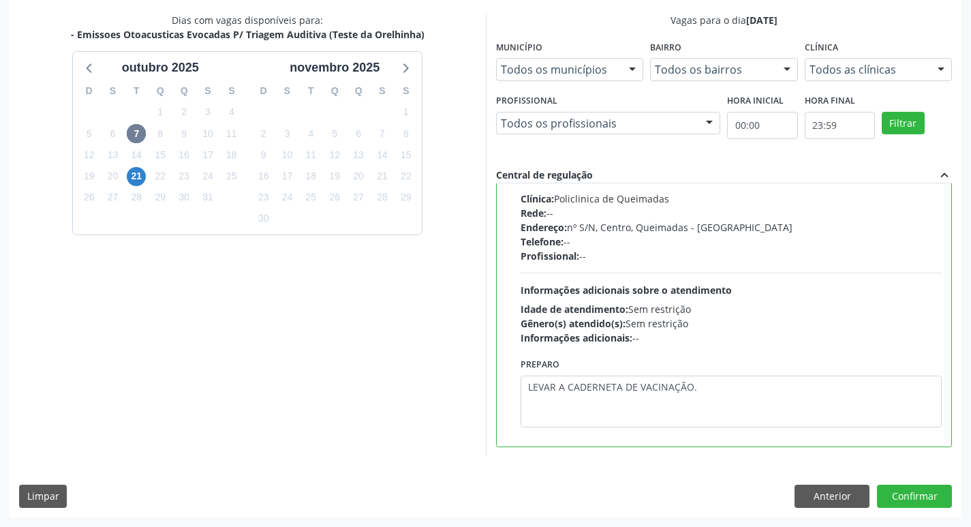
click at [847, 478] on div "Dias com vagas disponíveis para: - Emissoes Otoacusticas Evocadas P/ Triagem Au…" at bounding box center [486, 264] width 952 height 503
click at [847, 492] on button "Anterior" at bounding box center [831, 495] width 75 height 23
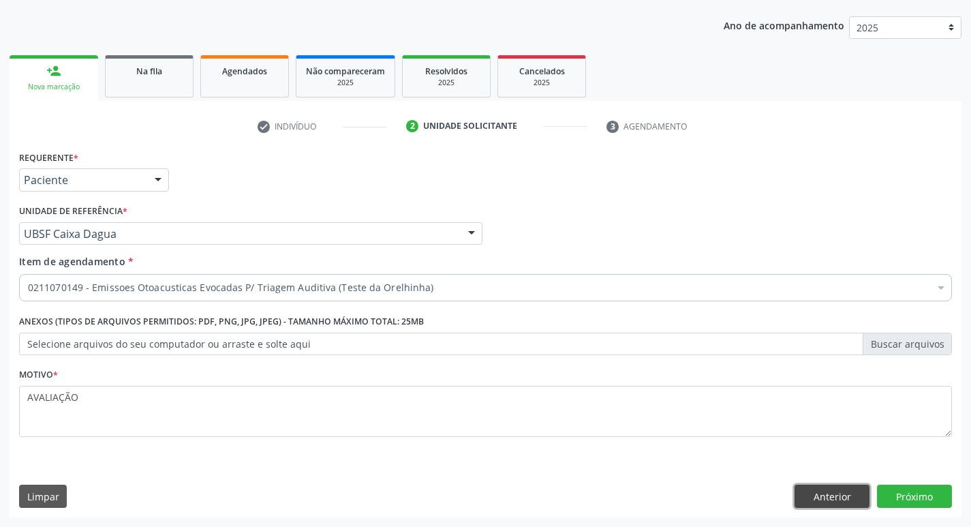
click at [847, 495] on button "Anterior" at bounding box center [831, 495] width 75 height 23
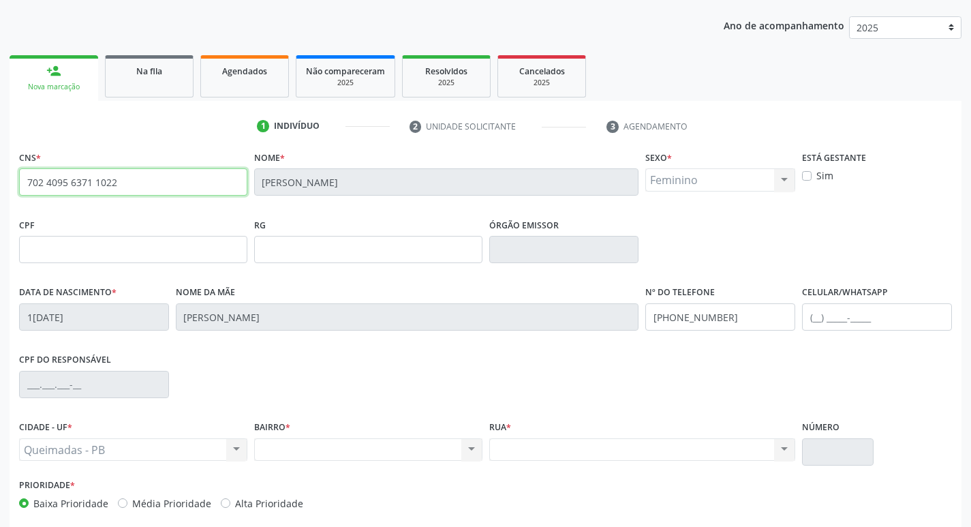
click at [127, 170] on input "702 4095 6371 1022" at bounding box center [133, 181] width 228 height 27
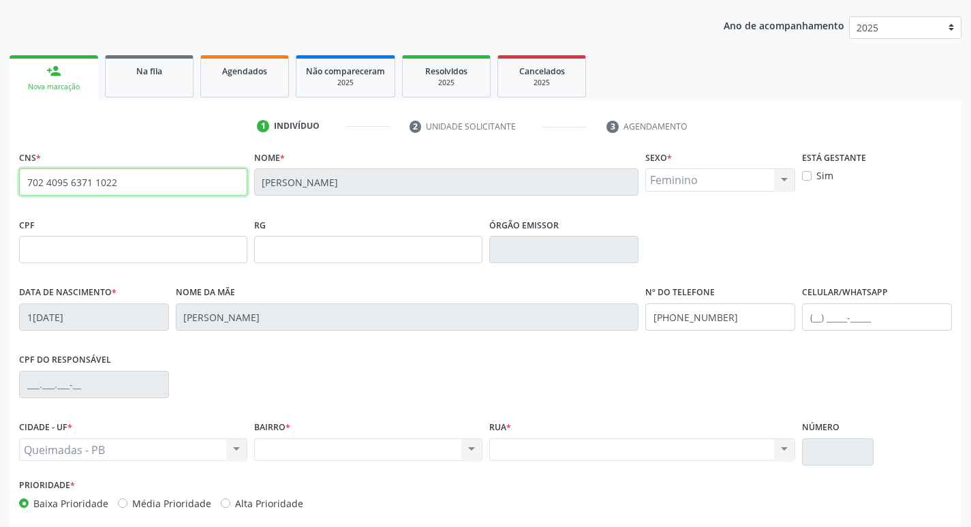
click at [127, 170] on input "702 4095 6371 1022" at bounding box center [133, 181] width 228 height 27
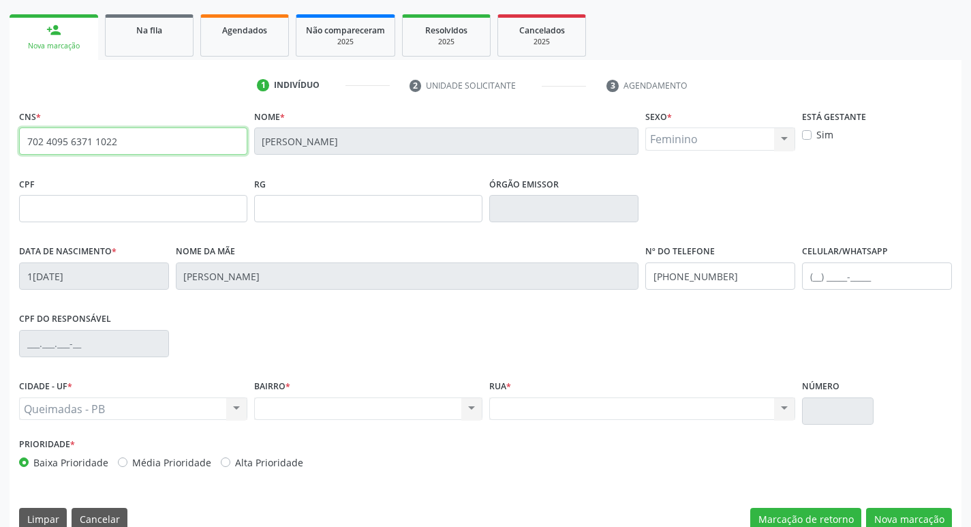
scroll to position [212, 0]
